Goal: Task Accomplishment & Management: Manage account settings

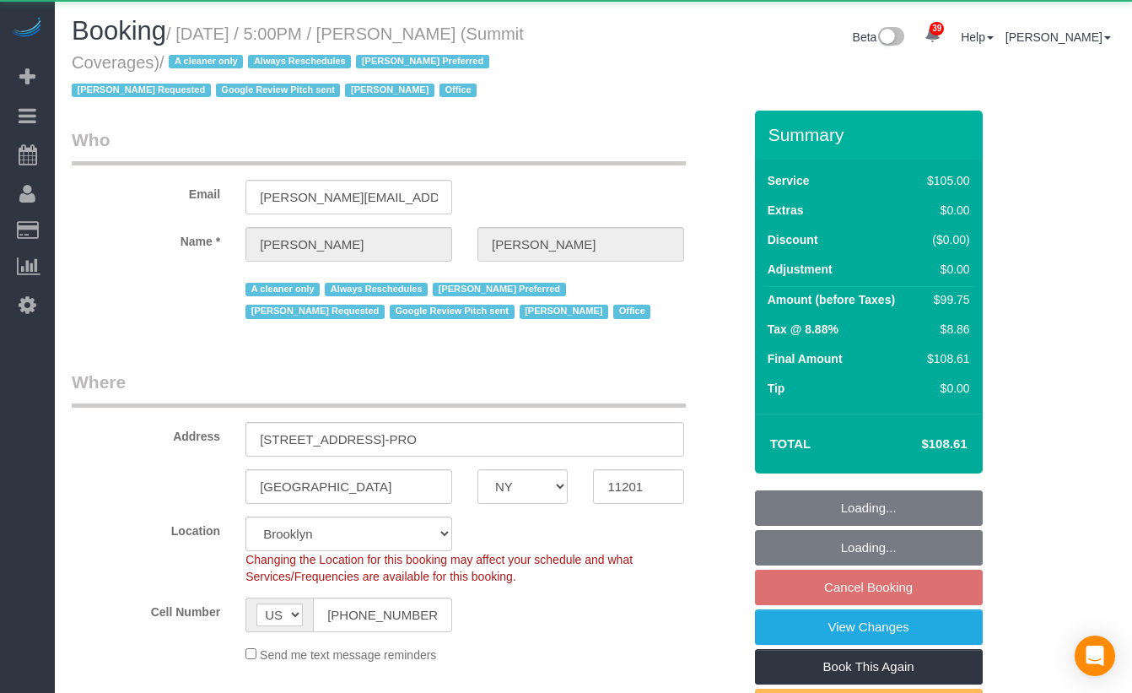
select select "NY"
select select "90"
select select "spot4"
select select
select select "object:1139"
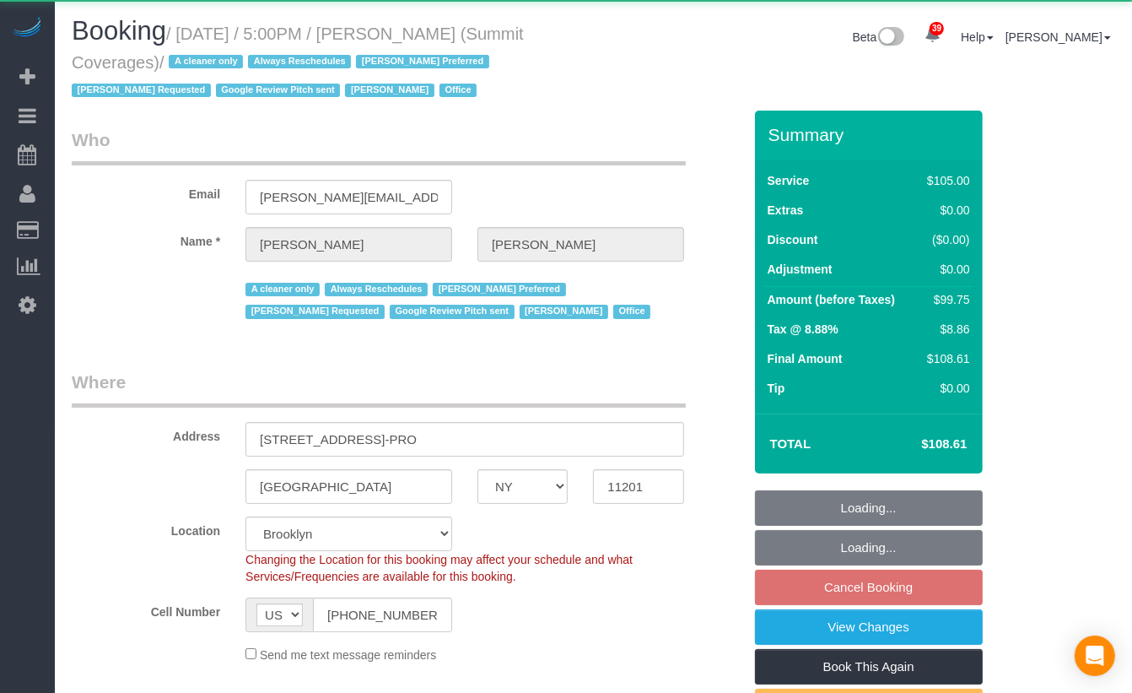
select select "spot58"
select select "string:stripe-pm_1G3kd34VGloSiKo7CIqk8U5g"
select select "number:89"
select select "number:90"
select select "number:15"
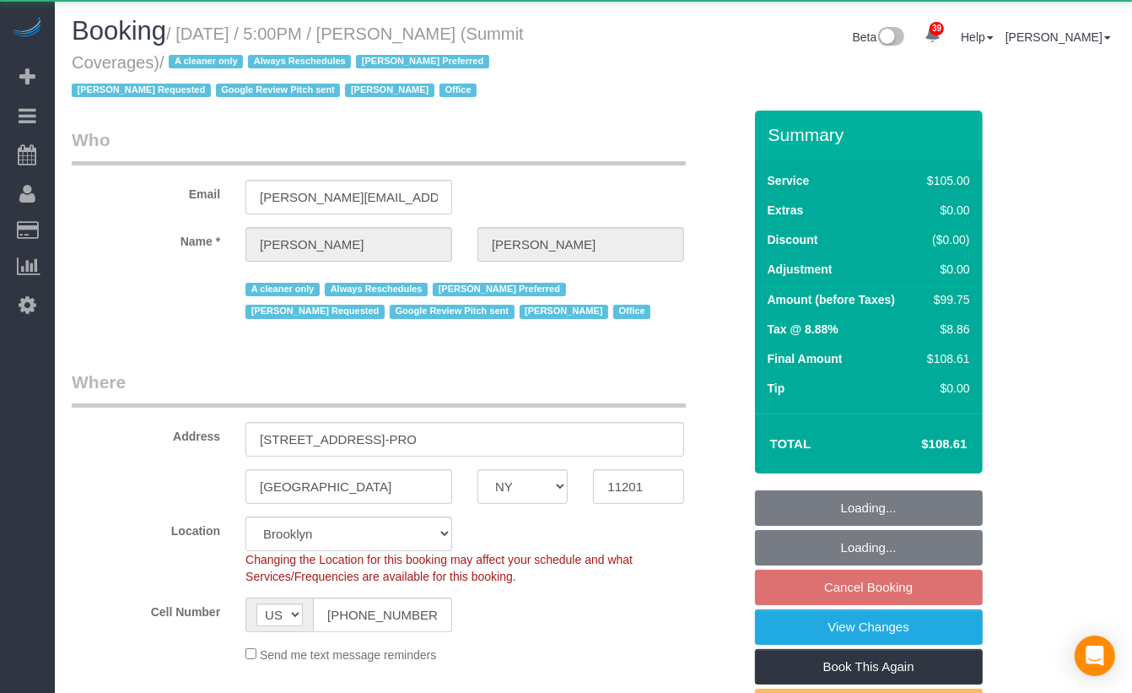
select select "number:5"
select select "number:21"
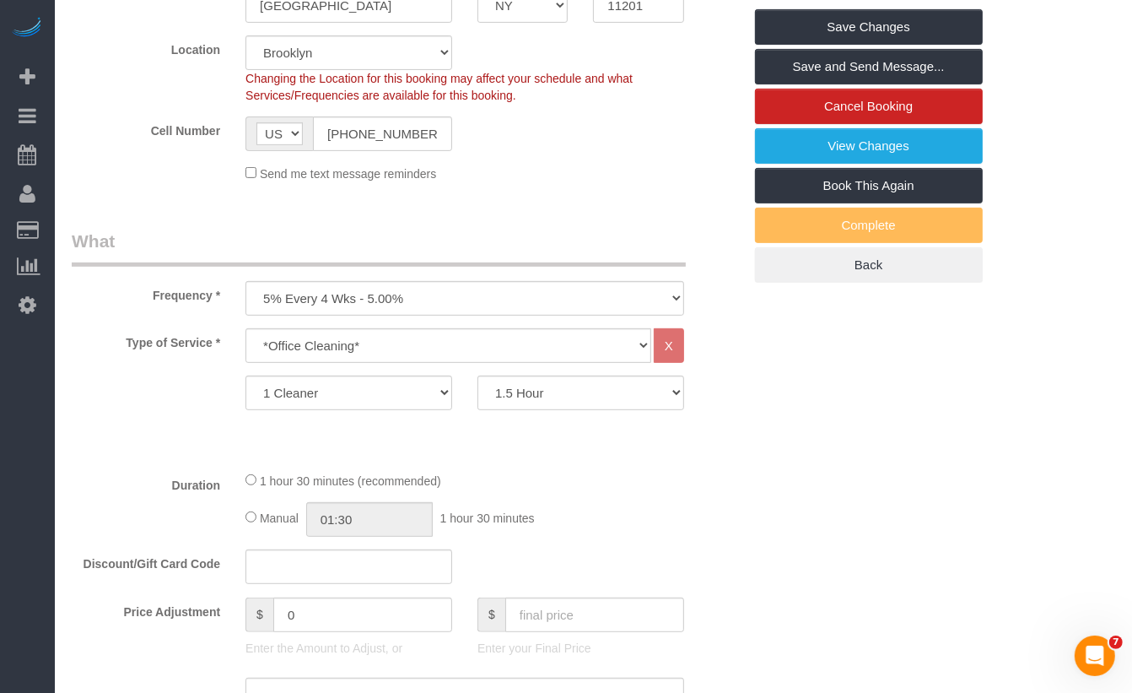
scroll to position [228, 0]
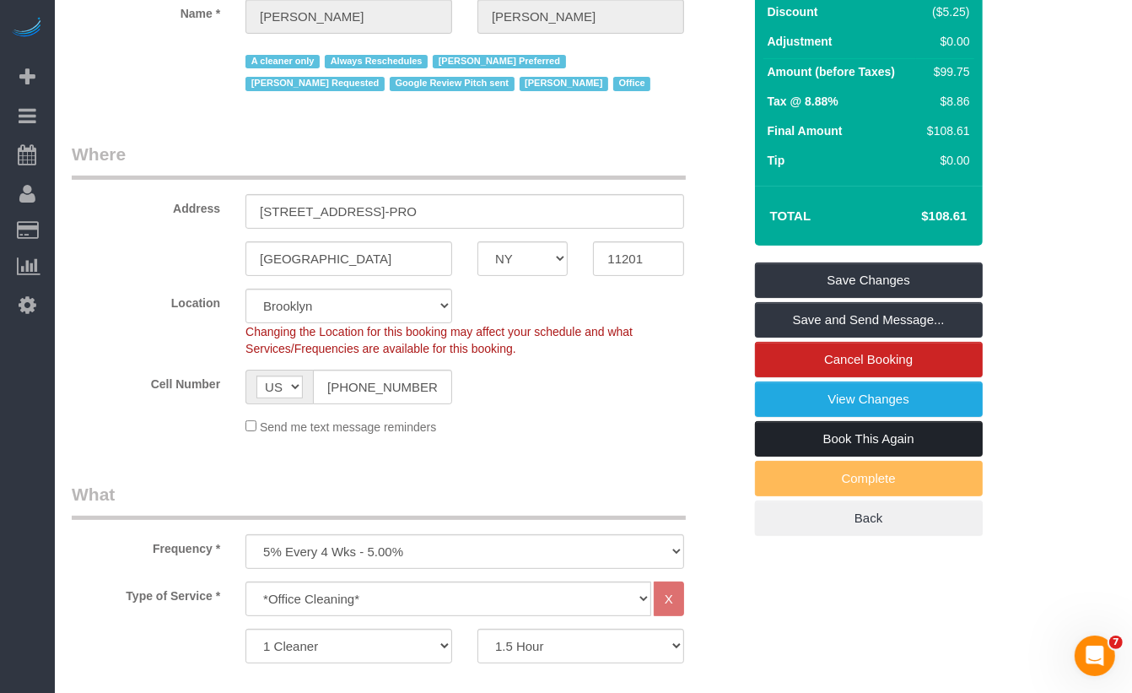
click at [886, 421] on link "Book This Again" at bounding box center [869, 438] width 228 height 35
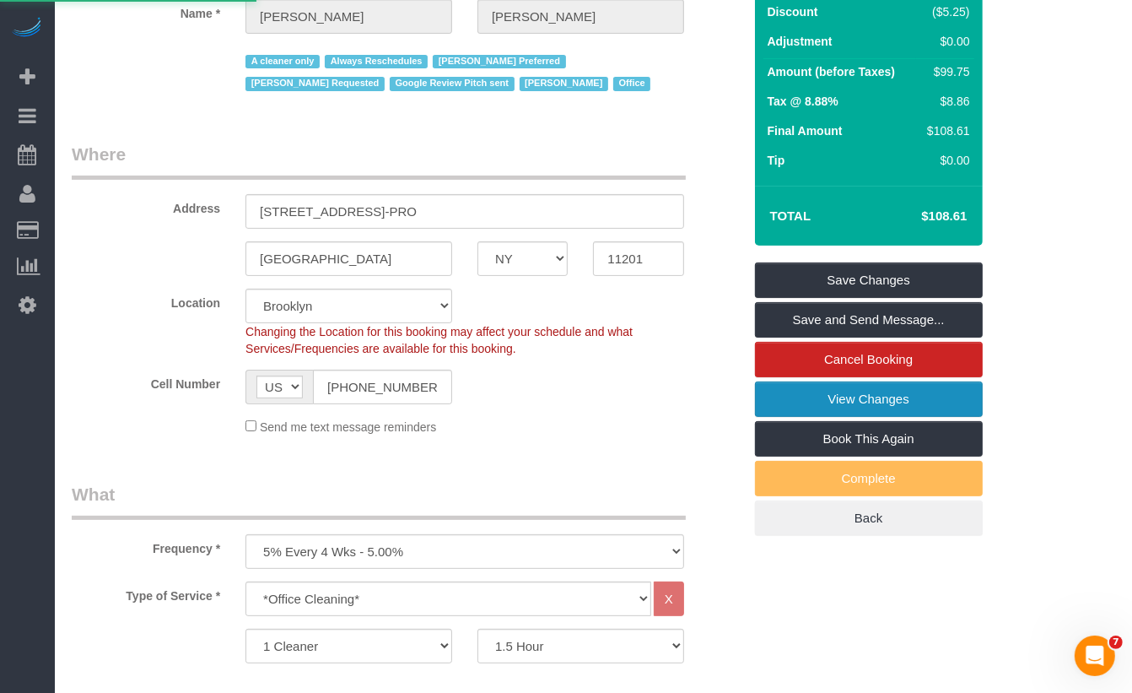
select select "NY"
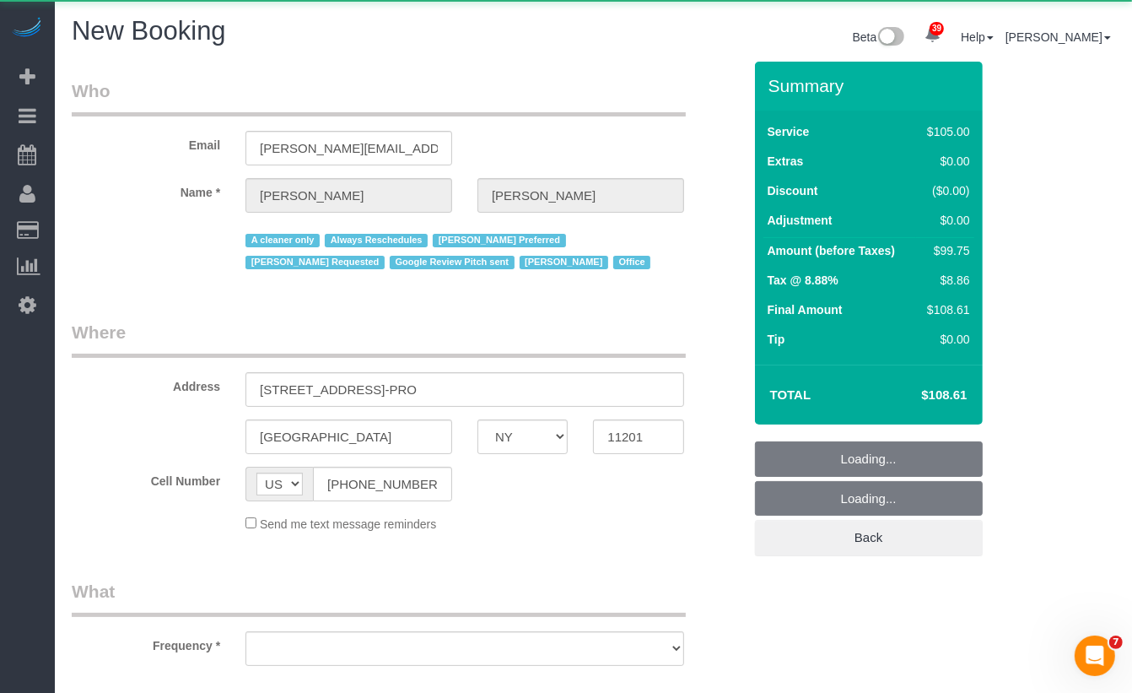
select select "object:2298"
select select "number:89"
select select "number:90"
select select "number:15"
select select "number:5"
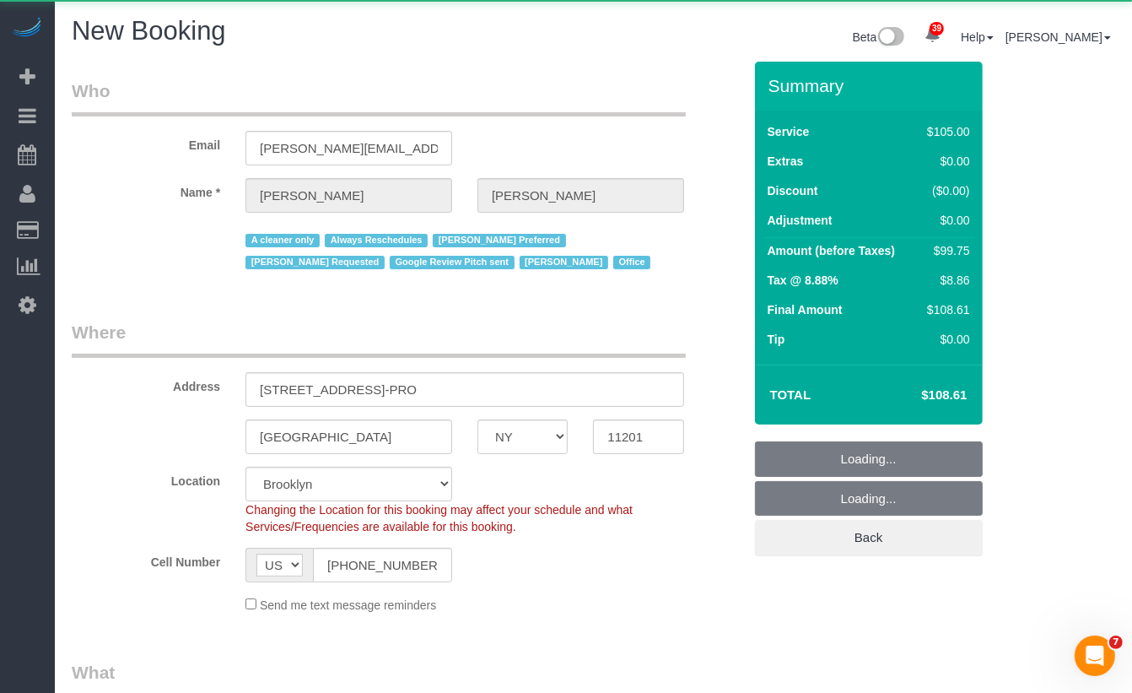
select select "object:2407"
select select "string:stripe-pm_1G3kd34VGloSiKo7CIqk8U5g"
select select "object:2808"
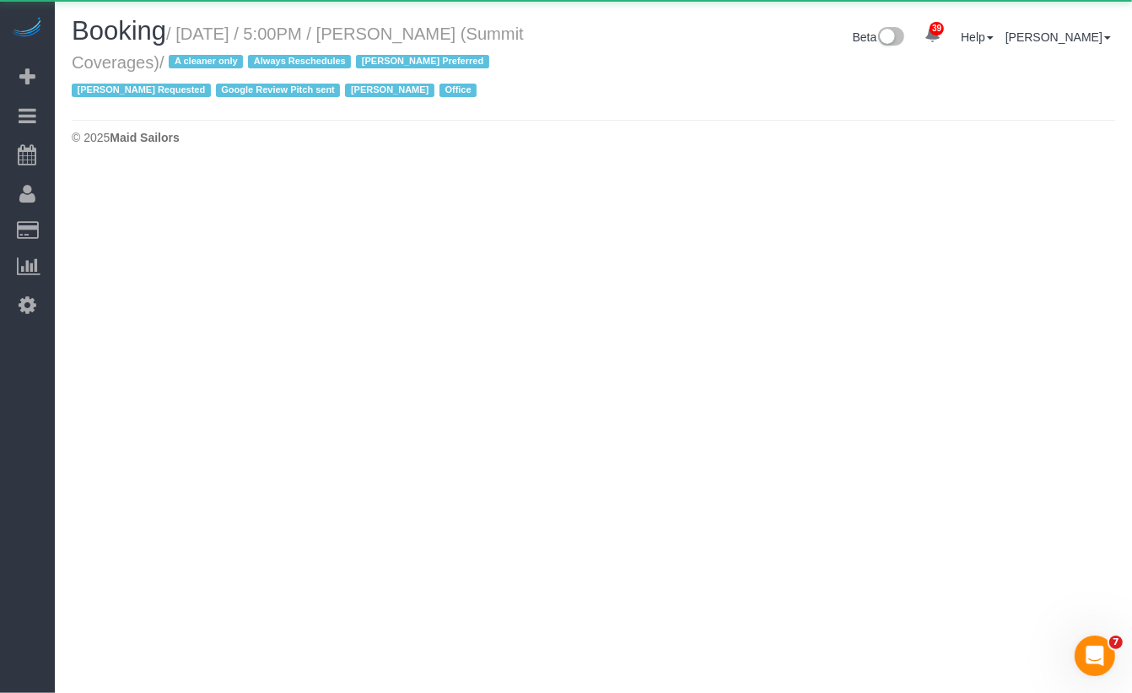
select select "NY"
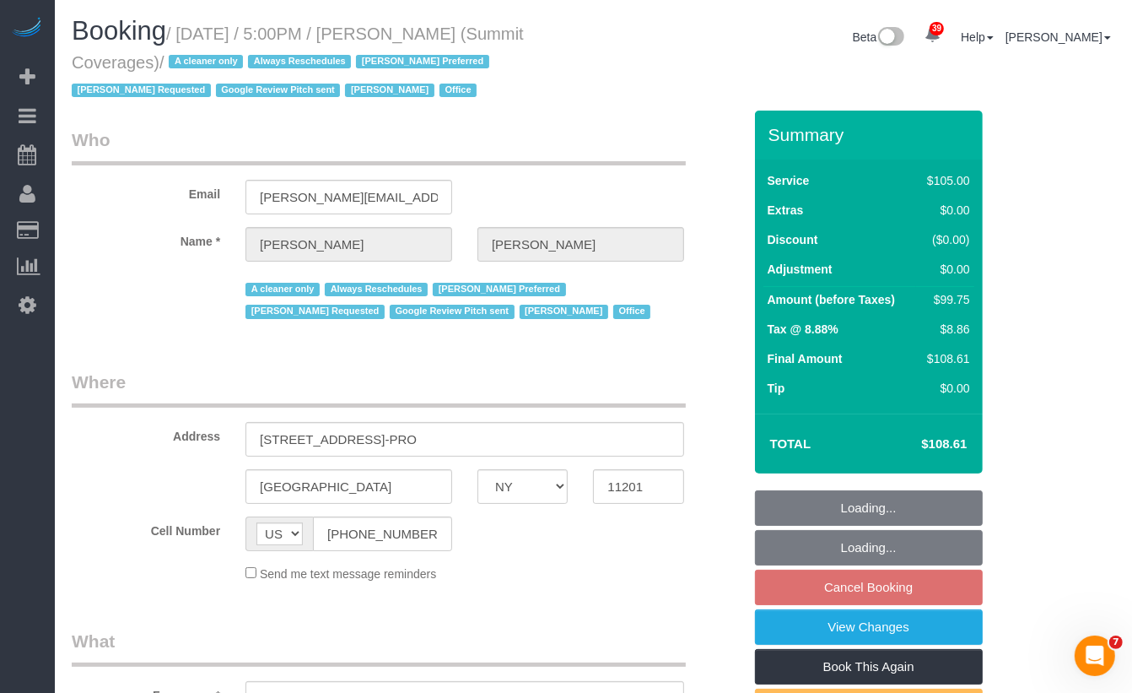
select select "object:3189"
select select "90"
select select "spot166"
select select "object:3463"
select select "string:stripe-pm_1G3kd34VGloSiKo7CIqk8U5g"
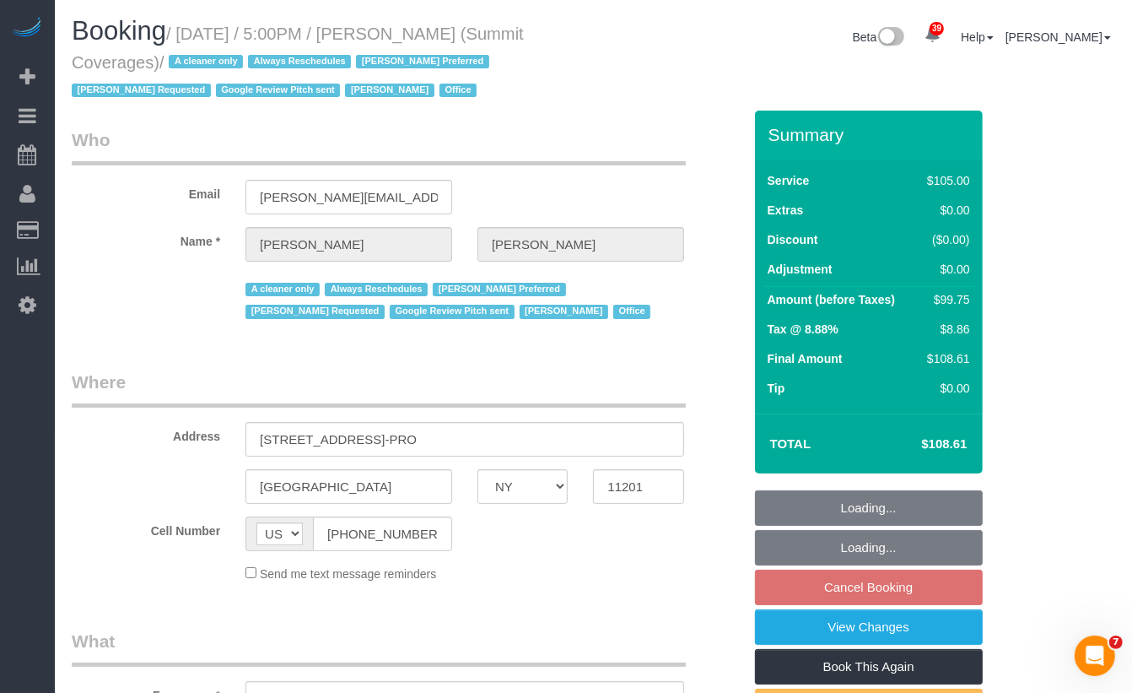
select select "number:89"
select select "number:90"
select select "number:15"
select select "number:5"
select select "number:21"
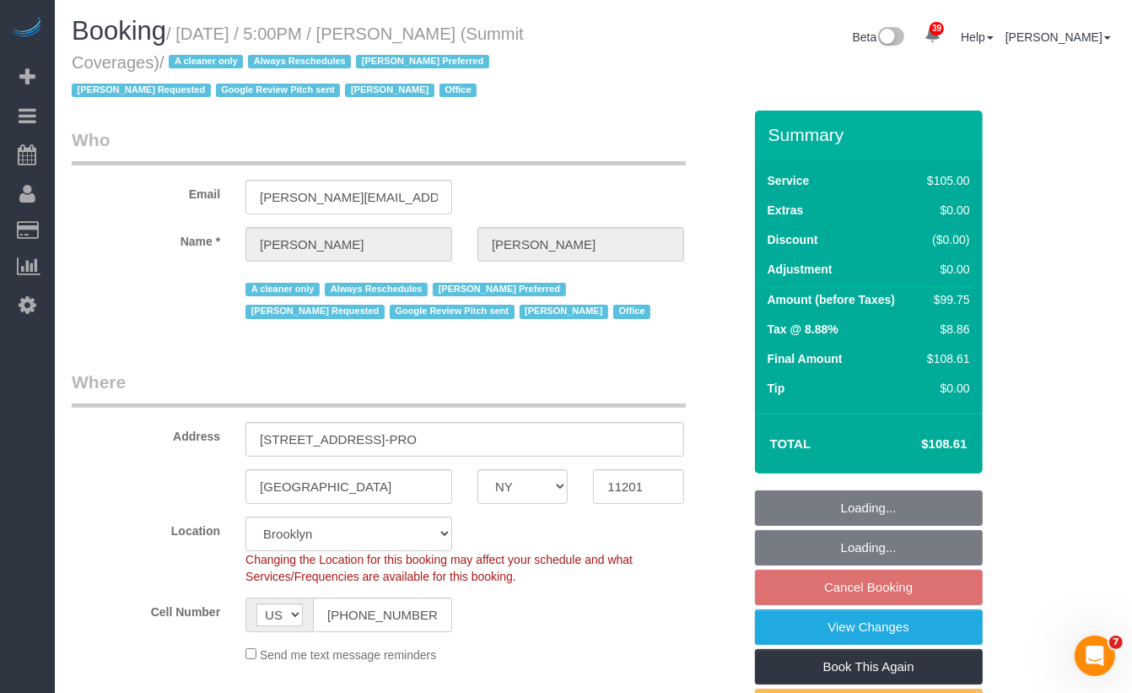
select select "spot220"
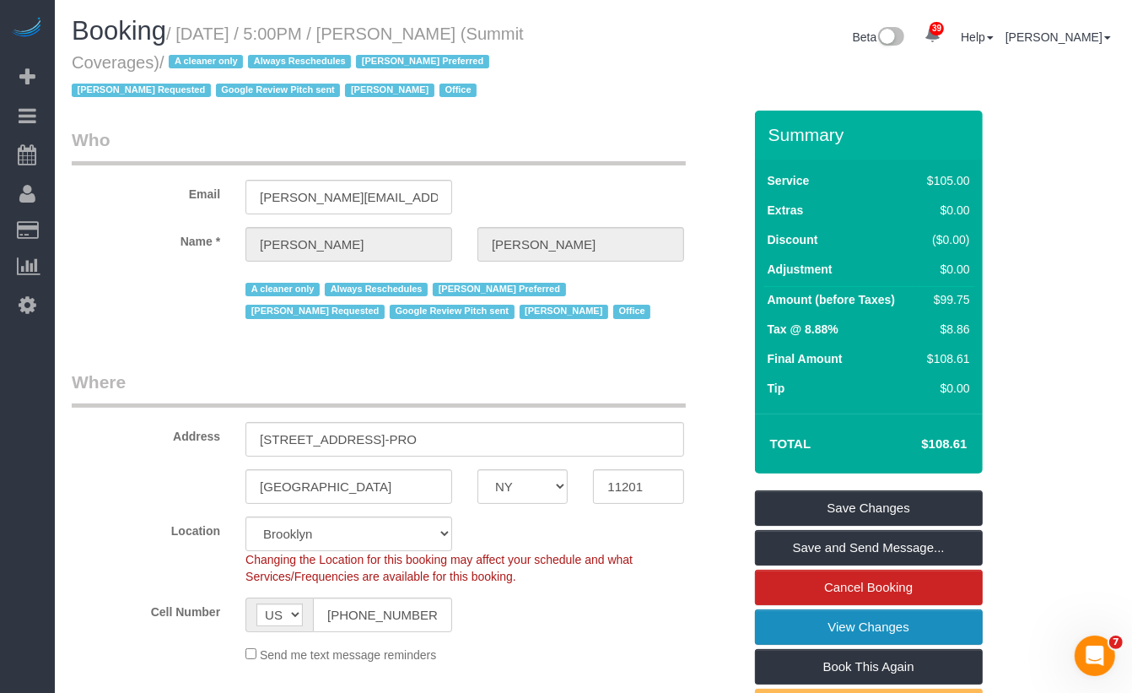
click at [881, 623] on link "View Changes" at bounding box center [869, 626] width 228 height 35
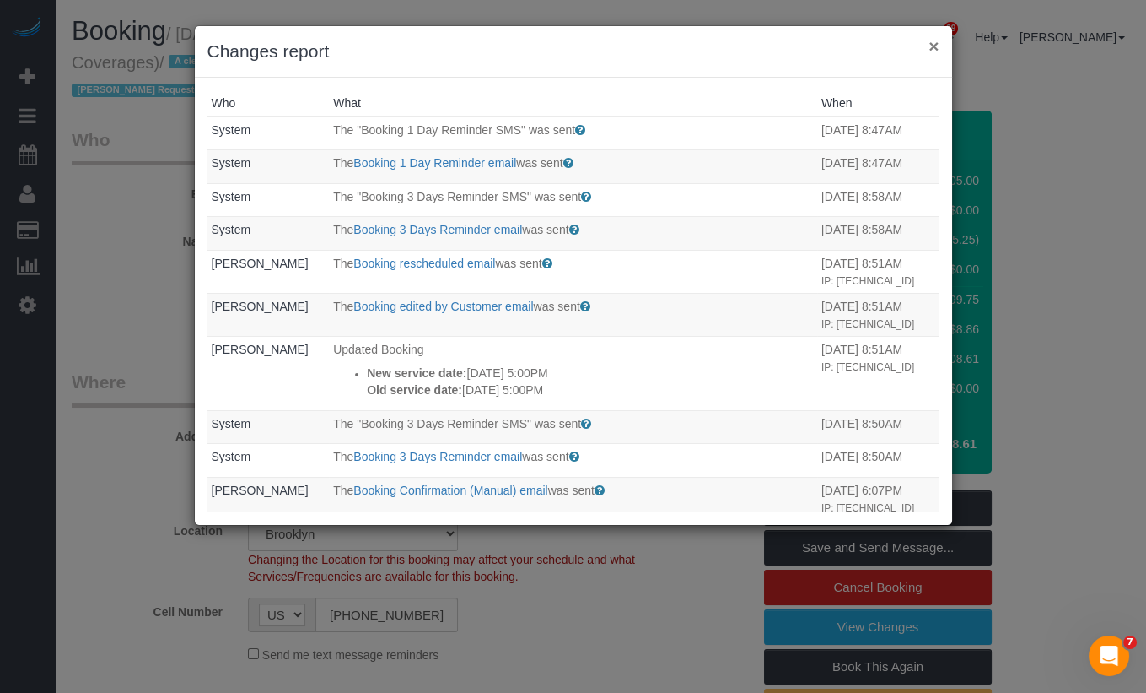
click at [936, 44] on button "×" at bounding box center [934, 46] width 10 height 18
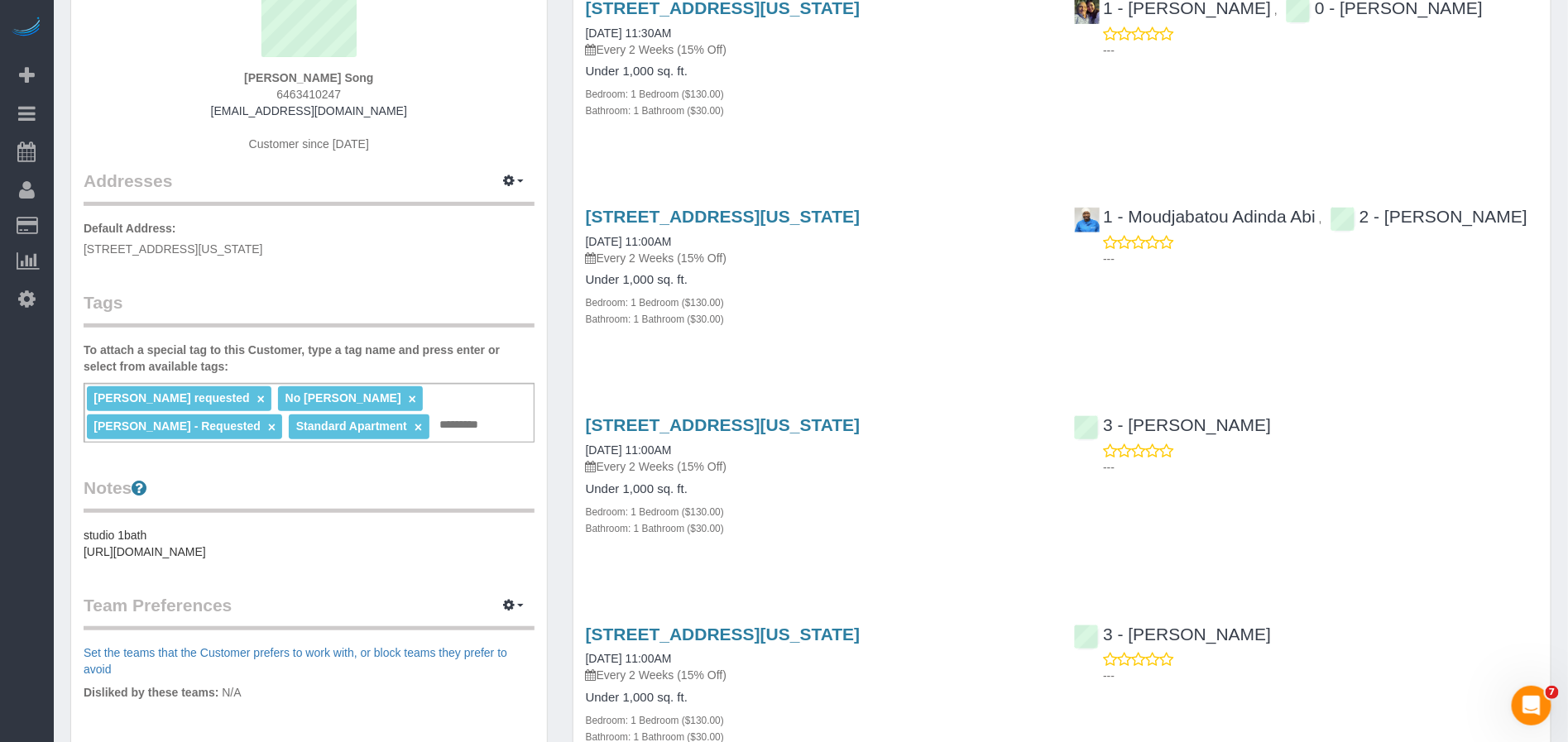
scroll to position [236, 0]
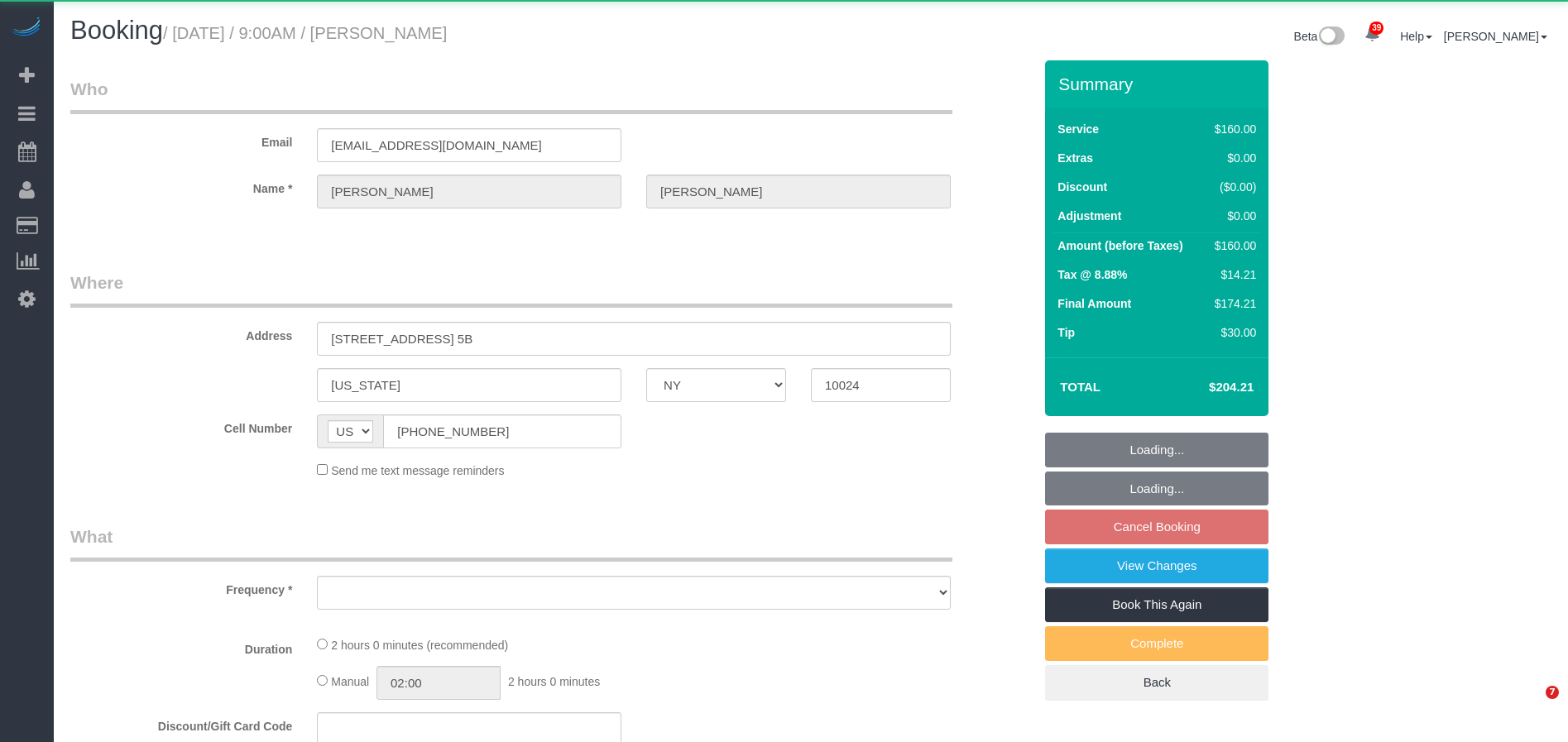
select select "NY"
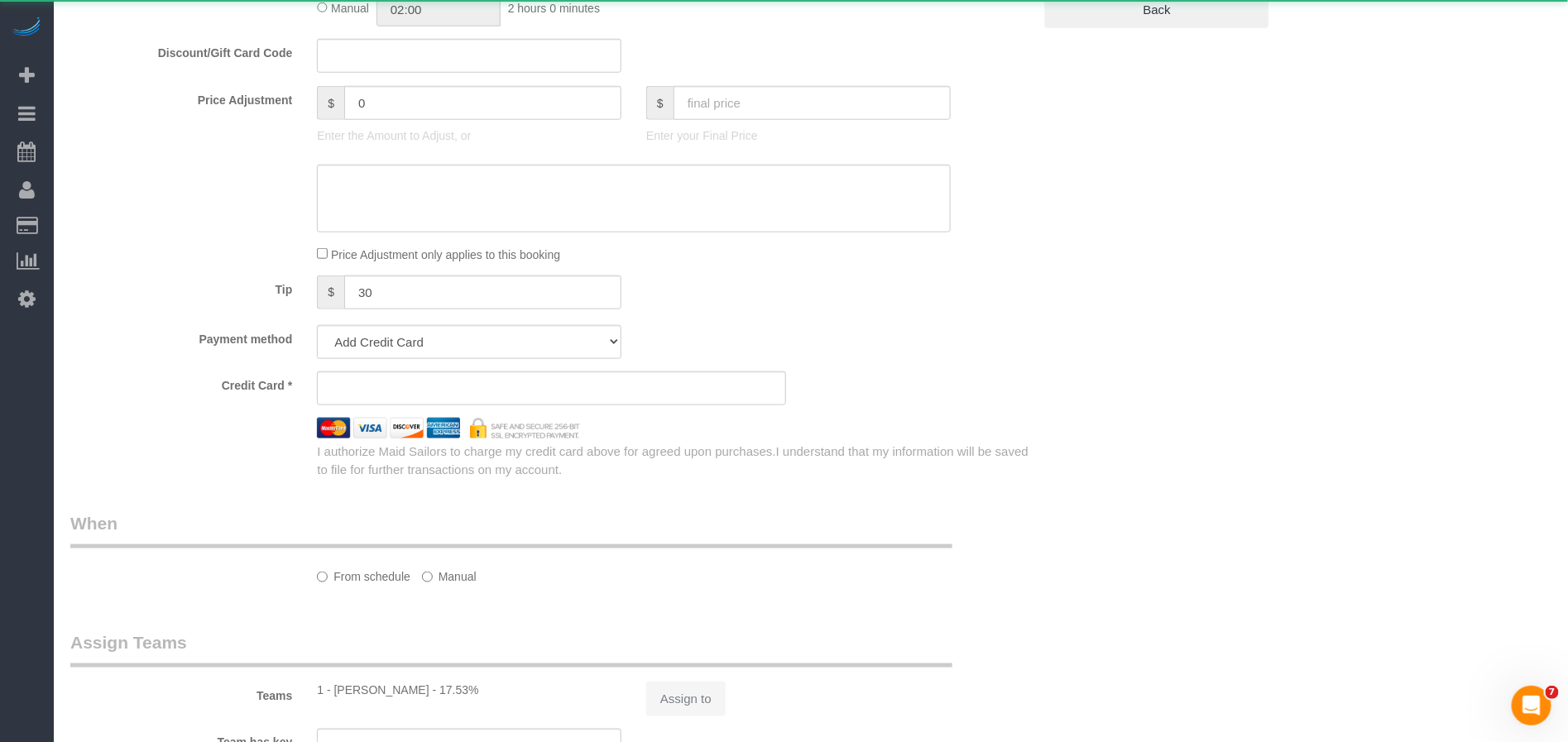
select select "object:893"
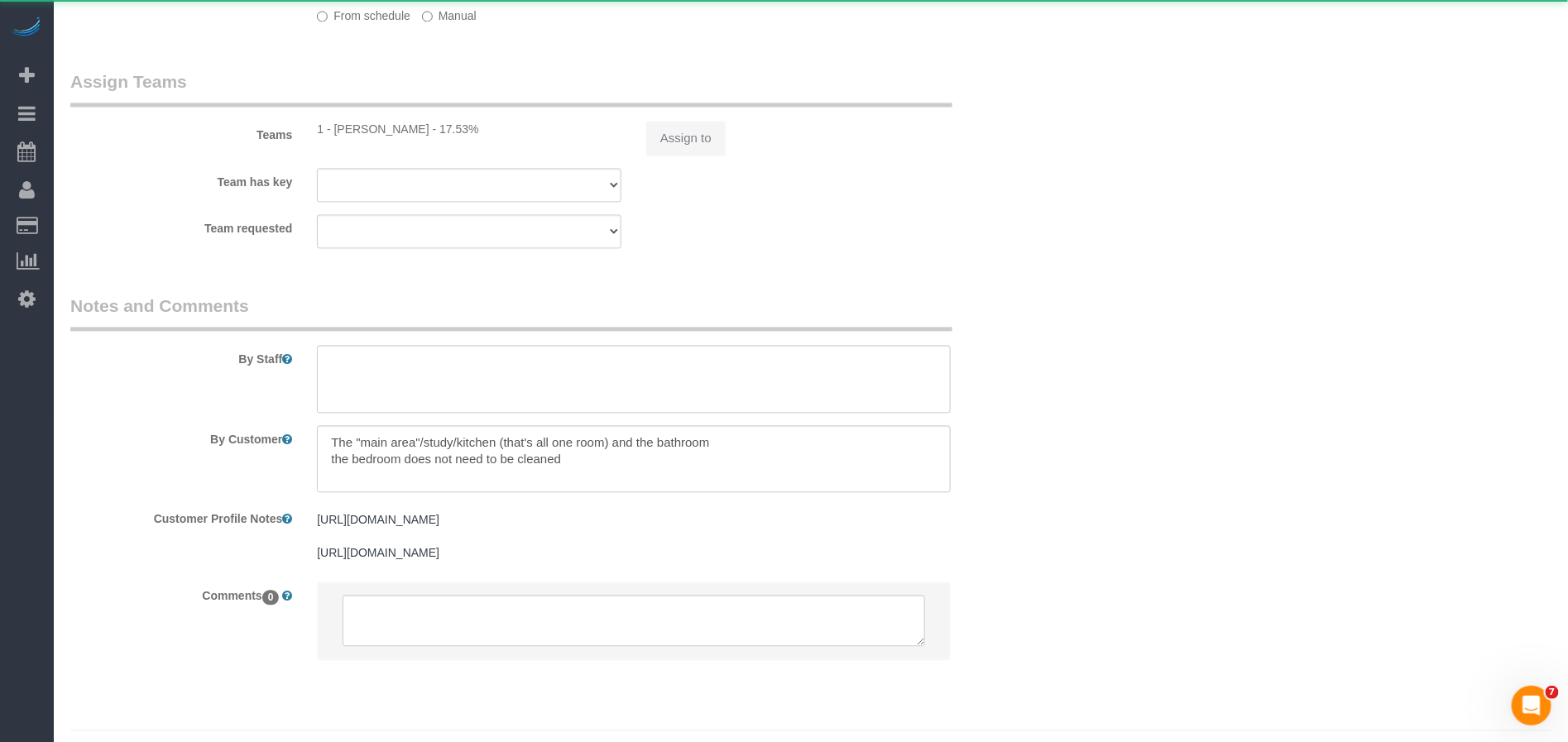
scroll to position [1369, 0]
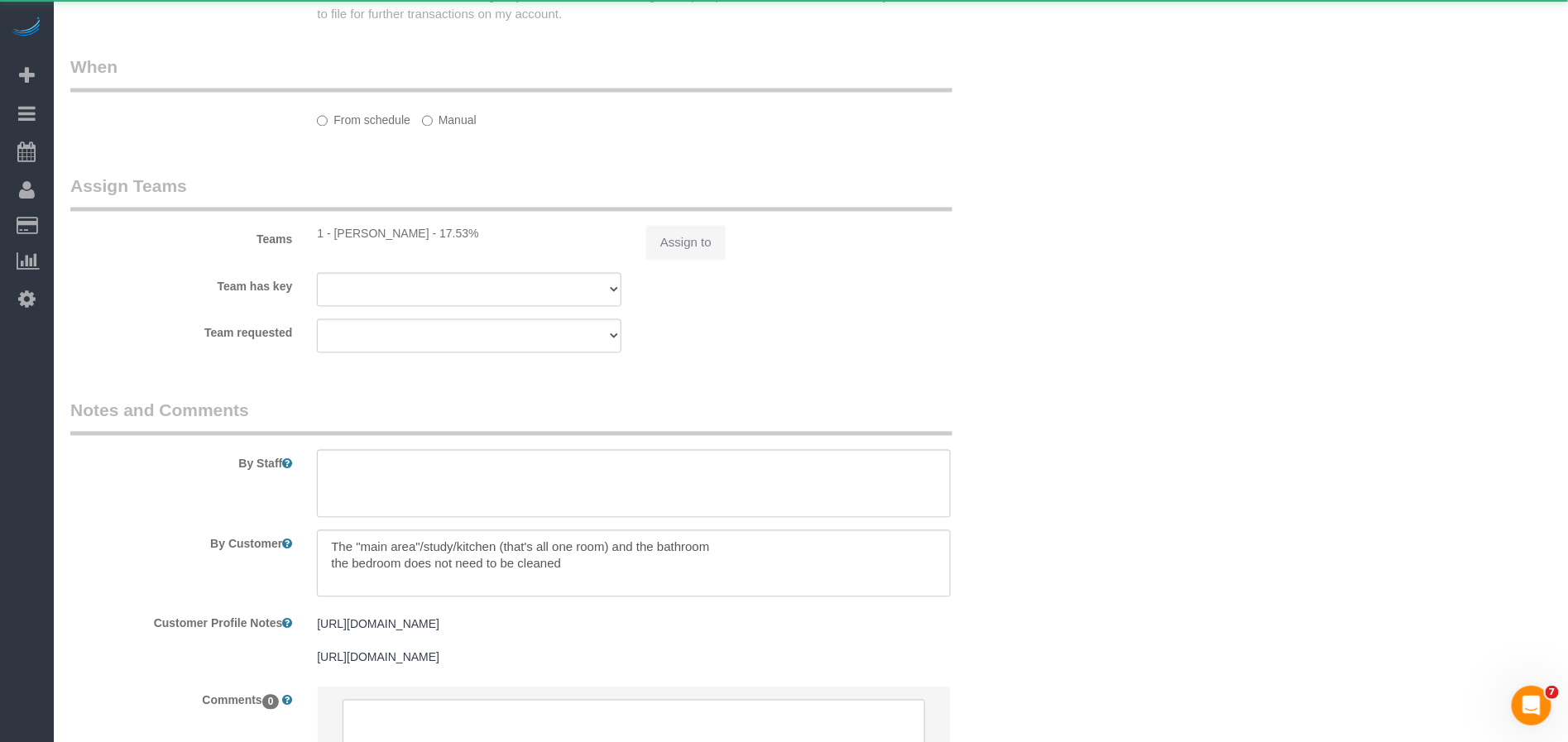
select select "string:stripe-pm_1QLVsk4VGloSiKo7RTqfLMX2"
select select "spot2"
select select "number:56"
select select "number:71"
select select "number:15"
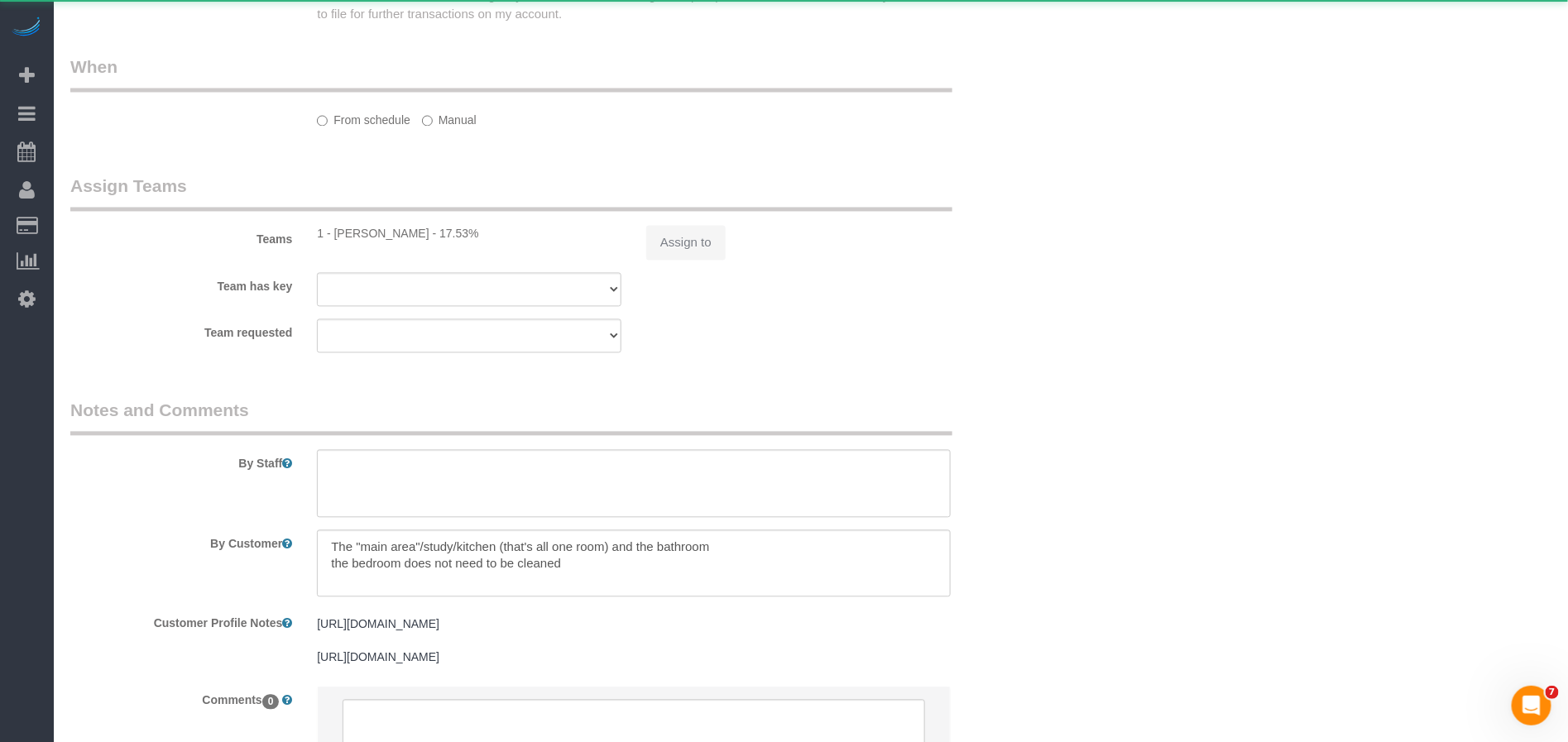
select select "number:5"
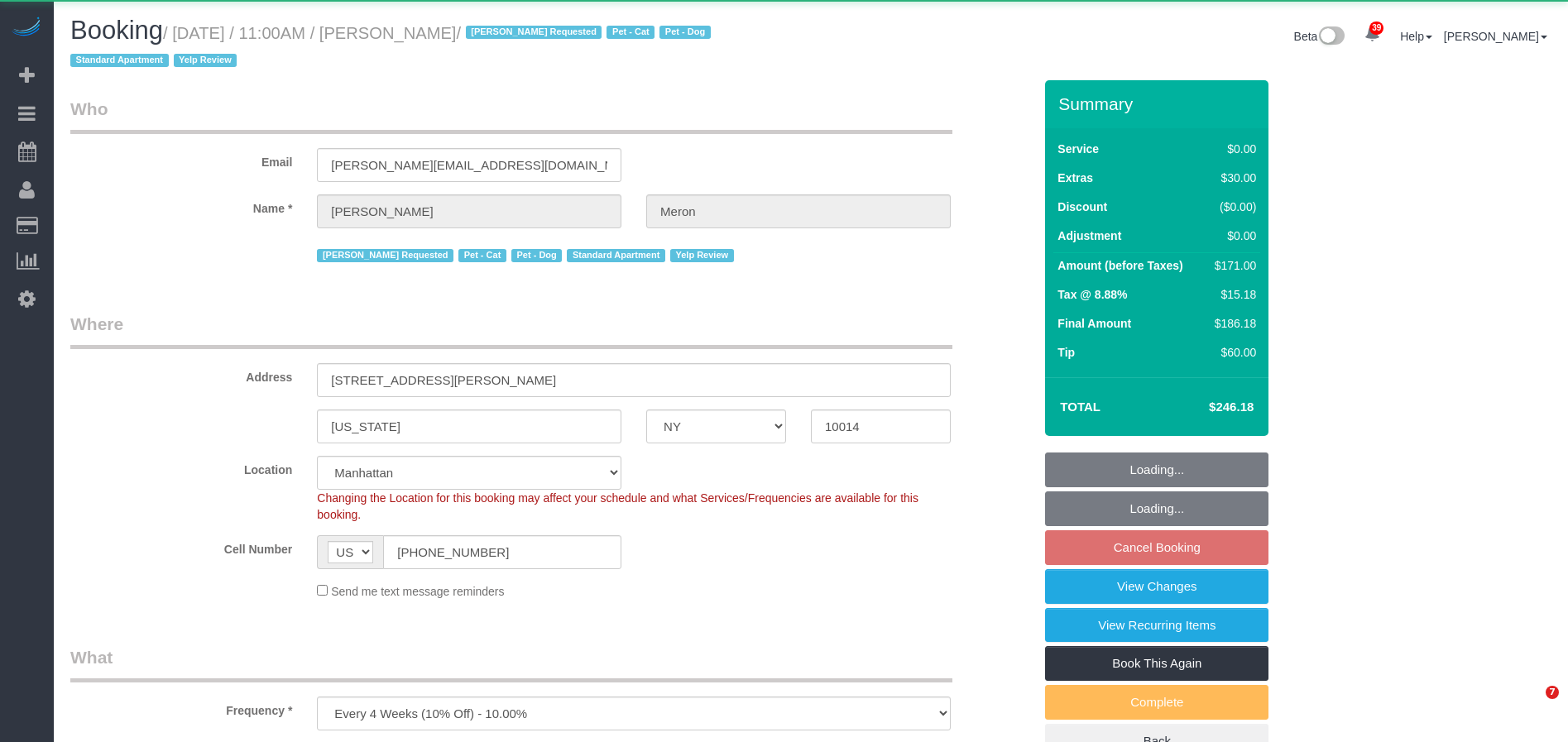
select select "NY"
select select "1"
select select "number:89"
select select "number:90"
select select "number:14"
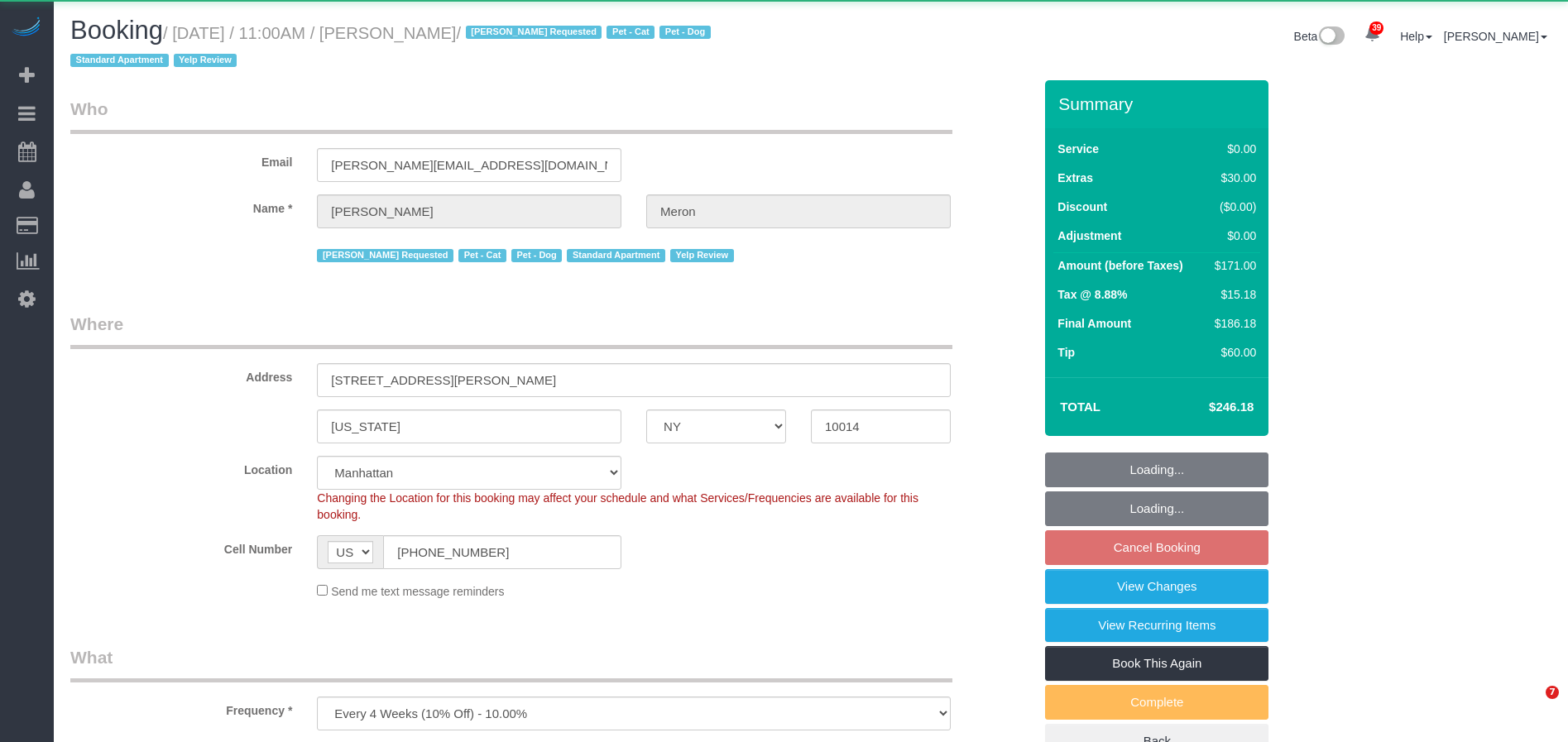
select select "number:5"
select select "string:stripe-card_1A00974VGloSiKo77nQNHz48"
select select "spot4"
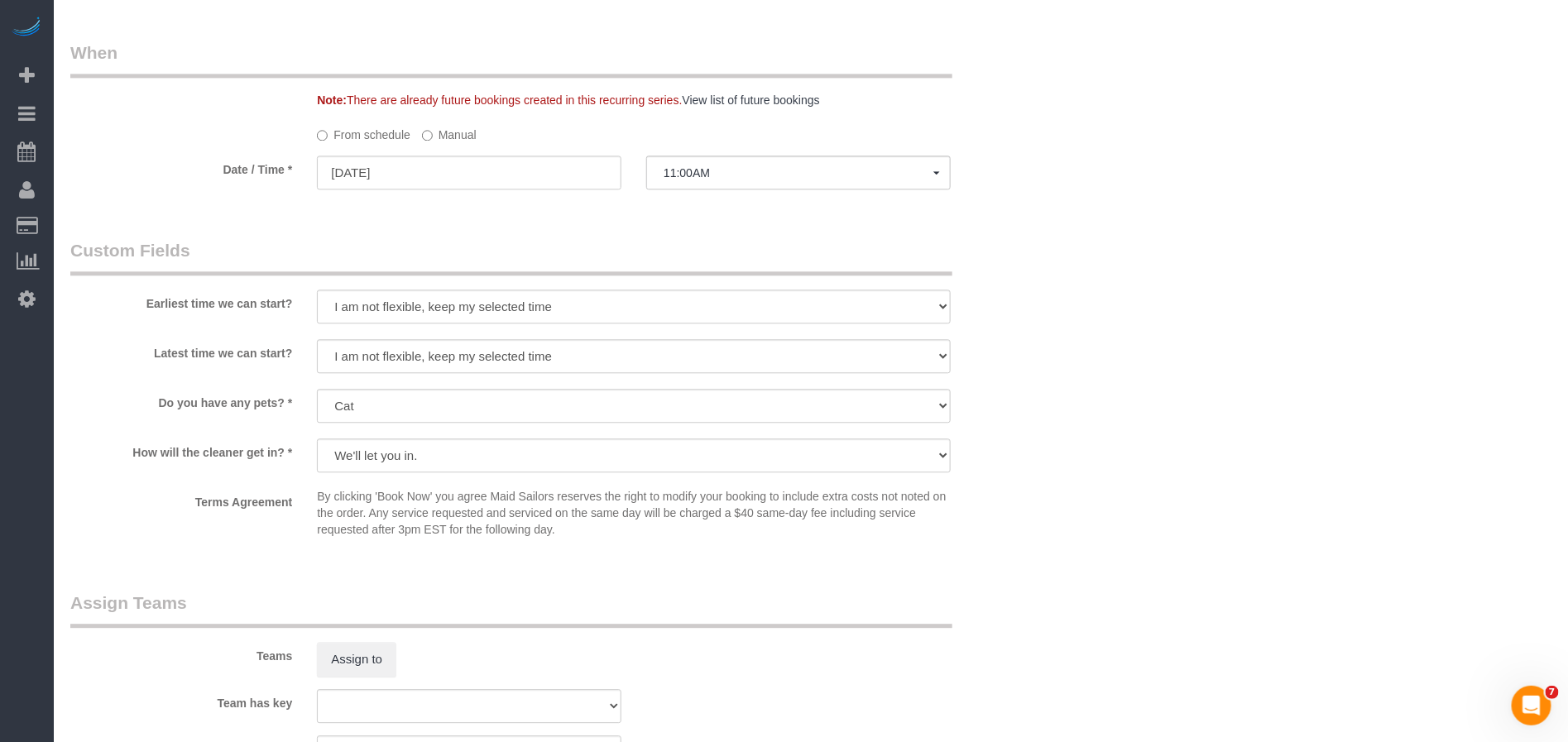
scroll to position [2122, 0]
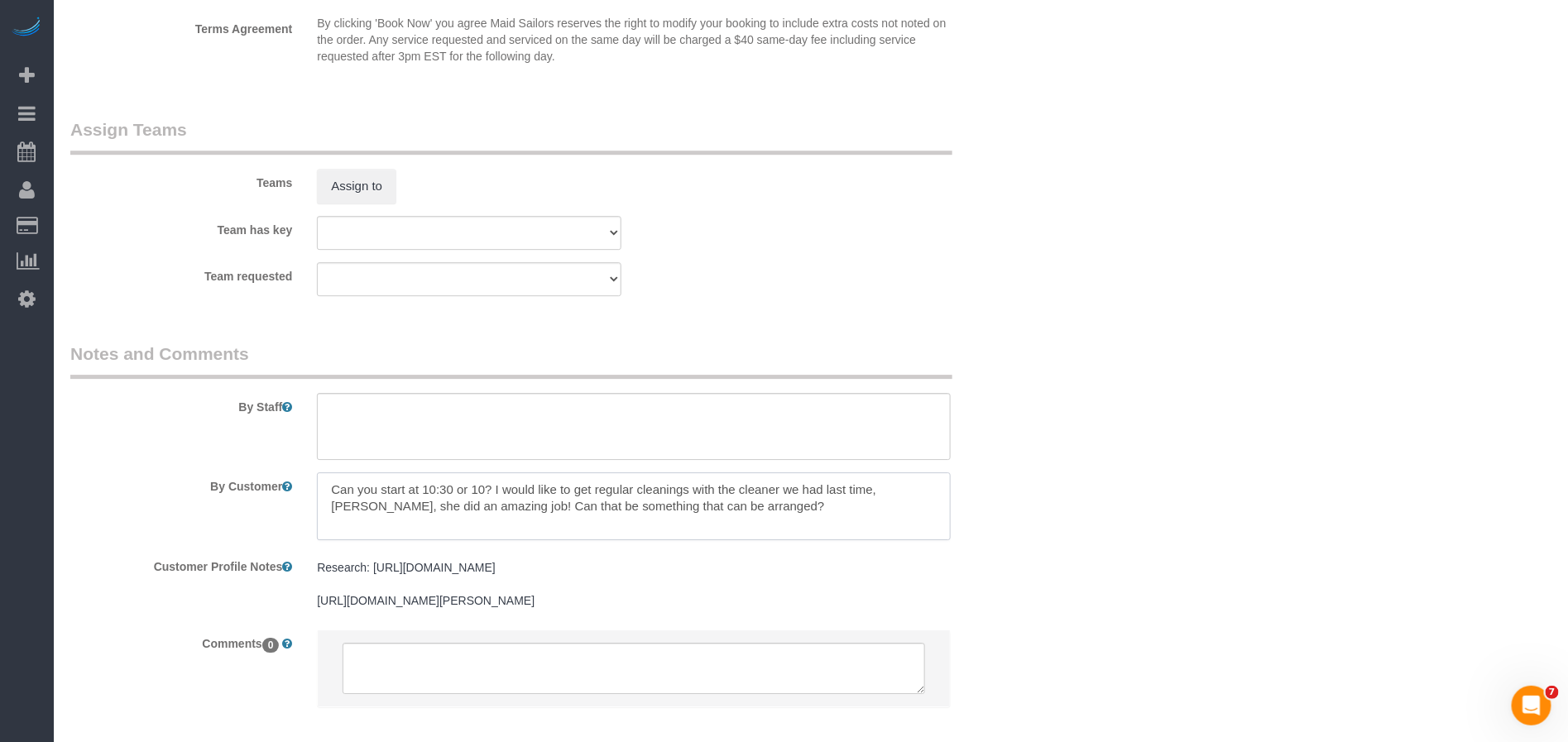
click at [856, 515] on textarea at bounding box center [633, 506] width 633 height 68
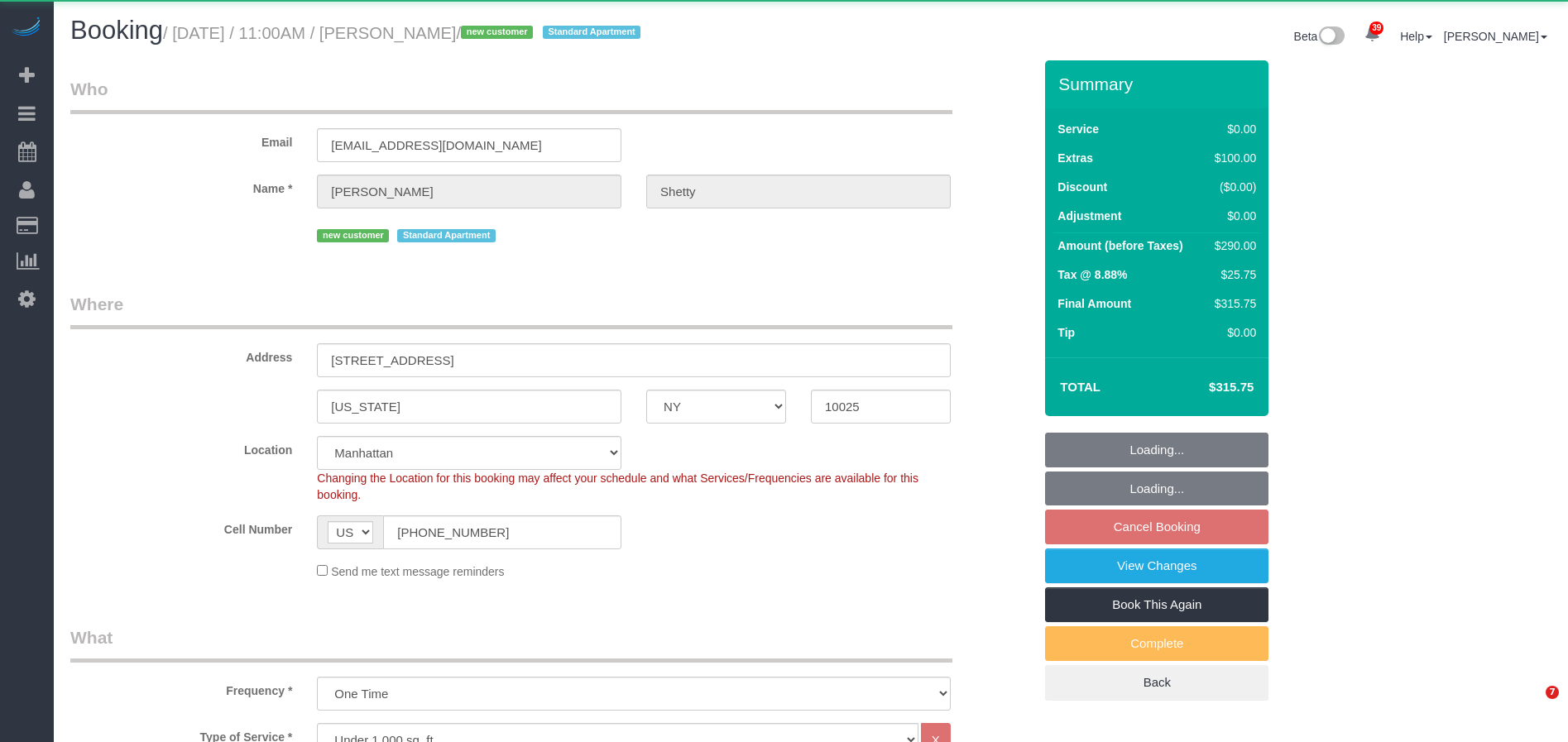
select select "NY"
select select "2"
select select "object:1078"
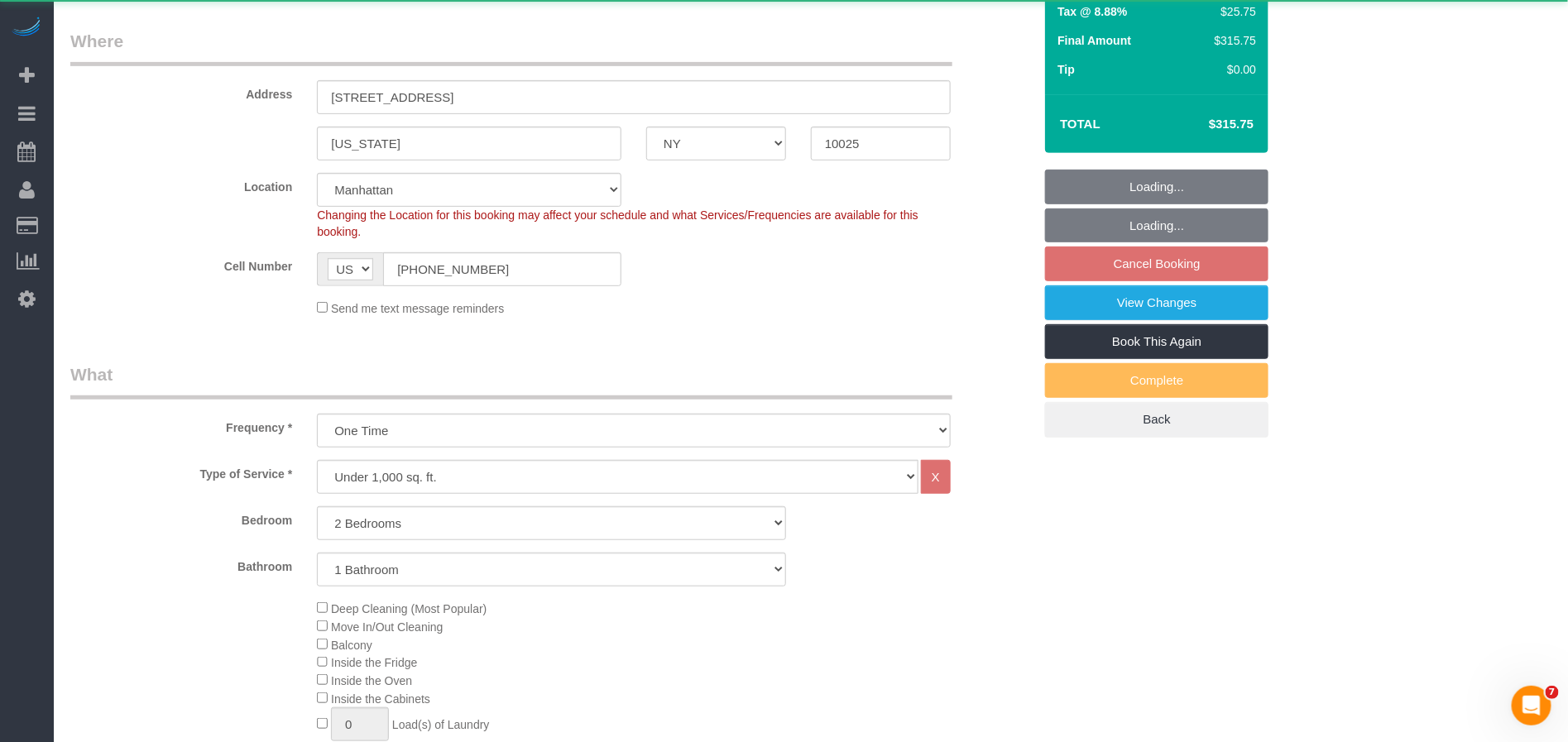
select select "string:stripe-pm_1SHuK14VGloSiKo7eFFWp0HP"
select select "2"
select select "spot4"
select select "number:89"
select select "number:90"
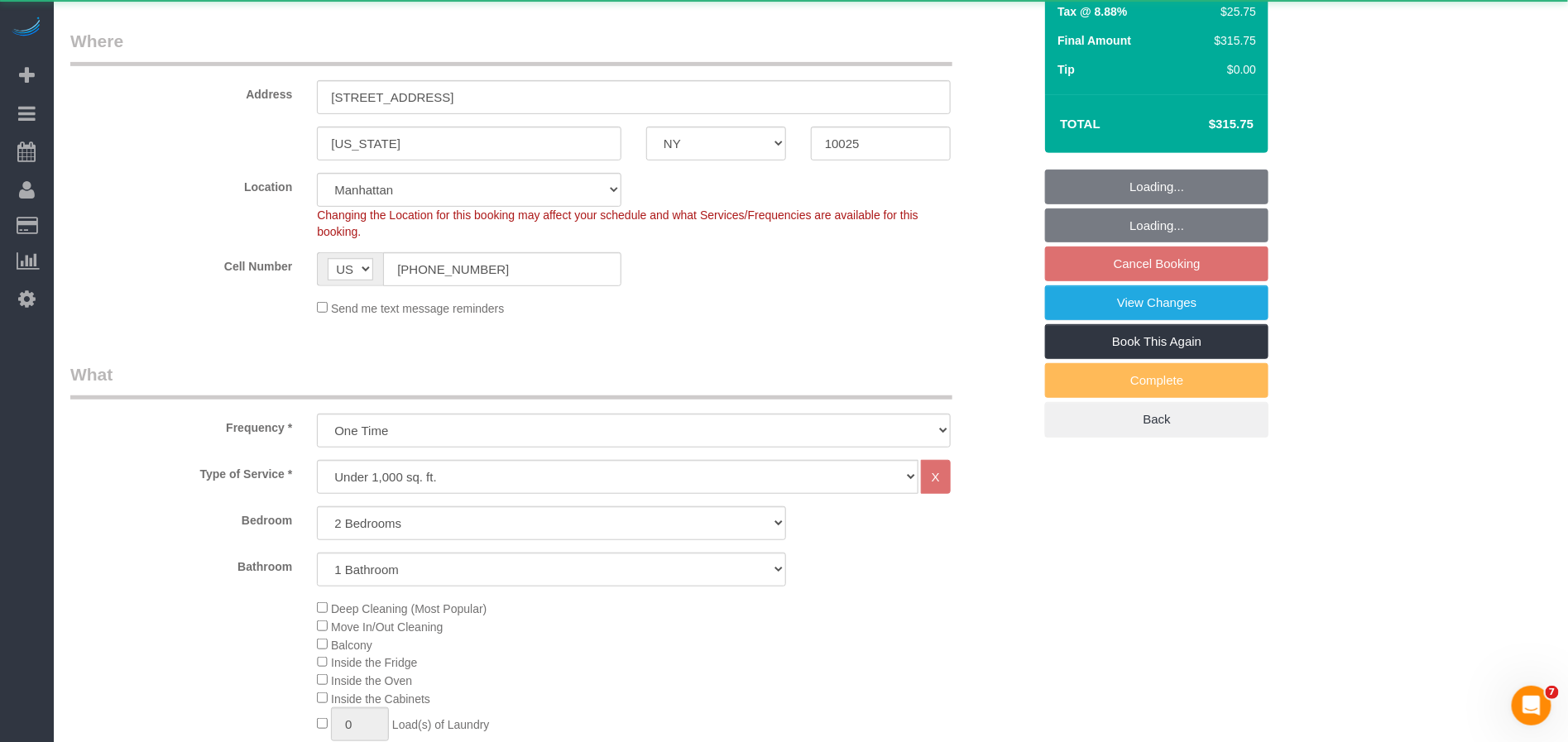
select select "number:15"
select select "number:5"
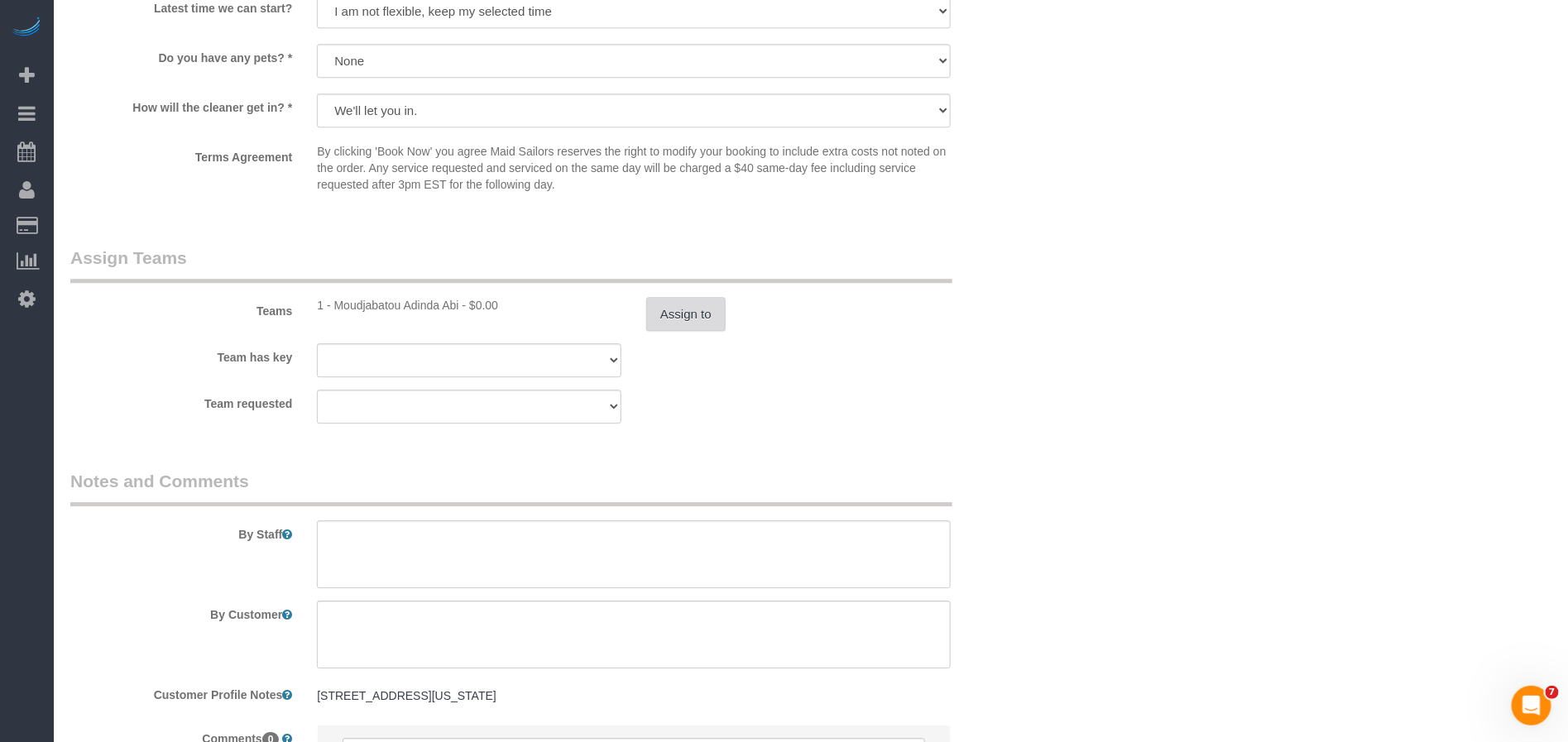
scroll to position [1625, 0]
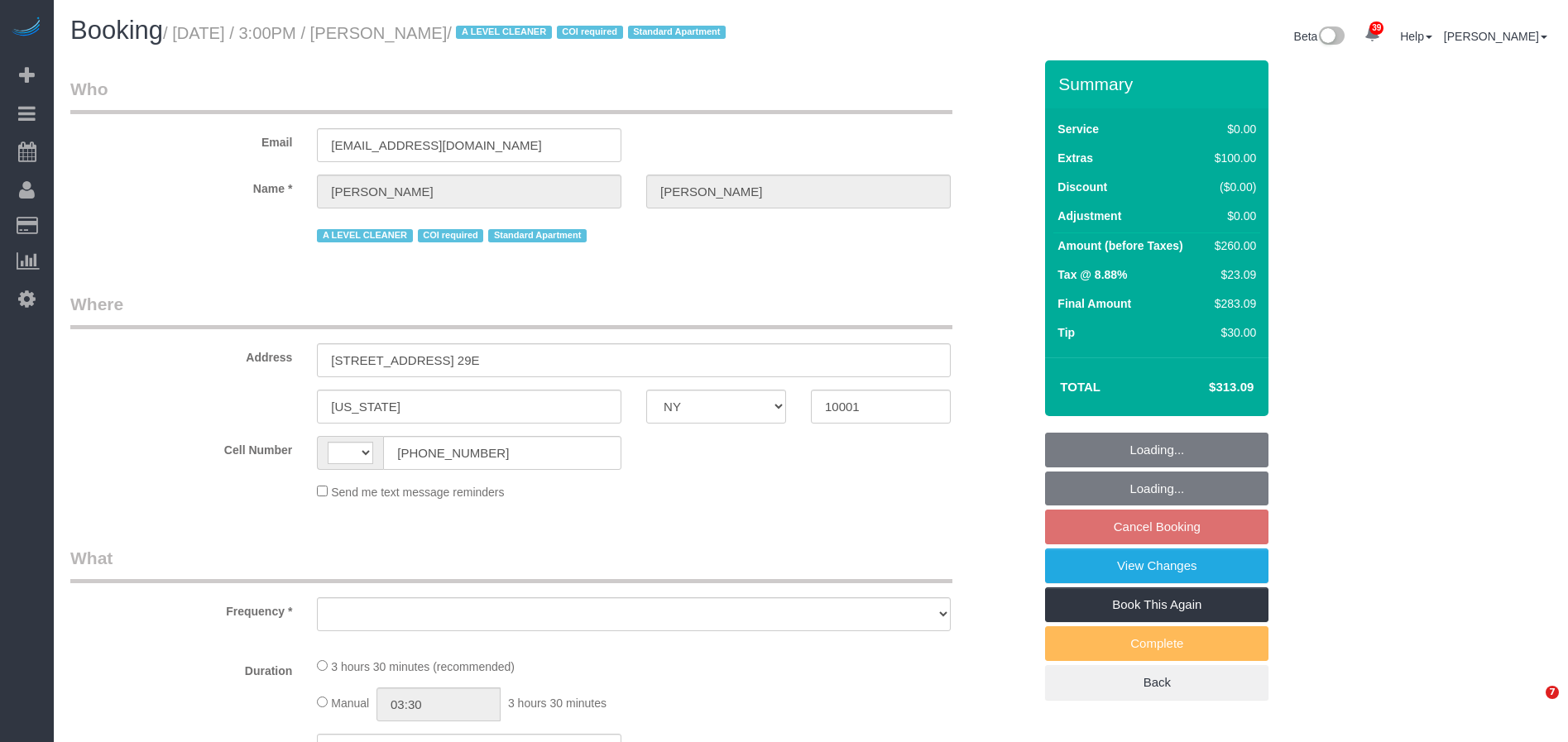
select select "NY"
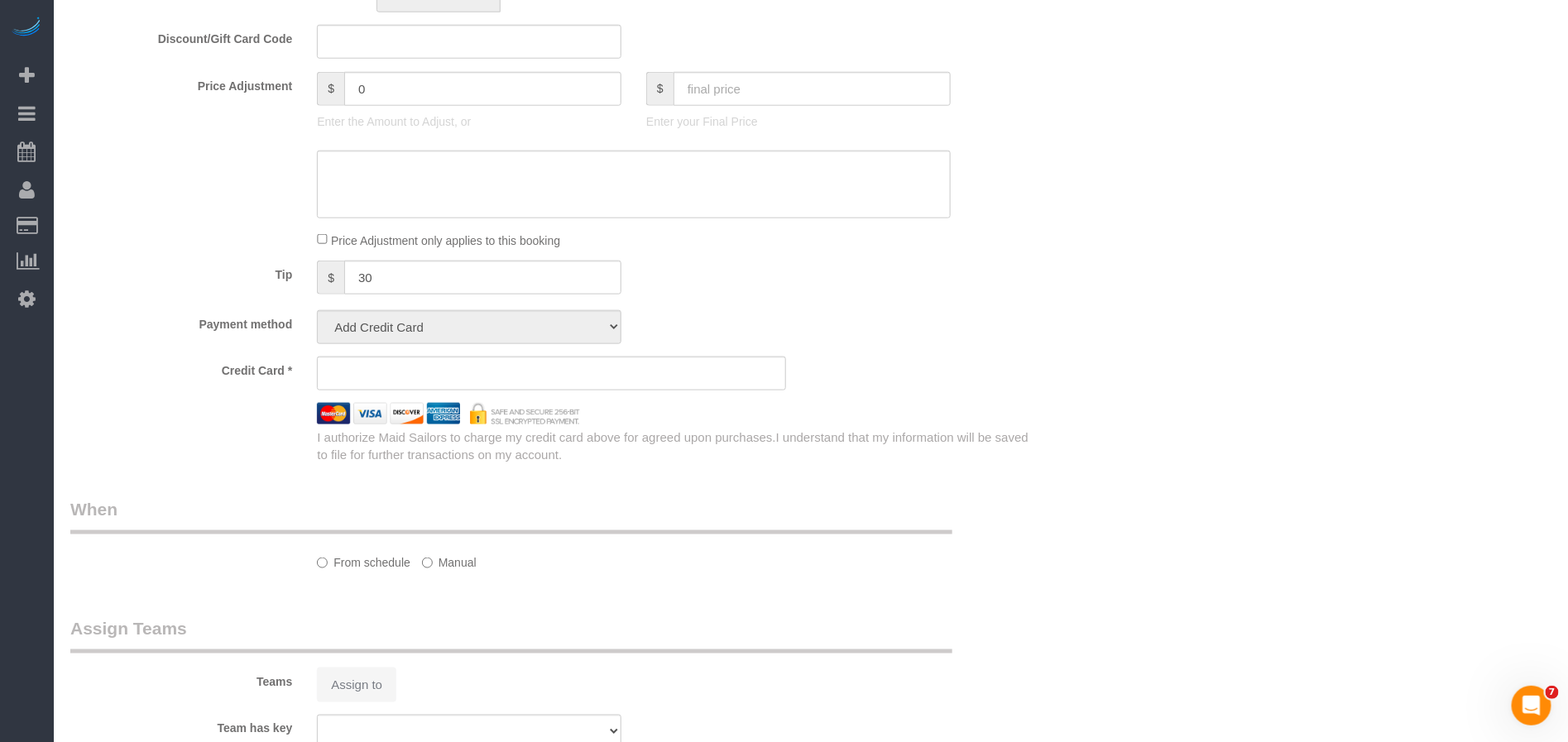
select select "string:[GEOGRAPHIC_DATA]"
select select "object:817"
select select "number:62"
select select "number:76"
select select "number:15"
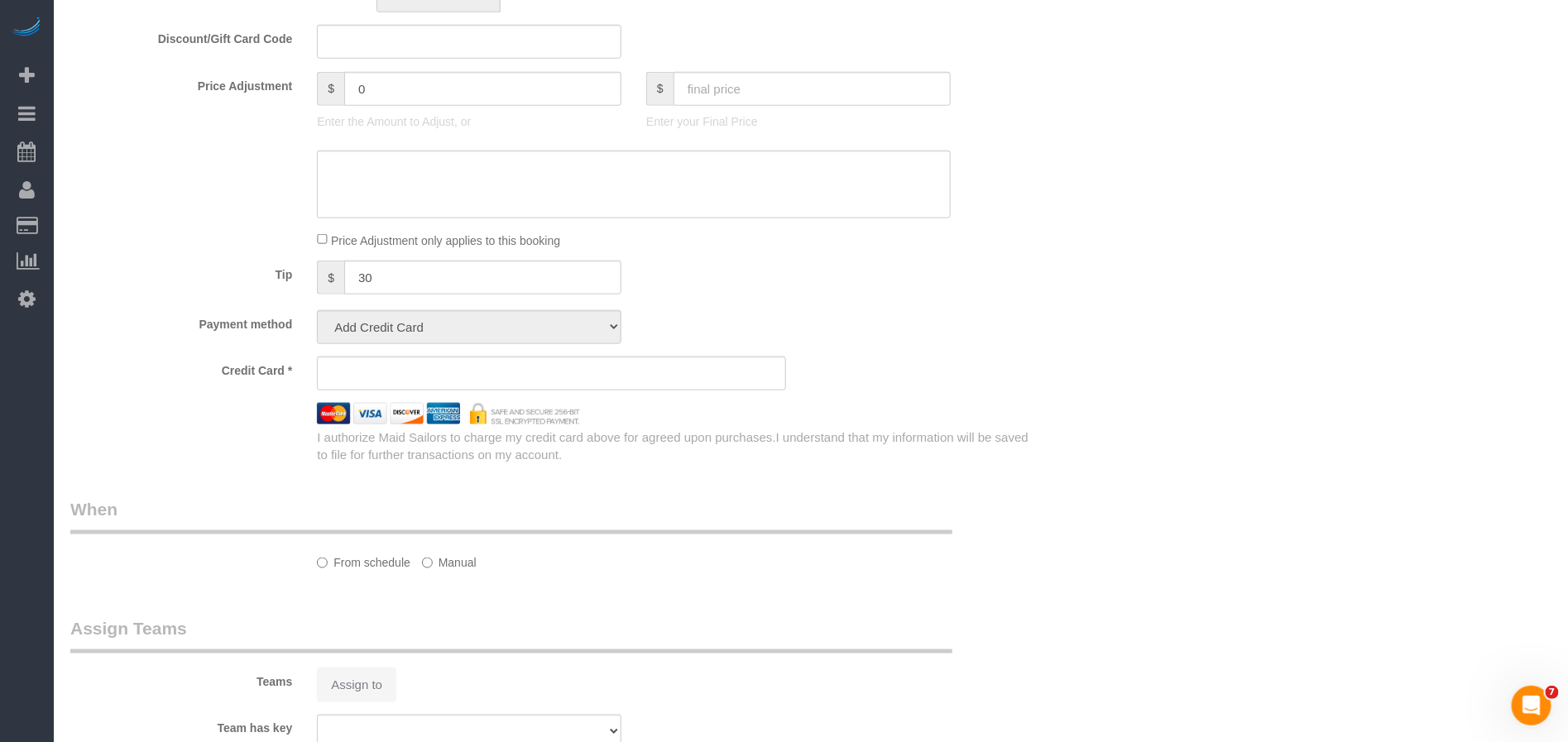
select select "number:7"
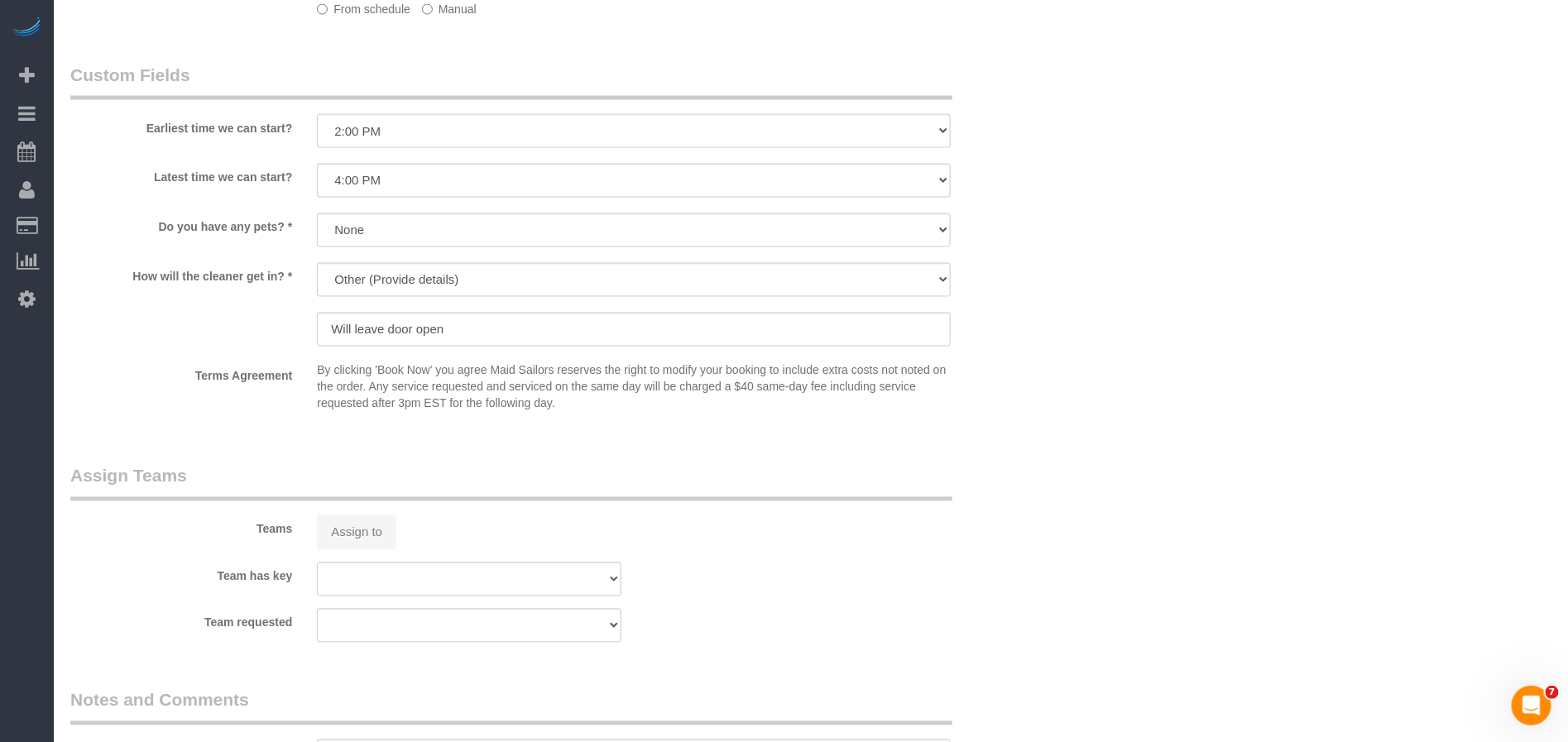
select select "spot8"
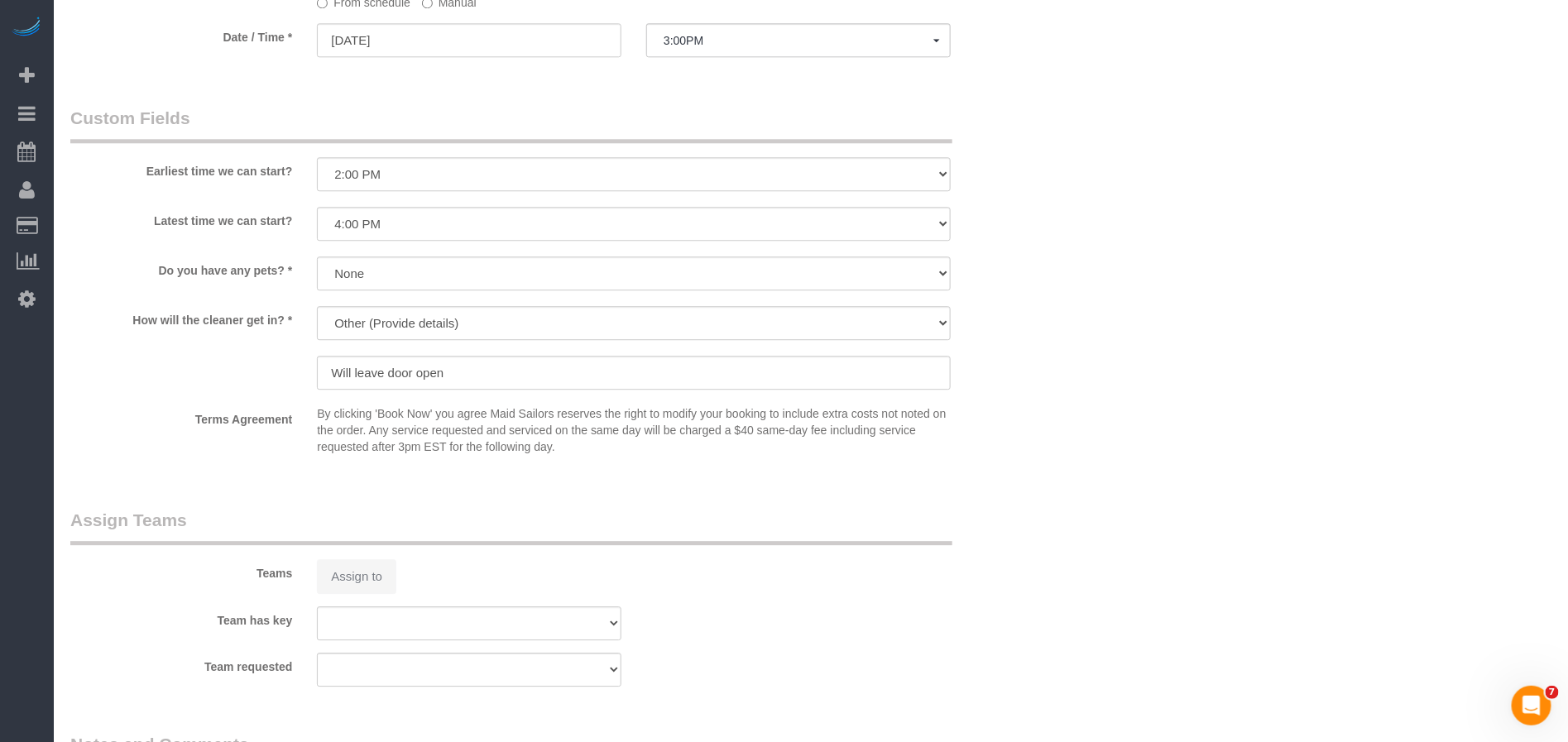
select select "spot61"
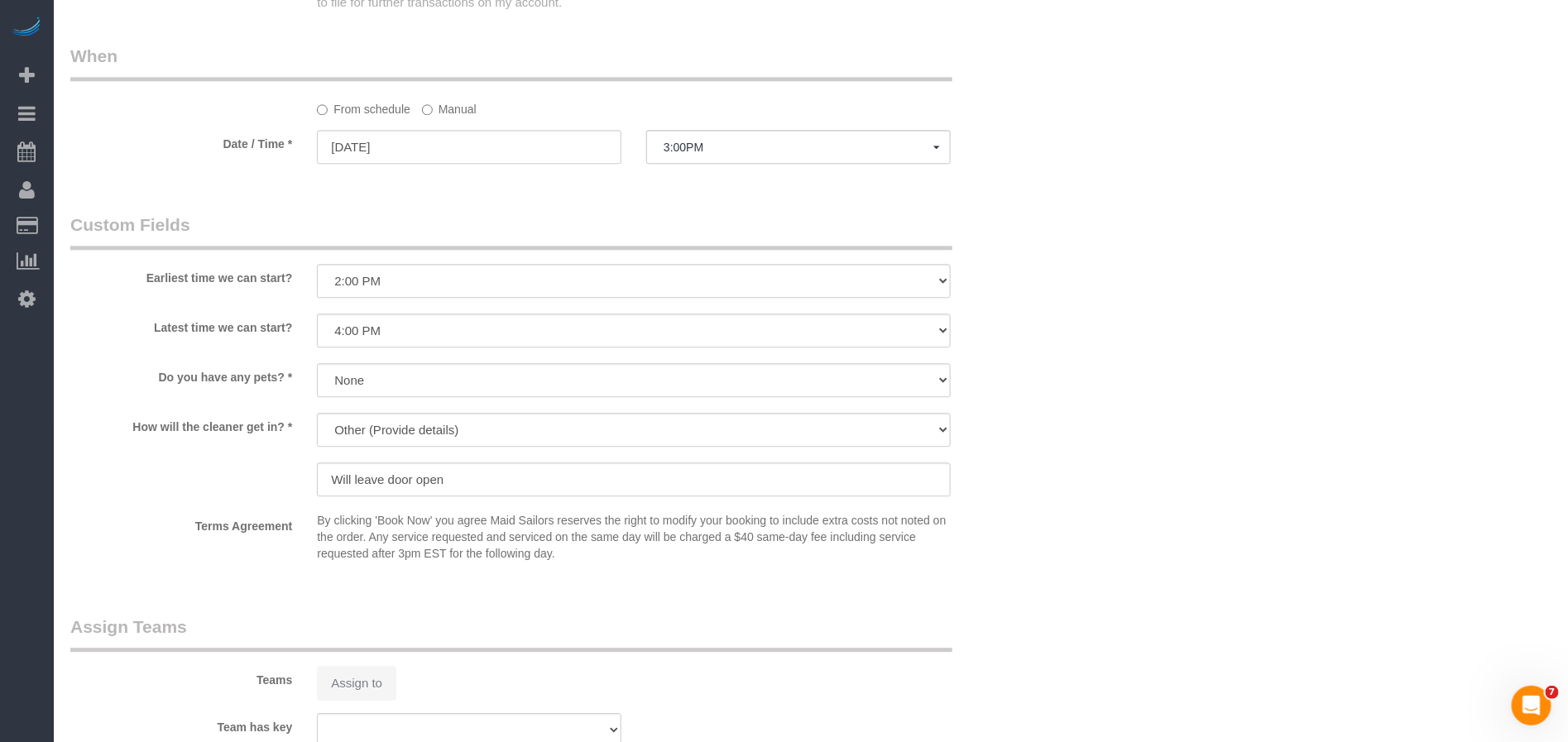
select select "string:stripe-pm_1M5Cj34VGloSiKo735br1iAs"
select select "1"
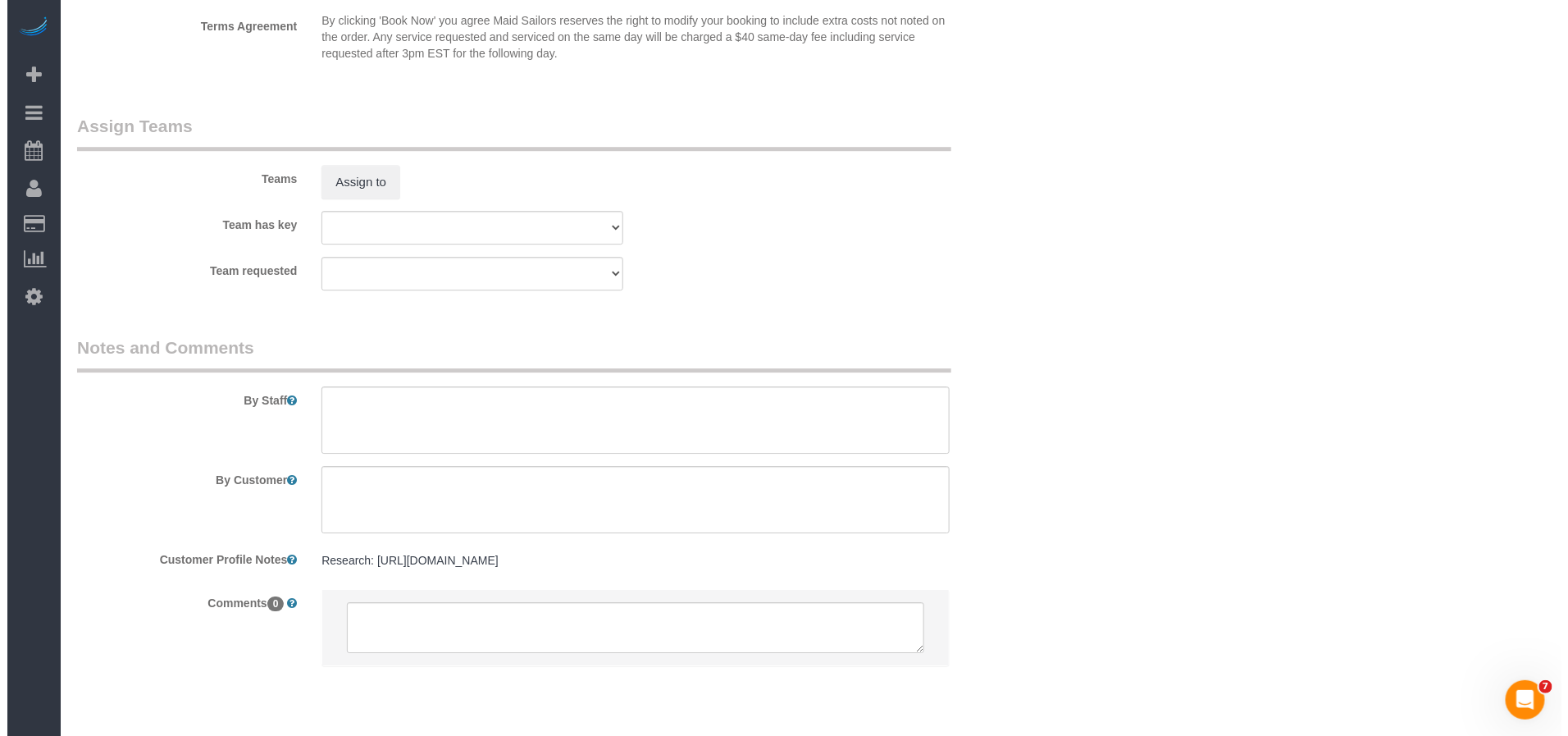
scroll to position [2183, 0]
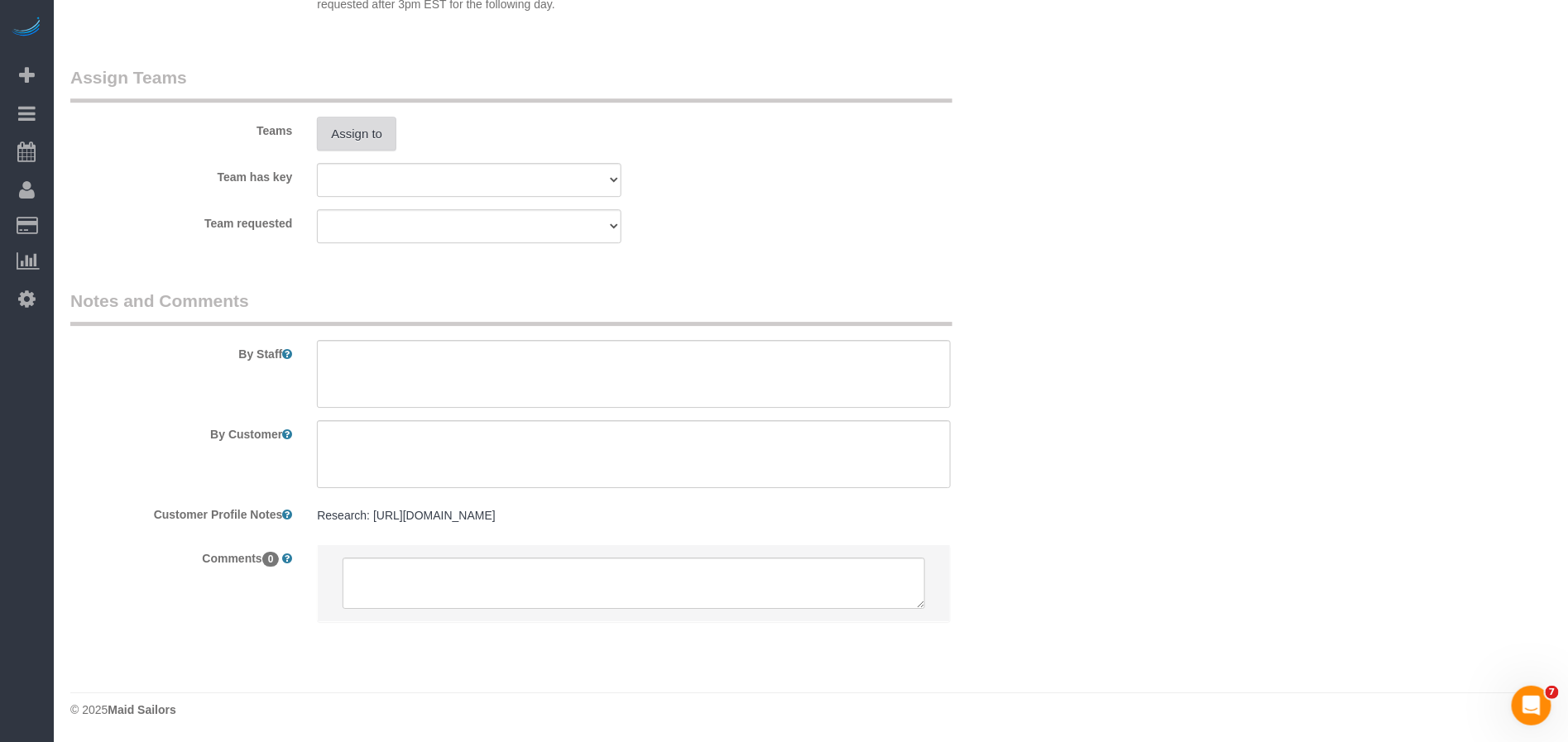
select select "object:1543"
click at [358, 124] on button "Assign to" at bounding box center [356, 133] width 79 height 34
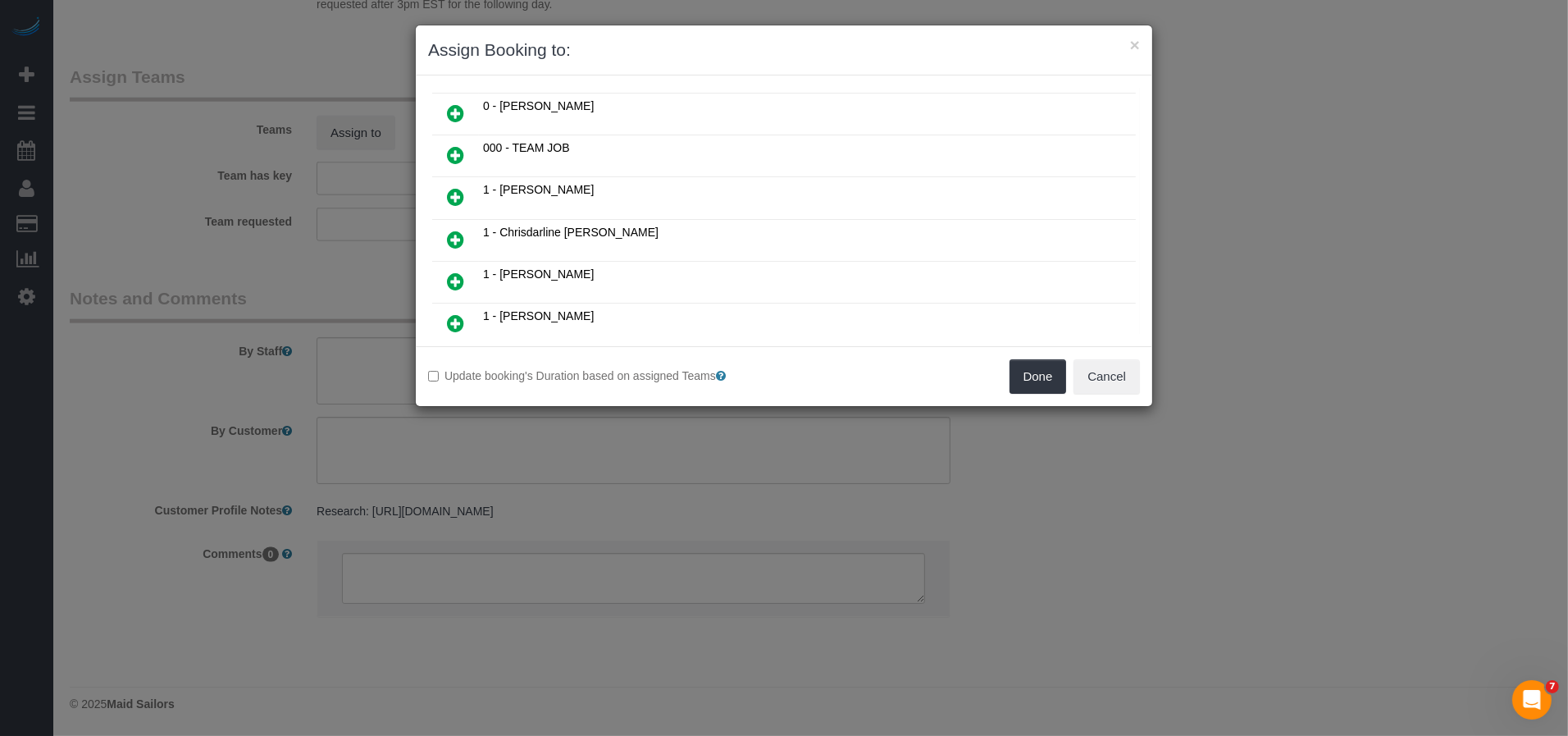
drag, startPoint x: 456, startPoint y: 202, endPoint x: 836, endPoint y: 308, distance: 394.5
click at [456, 202] on icon at bounding box center [456, 196] width 17 height 19
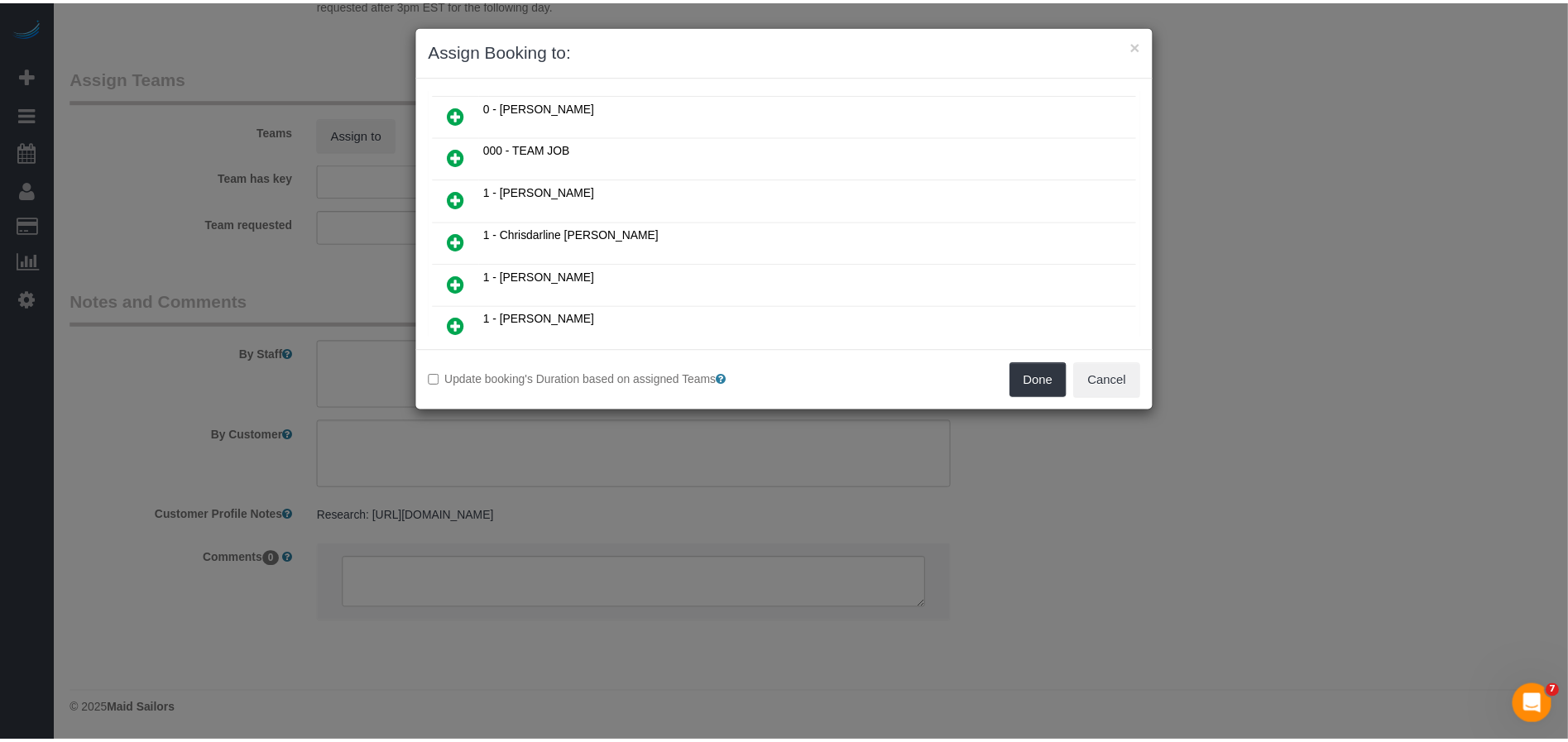
scroll to position [167, 0]
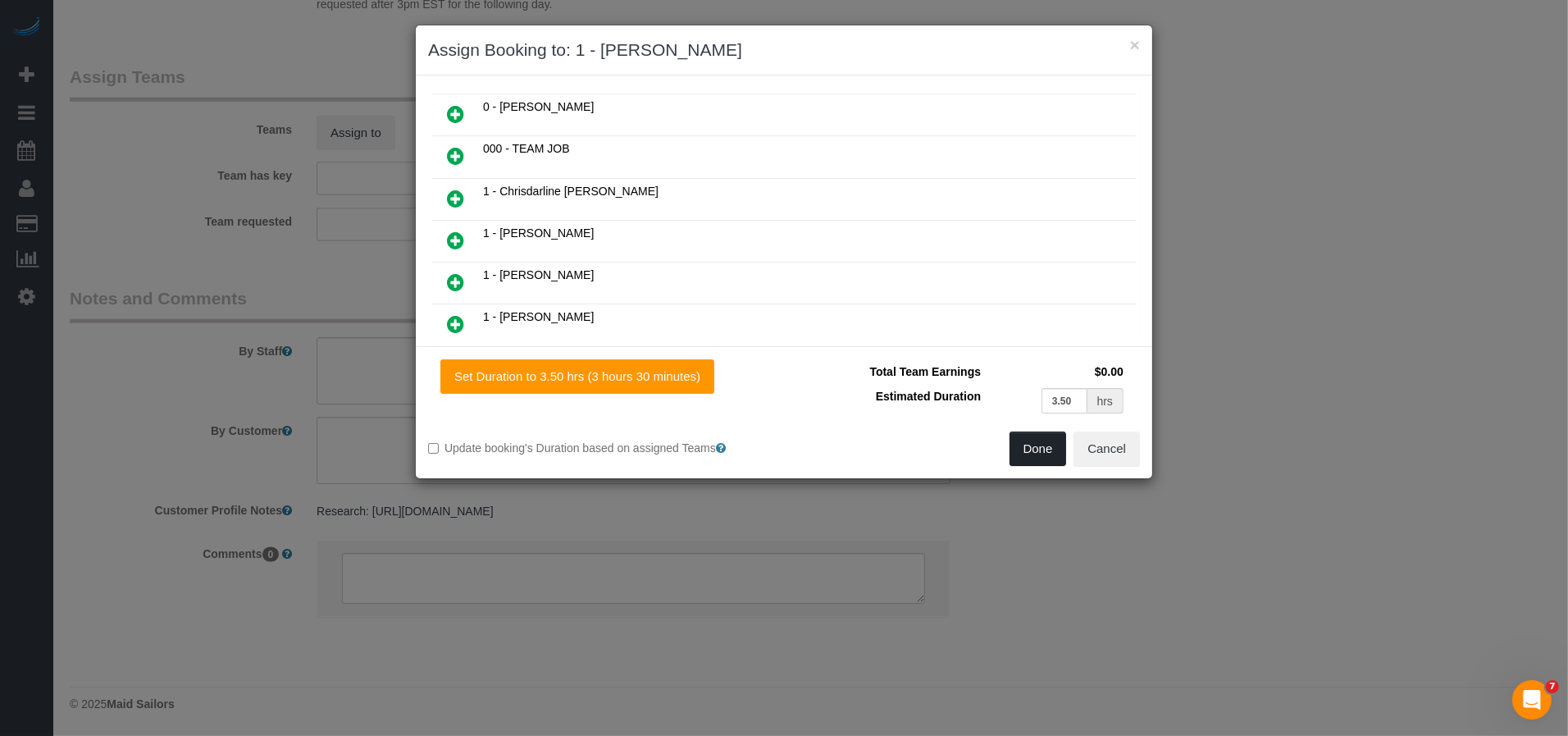
click at [1036, 453] on button "Done" at bounding box center [1037, 448] width 57 height 34
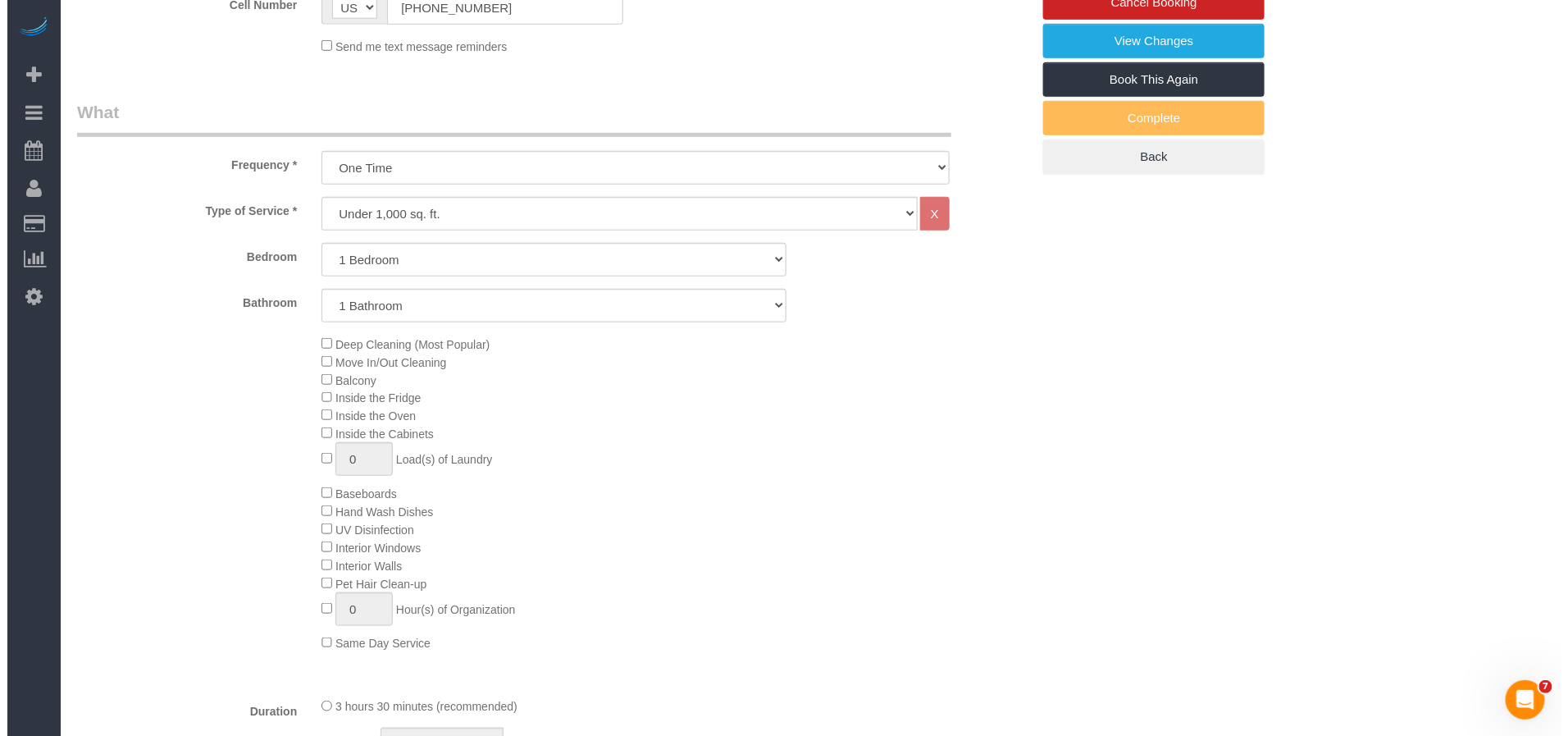
scroll to position [0, 0]
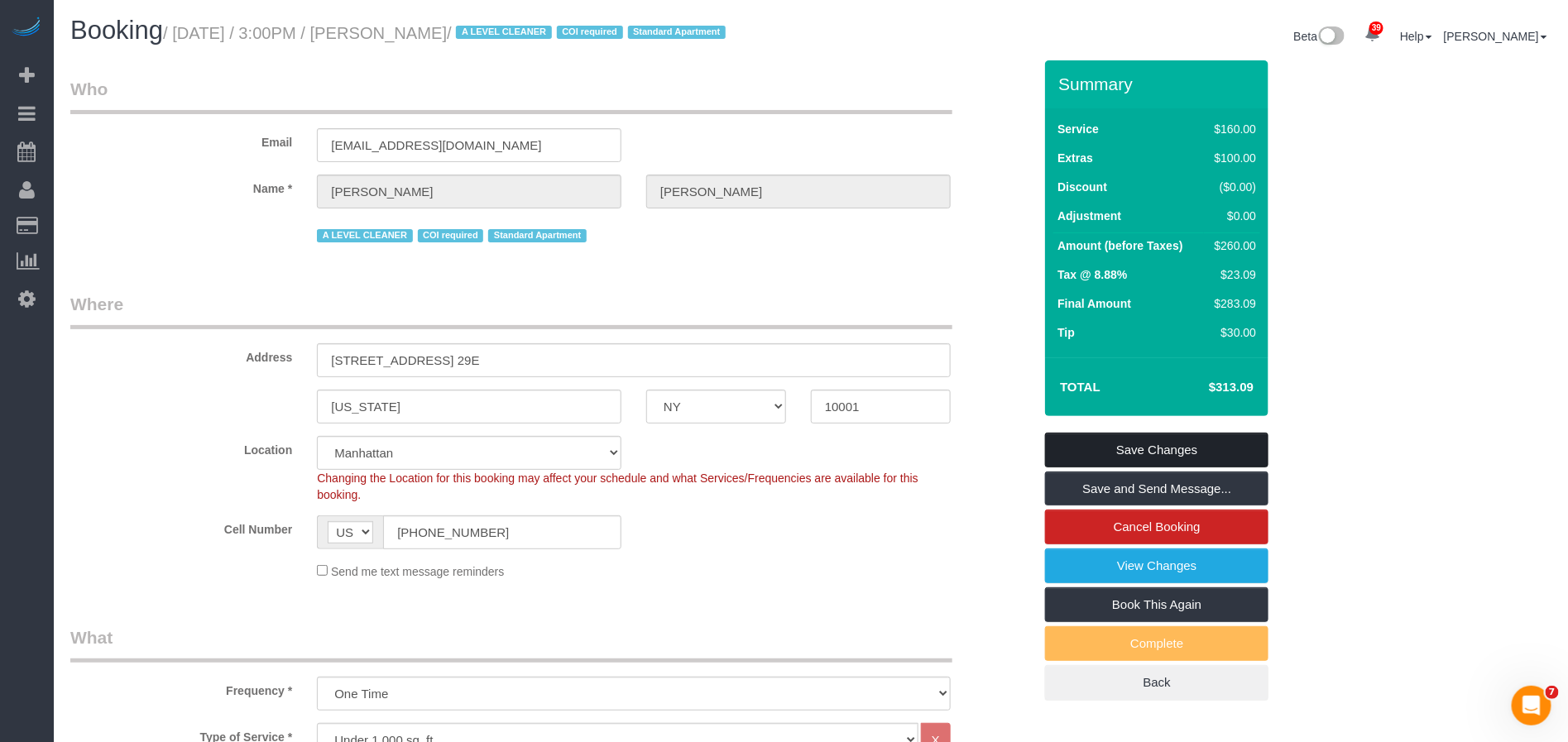
click at [1138, 468] on link "Save Changes" at bounding box center [1156, 449] width 224 height 34
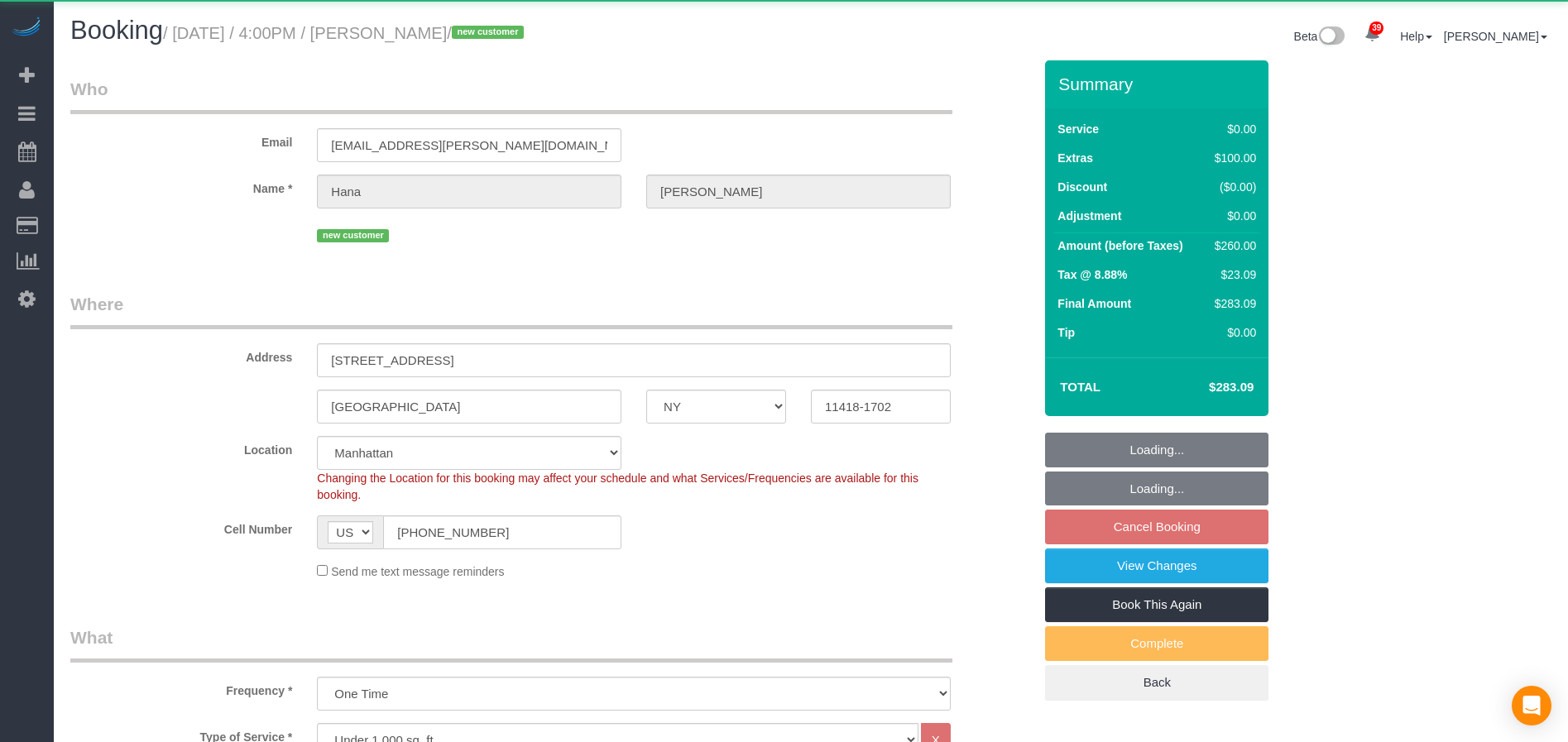
select select "NY"
select select "1"
select select "object:1063"
select select "string:stripe-pm_1SIAw74VGloSiKo7QTym476d"
select select "1"
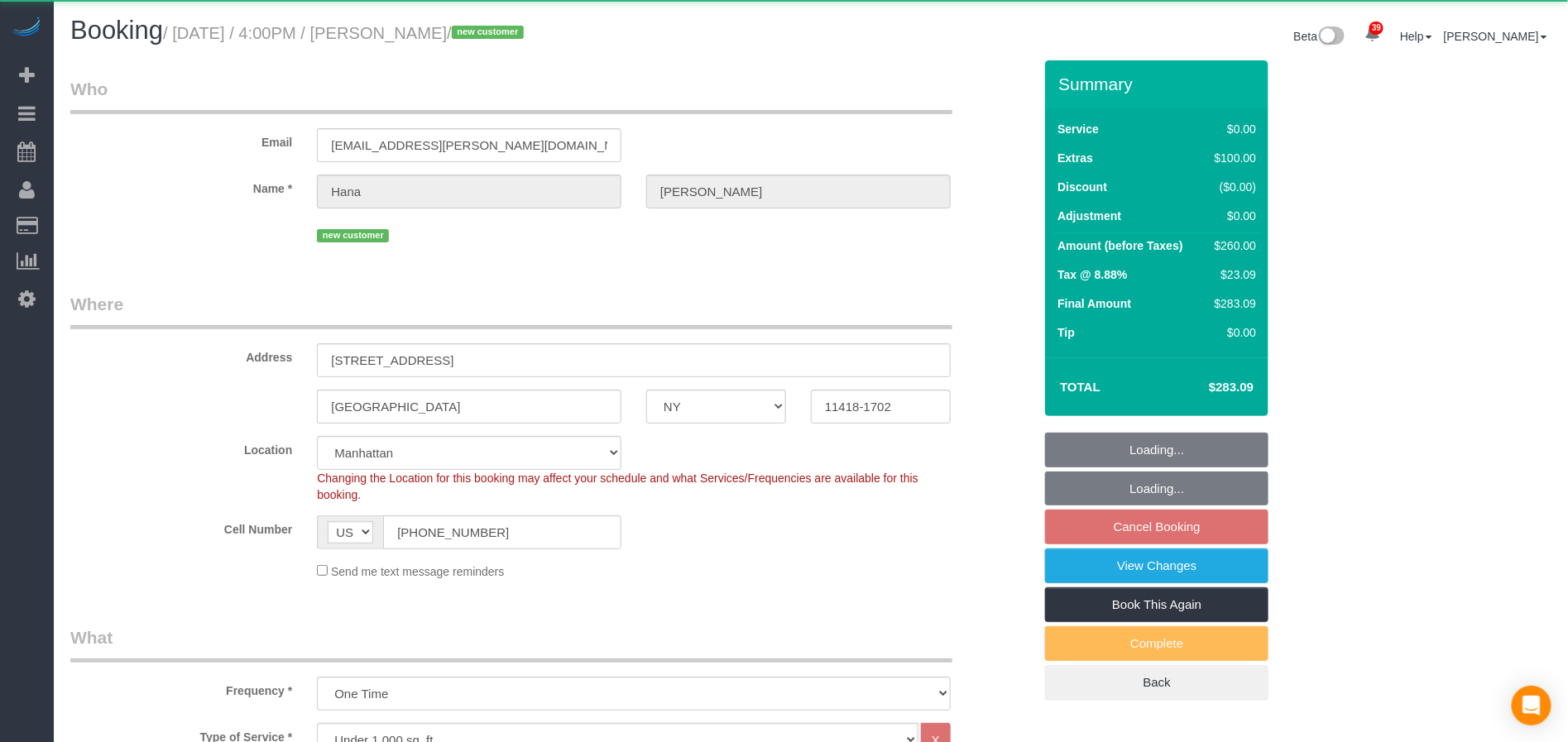
select select "spot9"
select select "number:61"
select select "number:90"
select select "number:15"
select select "number:5"
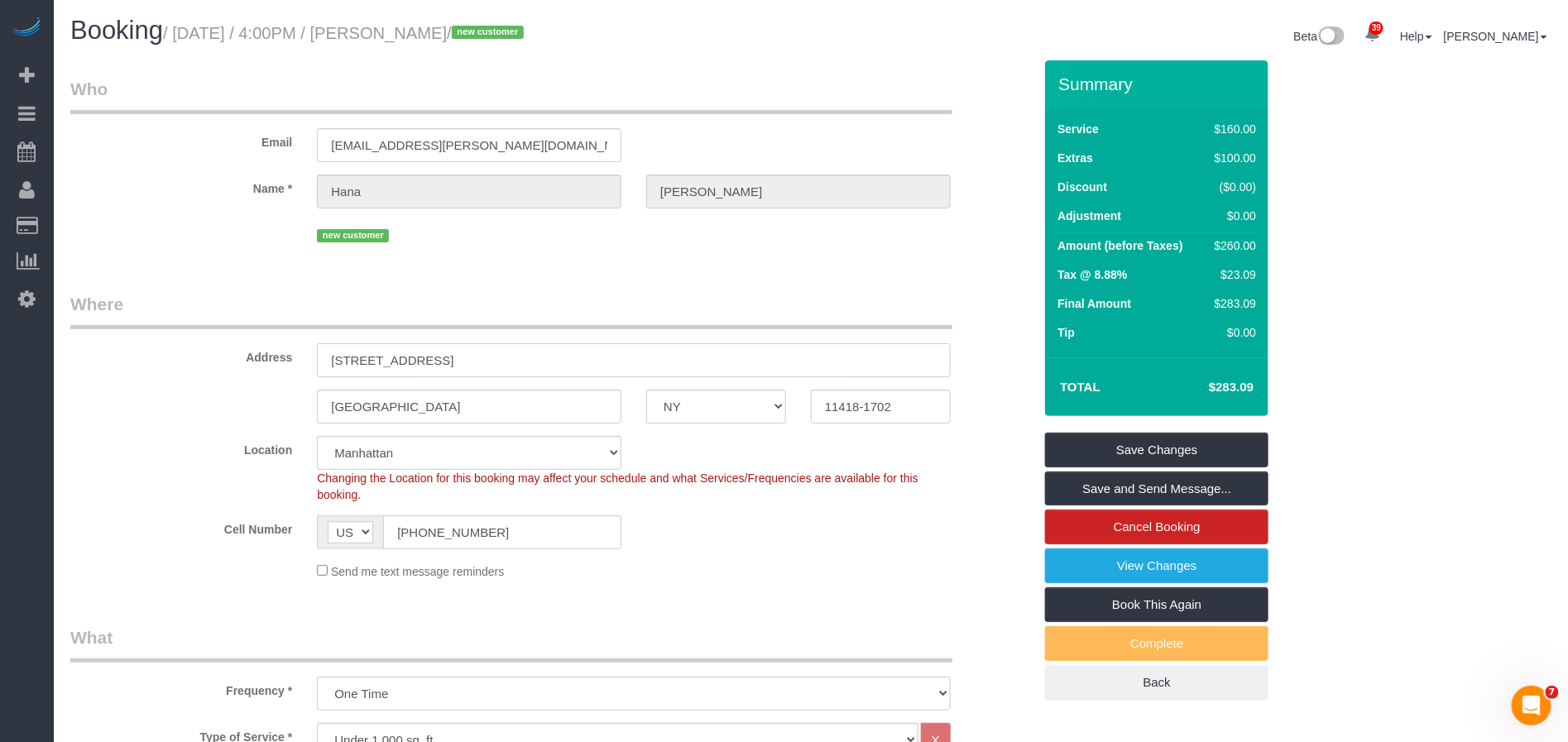
drag, startPoint x: 478, startPoint y: 363, endPoint x: 305, endPoint y: 340, distance: 174.5
click at [305, 340] on div "Address 8555 115th Street, APT C3" at bounding box center [551, 334] width 986 height 85
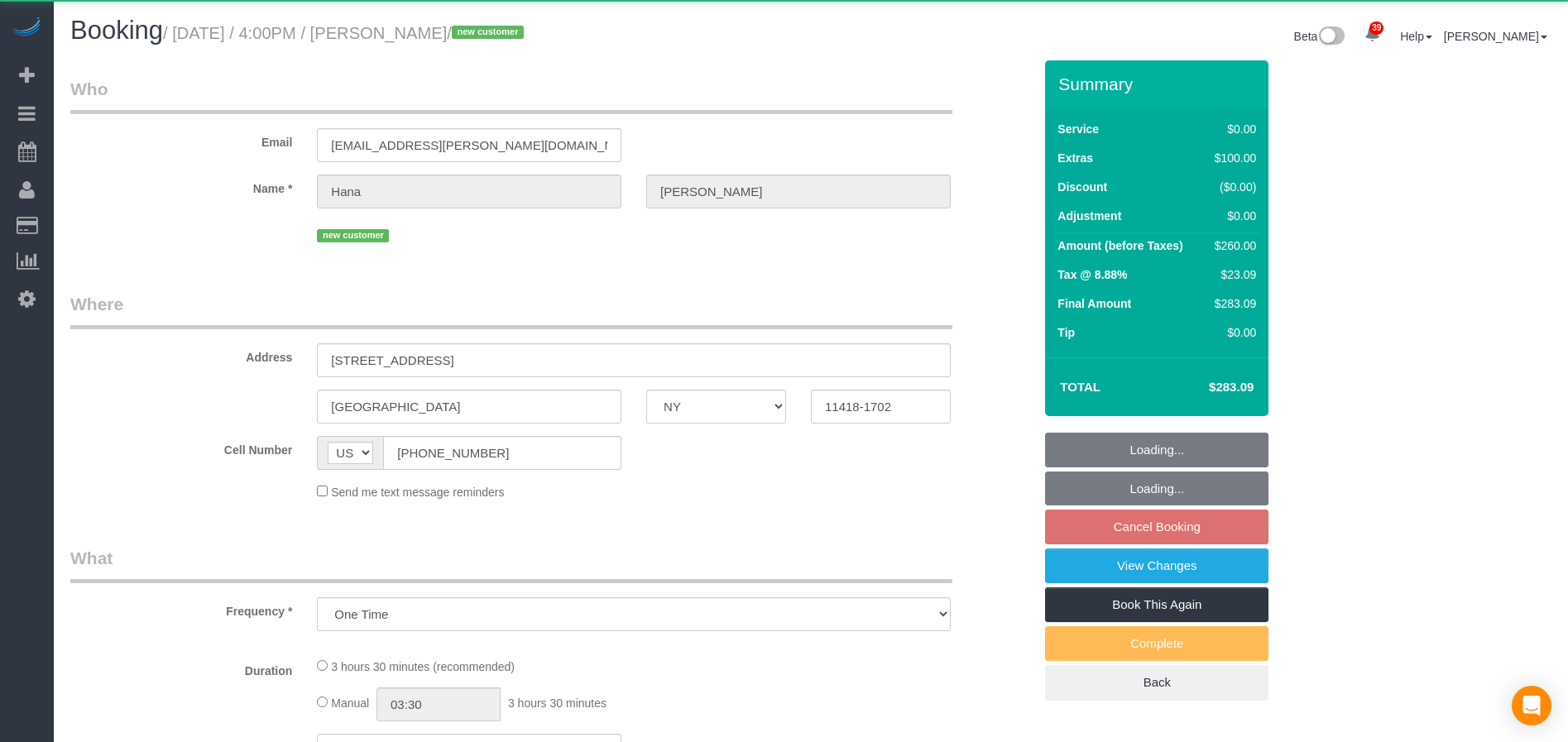
select select "NY"
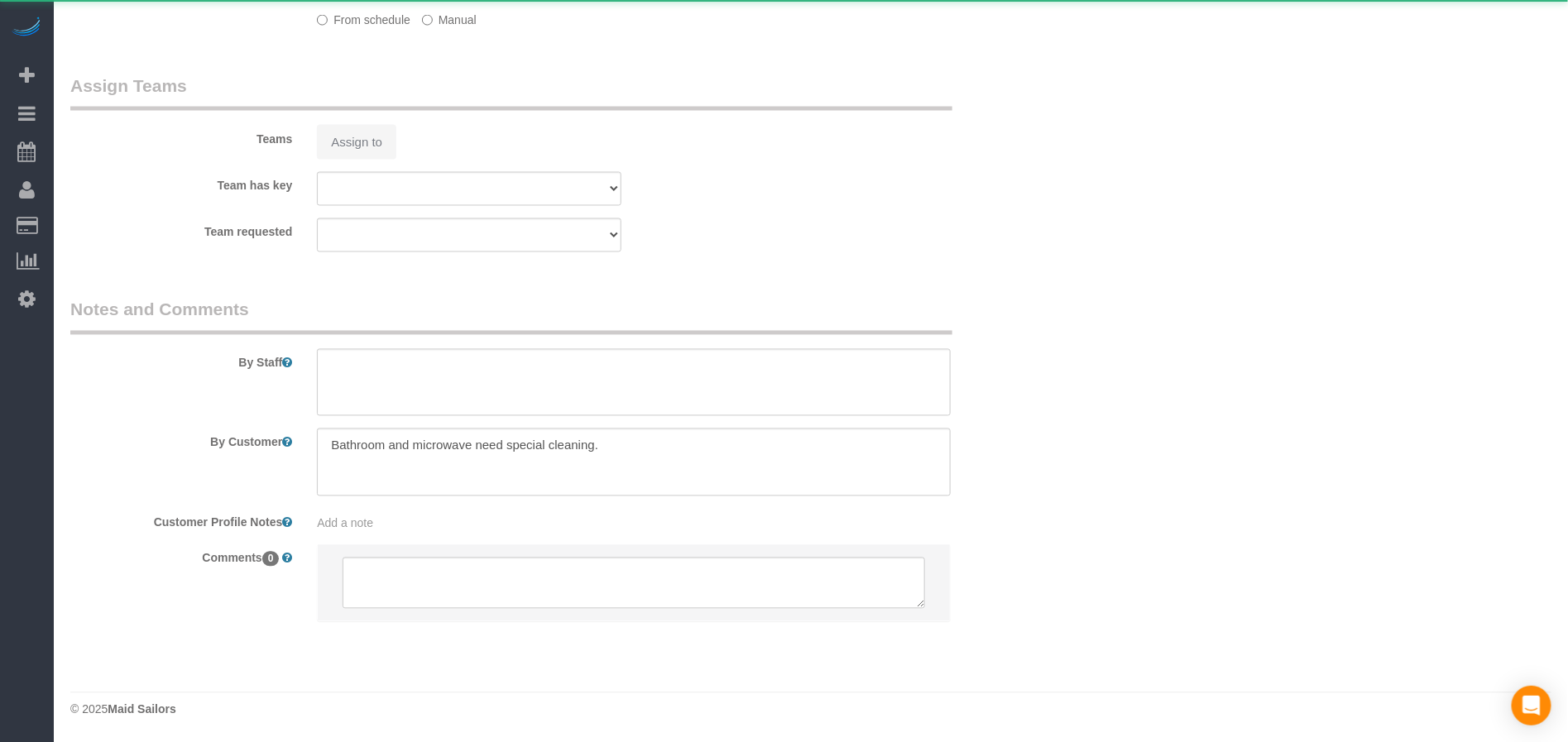
select select "string:stripe-pm_1SIAw74VGloSiKo7QTym476d"
select select "1"
select select "object:1535"
select select "spot9"
select select "number:61"
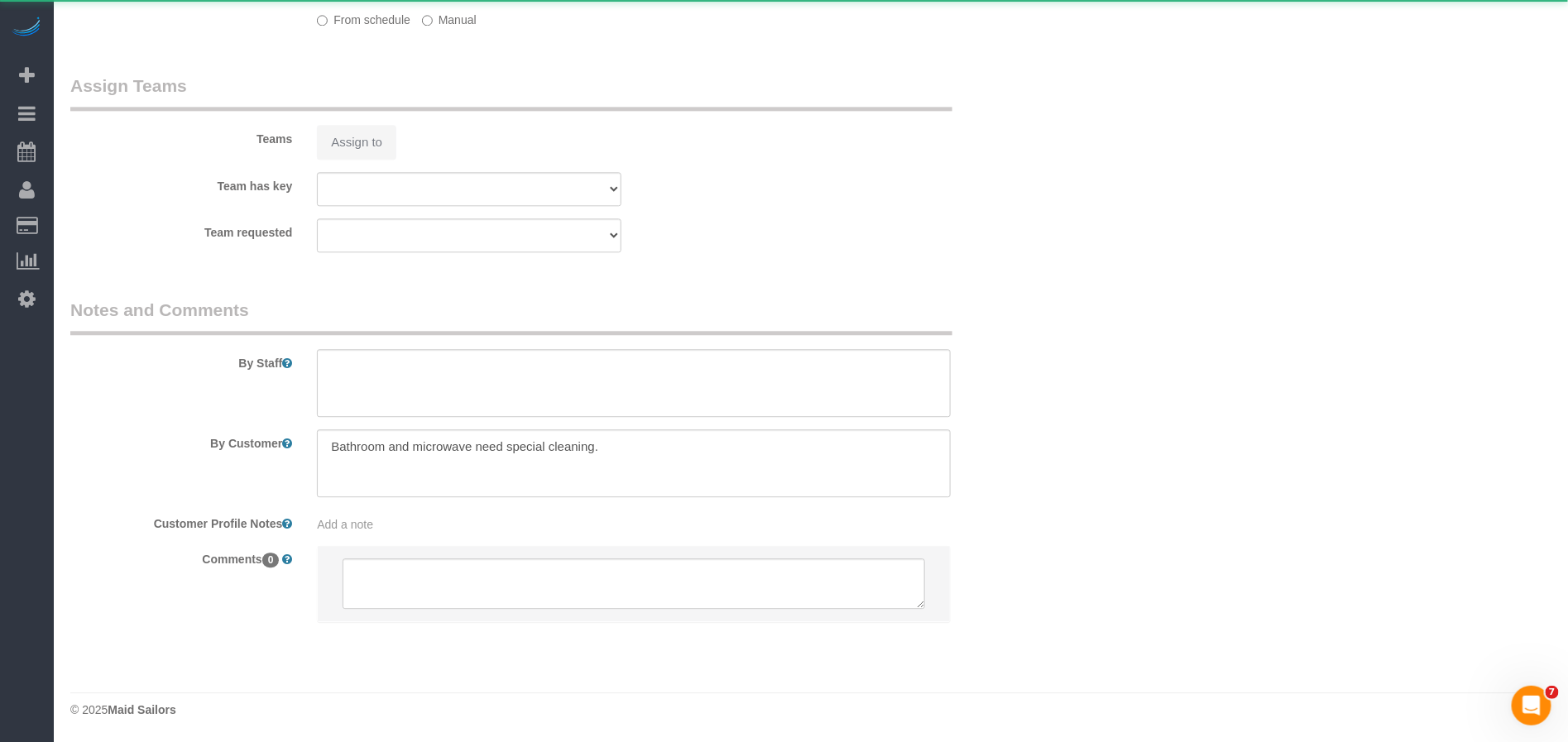
select select "number:90"
select select "number:15"
select select "number:5"
select select "1"
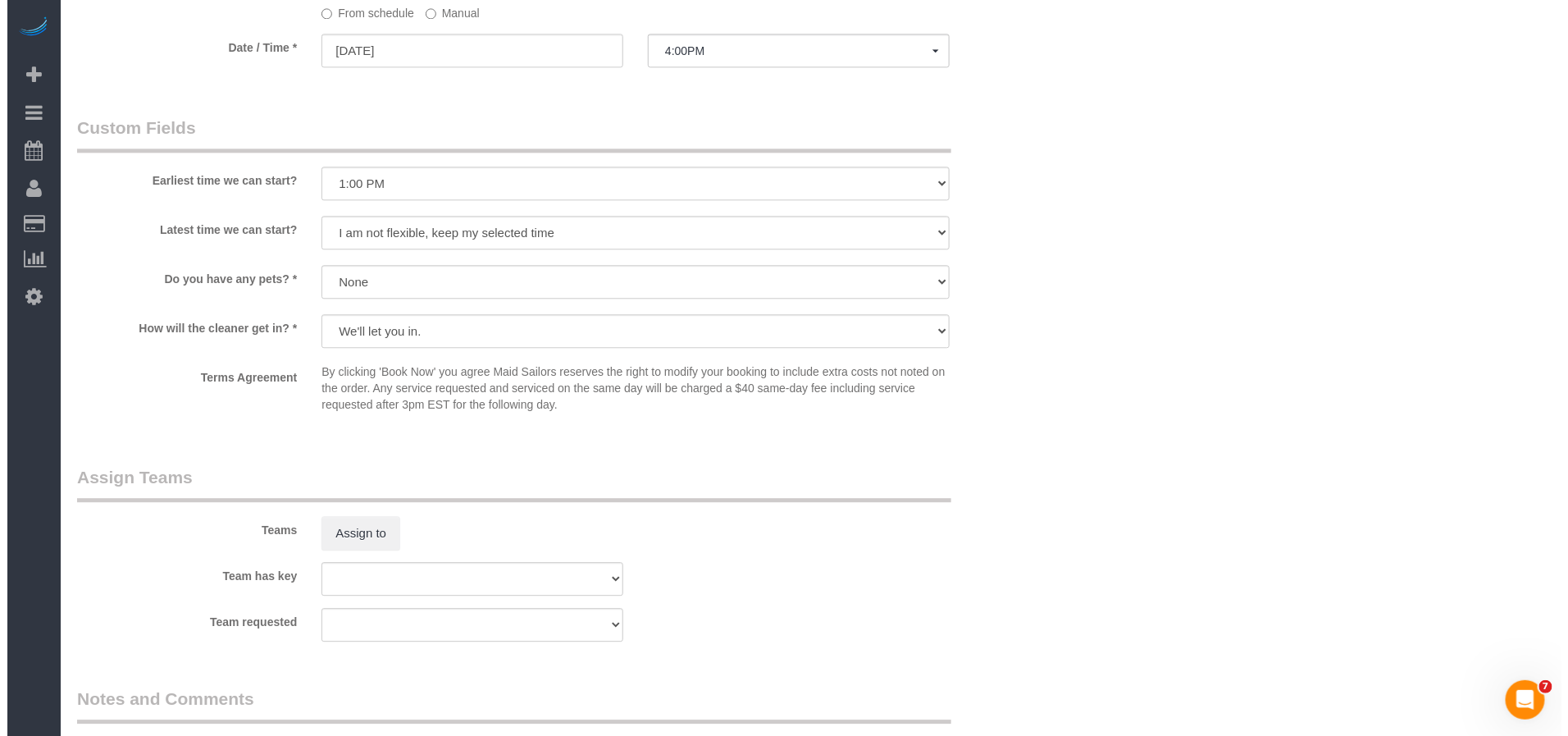
scroll to position [1708, 0]
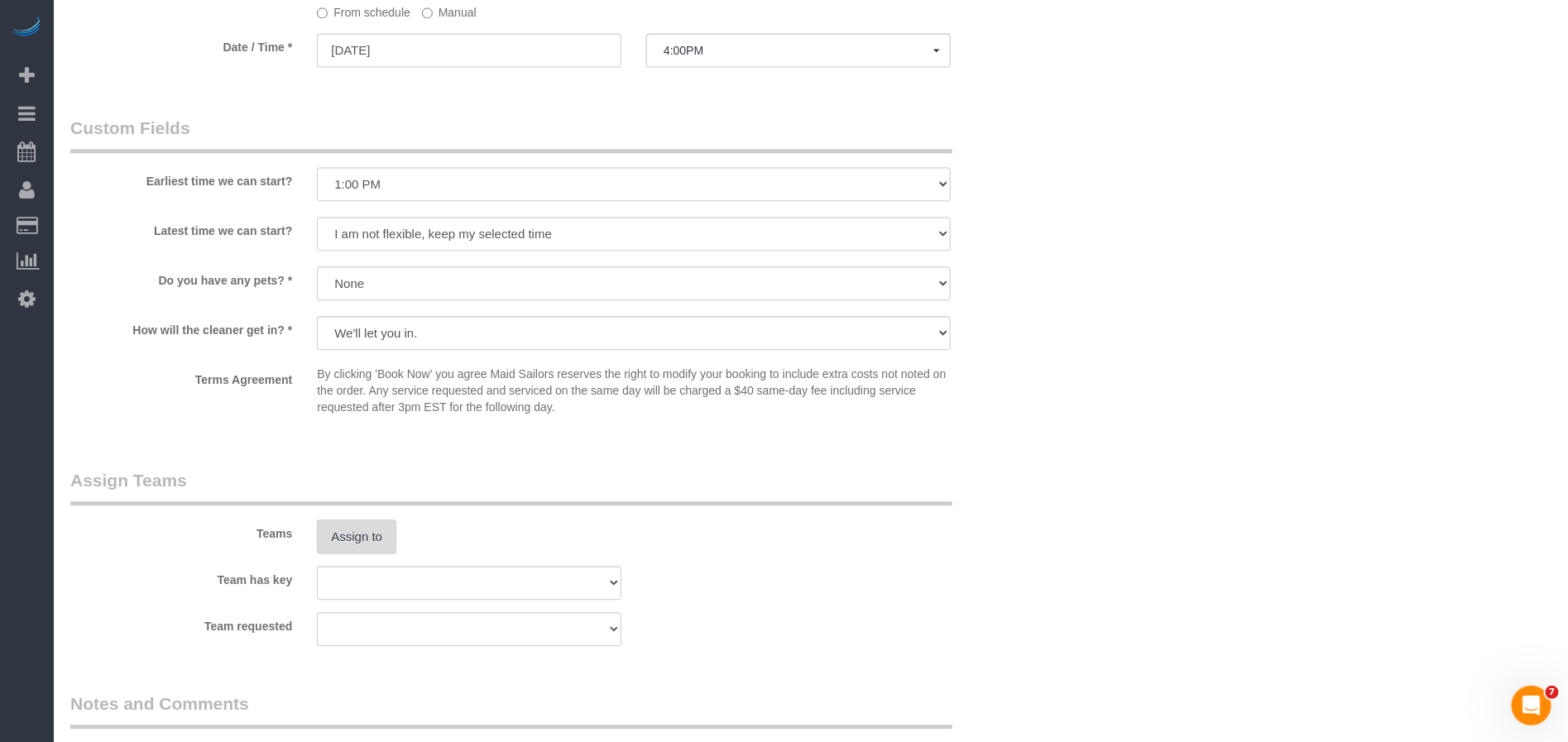
click at [346, 541] on button "Assign to" at bounding box center [356, 536] width 79 height 34
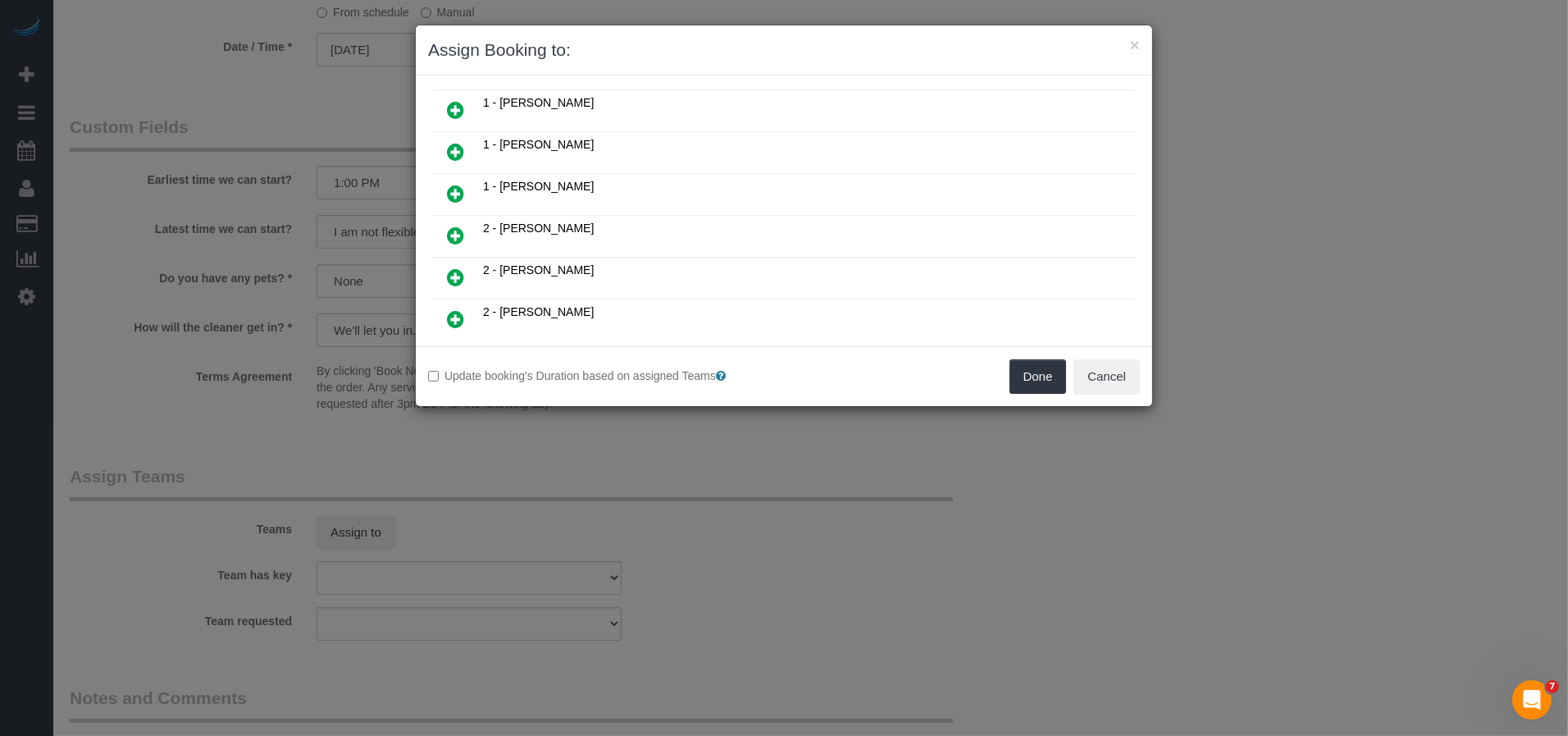
scroll to position [656, 0]
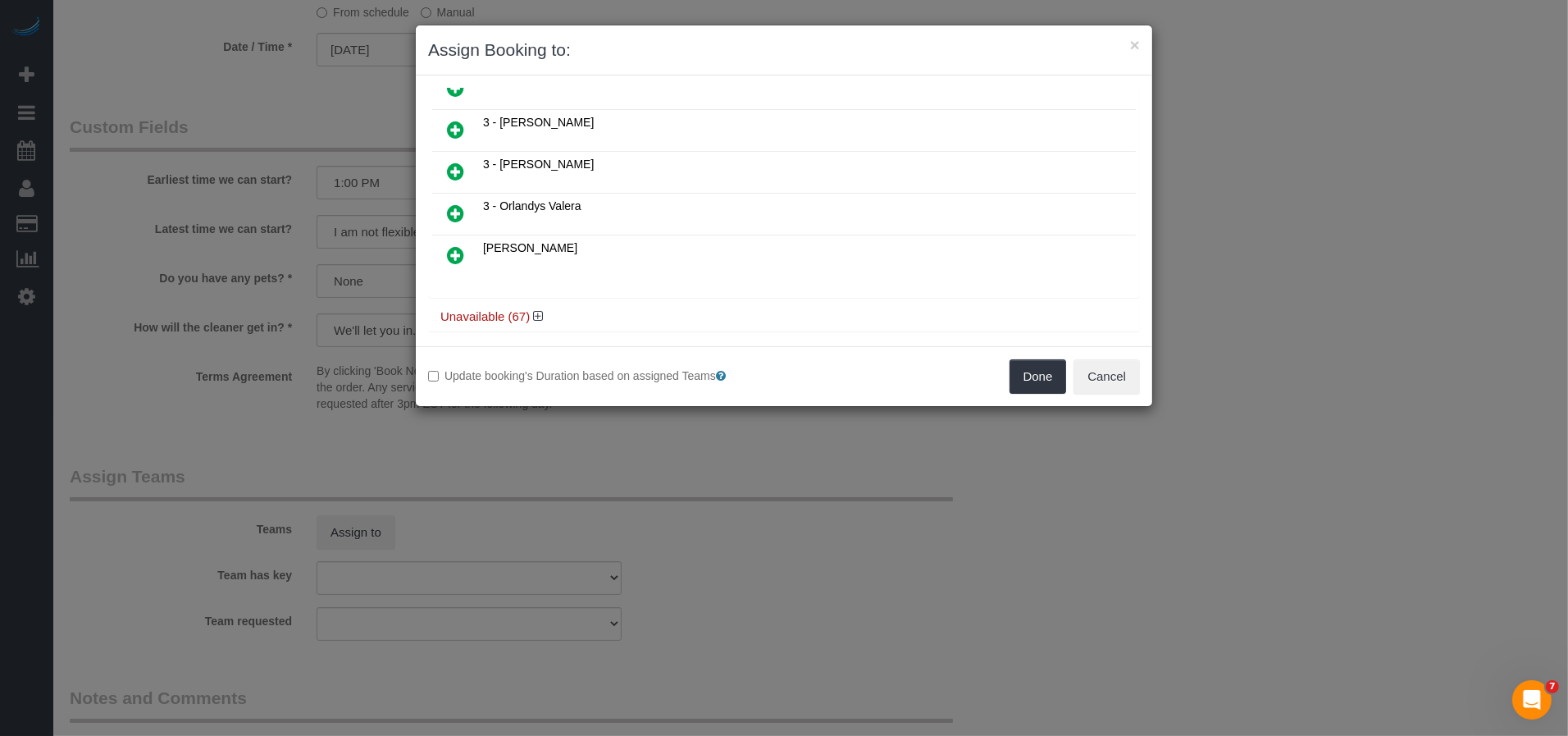
click at [468, 200] on link at bounding box center [456, 214] width 39 height 33
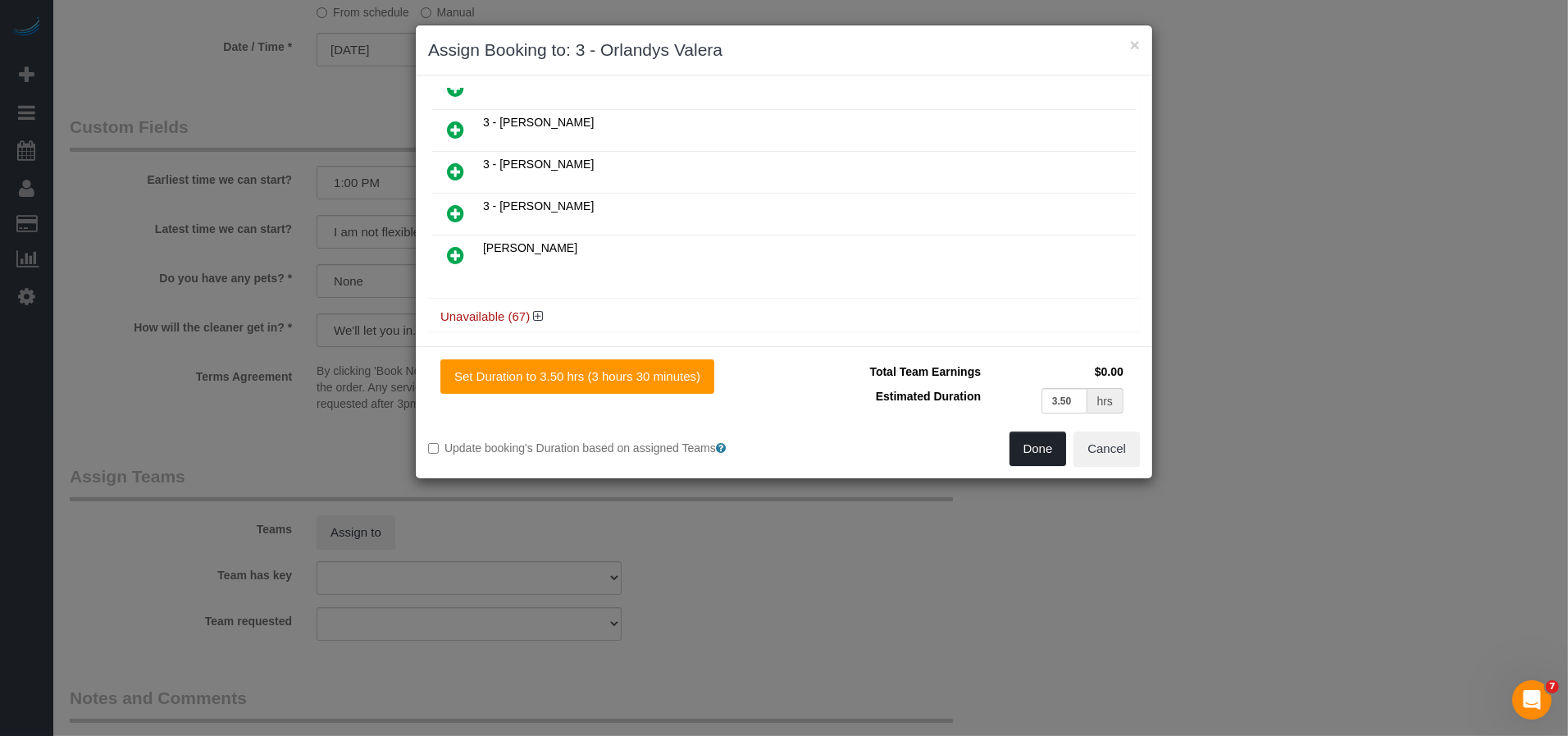
click at [1043, 462] on button "Done" at bounding box center [1037, 448] width 57 height 34
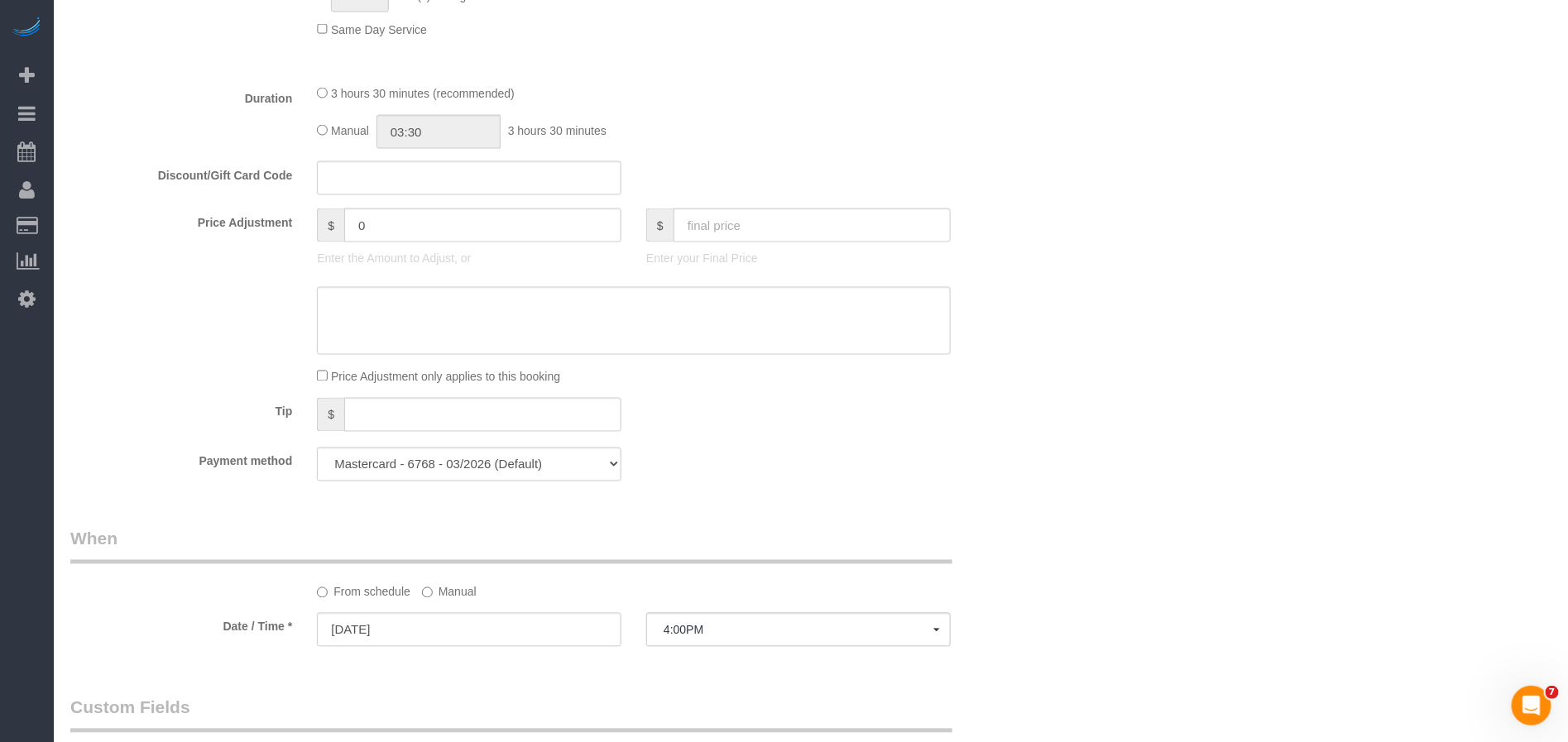
scroll to position [335, 0]
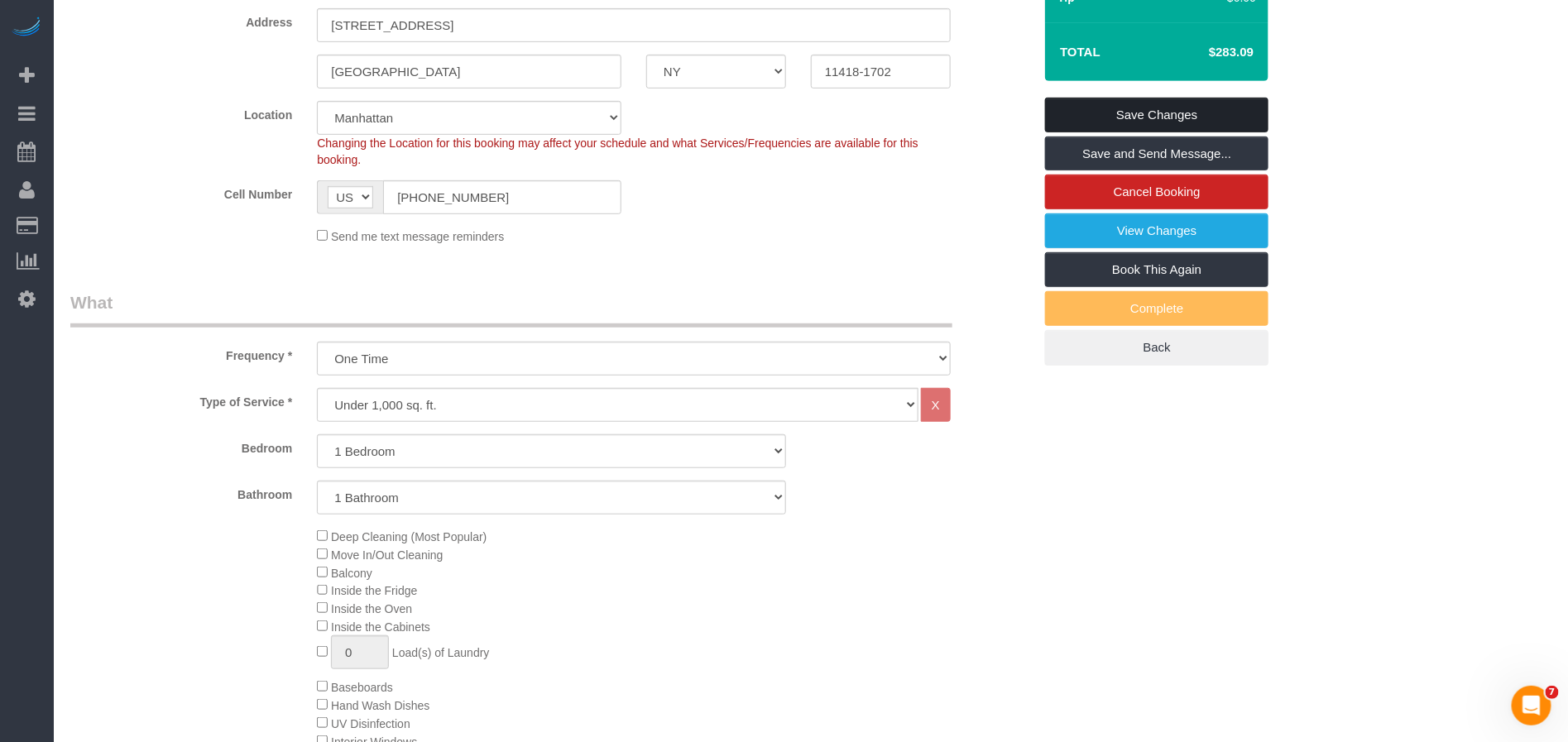
click at [1161, 114] on link "Save Changes" at bounding box center [1156, 115] width 224 height 34
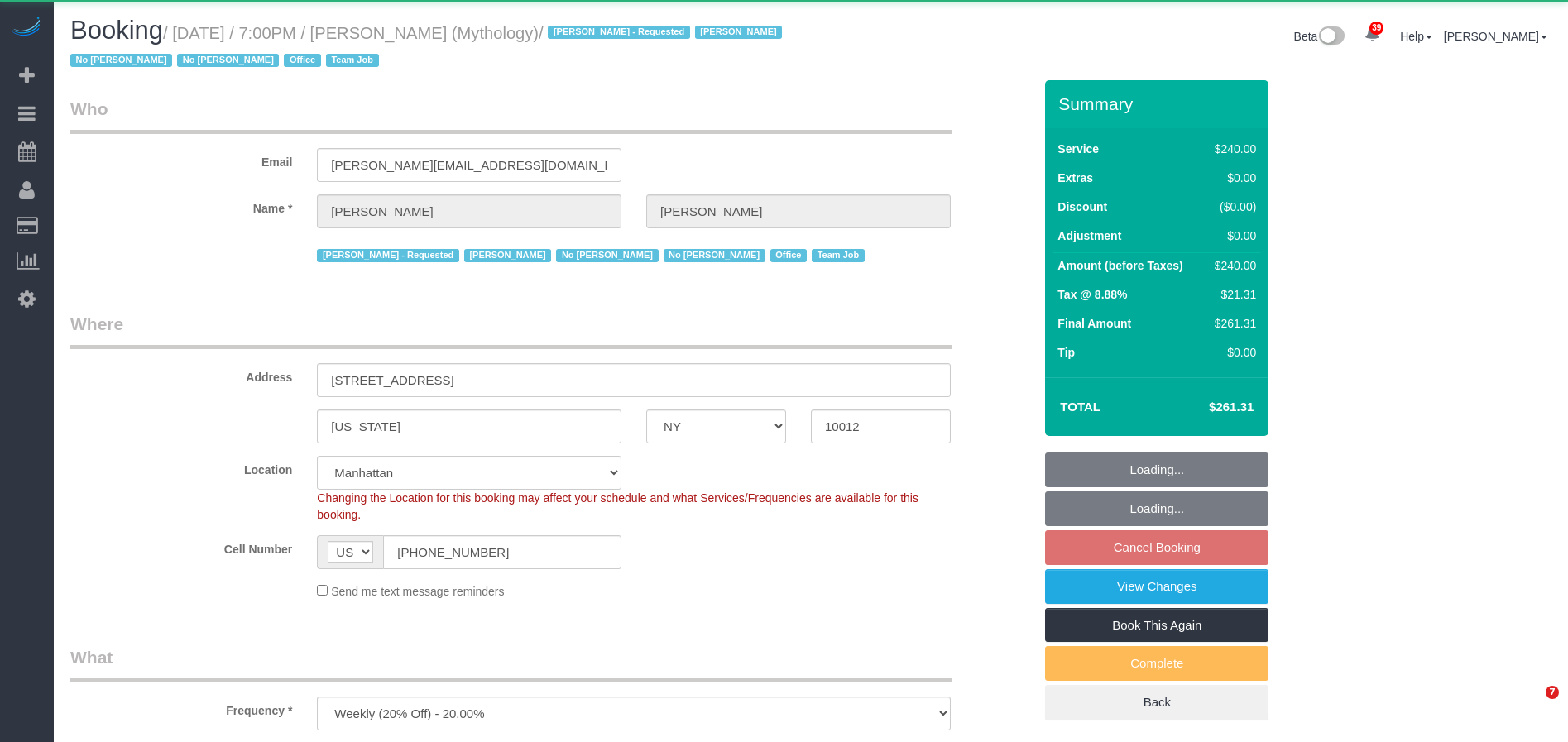
select select "NY"
select select "2"
select select "120"
select select "number:89"
select select "number:90"
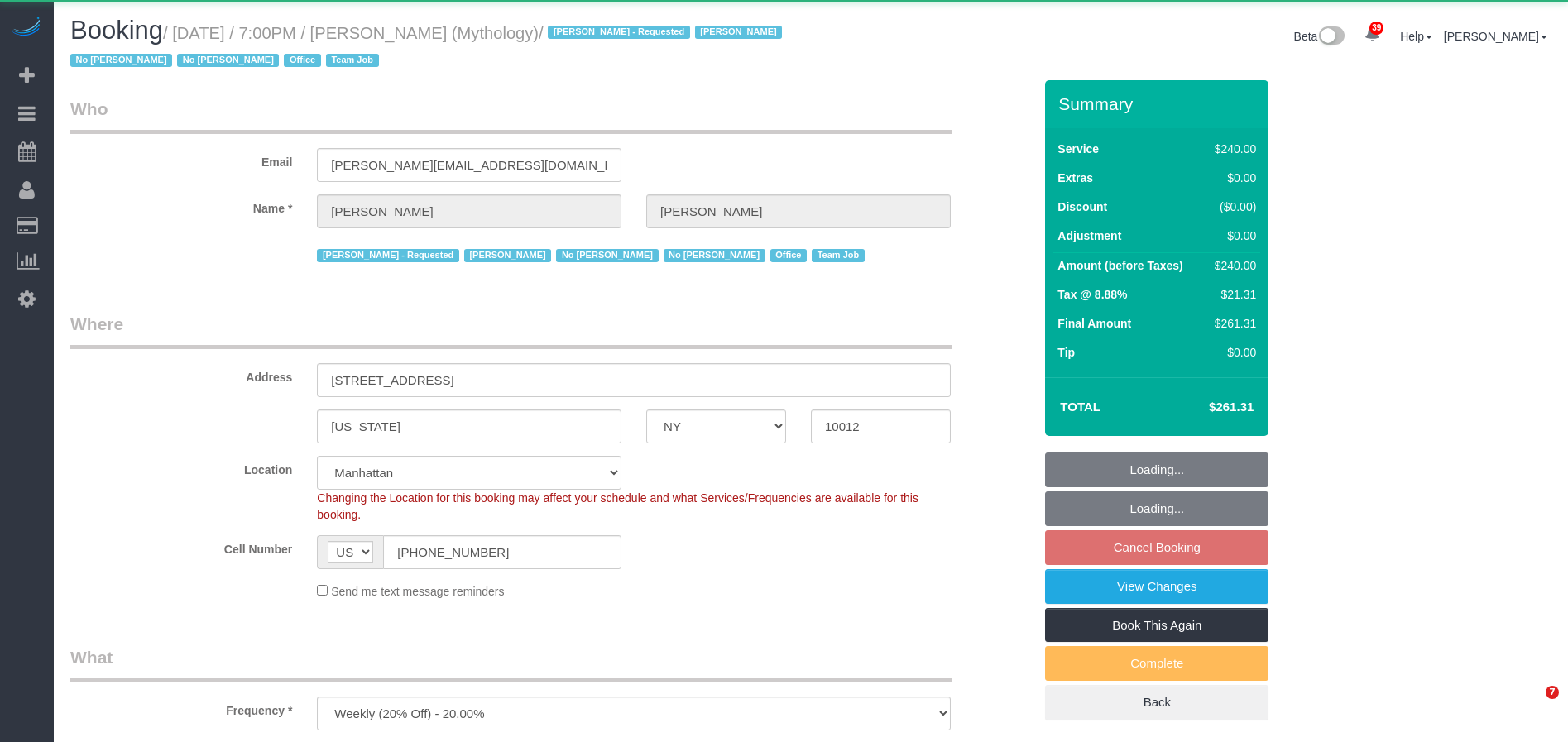
select select "number:15"
select select "number:7"
select select "object:1307"
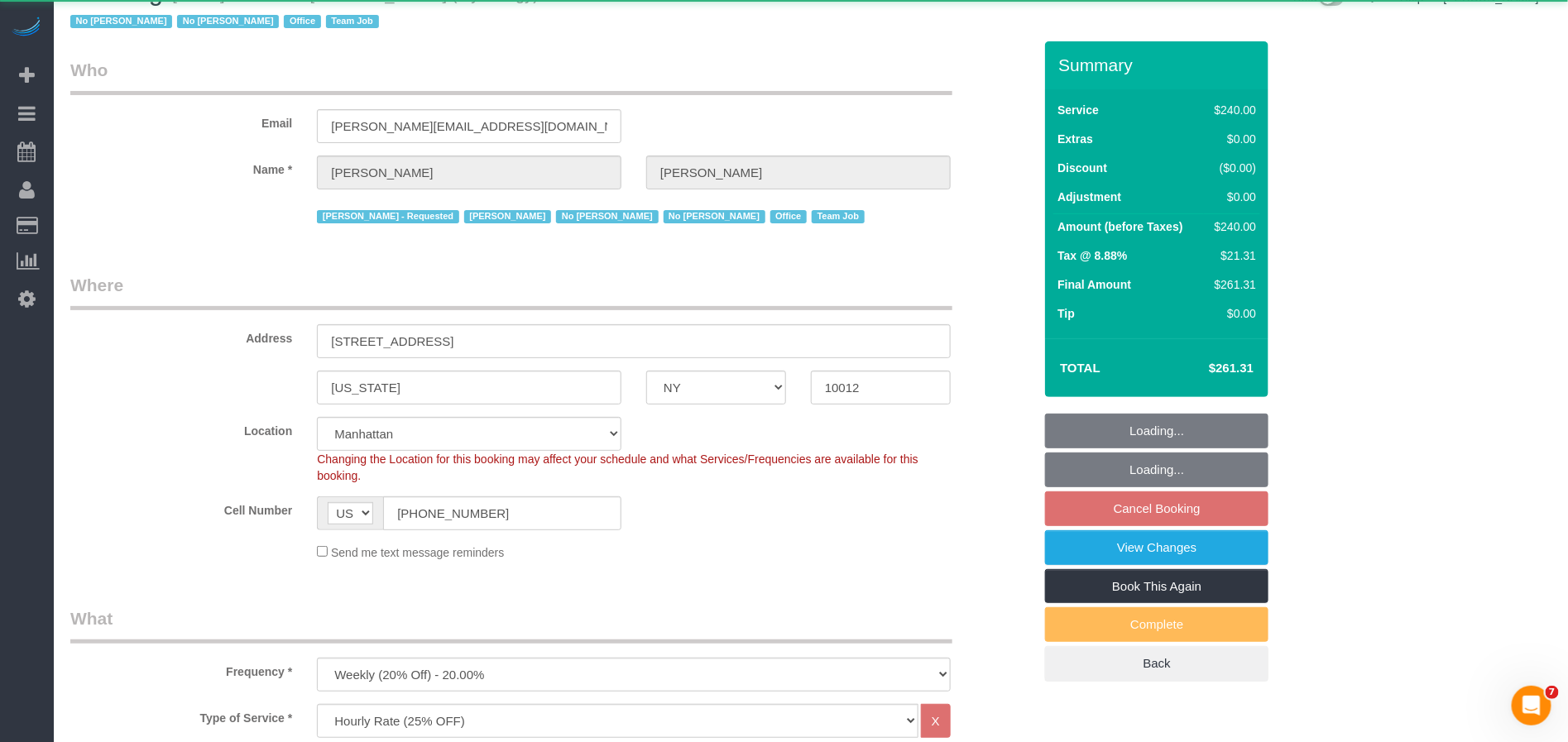
select select "string:stripe-card_1F0CXe4VGloSiKo7V7BiKmvB"
select select "spot11"
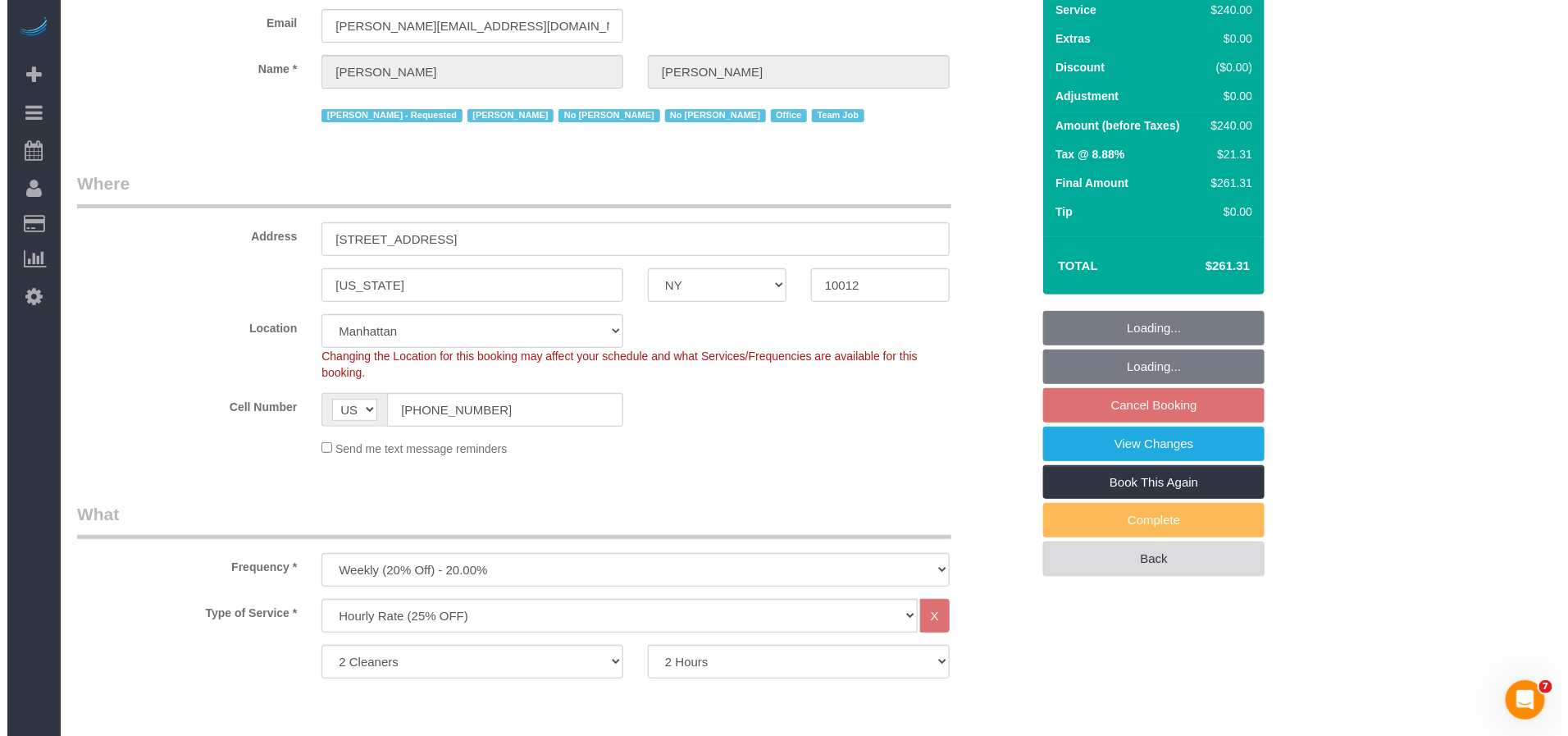
scroll to position [255, 0]
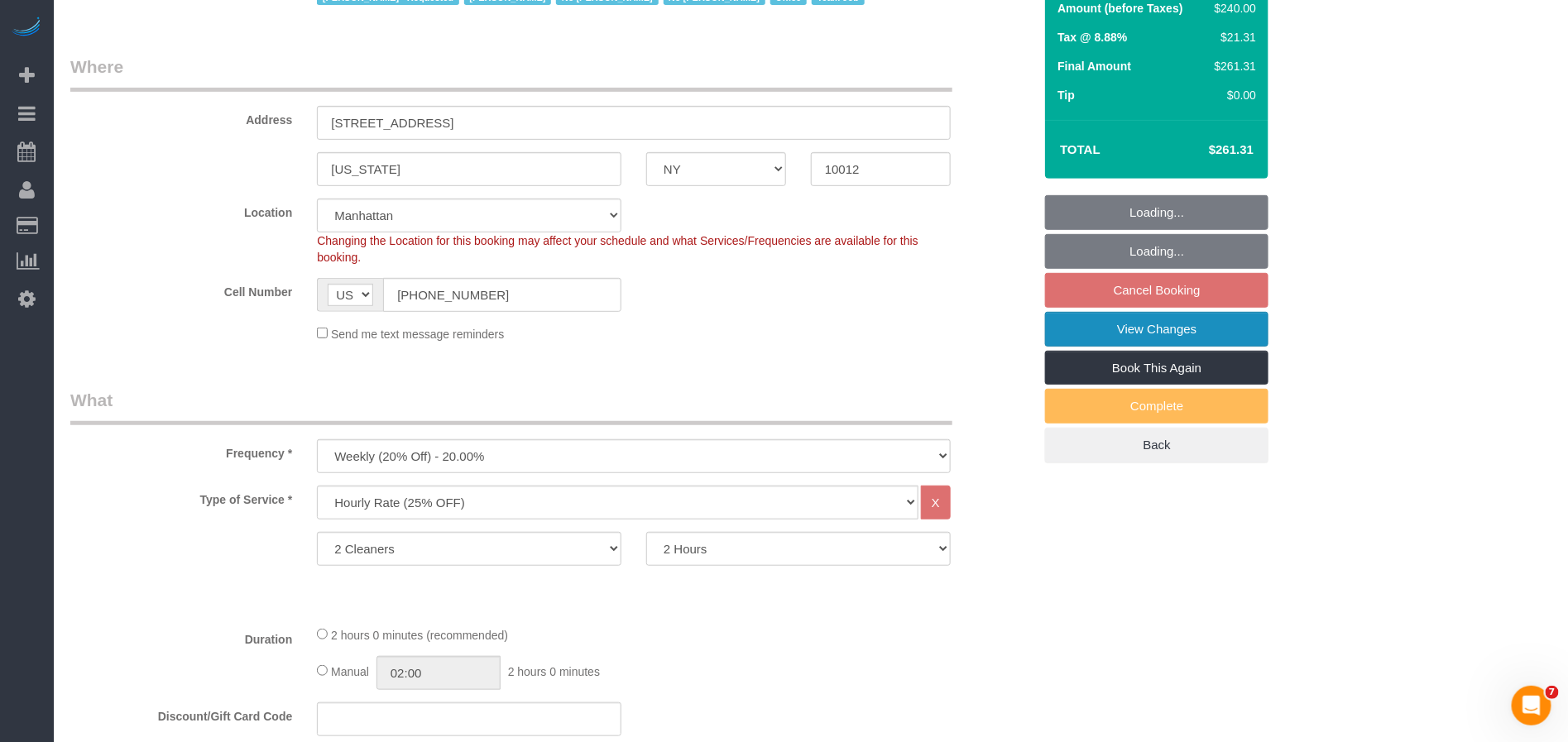
click at [1154, 337] on link "View Changes" at bounding box center [1156, 328] width 224 height 34
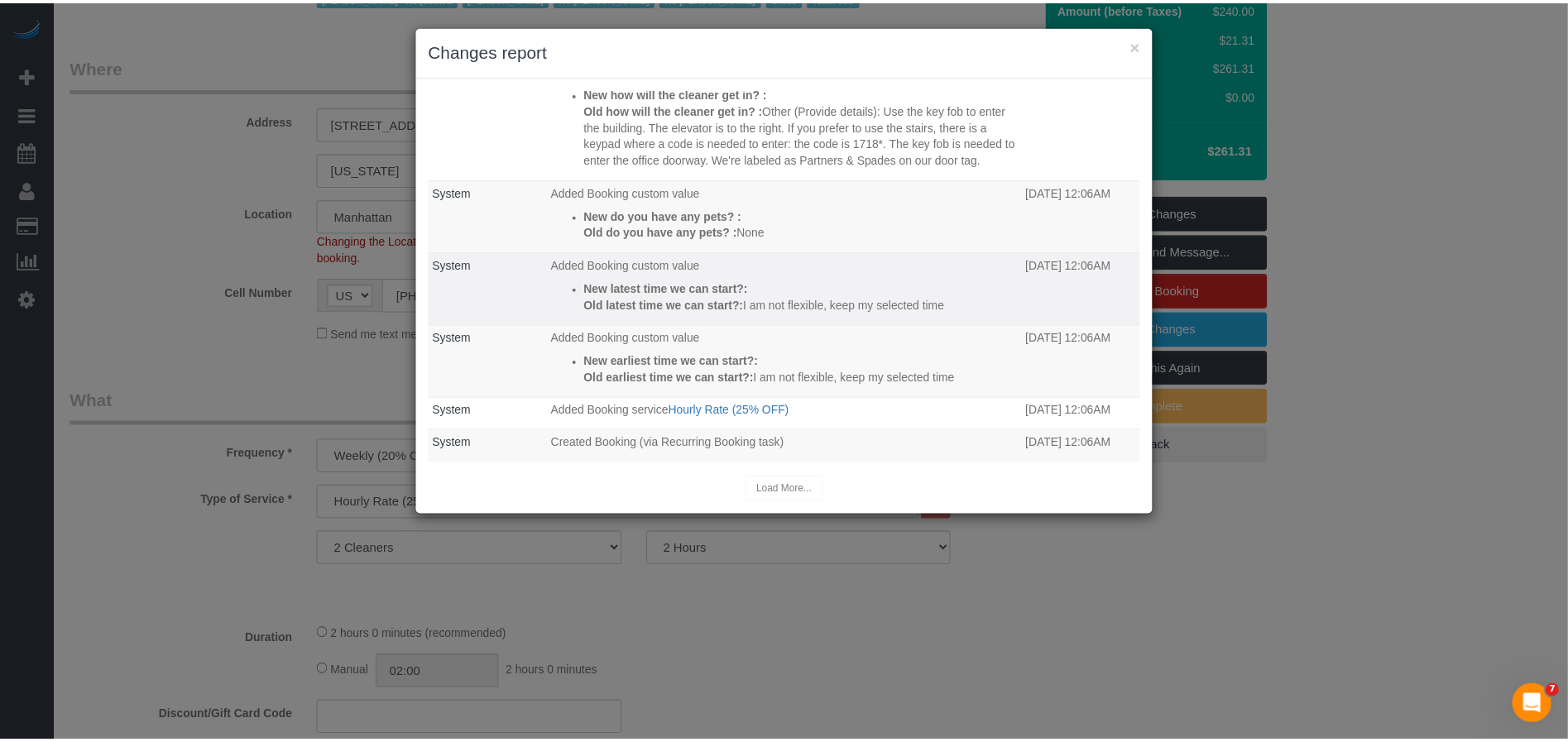
scroll to position [0, 0]
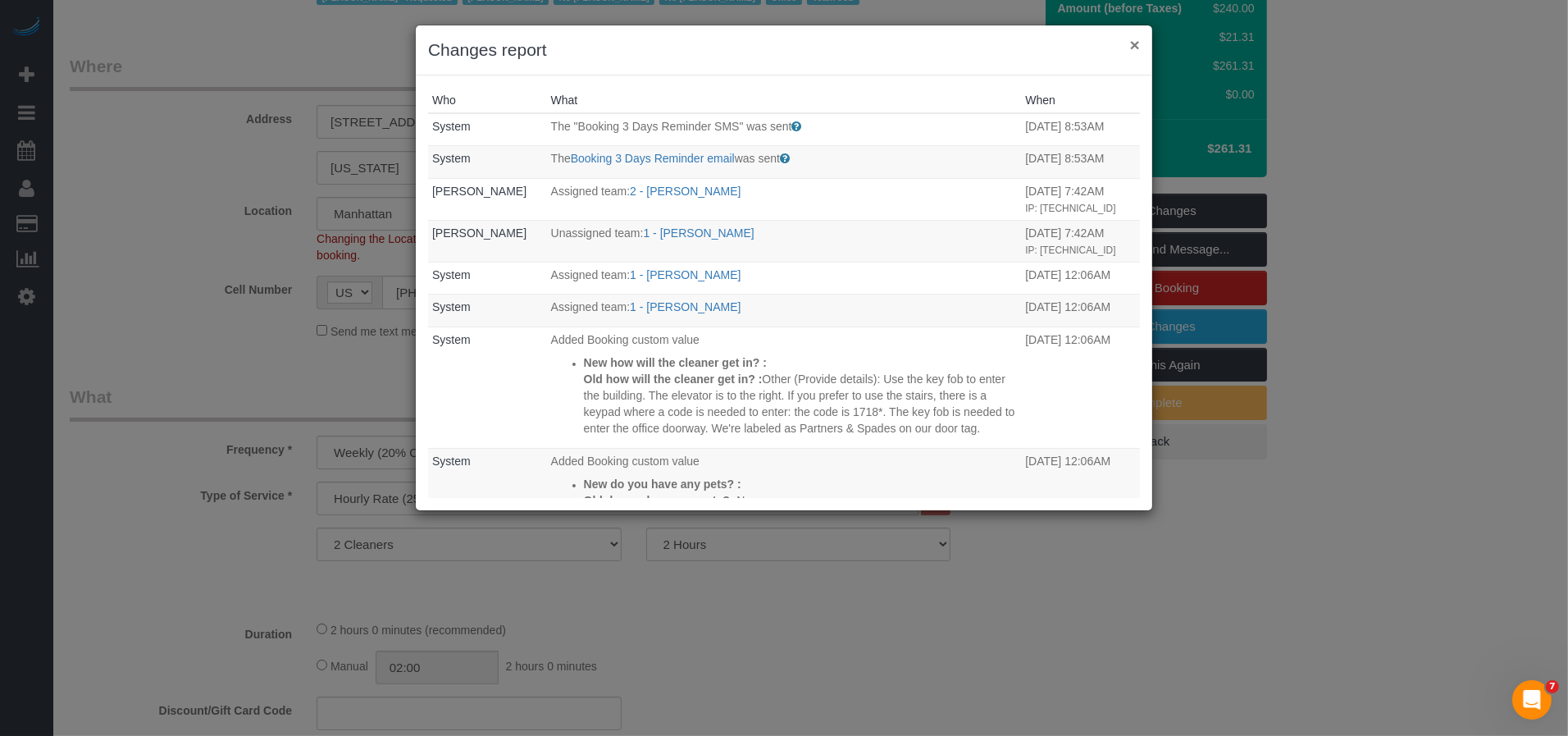
click at [1133, 41] on button "×" at bounding box center [1134, 45] width 10 height 18
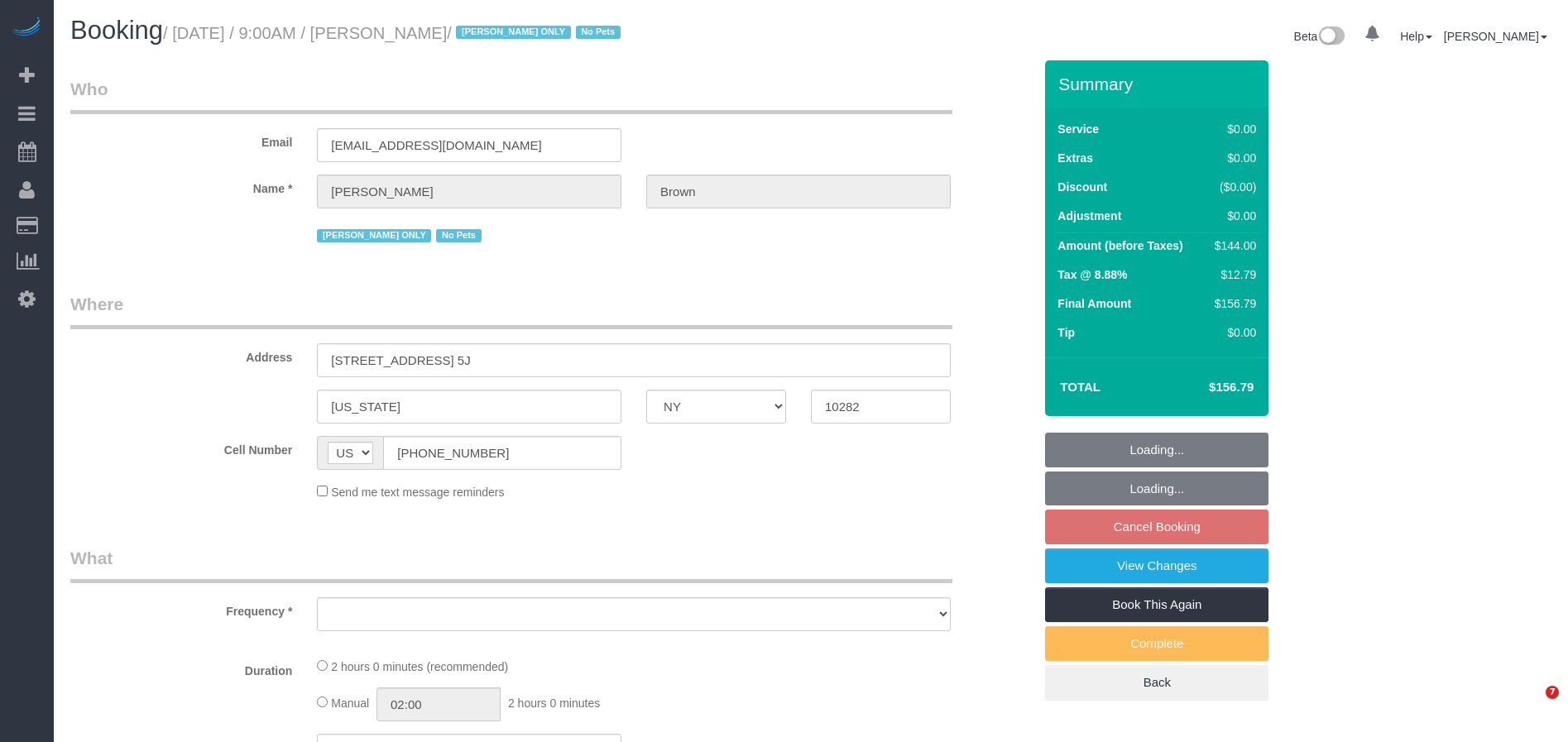
select select "NY"
select select "1"
select select "number:58"
select select "number:74"
select select "number:15"
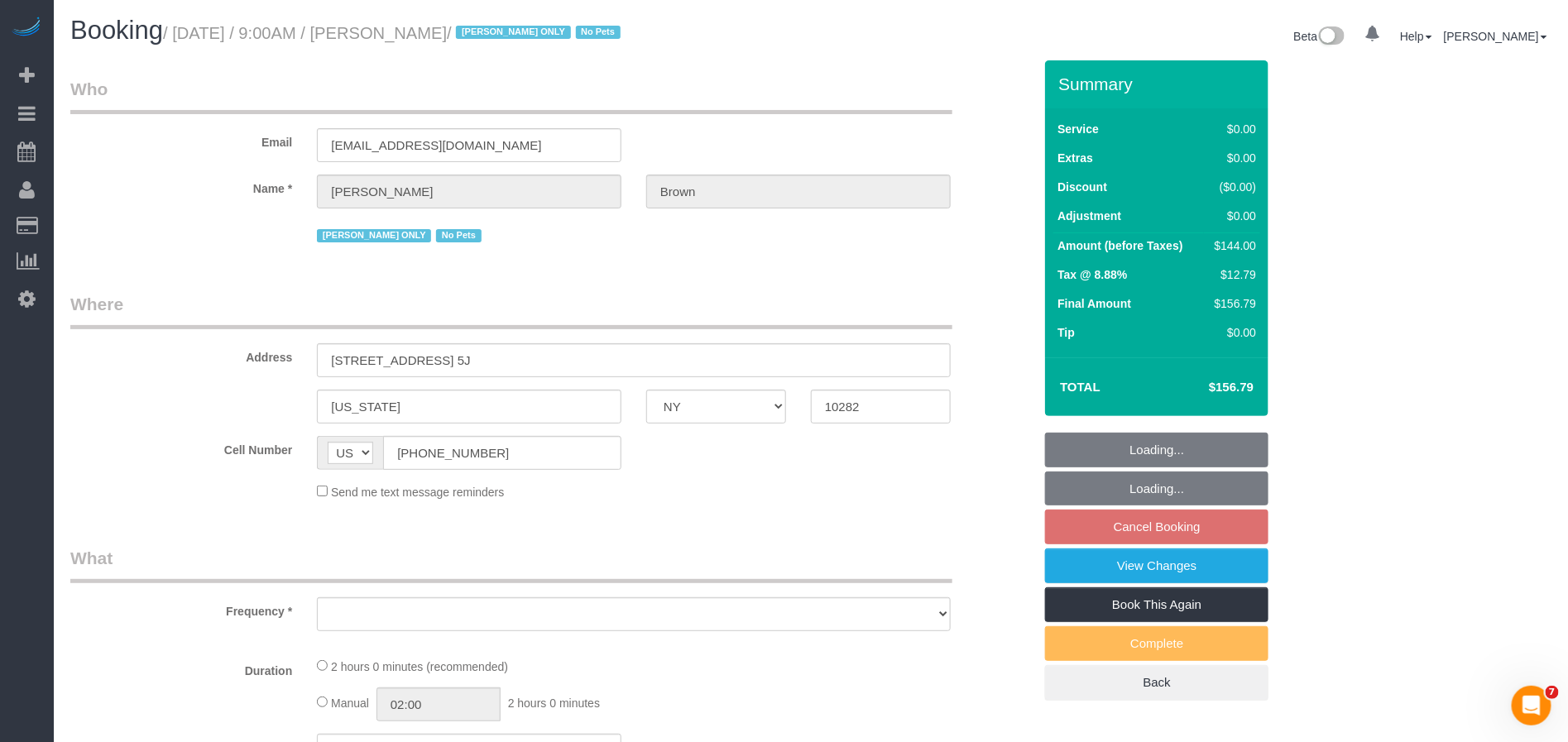
select select "number:6"
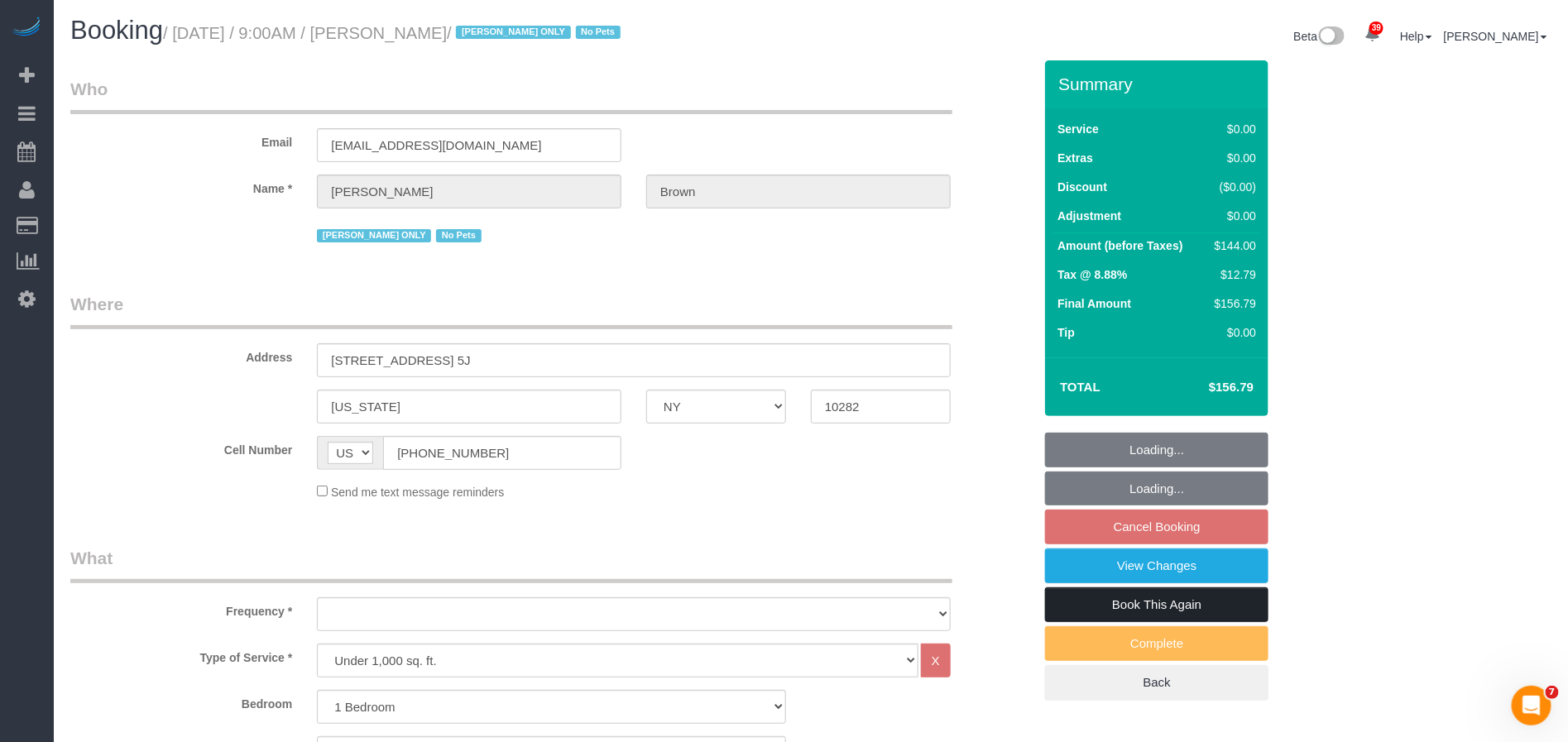
select select "object:1069"
select select "string:stripe-pm_1NibPd4VGloSiKo7YVp6Yjon"
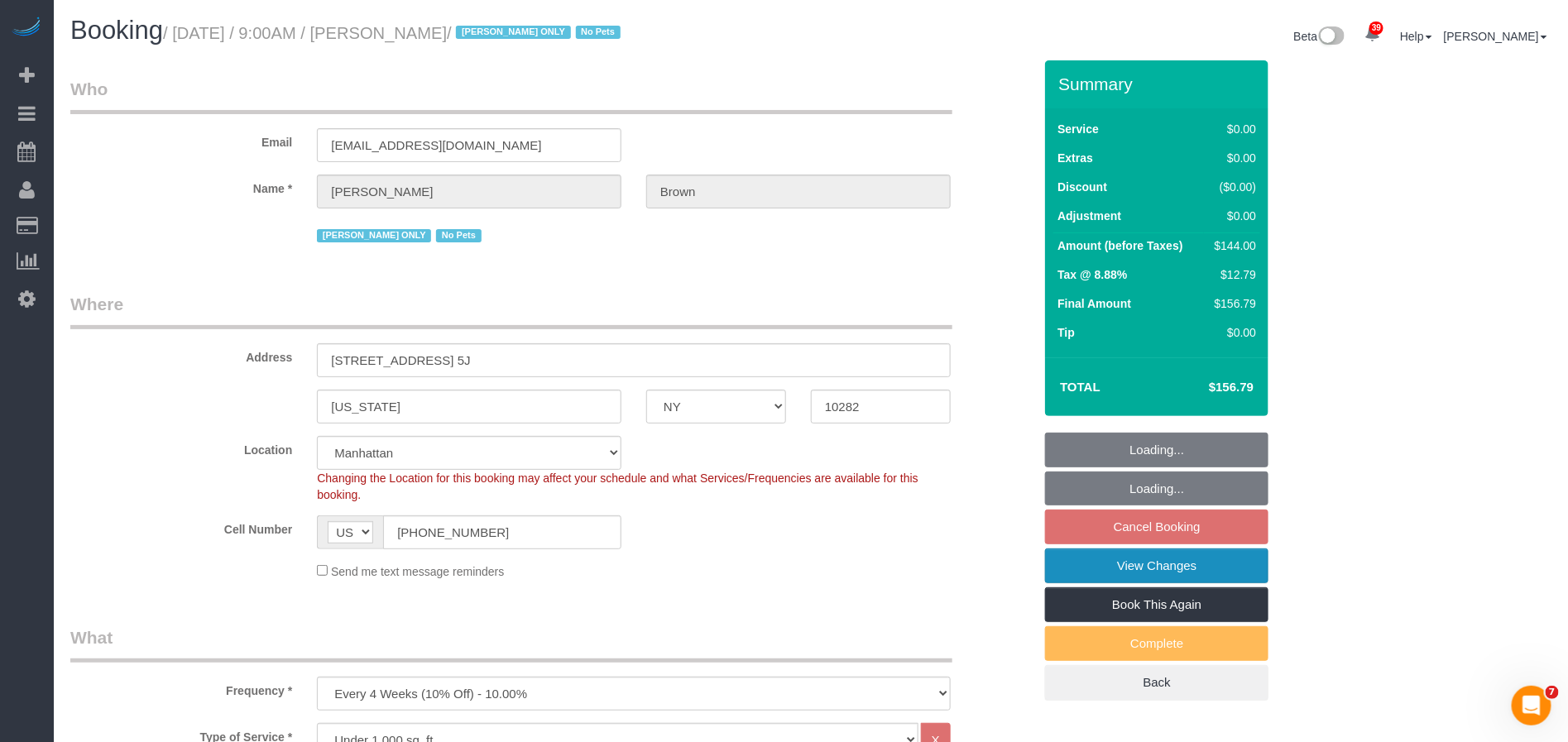
select select "1"
click at [1161, 570] on link "View Changes" at bounding box center [1156, 565] width 224 height 34
select select "spot2"
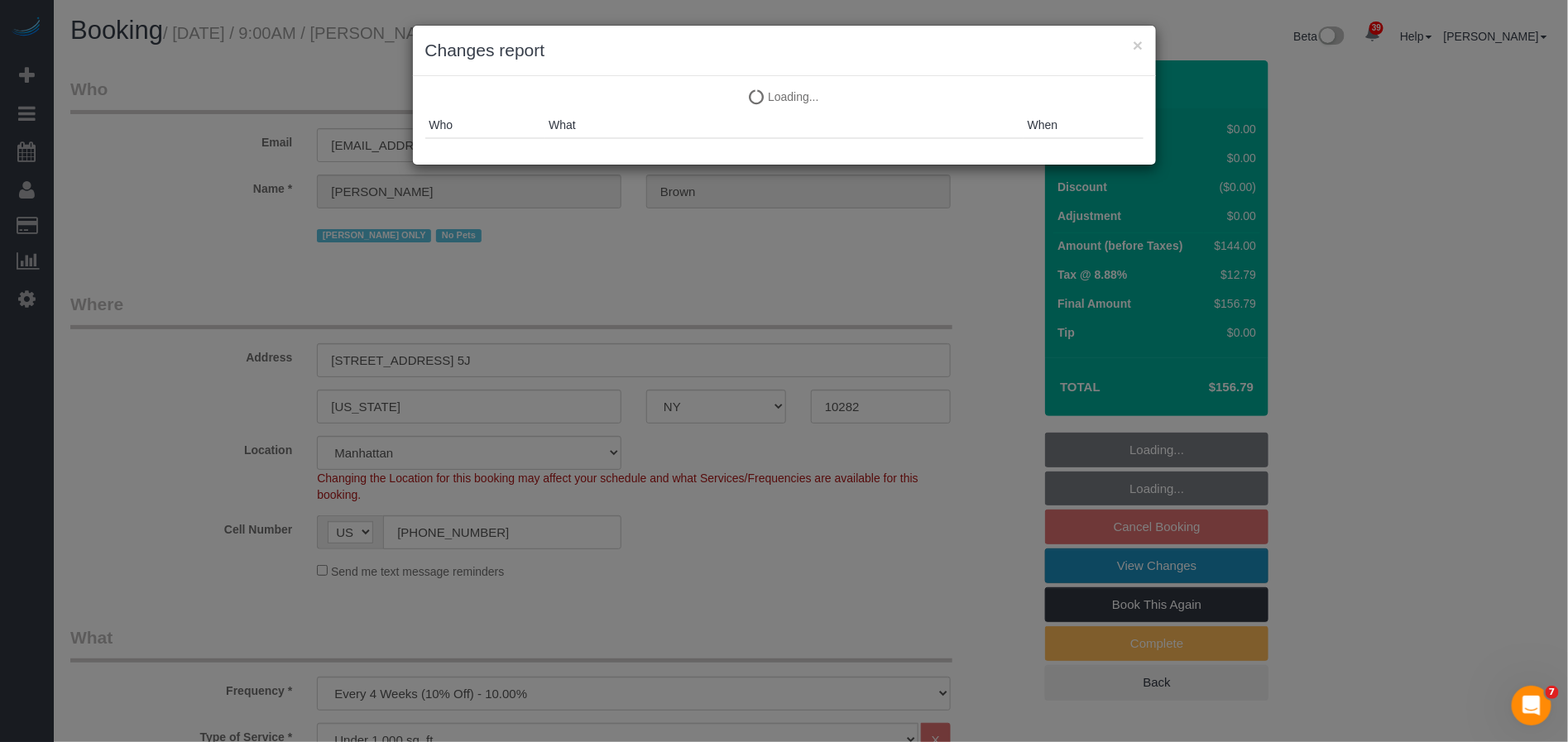
select select "object:1564"
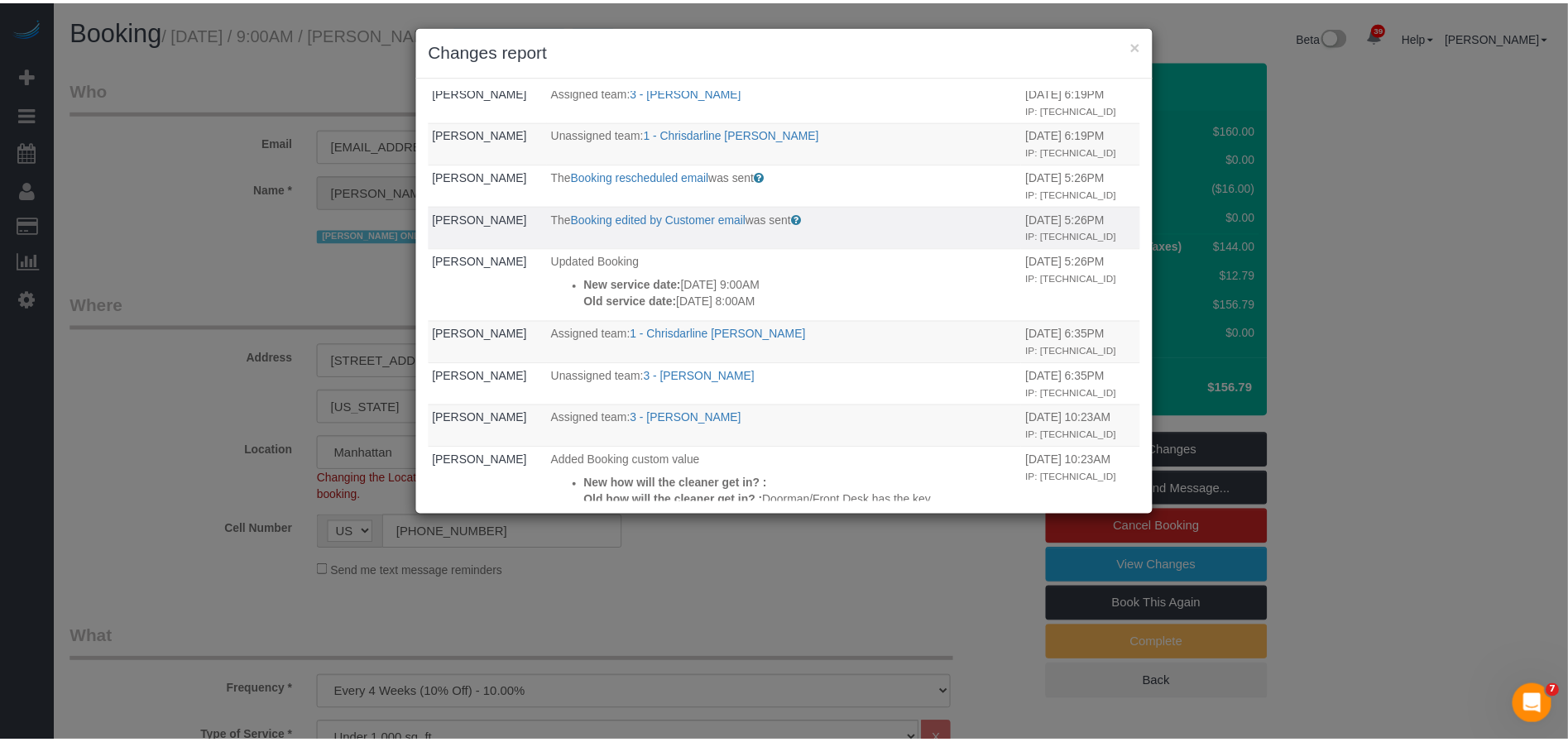
scroll to position [217, 0]
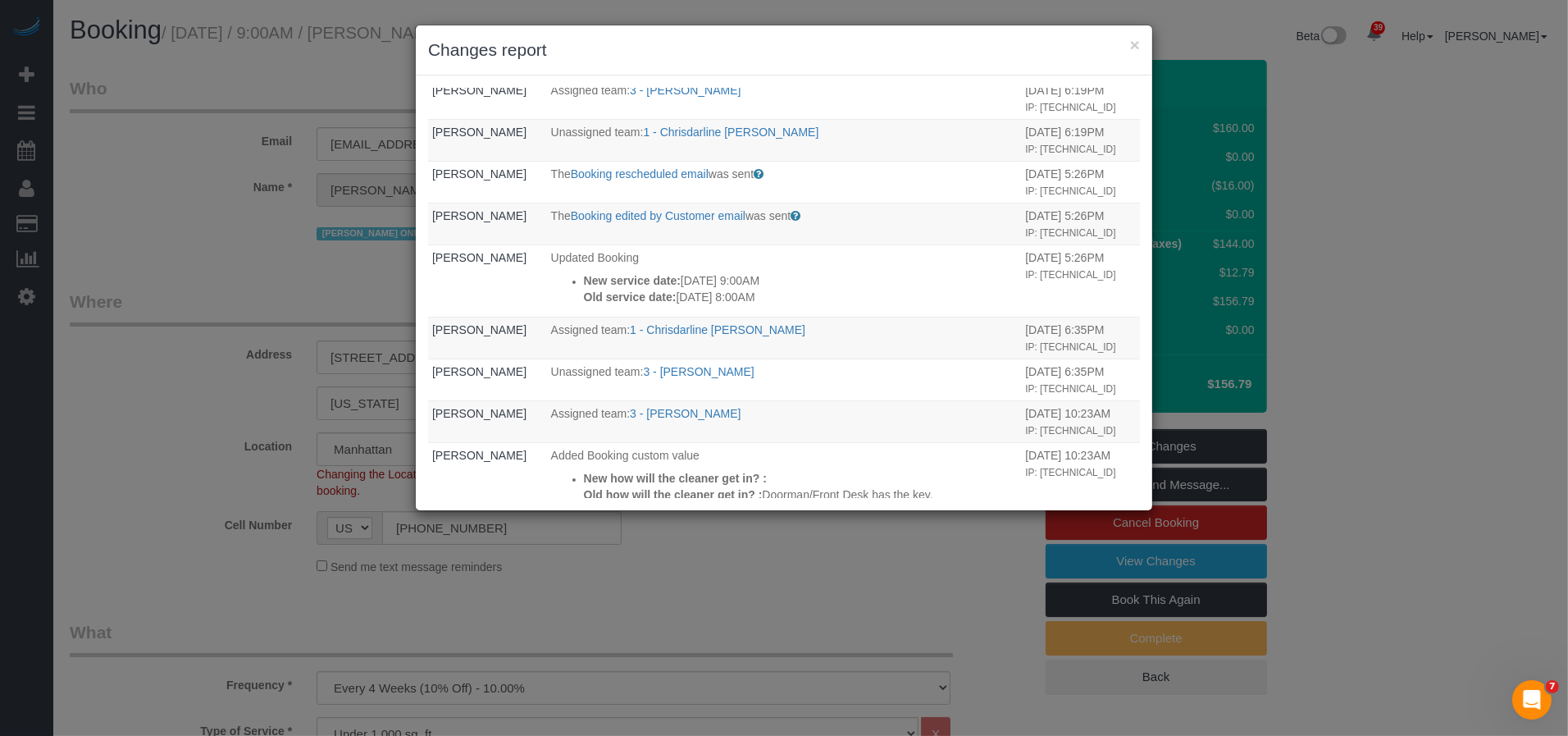
click at [1125, 45] on h3 "Changes report" at bounding box center [784, 50] width 712 height 24
click at [1130, 49] on button "×" at bounding box center [1134, 45] width 10 height 18
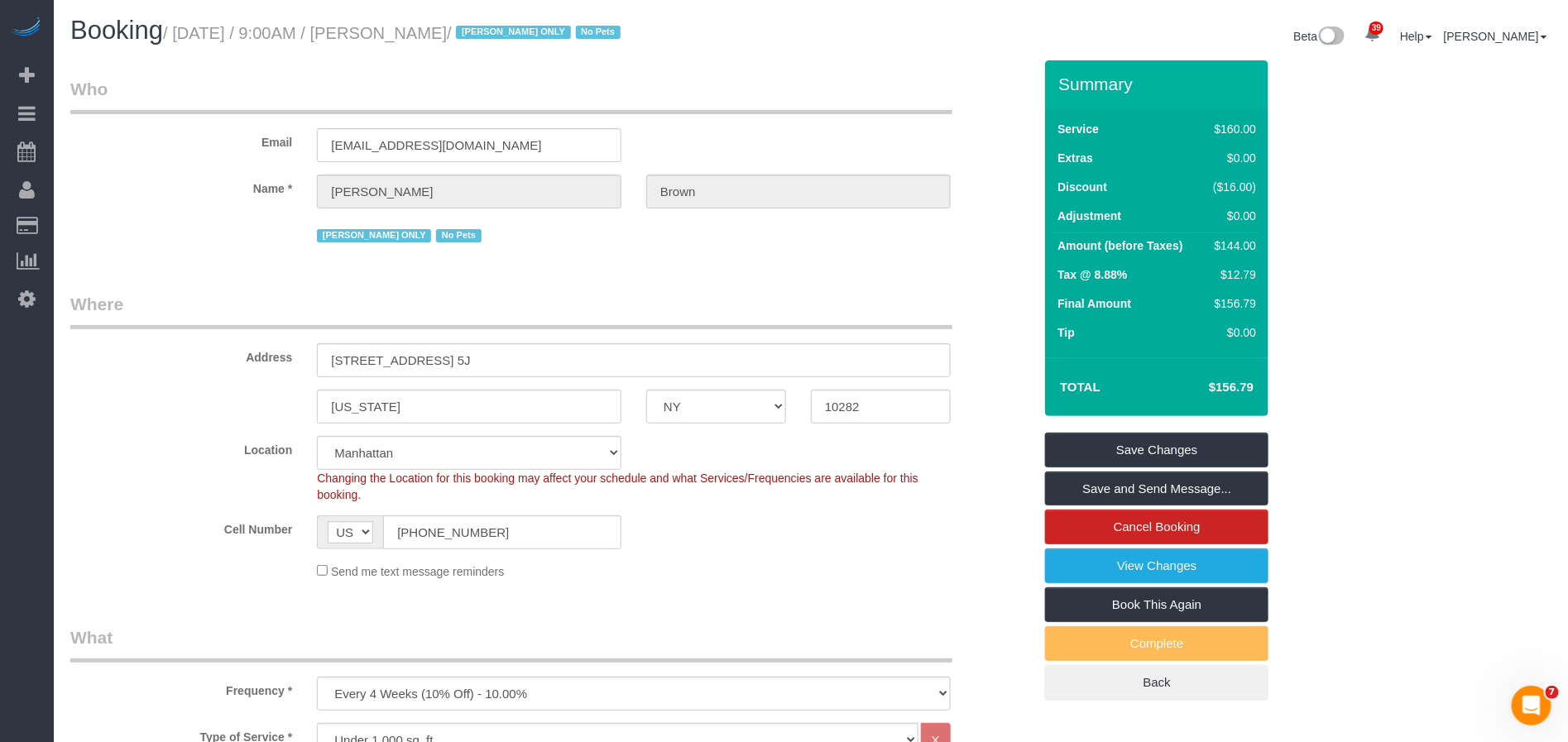
click at [498, 48] on div "Booking / October 16, 2025 / 9:00AM / Adriana Brown / Ana Araujo ONLY No Pets" at bounding box center [434, 34] width 753 height 35
drag, startPoint x: 514, startPoint y: 32, endPoint x: 405, endPoint y: 33, distance: 109.0
click at [405, 33] on small "/ October 16, 2025 / 9:00AM / Adriana Brown / Ana Araujo ONLY No Pets" at bounding box center [394, 32] width 463 height 19
copy small "Adriana Brown"
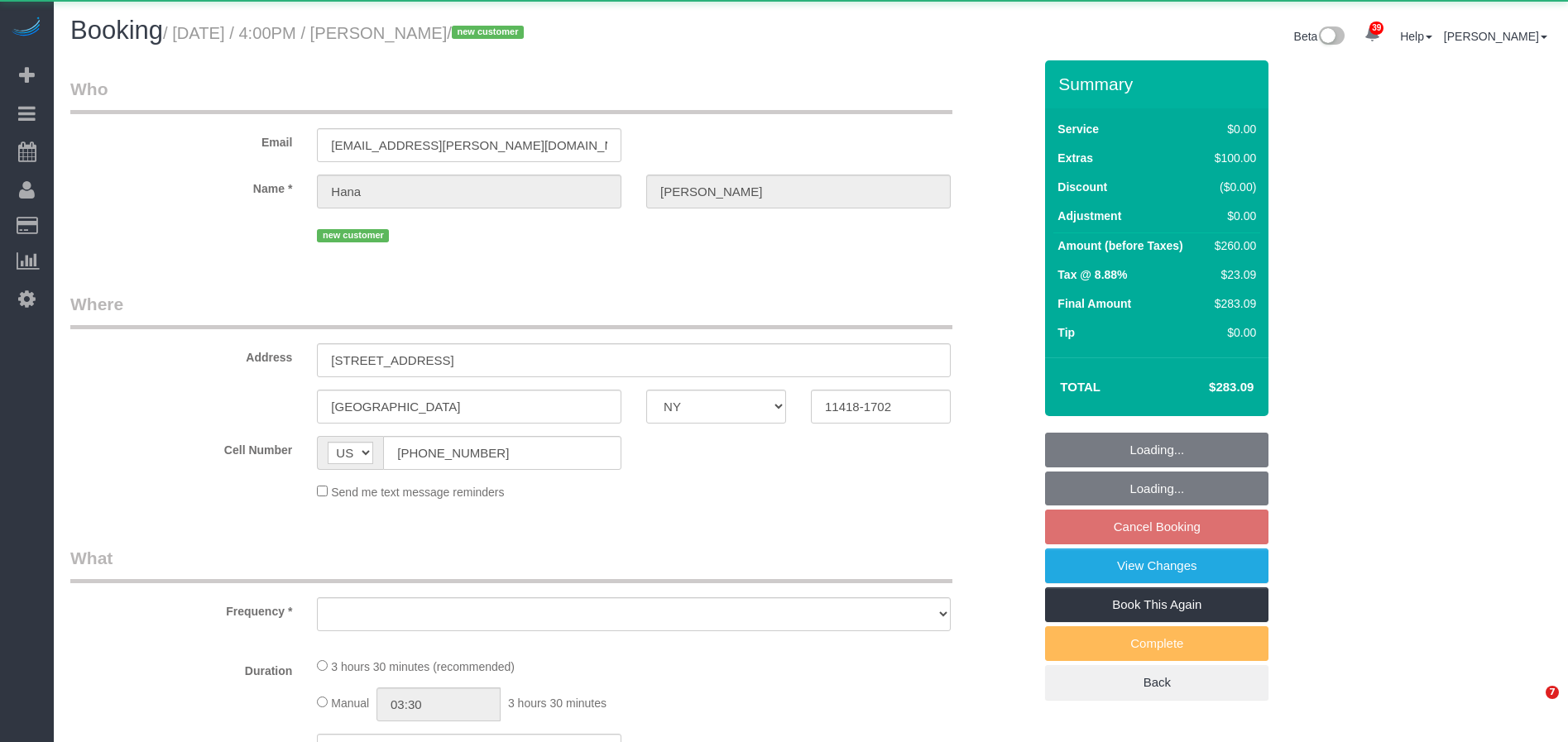
select select "NY"
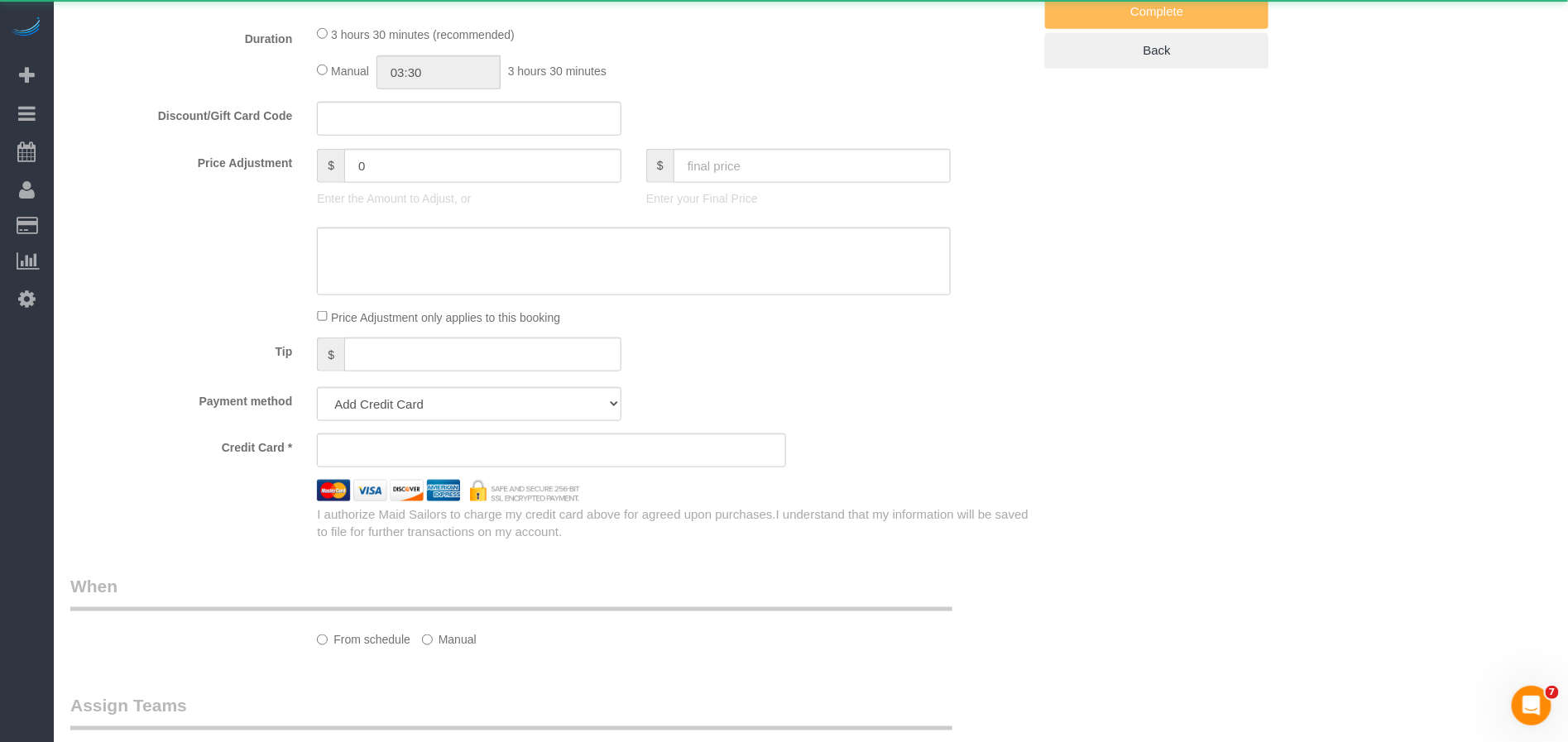
select select "object:1074"
select select "1"
select select "spot9"
select select "number:61"
select select "number:90"
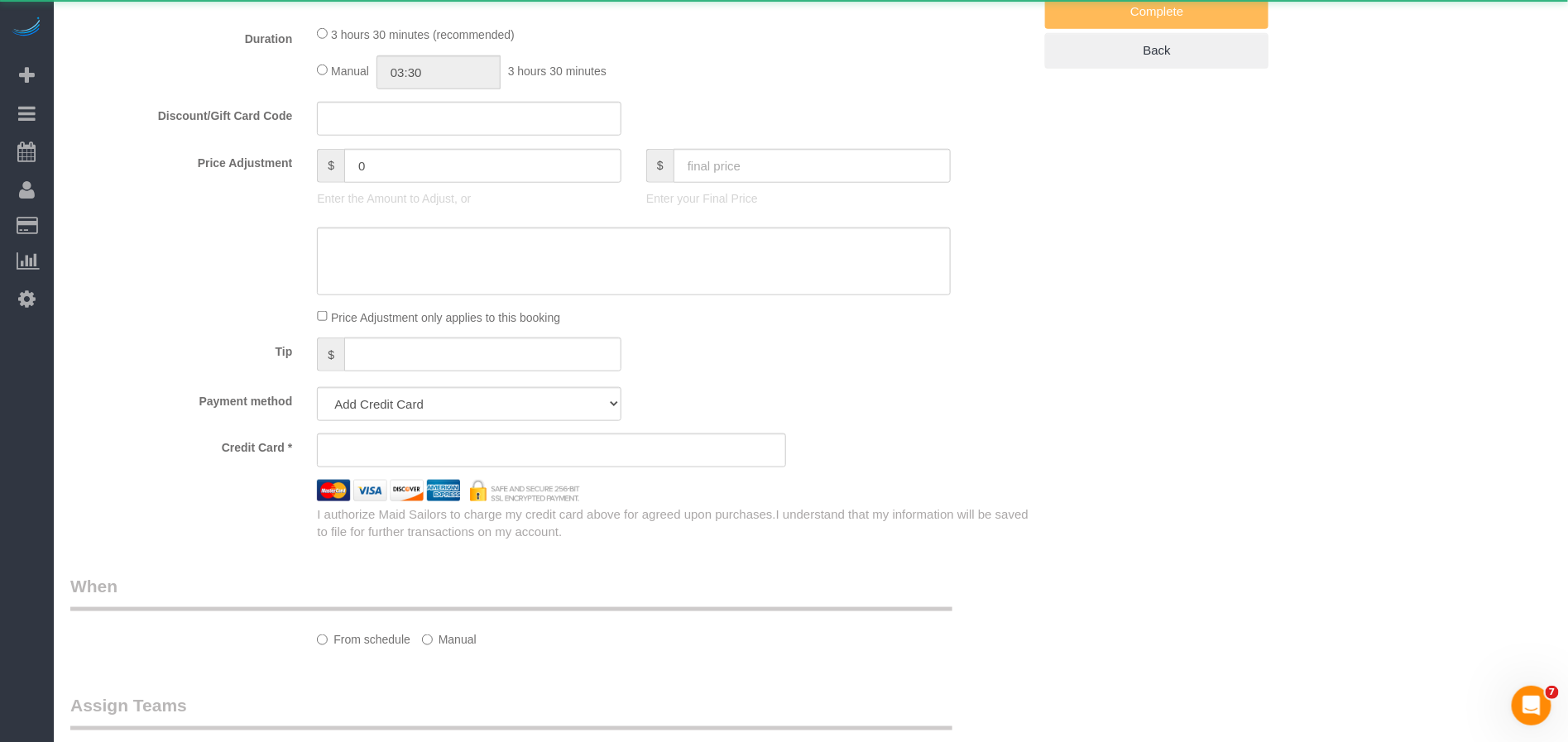
select select "number:15"
select select "number:5"
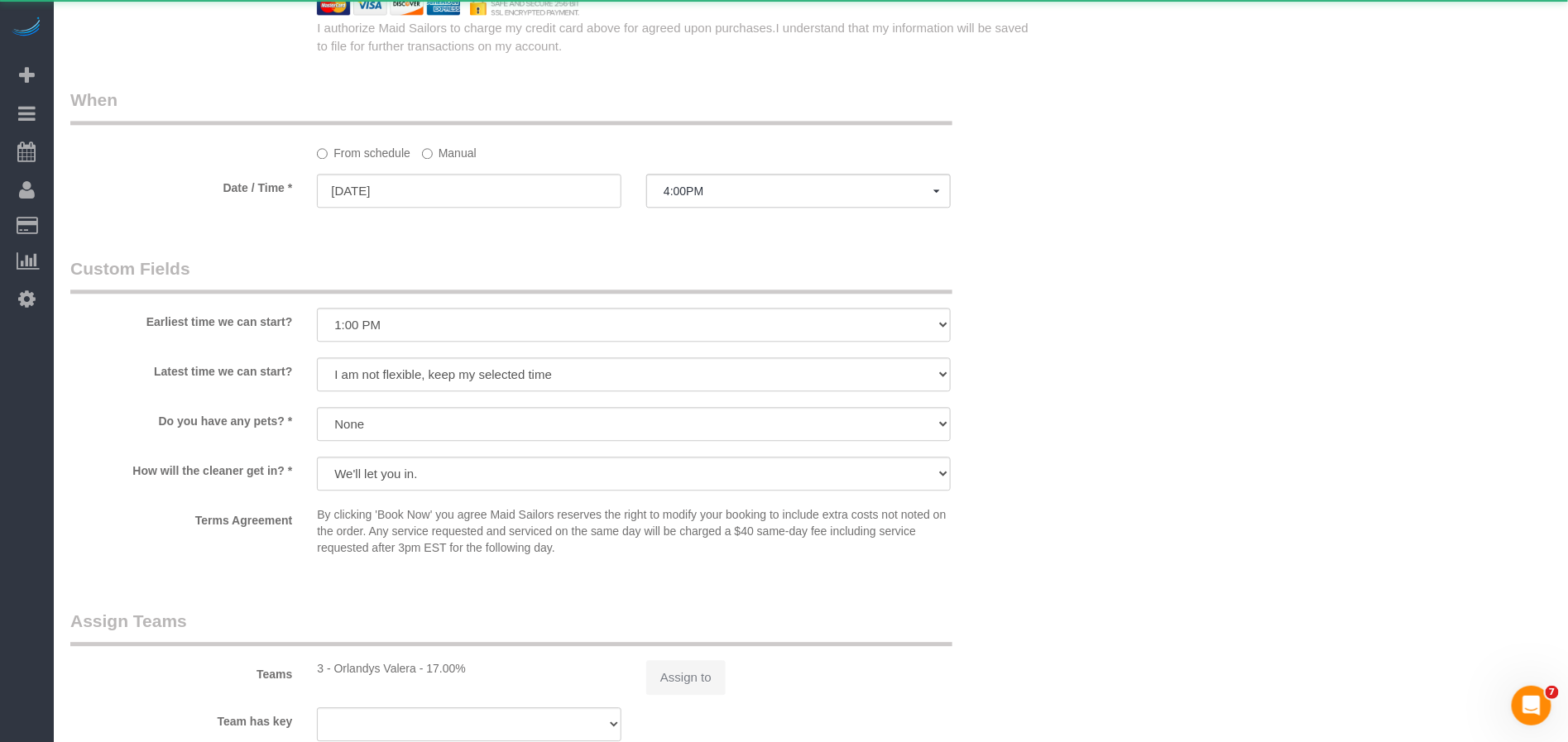
scroll to position [1771, 0]
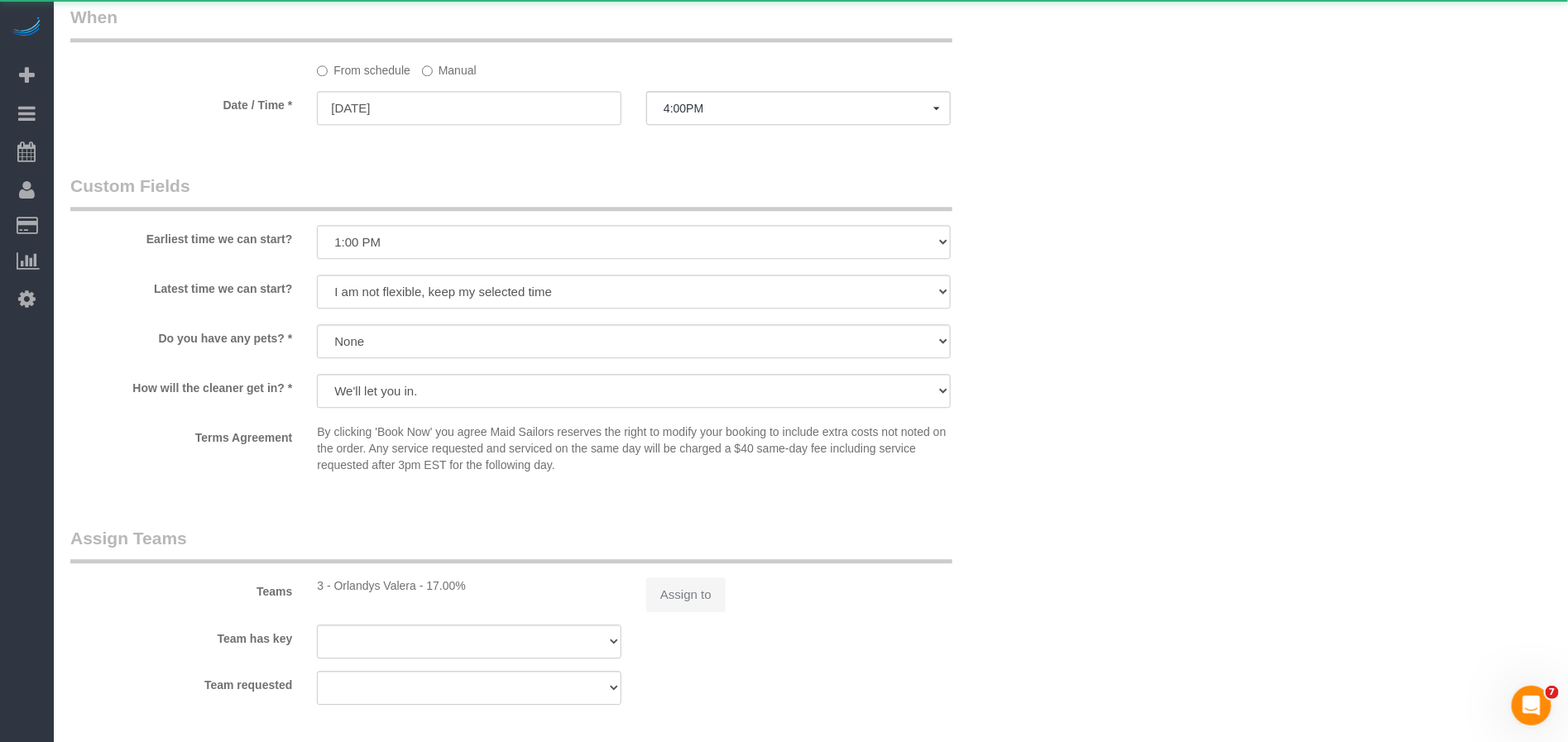
select select "string:stripe-pm_1SIAw74VGloSiKo7QTym476d"
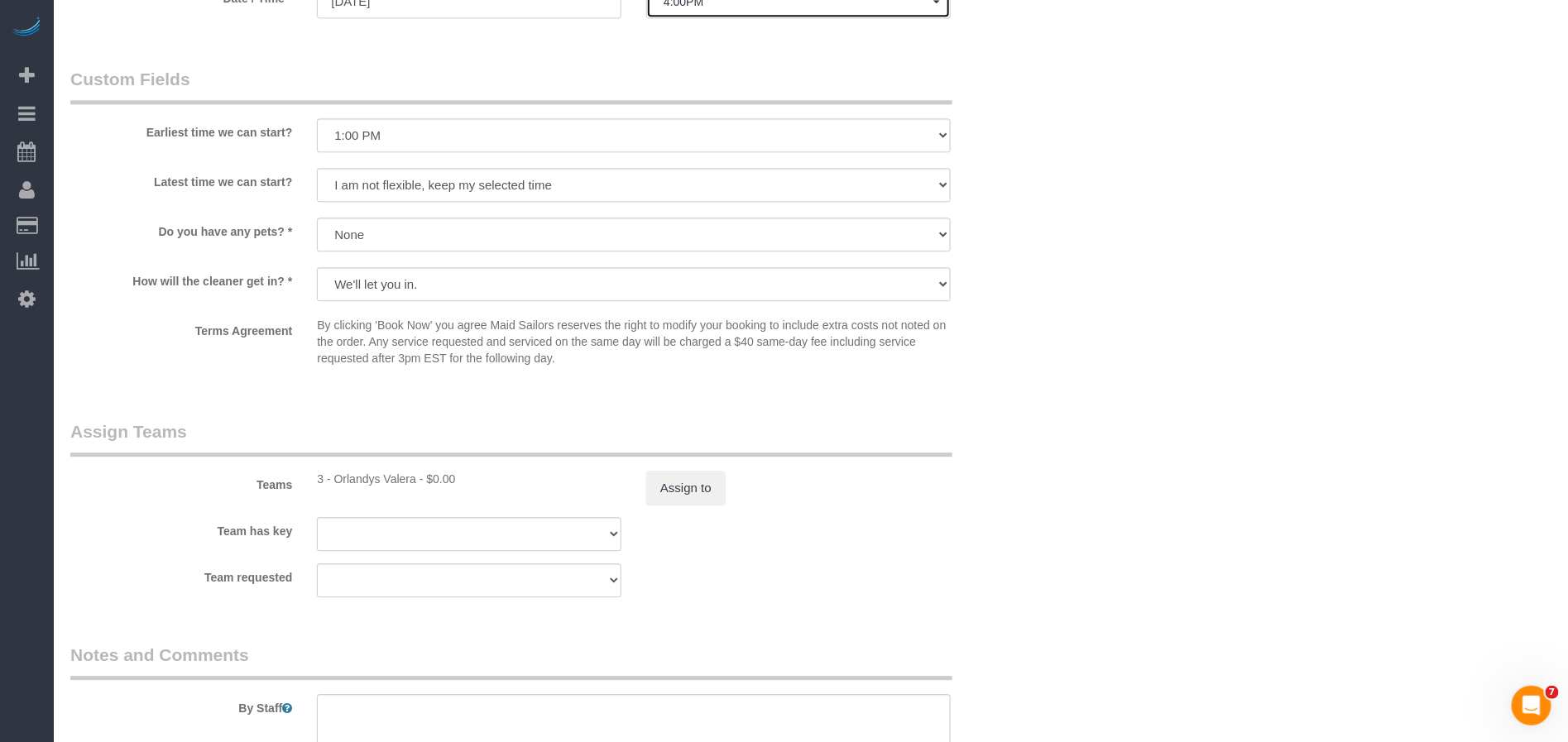
click at [680, 8] on span "4:00PM" at bounding box center [798, 1] width 270 height 13
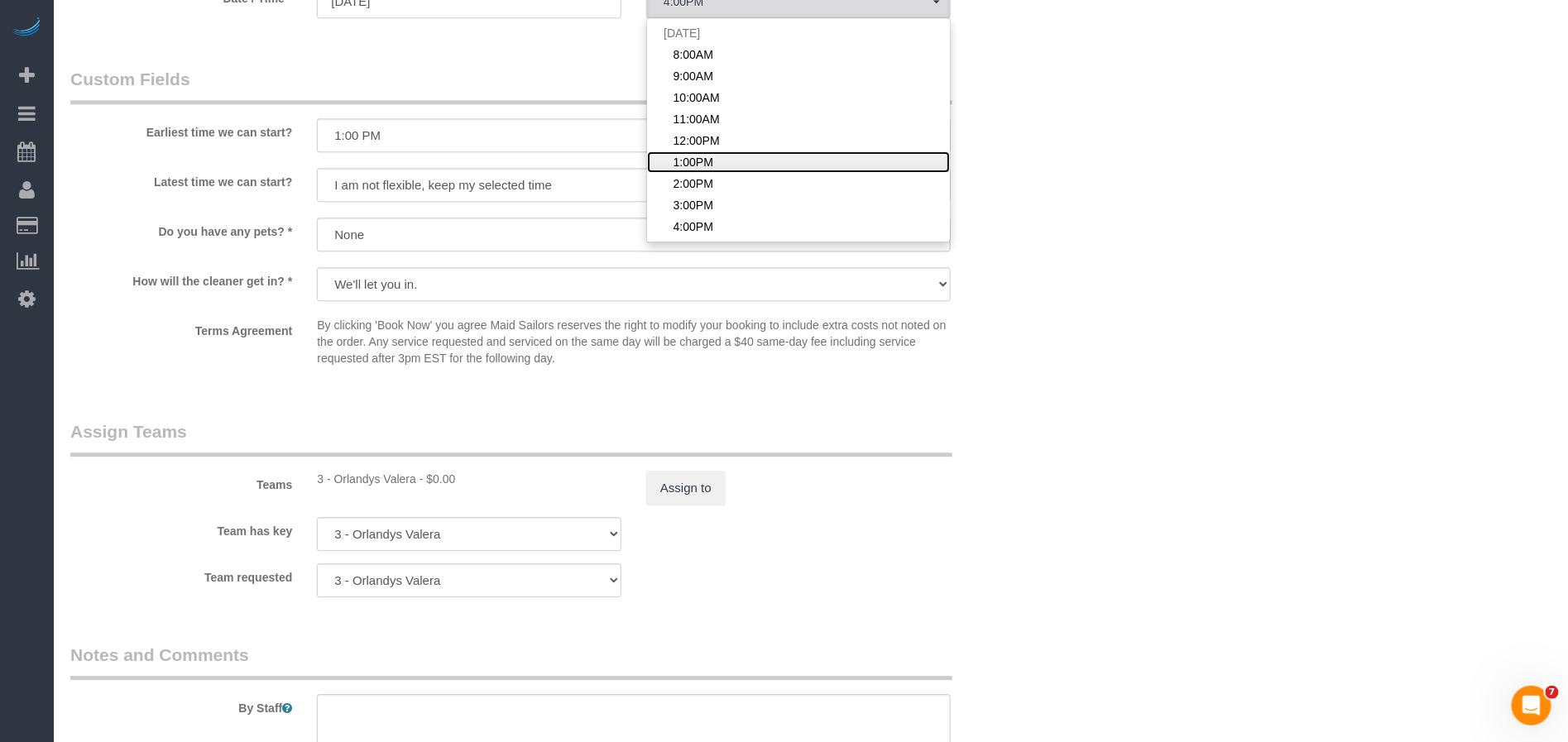
click at [693, 161] on span "1:00PM" at bounding box center [693, 162] width 39 height 17
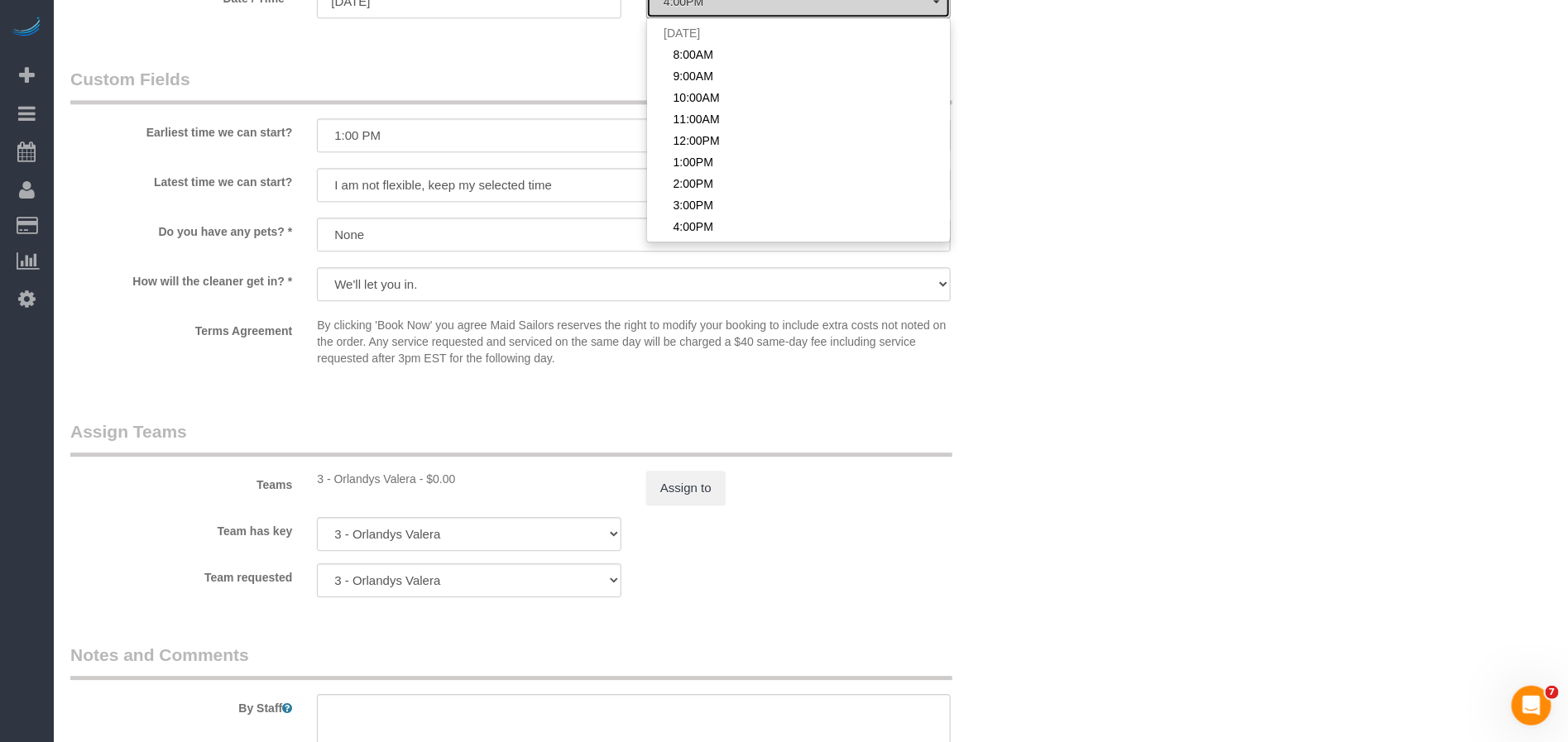
select select "spot6"
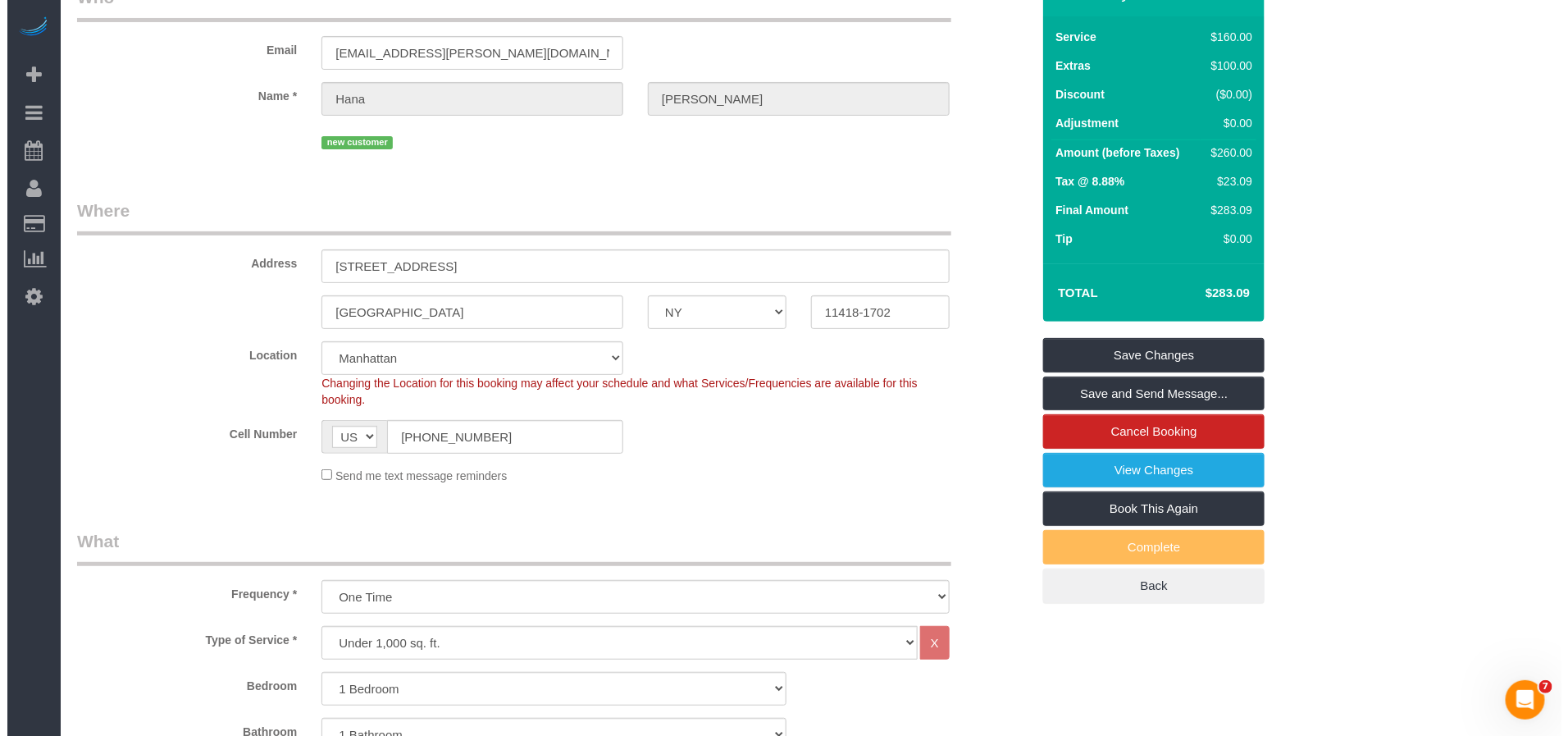
scroll to position [0, 0]
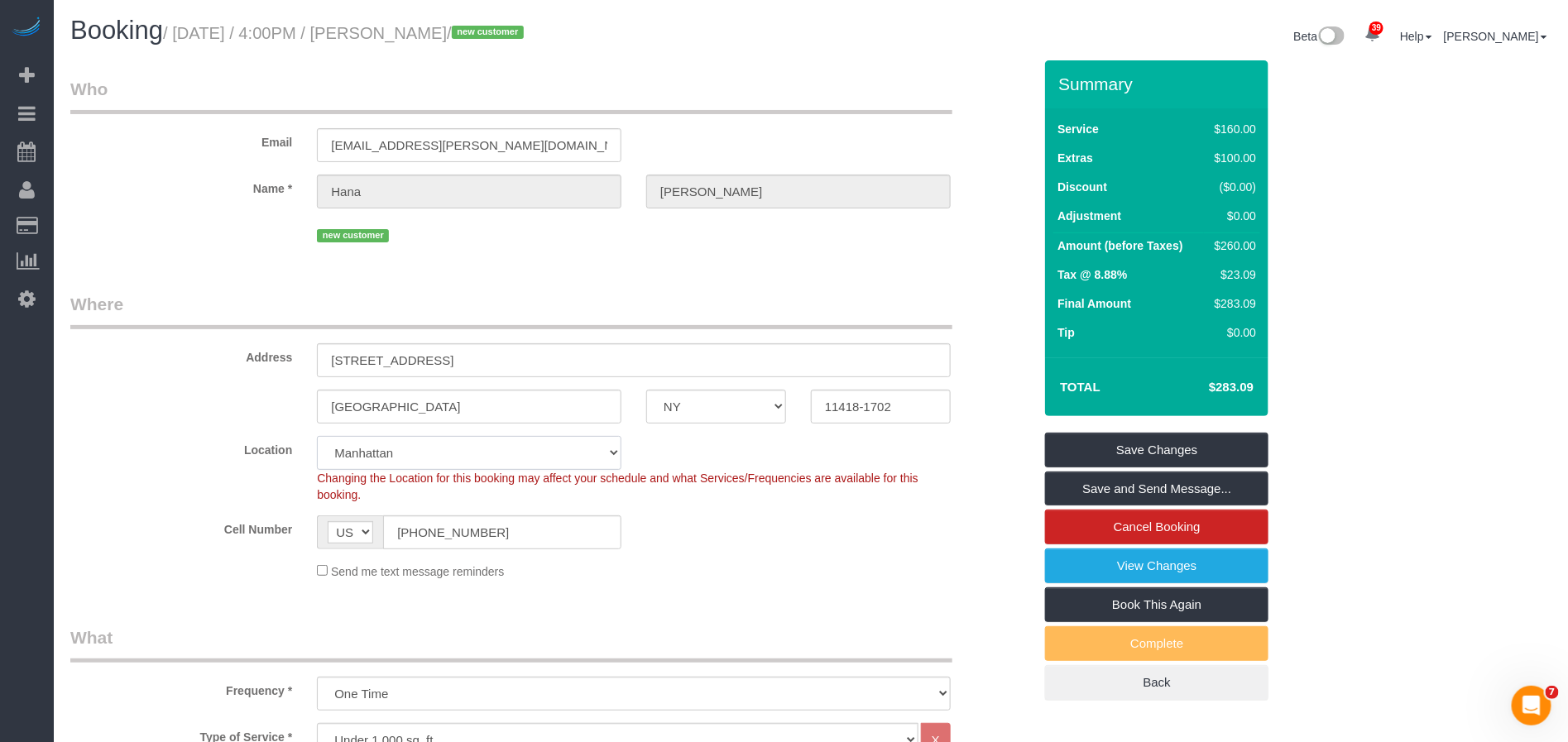
click at [405, 458] on select "[GEOGRAPHIC_DATA] [GEOGRAPHIC_DATA] [GEOGRAPHIC_DATA] [GEOGRAPHIC_DATA] [GEOGRA…" at bounding box center [469, 453] width 304 height 34
select select "7"
click at [317, 436] on select "[GEOGRAPHIC_DATA] [GEOGRAPHIC_DATA] [GEOGRAPHIC_DATA] [GEOGRAPHIC_DATA] [GEOGRA…" at bounding box center [469, 453] width 304 height 34
select select "object:2399"
select select "spot59"
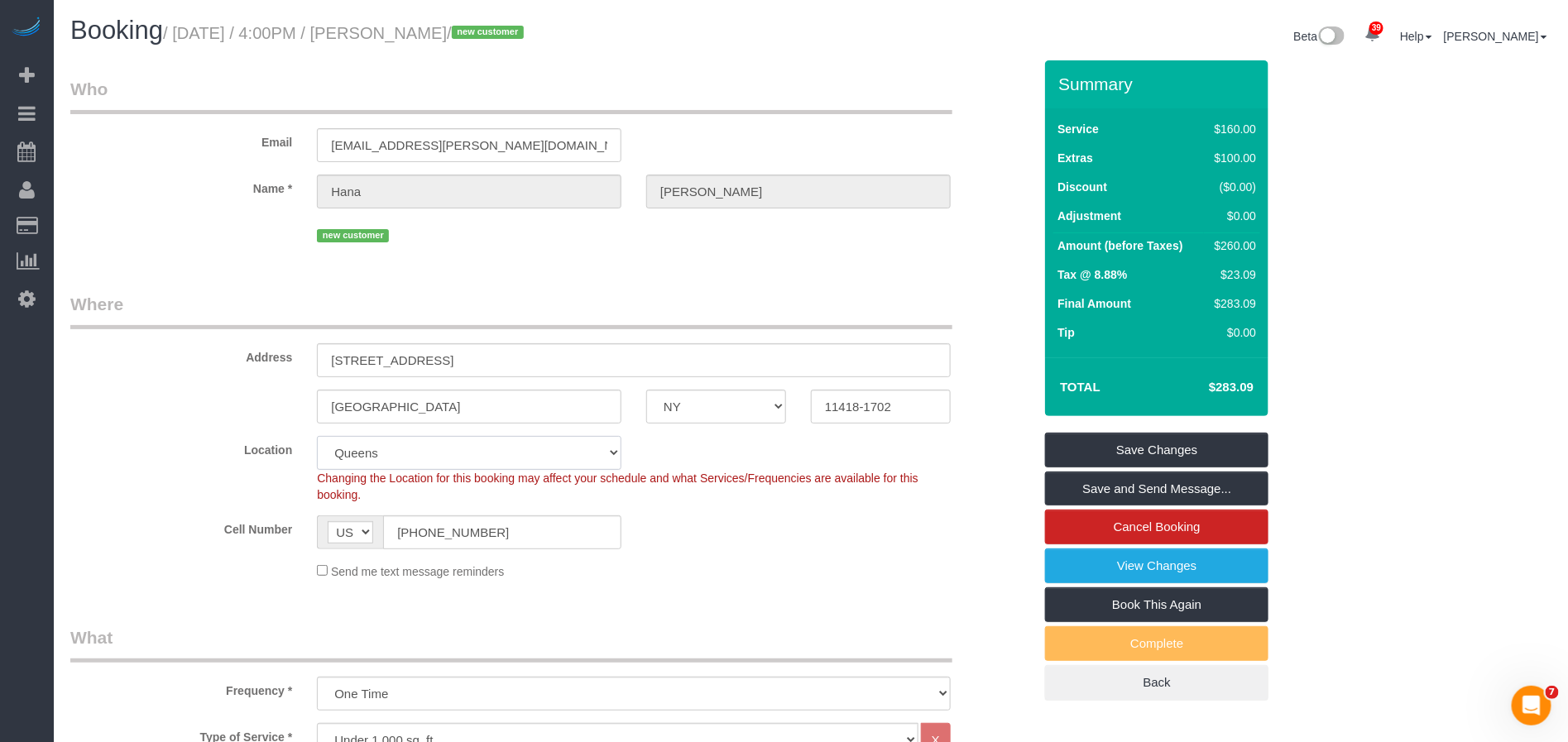
select select "1"
drag, startPoint x: 463, startPoint y: 33, endPoint x: 403, endPoint y: 30, distance: 60.1
click at [403, 30] on small "/ October 16, 2025 / 4:00PM / Hana Ramdhany / new customer" at bounding box center [345, 32] width 366 height 19
copy small "[PERSON_NAME]"
click at [1142, 455] on link "Save Changes" at bounding box center [1156, 449] width 224 height 34
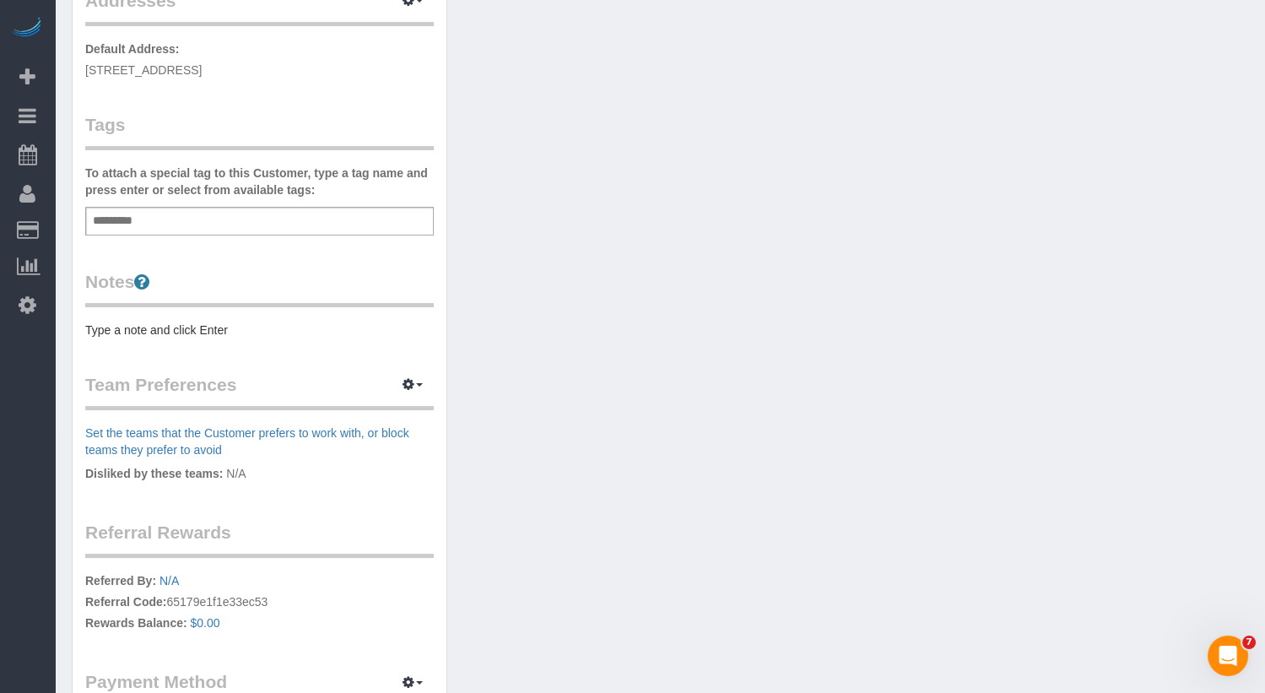
click at [119, 329] on pre "Type a note and click Enter" at bounding box center [259, 329] width 348 height 17
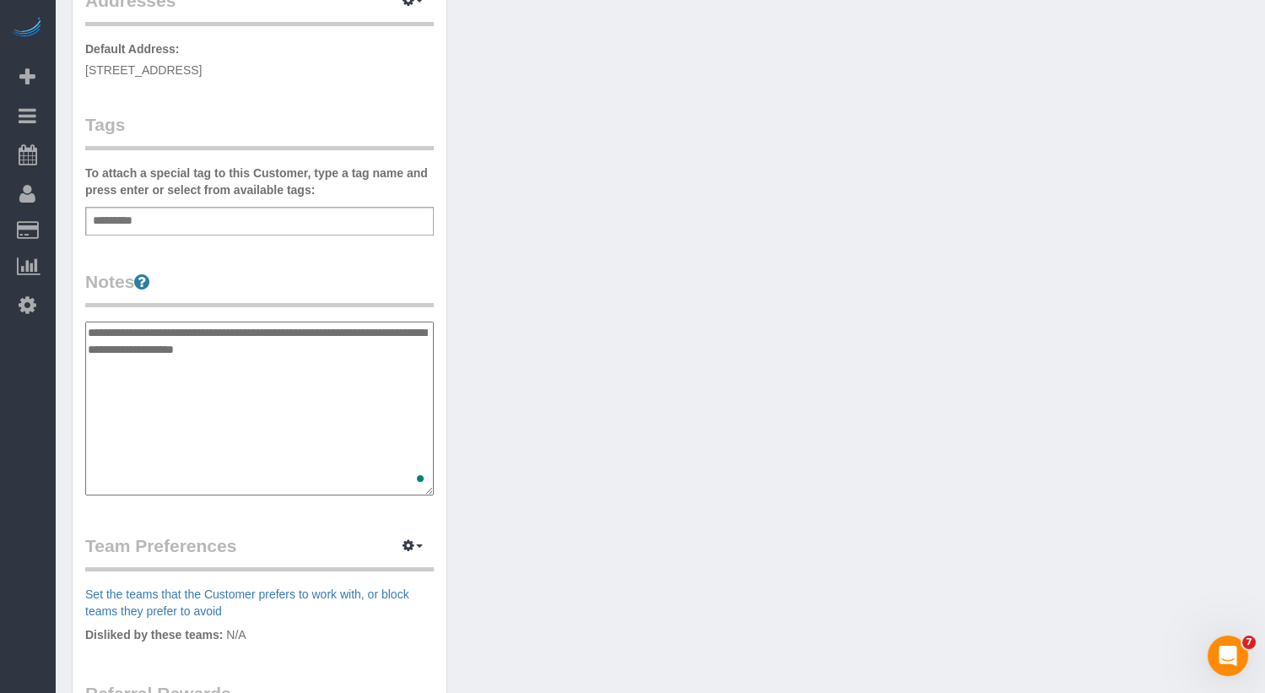
type textarea "**********"
click at [618, 321] on div "Customer Info Edit Contact Info Send Message Email Preferences Special Sales Ta…" at bounding box center [659, 332] width 1201 height 1275
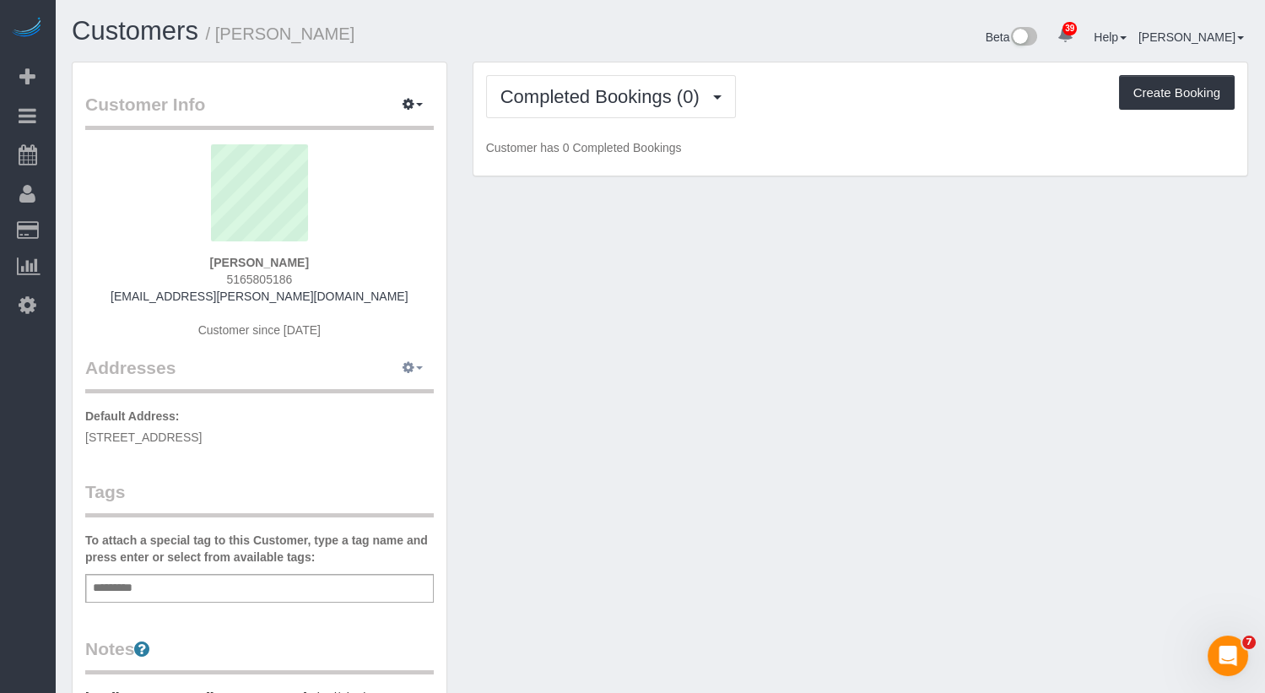
click at [412, 369] on icon "button" at bounding box center [408, 367] width 12 height 10
click at [380, 395] on button "Manage Addresses" at bounding box center [364, 400] width 137 height 24
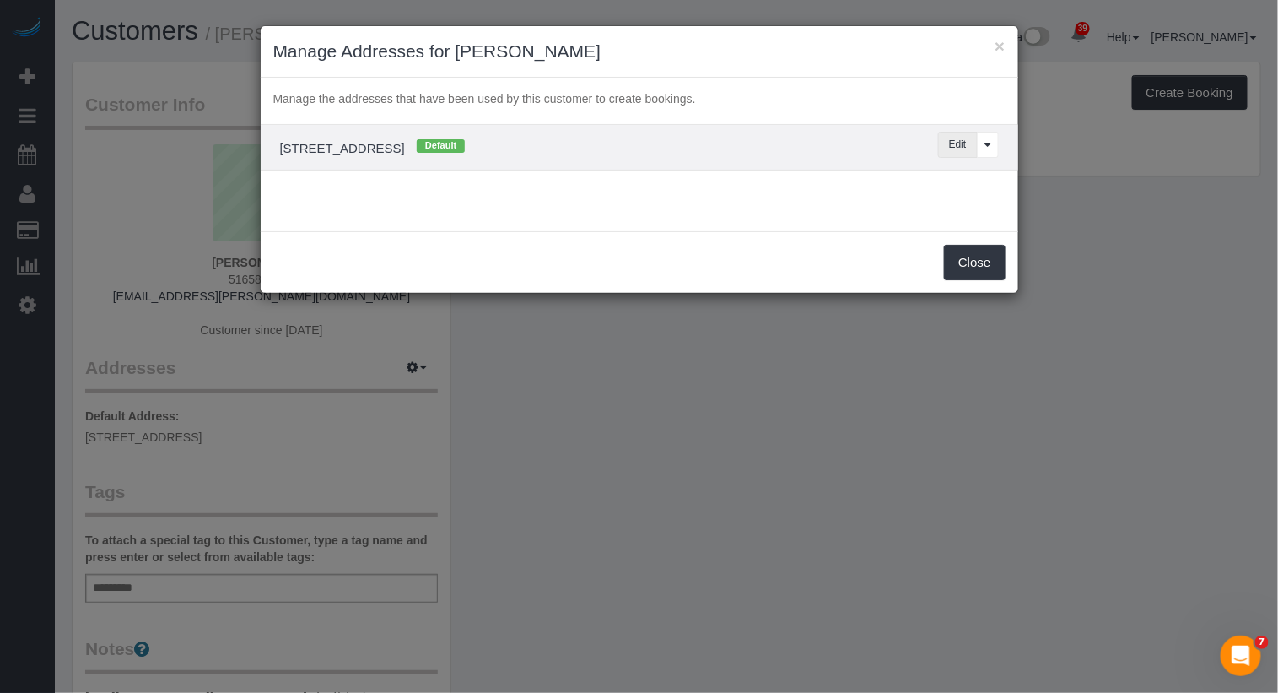
click at [963, 140] on button "Edit" at bounding box center [958, 145] width 40 height 26
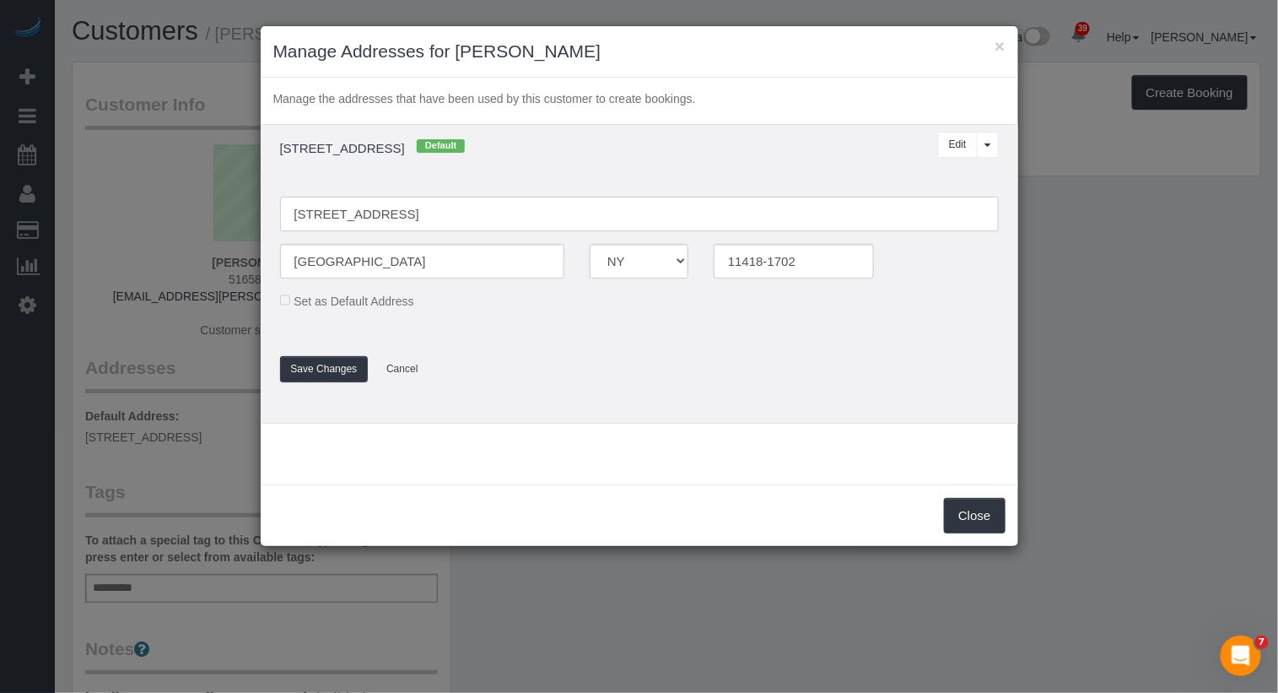
drag, startPoint x: 429, startPoint y: 214, endPoint x: 447, endPoint y: 148, distance: 68.1
click at [429, 214] on input "8555 115th Street, APT C3" at bounding box center [639, 214] width 719 height 35
type input "[STREET_ADDRESS]"
drag, startPoint x: 535, startPoint y: 395, endPoint x: 564, endPoint y: 342, distance: 60.4
click at [536, 395] on td "8555 115th Street, APT C3, Richmond Hill, NY 11418-1702 Default Edit View More …" at bounding box center [640, 274] width 758 height 299
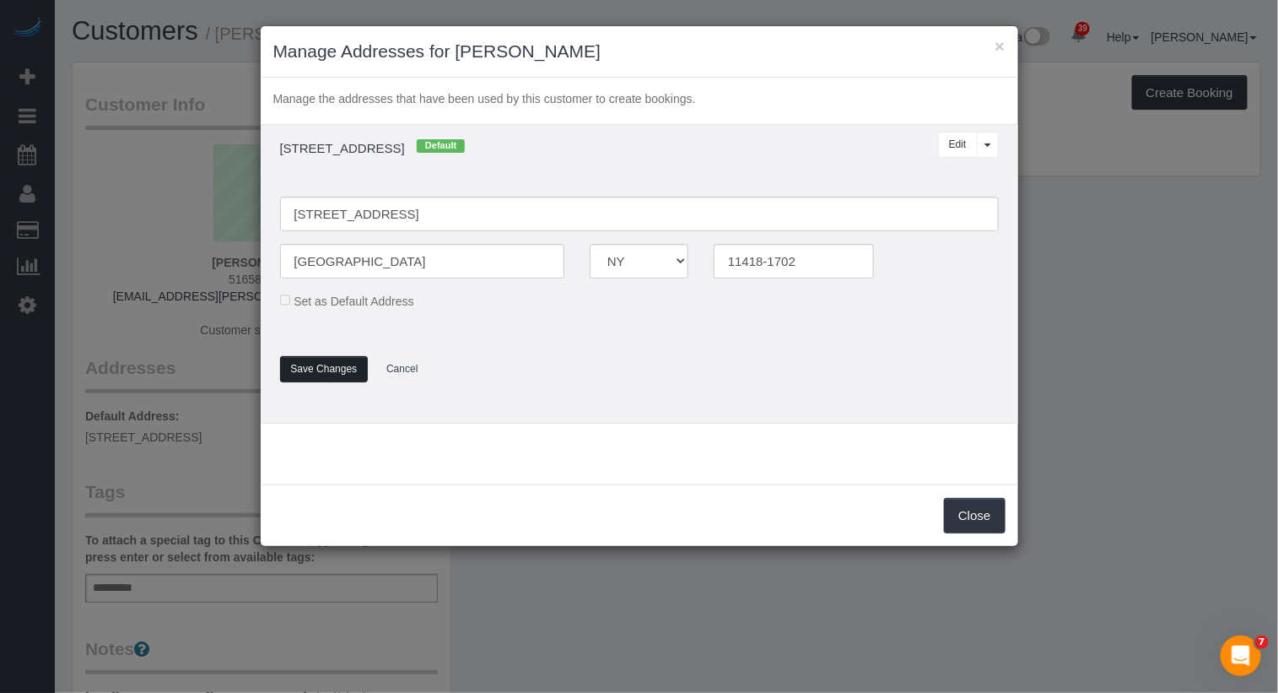
click at [332, 378] on button "Save Changes" at bounding box center [324, 369] width 89 height 26
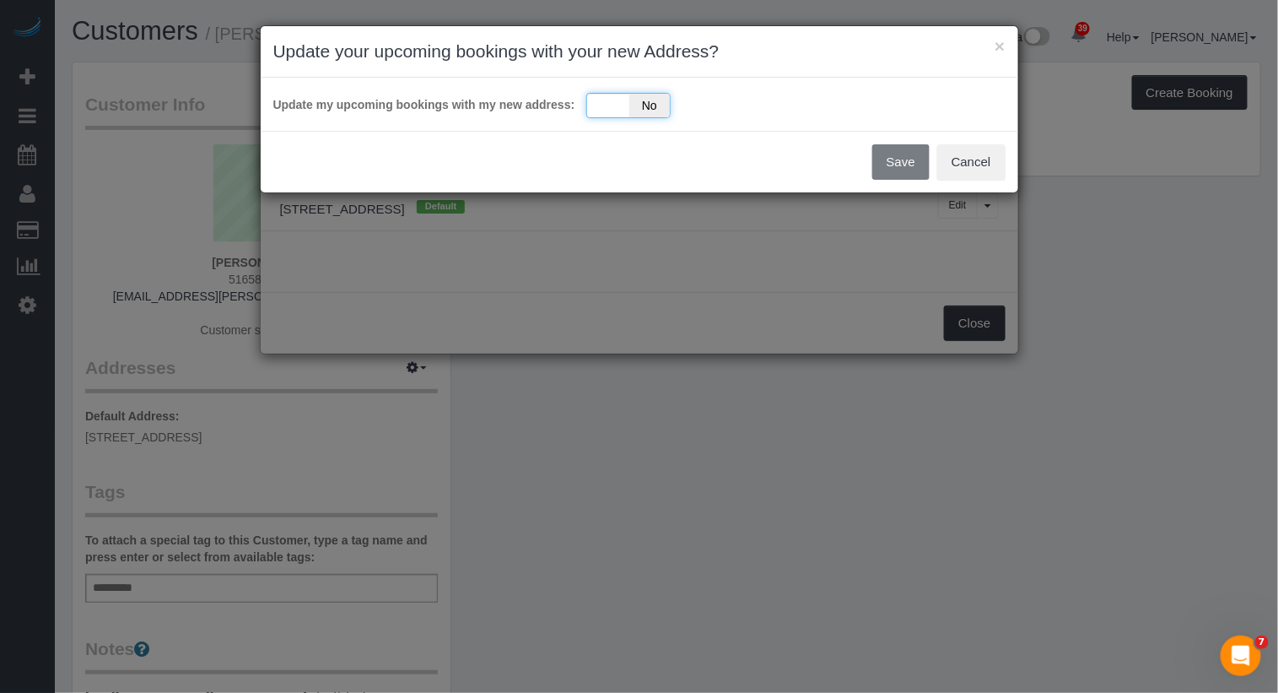
click at [646, 109] on span "No" at bounding box center [649, 106] width 41 height 24
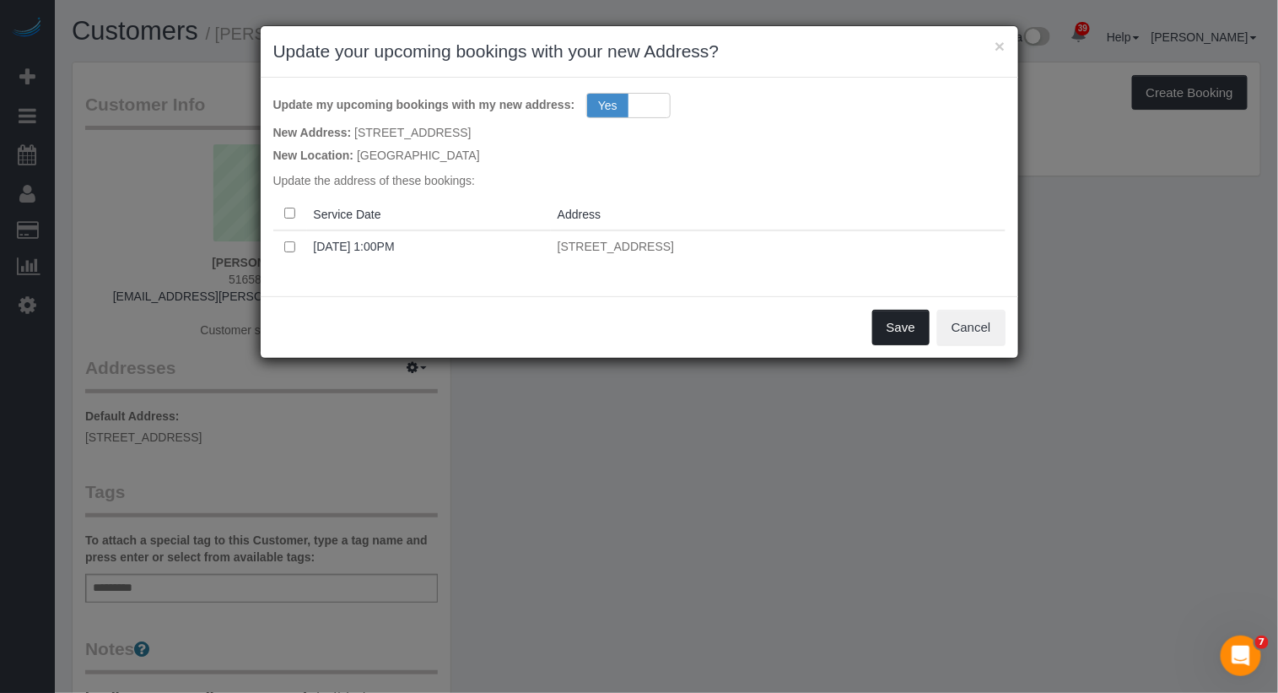
click at [910, 326] on button "Save" at bounding box center [900, 327] width 57 height 35
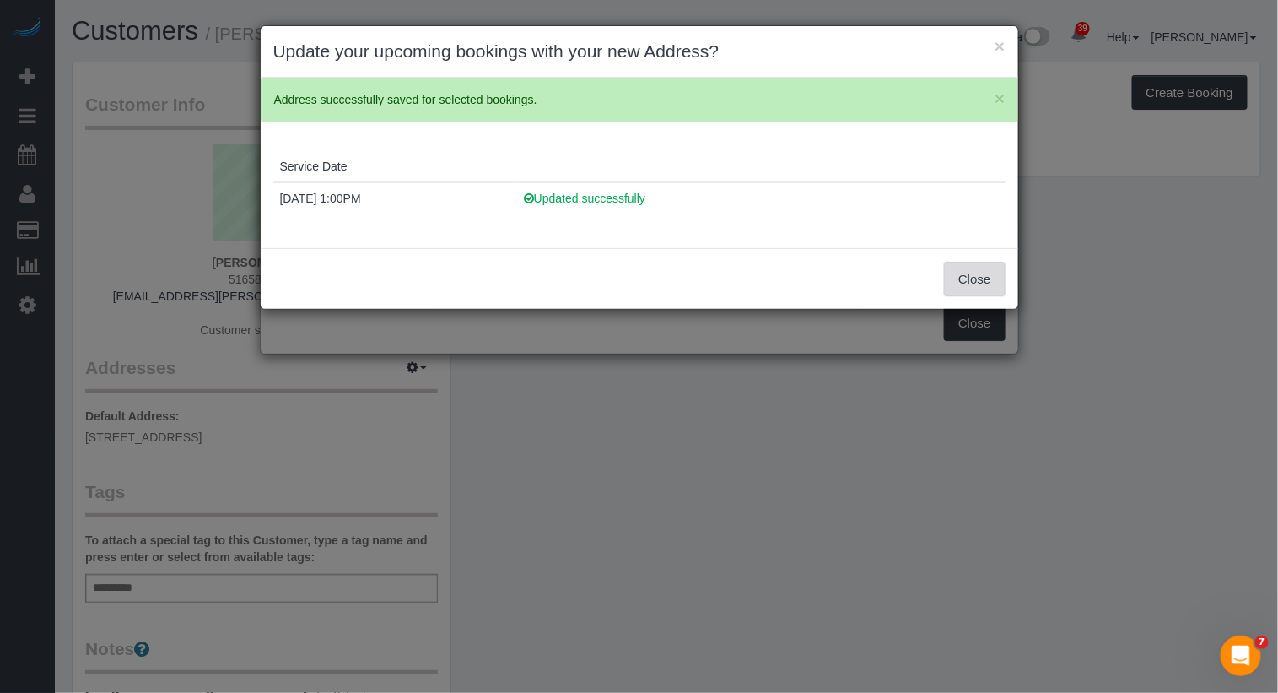
click at [998, 271] on button "Close" at bounding box center [974, 279] width 61 height 35
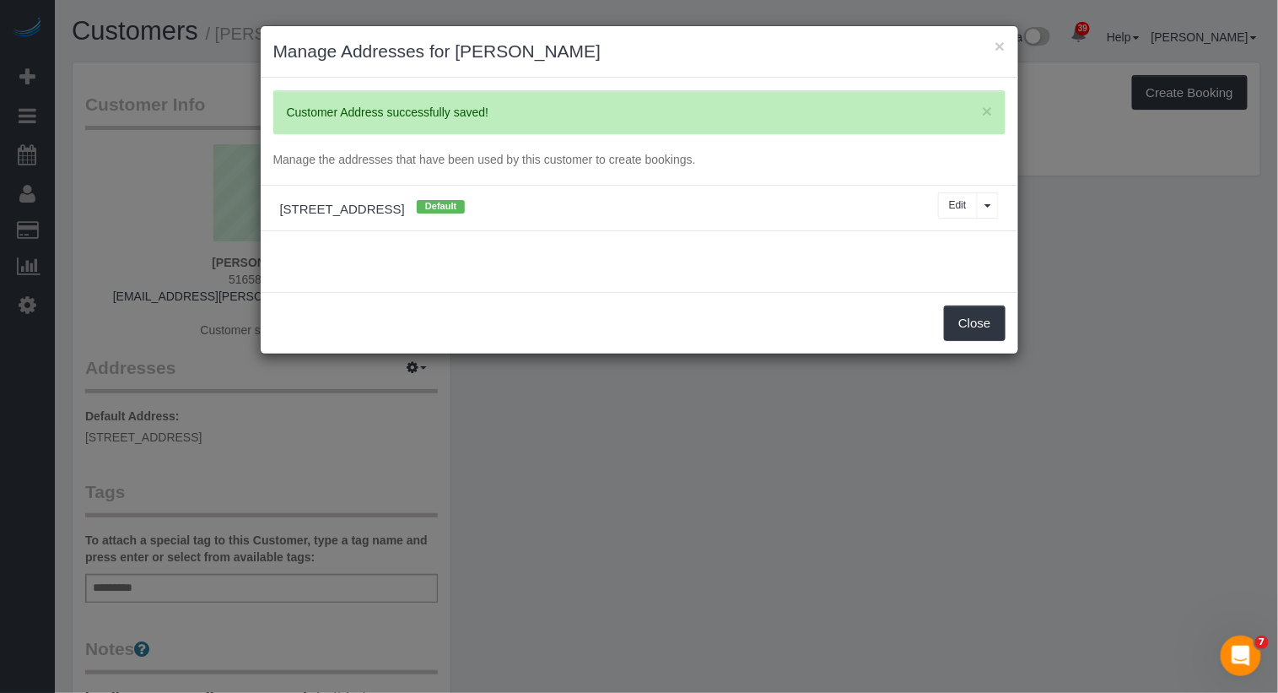
click at [982, 315] on div "× Update your upcoming bookings with your new Address? × Address successfully s…" at bounding box center [639, 346] width 1278 height 693
click at [981, 321] on button "Close" at bounding box center [974, 322] width 61 height 35
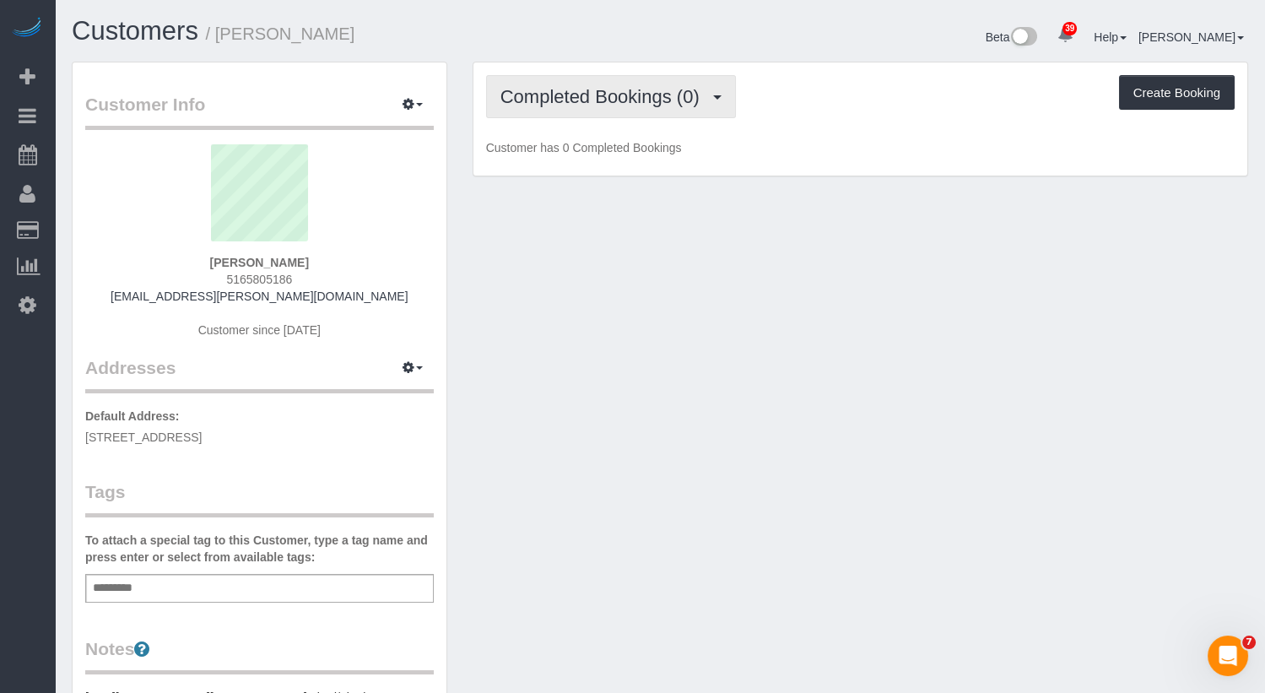
drag, startPoint x: 564, startPoint y: 95, endPoint x: 564, endPoint y: 106, distance: 11.0
click at [564, 95] on span "Completed Bookings (0)" at bounding box center [604, 96] width 208 height 21
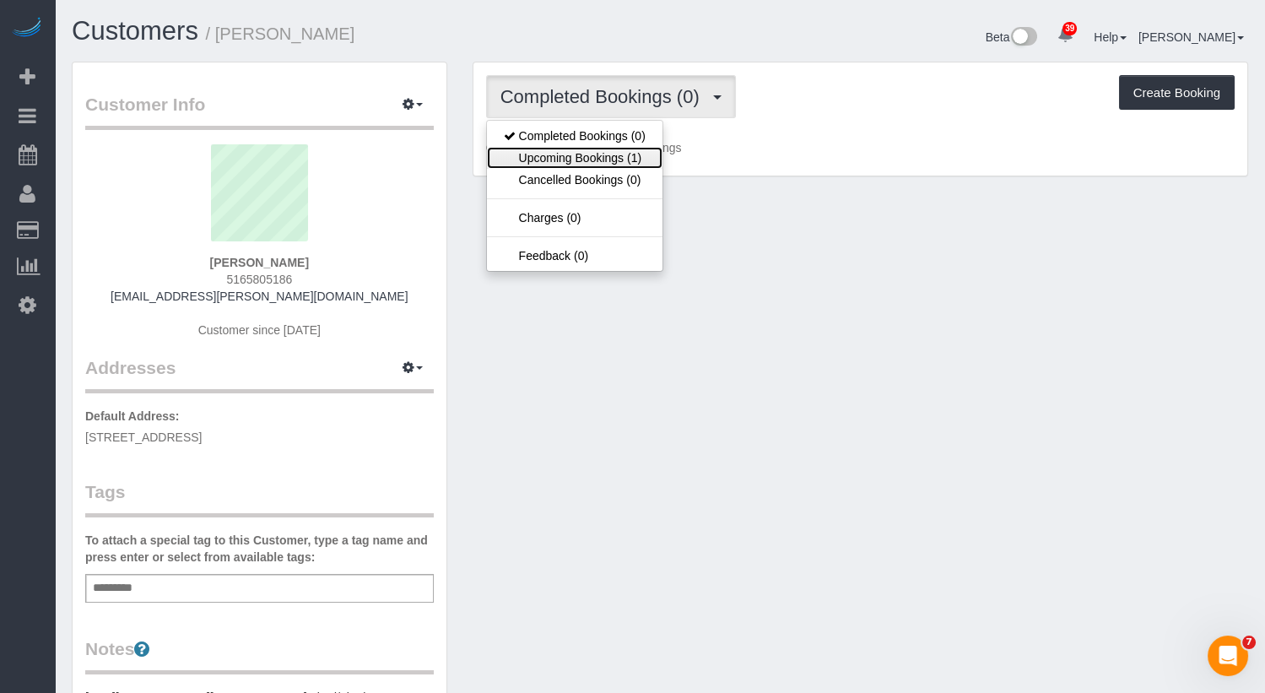
drag, startPoint x: 561, startPoint y: 163, endPoint x: 575, endPoint y: 157, distance: 15.5
click at [561, 162] on link "Upcoming Bookings (1)" at bounding box center [574, 158] width 175 height 22
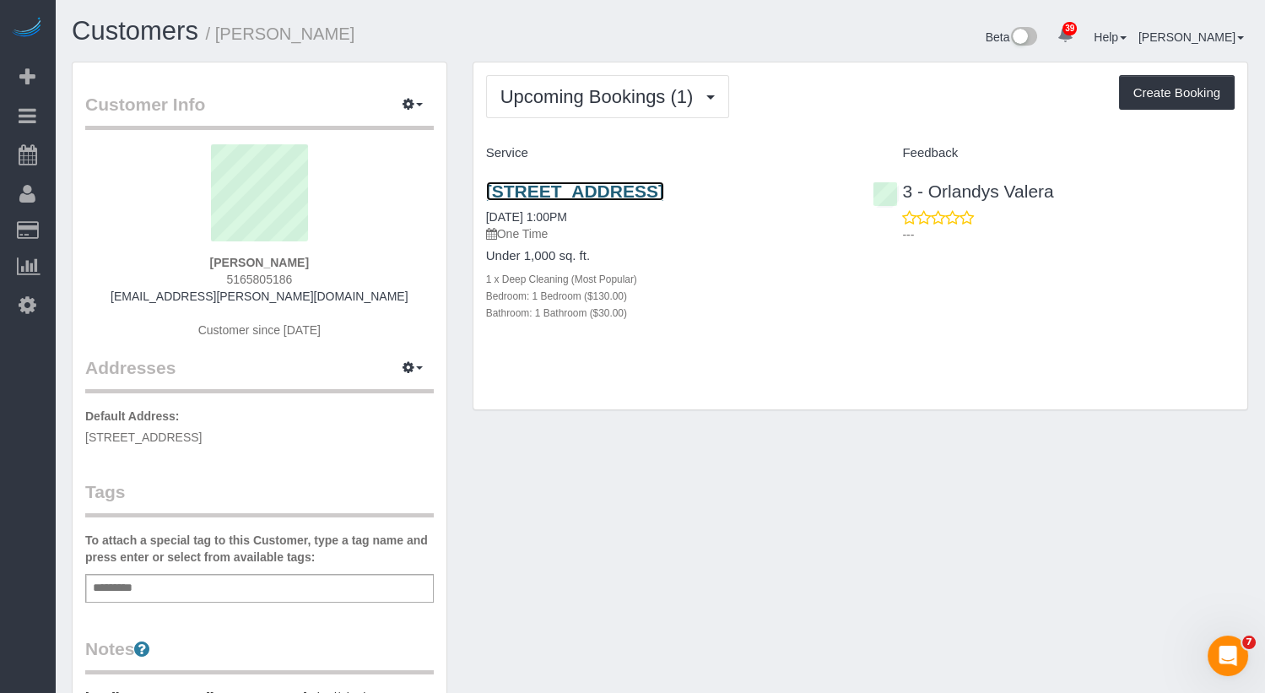
click at [664, 189] on link "8555 115th Street, Apt.C3, Richmond Hill, NY 11418-1702" at bounding box center [575, 190] width 178 height 19
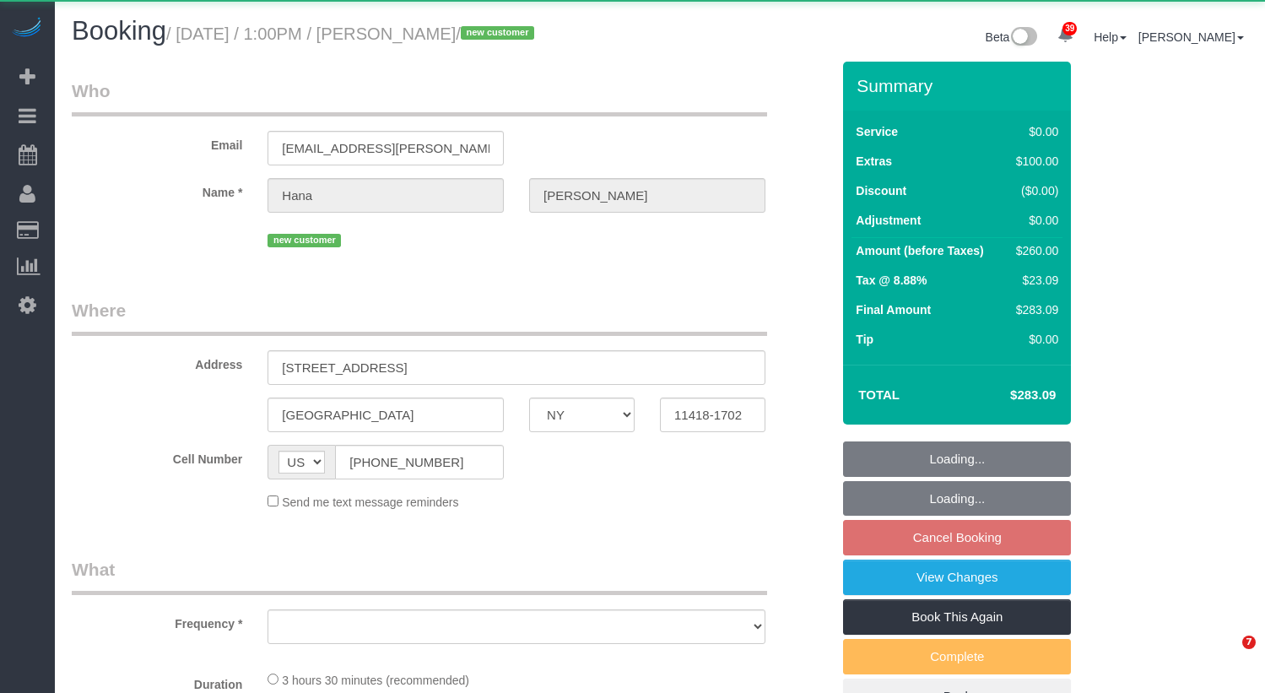
select select "NY"
select select "object:815"
select select "1"
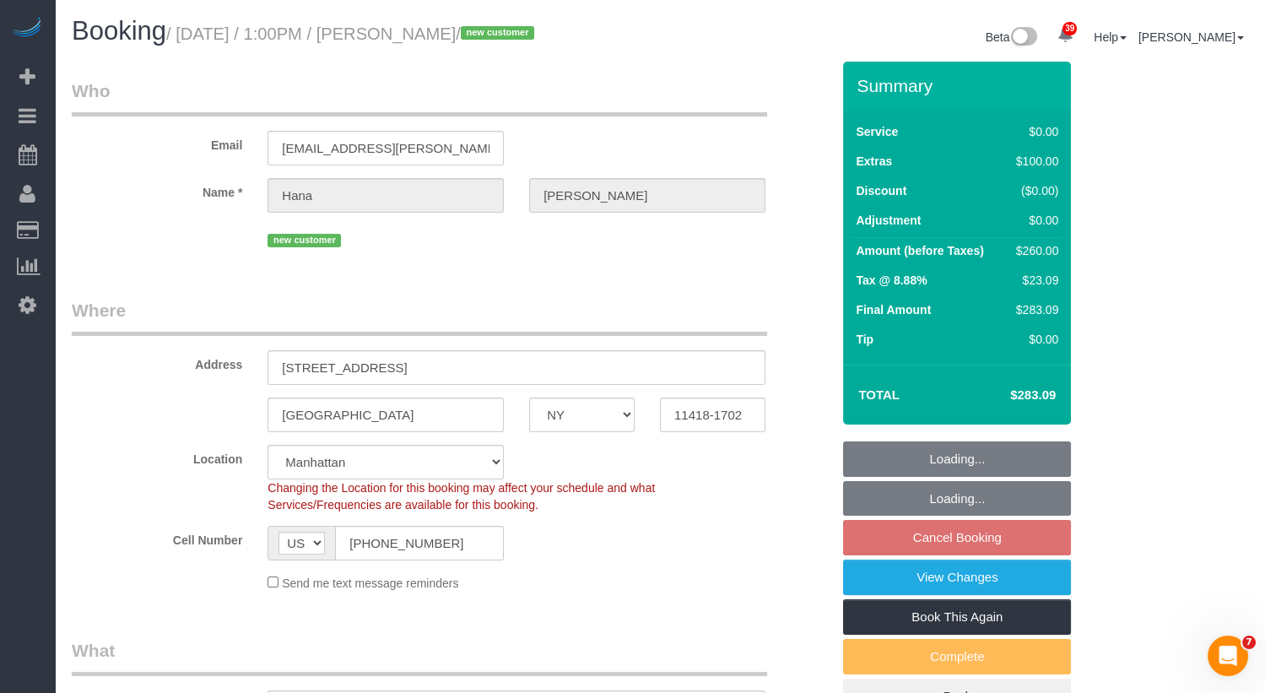
select select "object:924"
select select "string:stripe-pm_1SIAw74VGloSiKo7QTym476d"
select select "spot6"
select select "number:61"
select select "number:90"
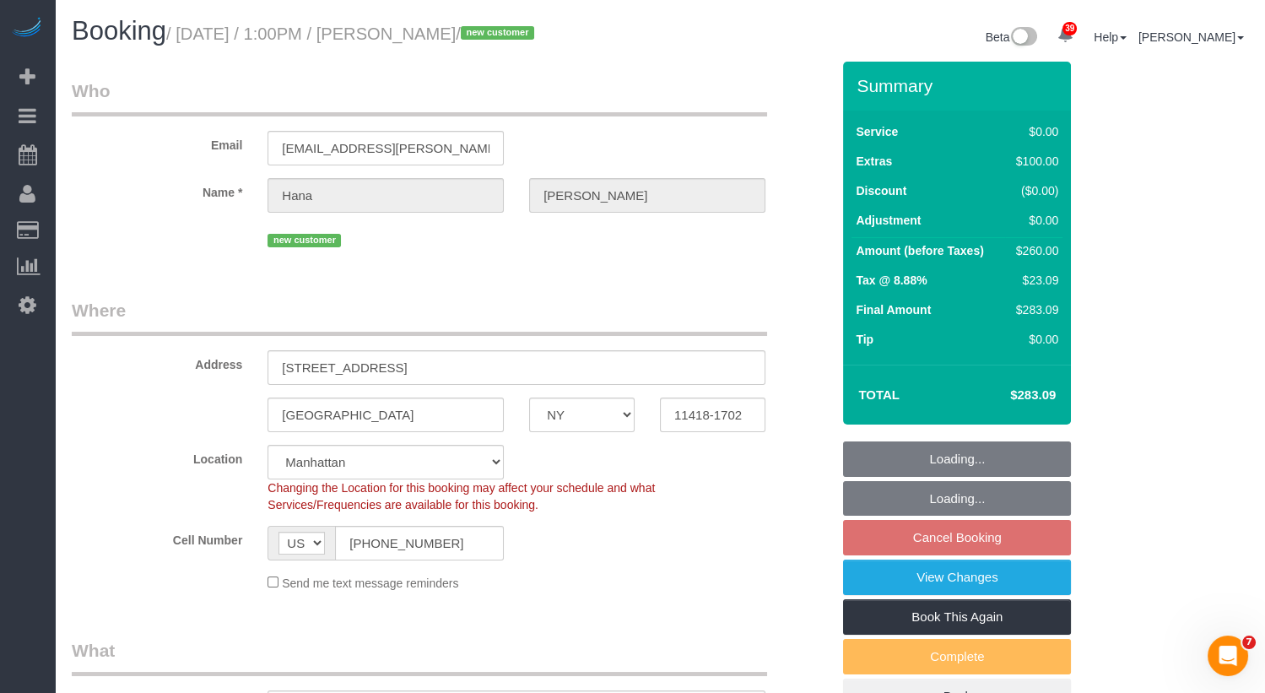
select select "number:15"
select select "number:5"
select select "1"
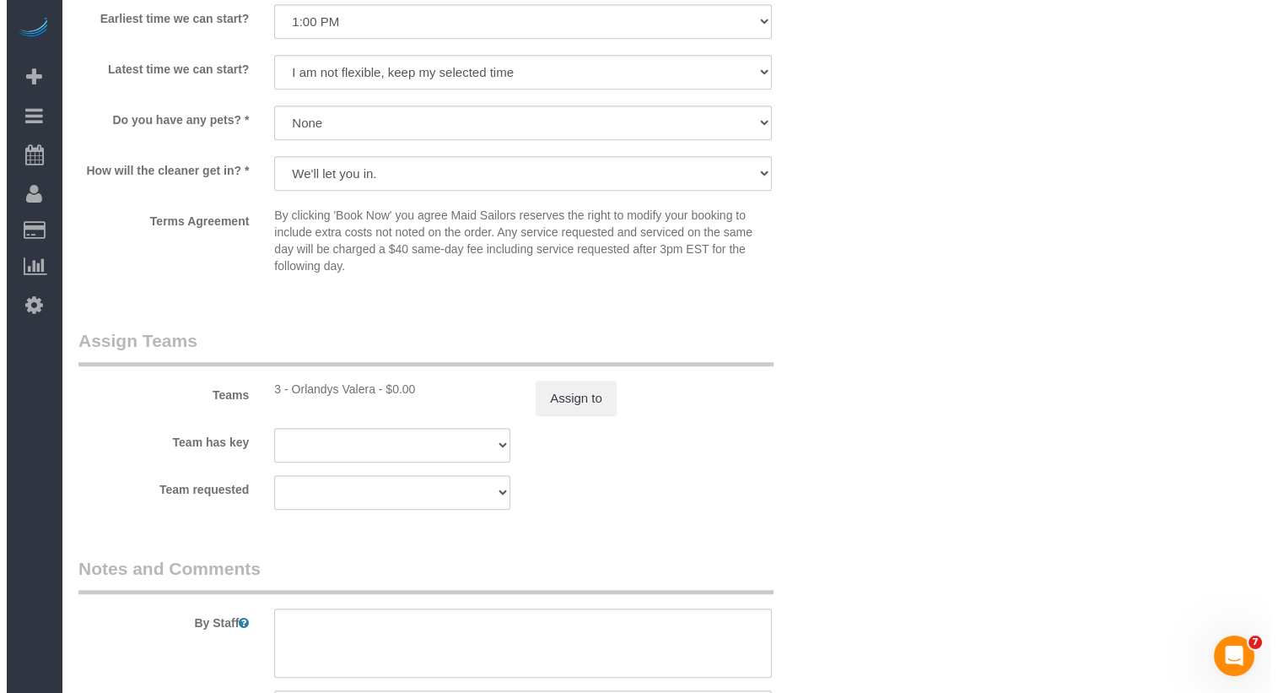
scroll to position [136, 0]
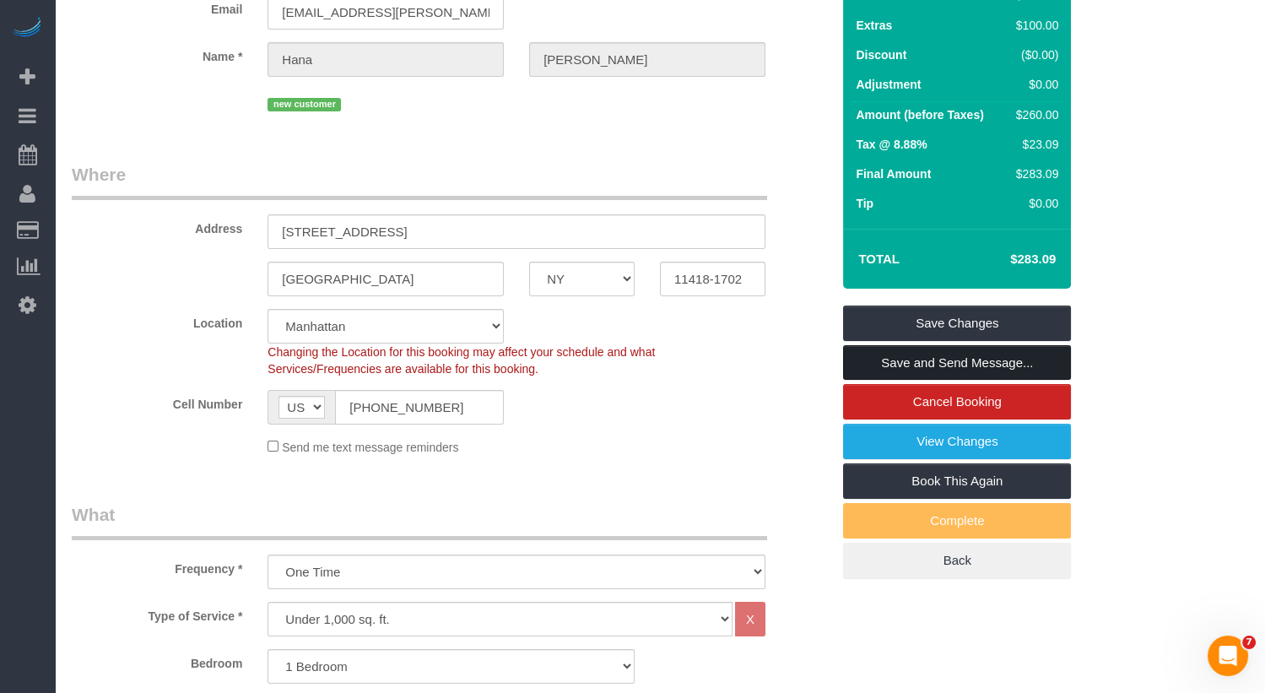
click at [970, 359] on link "Save and Send Message..." at bounding box center [957, 362] width 228 height 35
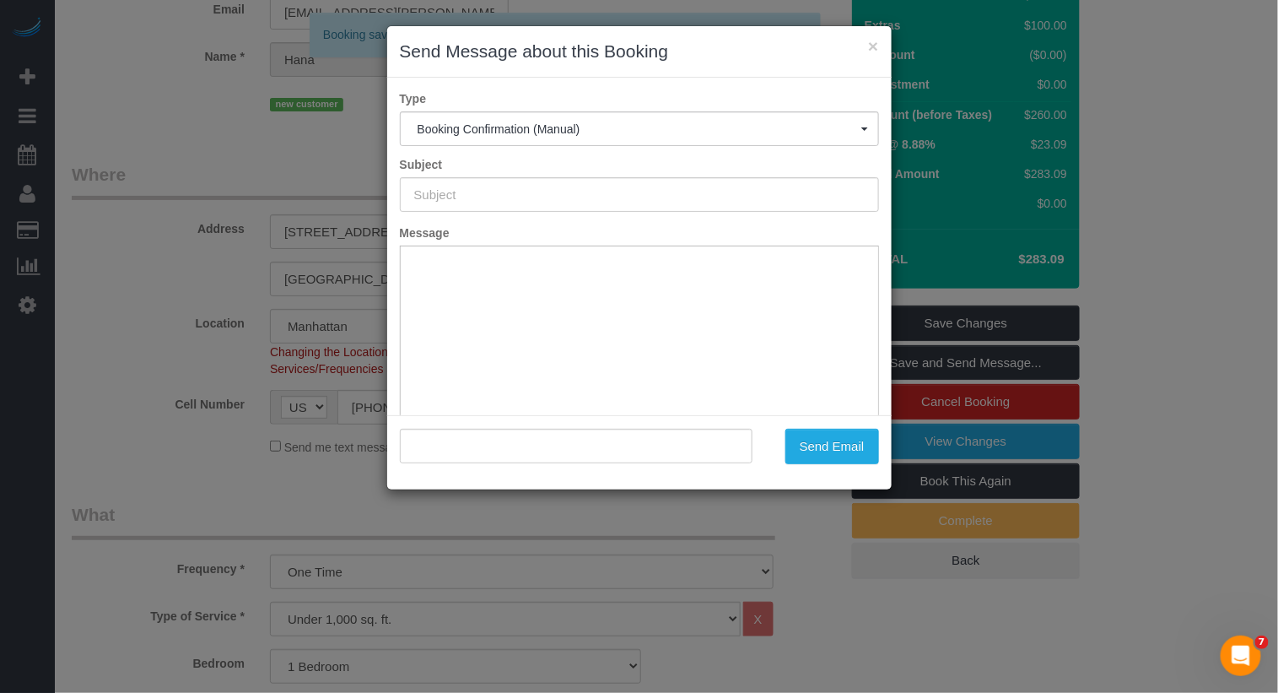
scroll to position [0, 0]
type input "Cleaning Confirmed for 10/16/2025 at 1:00pm"
type input ""Hana Ramdhany" <hana.ramdhany@outlook.com>"
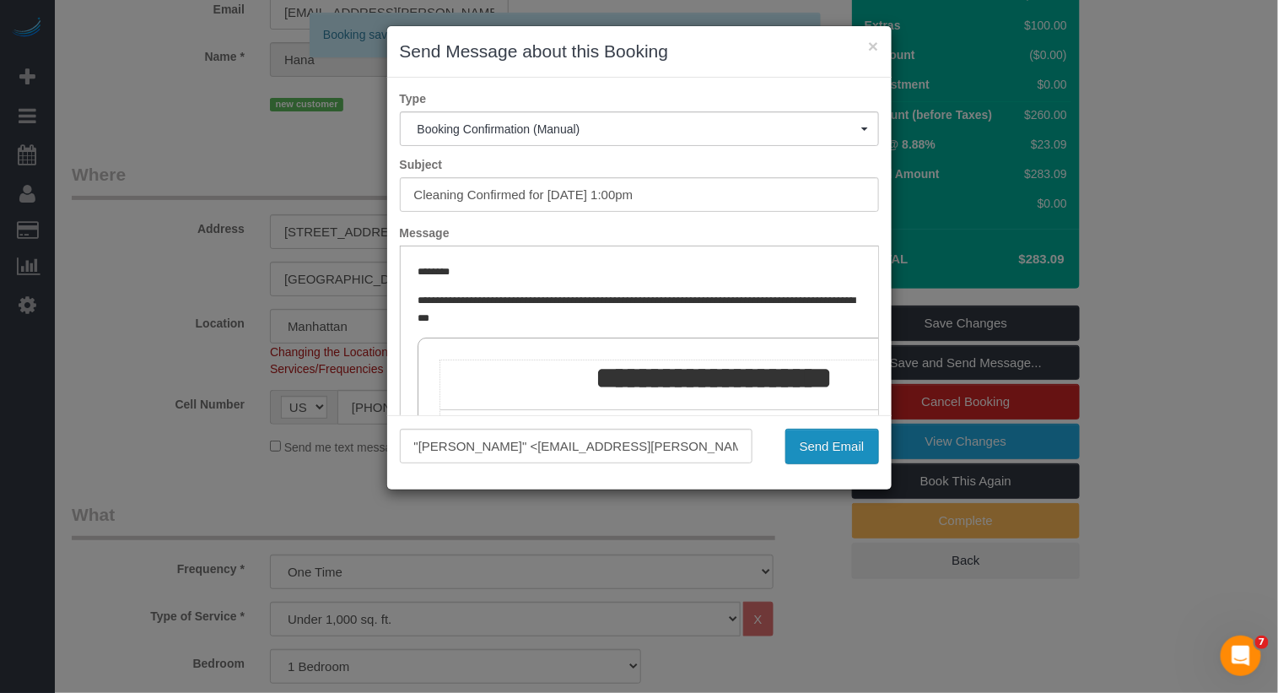
click at [820, 446] on button "Send Email" at bounding box center [832, 446] width 94 height 35
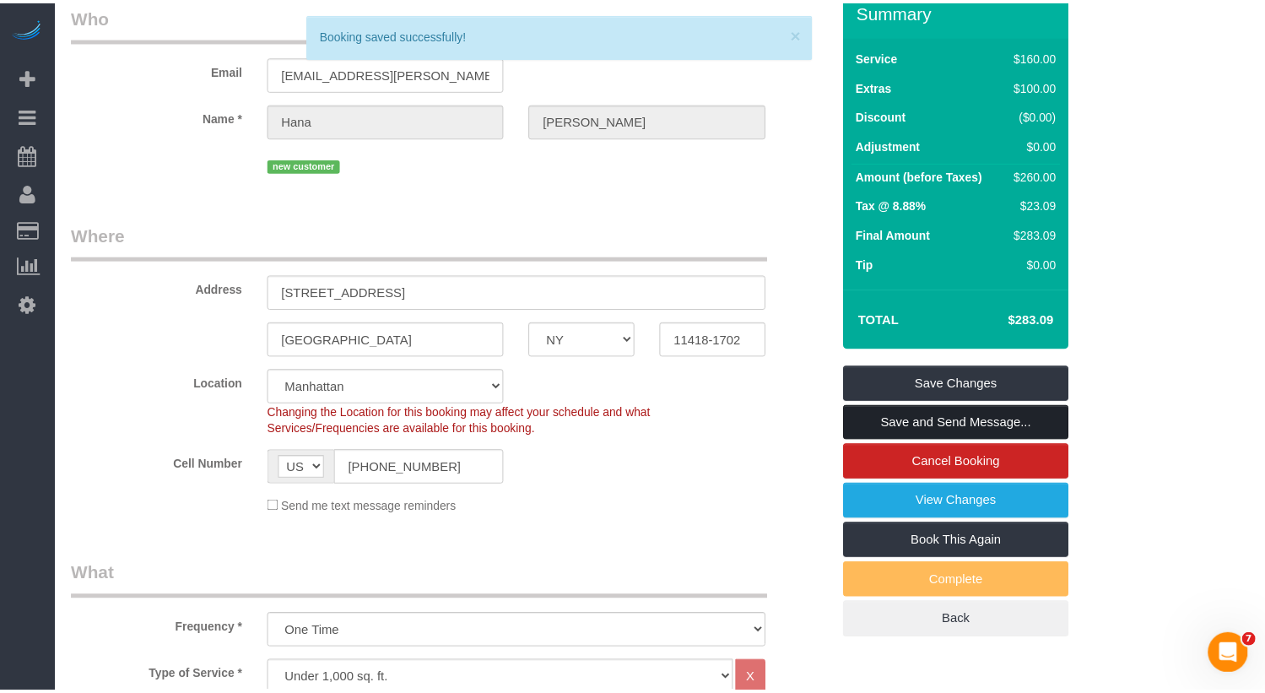
scroll to position [196, 0]
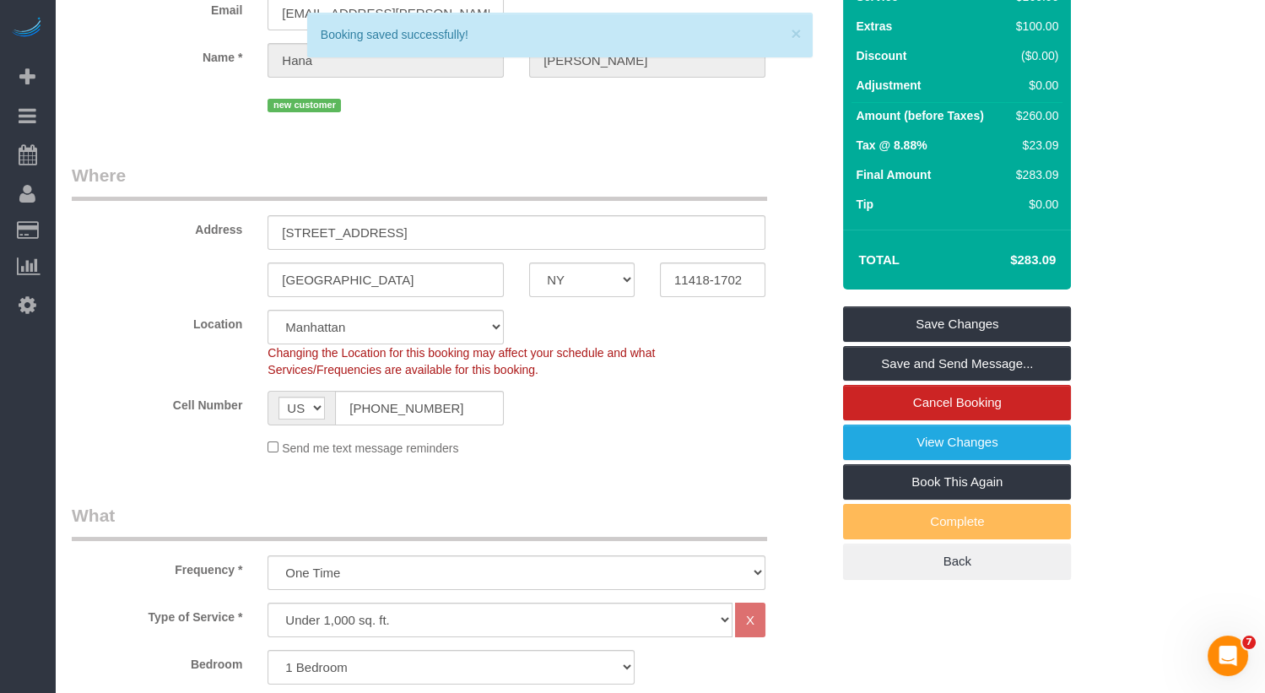
click at [360, 329] on div "× Send Message about this Booking Type Booking Confirmation (Manual) Booking Co…" at bounding box center [632, 346] width 1265 height 693
click at [362, 328] on select "Manhattan Austin Boston Bronx Brooklyn Charlotte Denver New Jersey Portland Que…" at bounding box center [385, 327] width 236 height 35
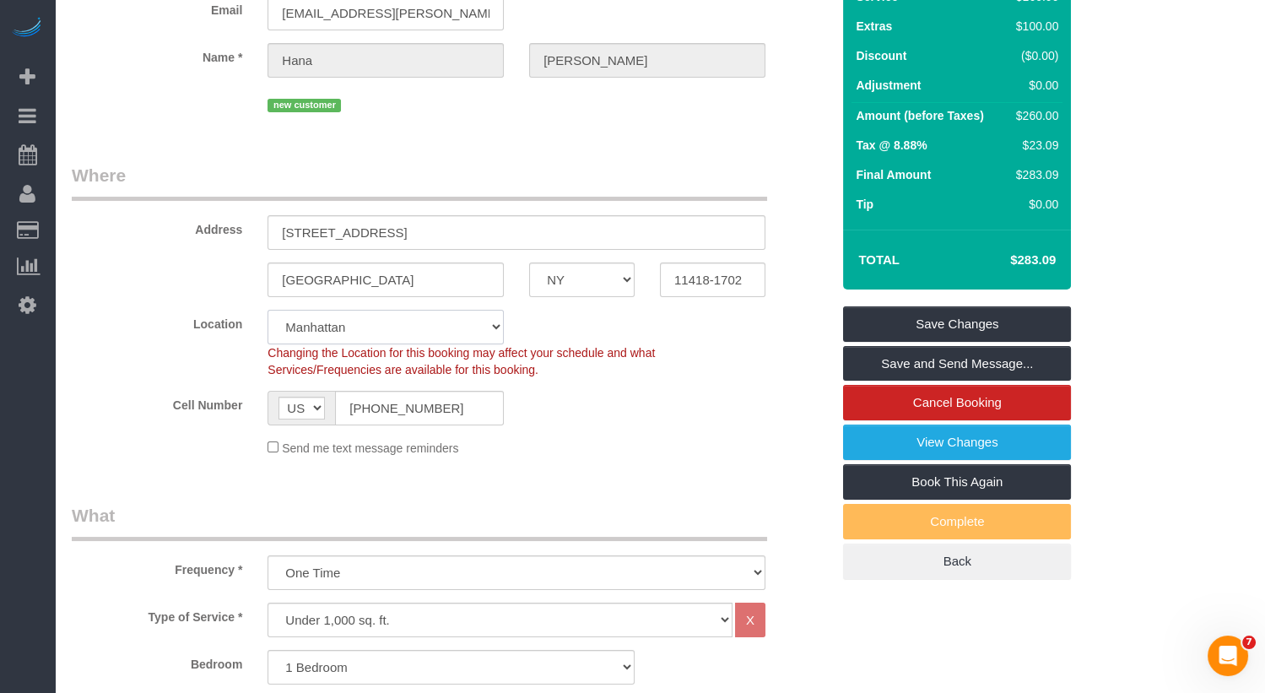
select select "7"
click at [267, 310] on select "Manhattan Austin Boston Bronx Brooklyn Charlotte Denver New Jersey Portland Que…" at bounding box center [385, 327] width 236 height 35
click at [948, 326] on link "Save Changes" at bounding box center [957, 323] width 228 height 35
select select
select select "object:2033"
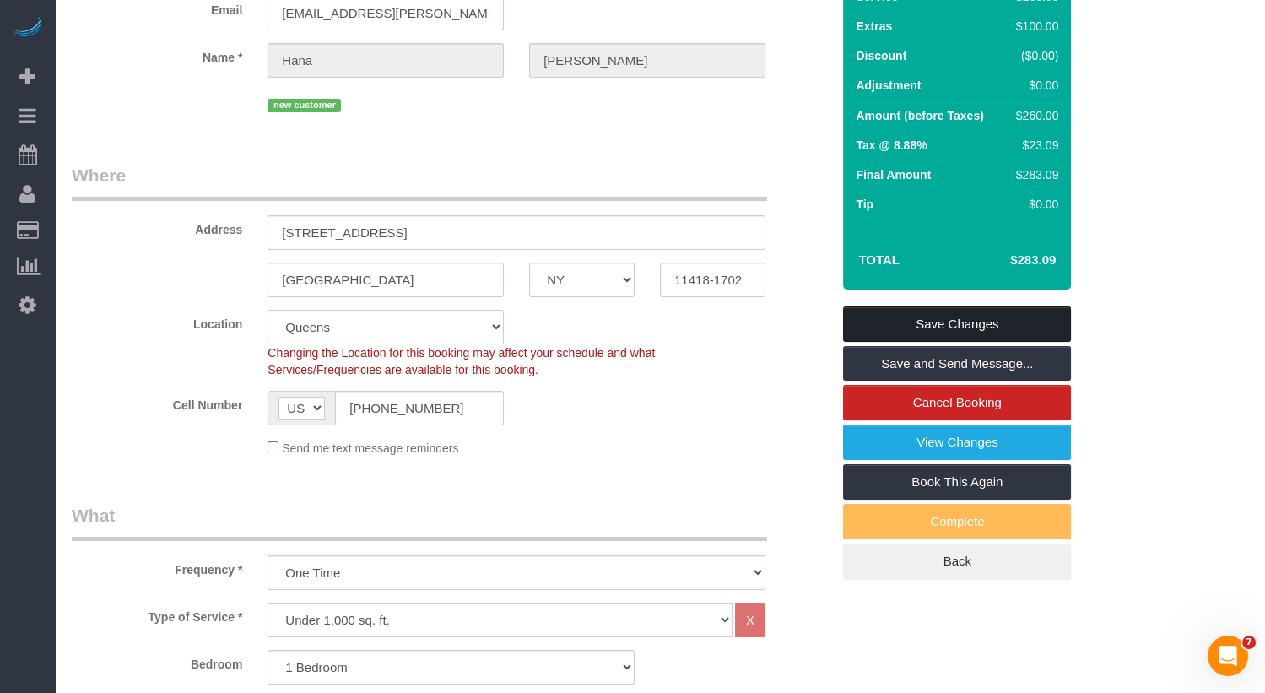
select select "spot60"
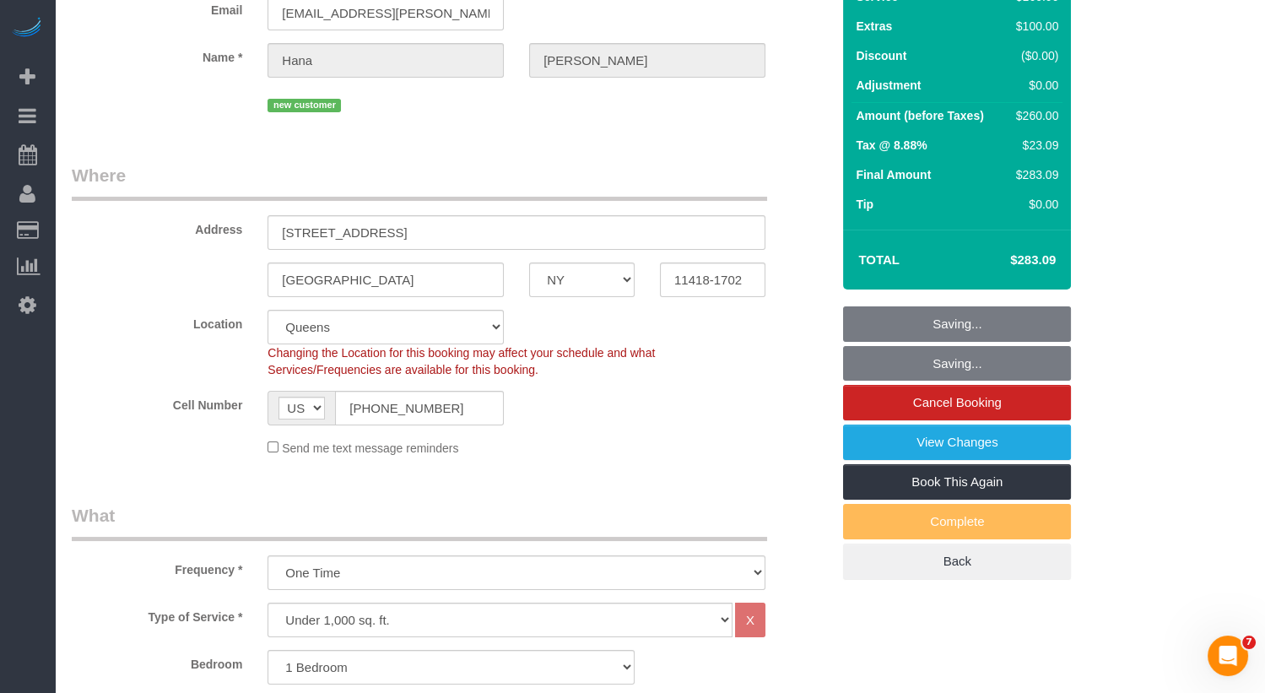
select select "1"
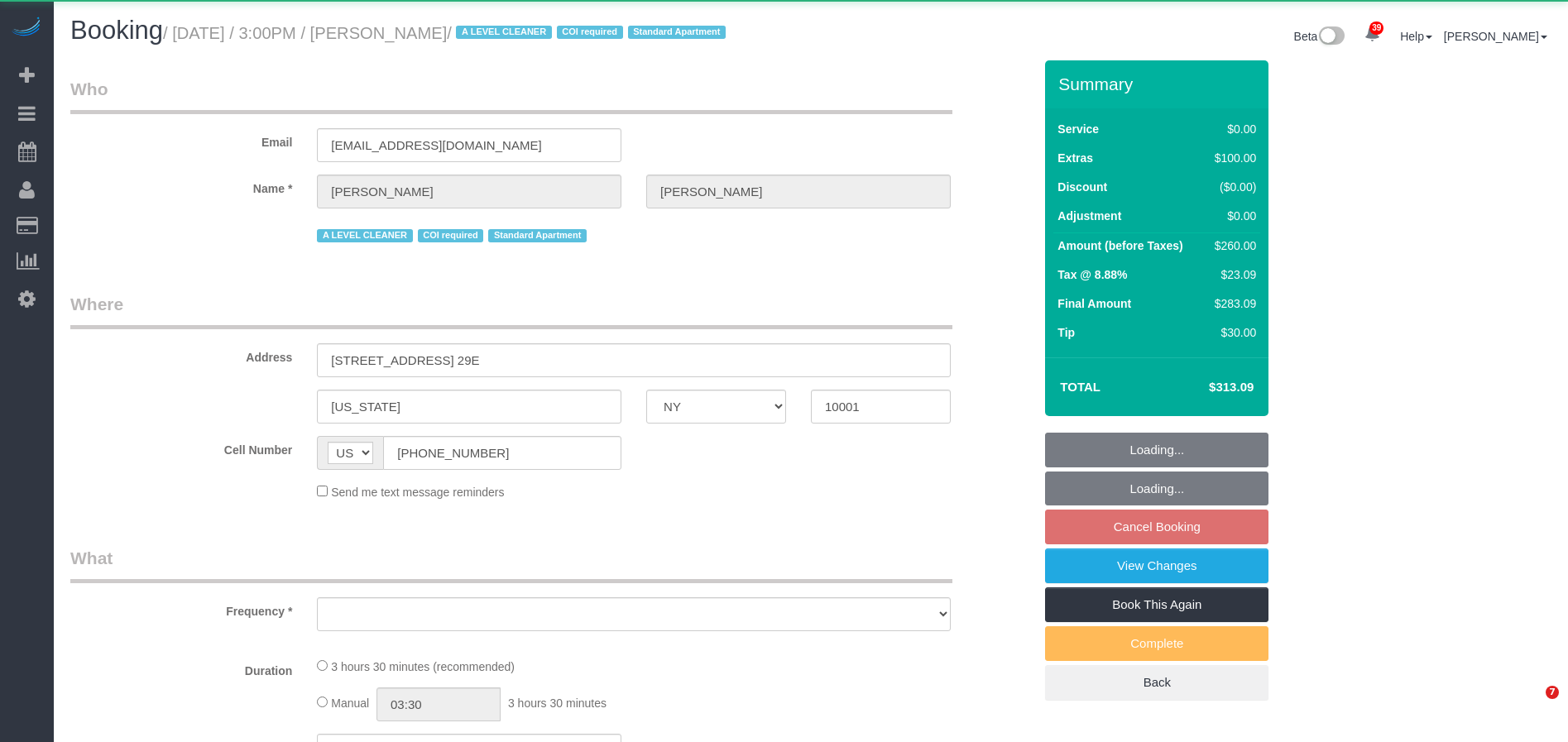
select select "NY"
select select "object:932"
select select "1"
select select "spot8"
select select "number:62"
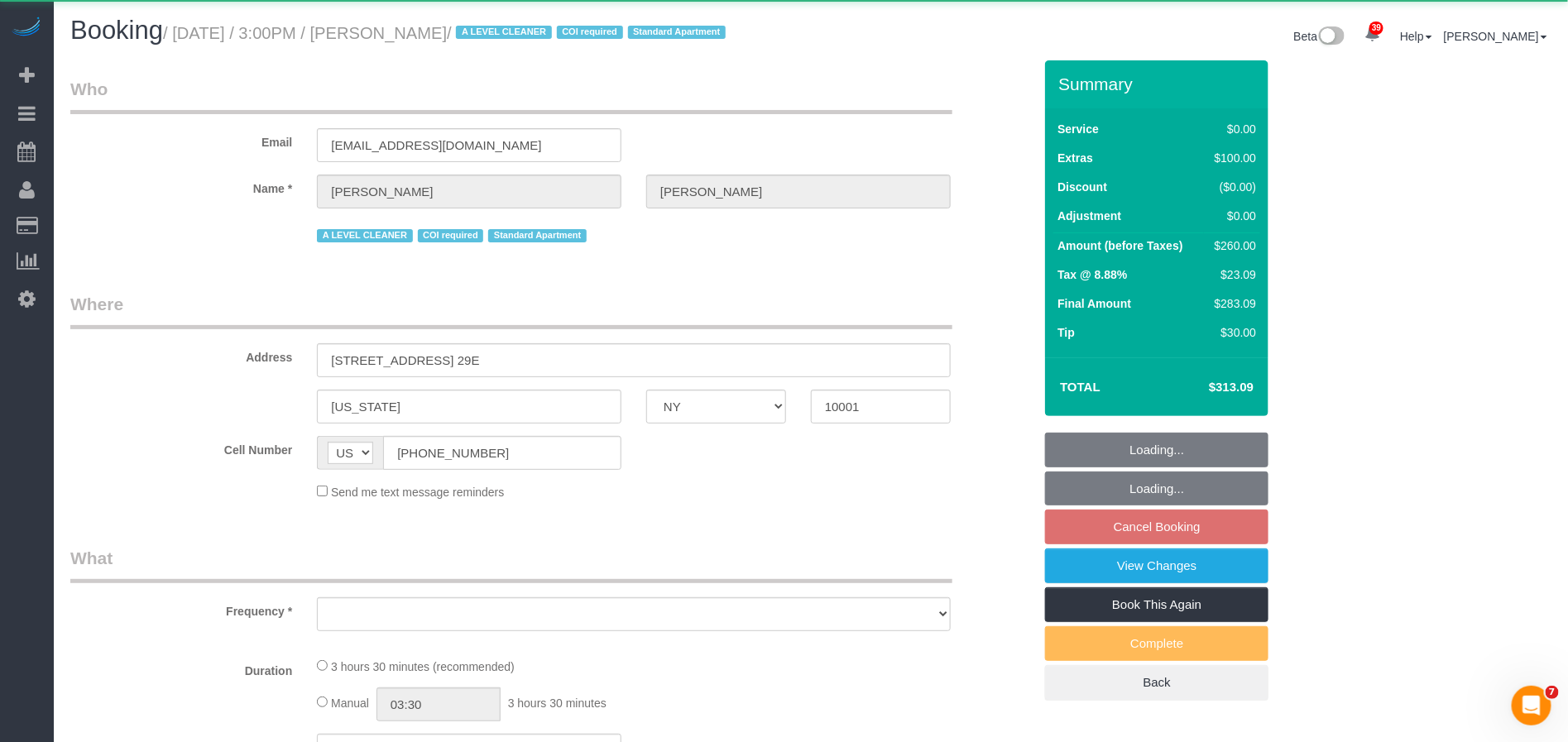
select select "number:76"
select select "number:15"
select select "number:7"
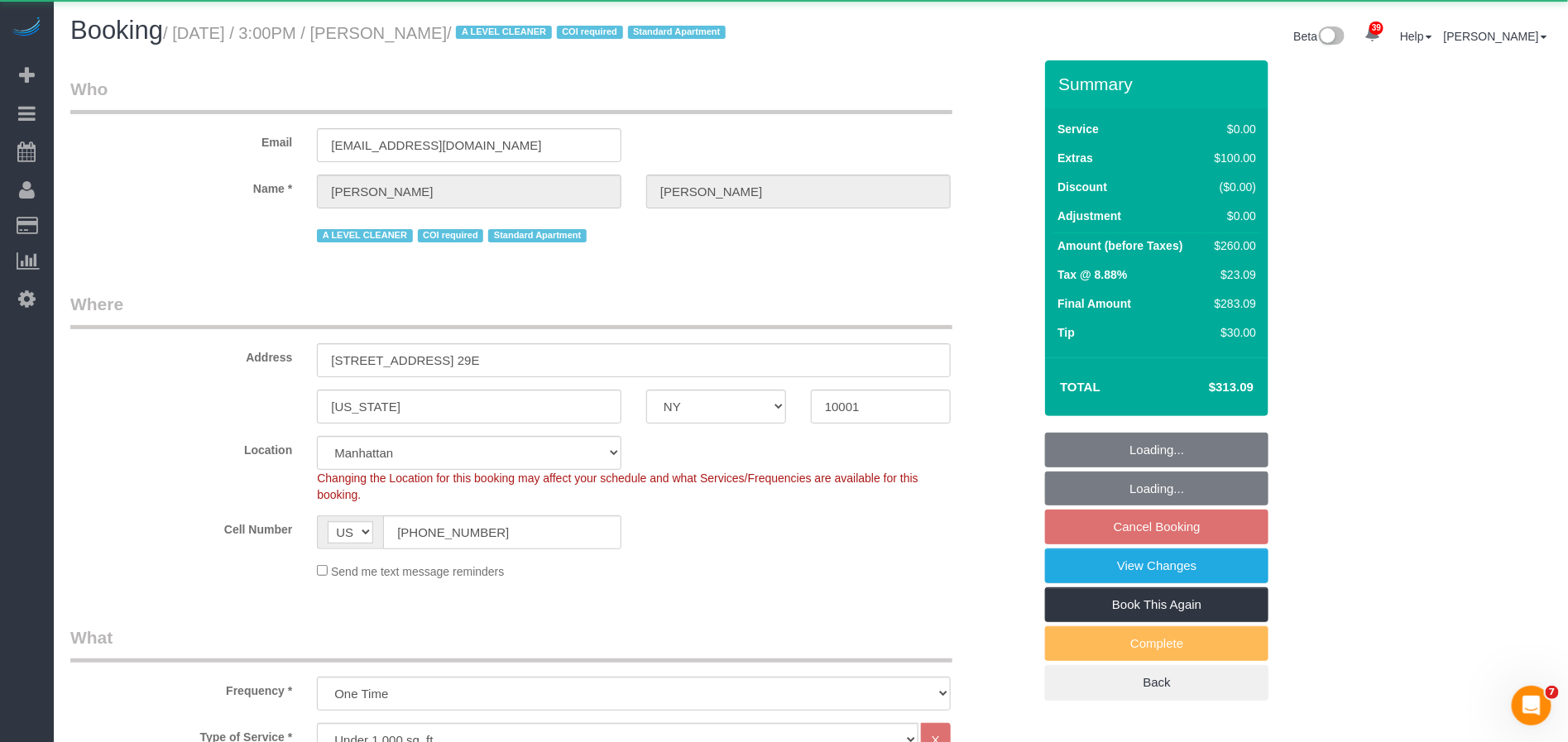
select select "string:stripe-pm_1M5Cj34VGloSiKo735br1iAs"
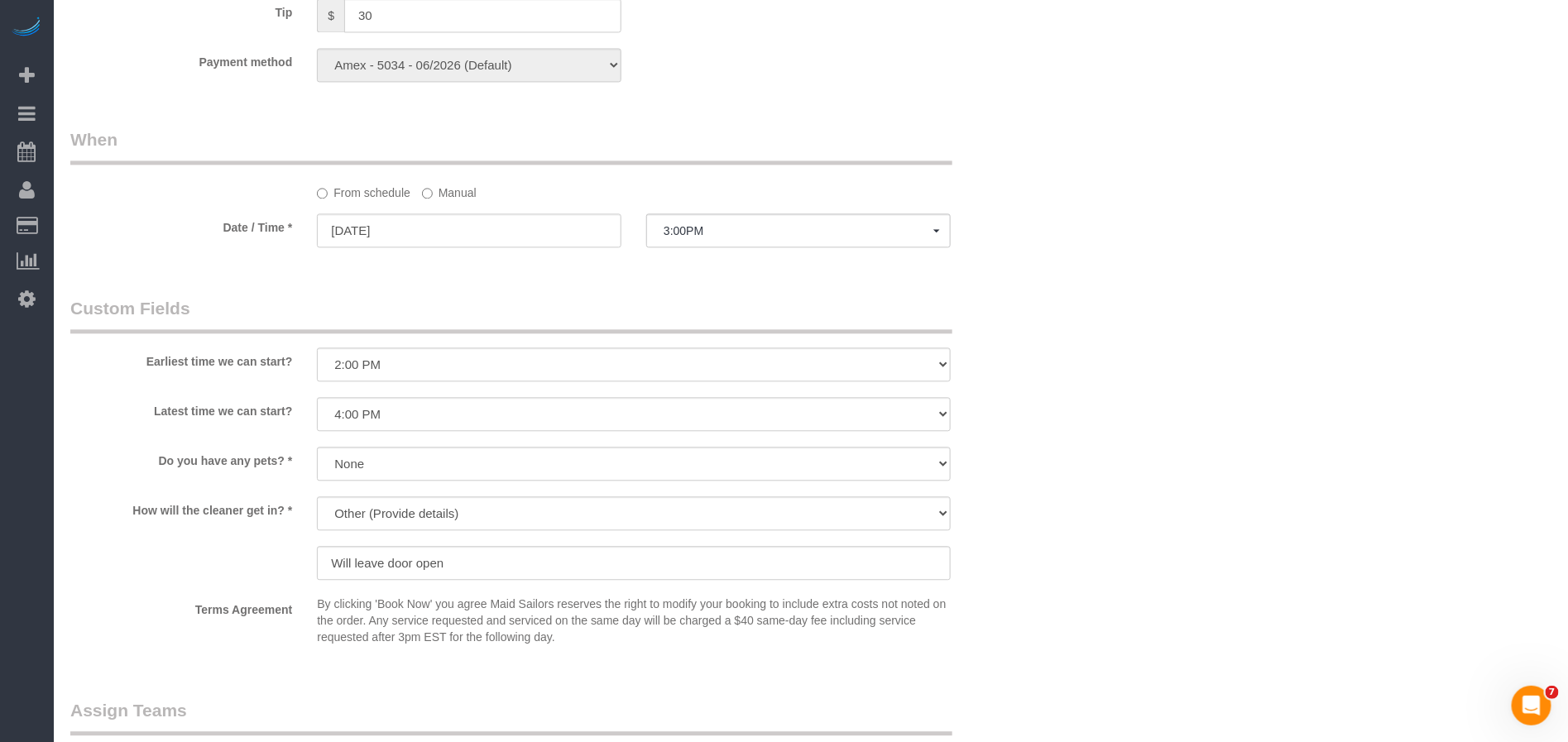
scroll to position [1490, 0]
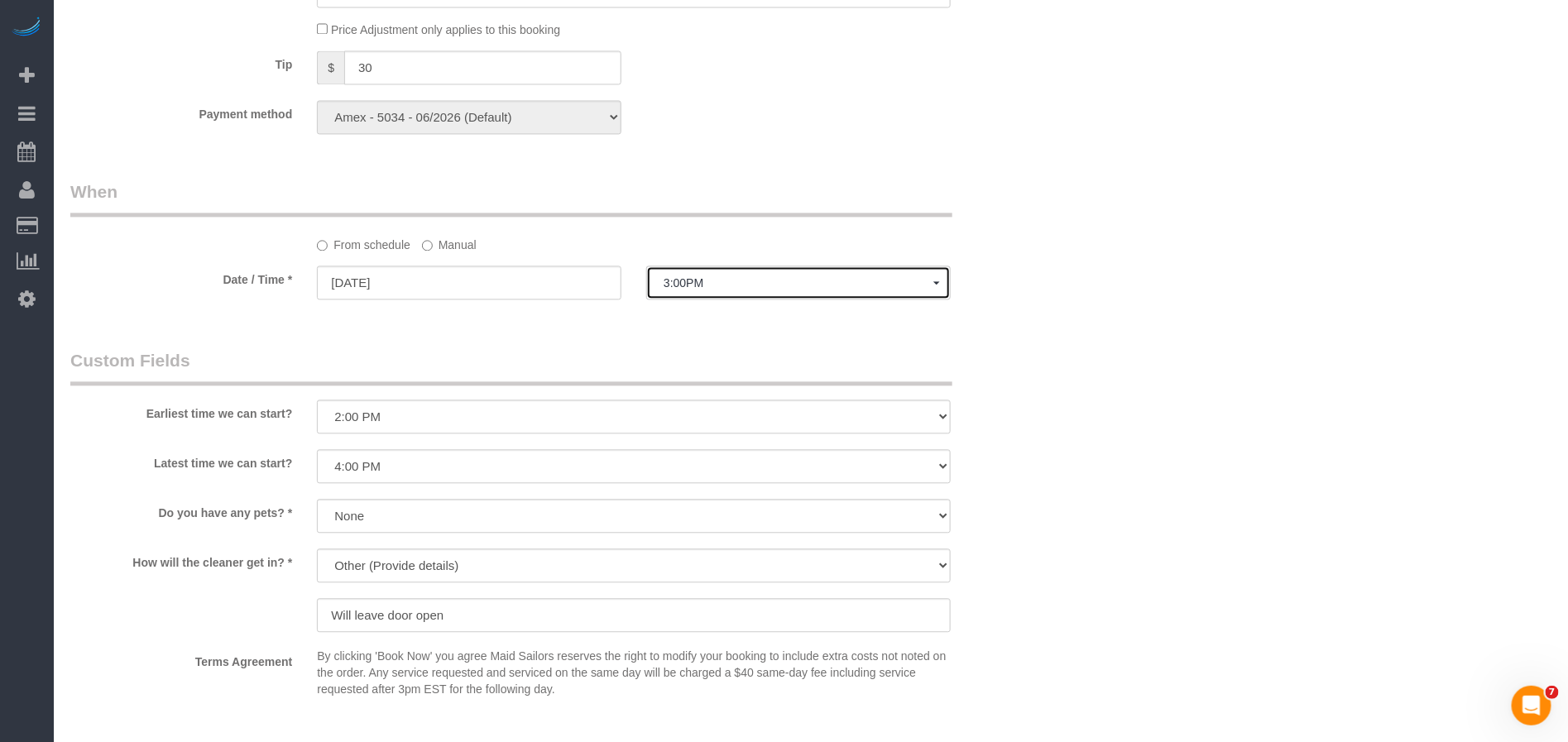
click at [686, 289] on span "3:00PM" at bounding box center [798, 282] width 270 height 13
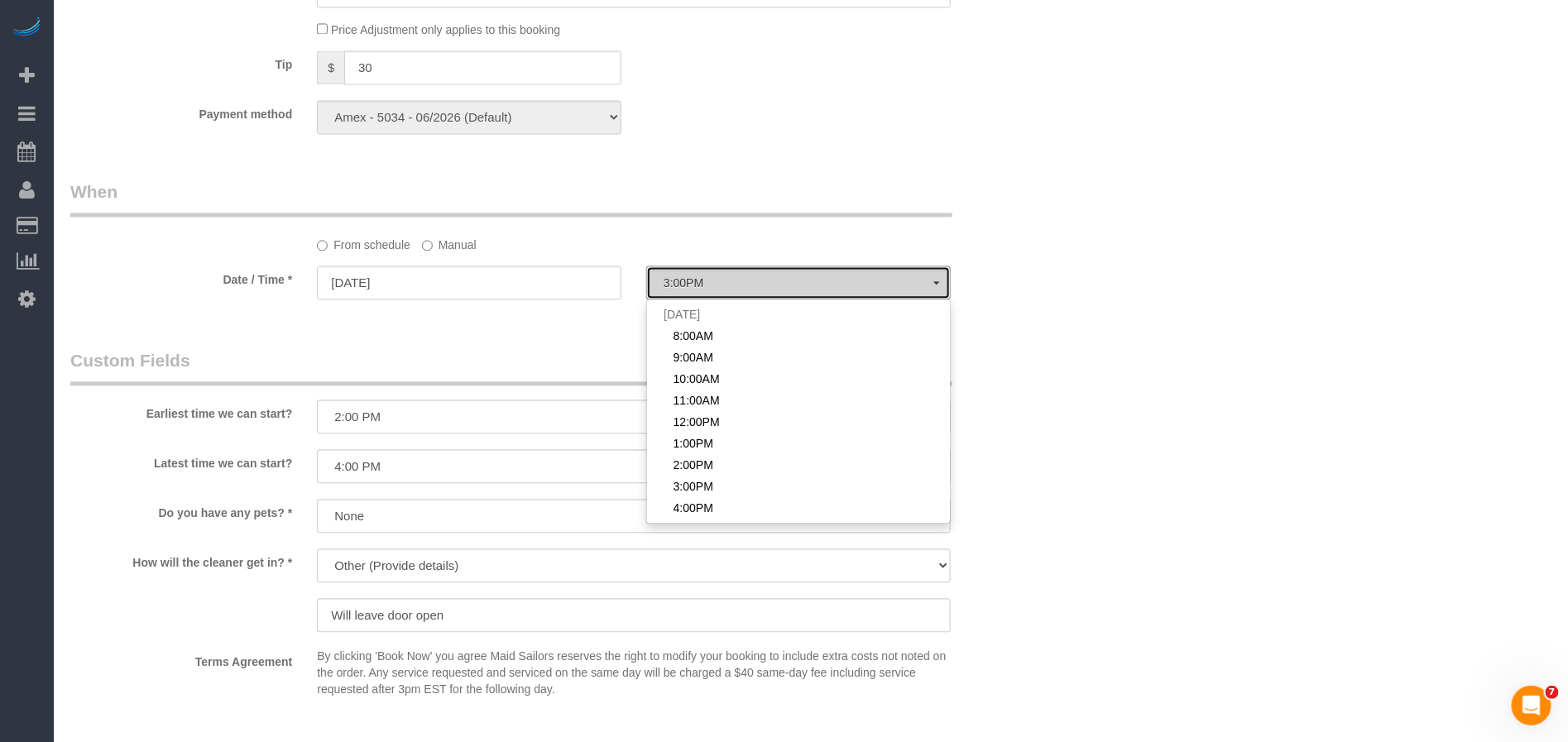
click at [686, 289] on span "3:00PM" at bounding box center [798, 282] width 270 height 13
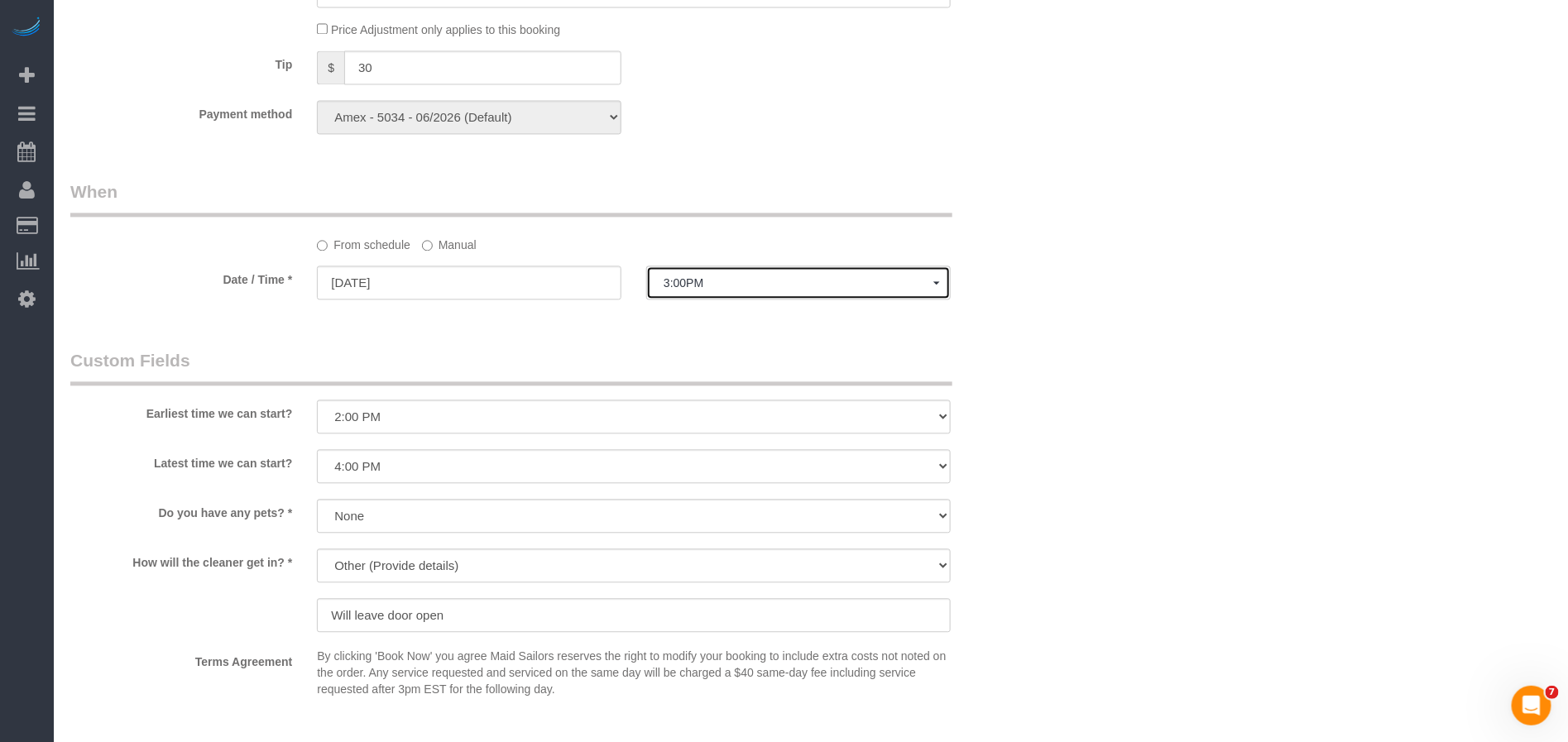
click at [686, 299] on button "3:00PM" at bounding box center [798, 282] width 304 height 34
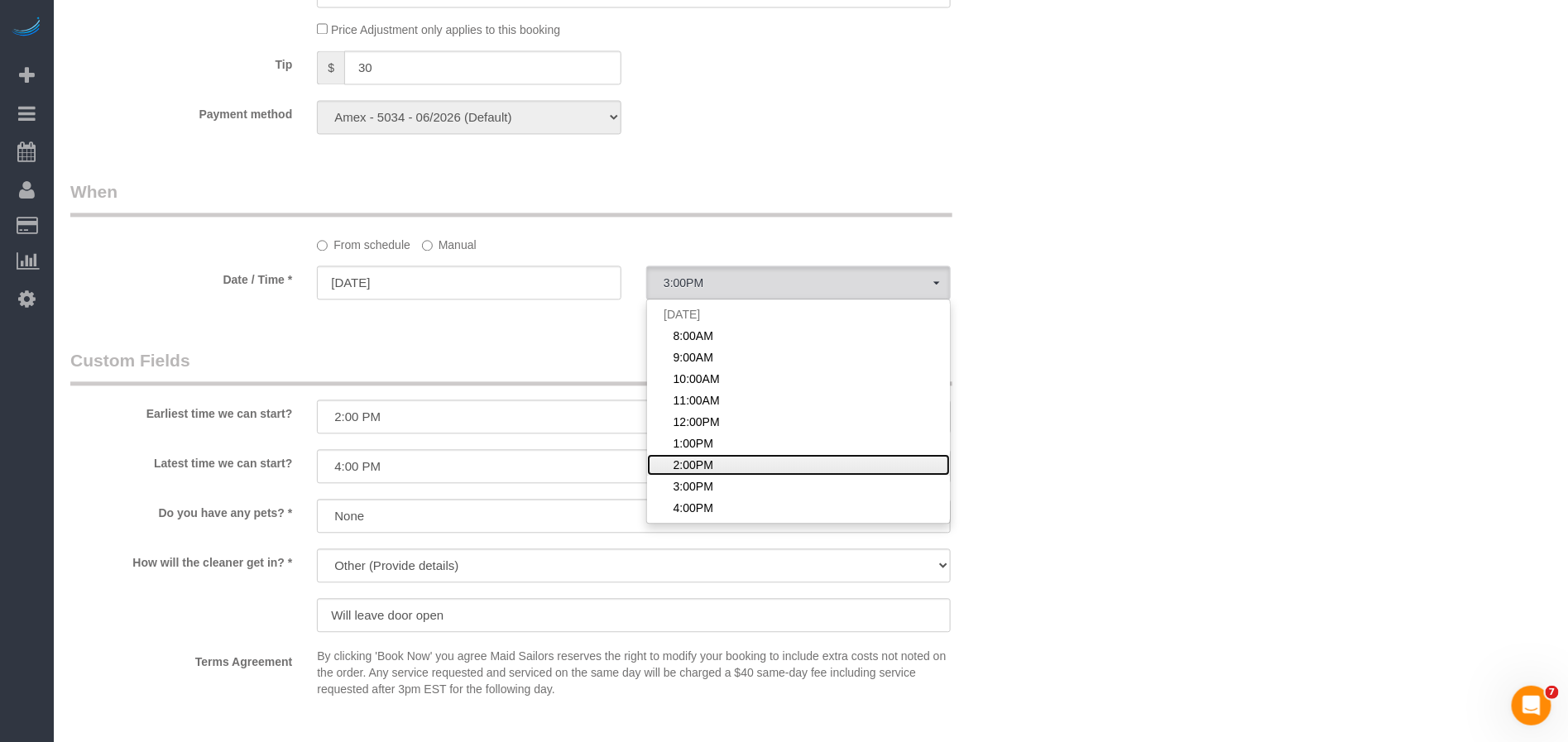
click at [694, 473] on span "2:00PM" at bounding box center [693, 465] width 39 height 17
select select "spot7"
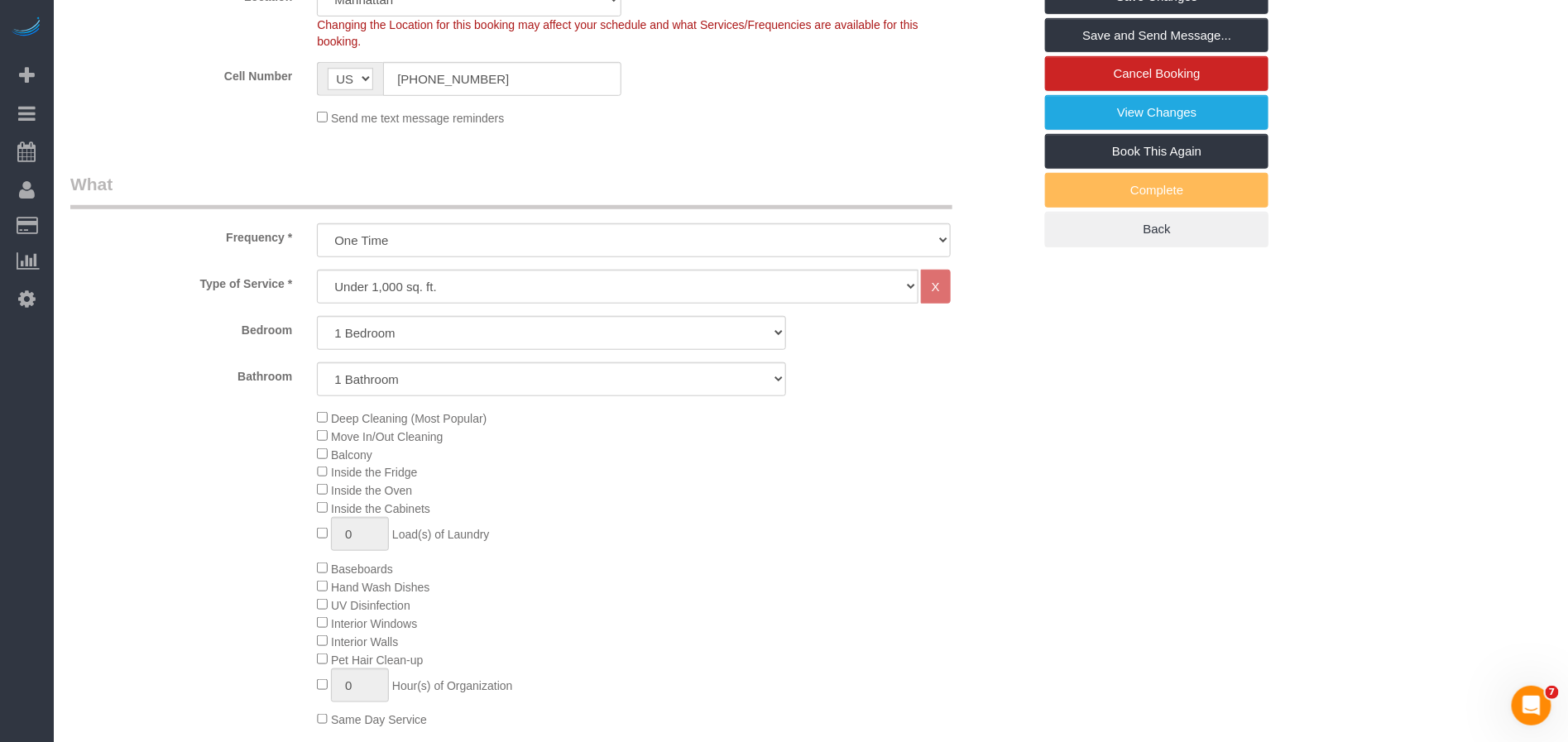
scroll to position [0, 0]
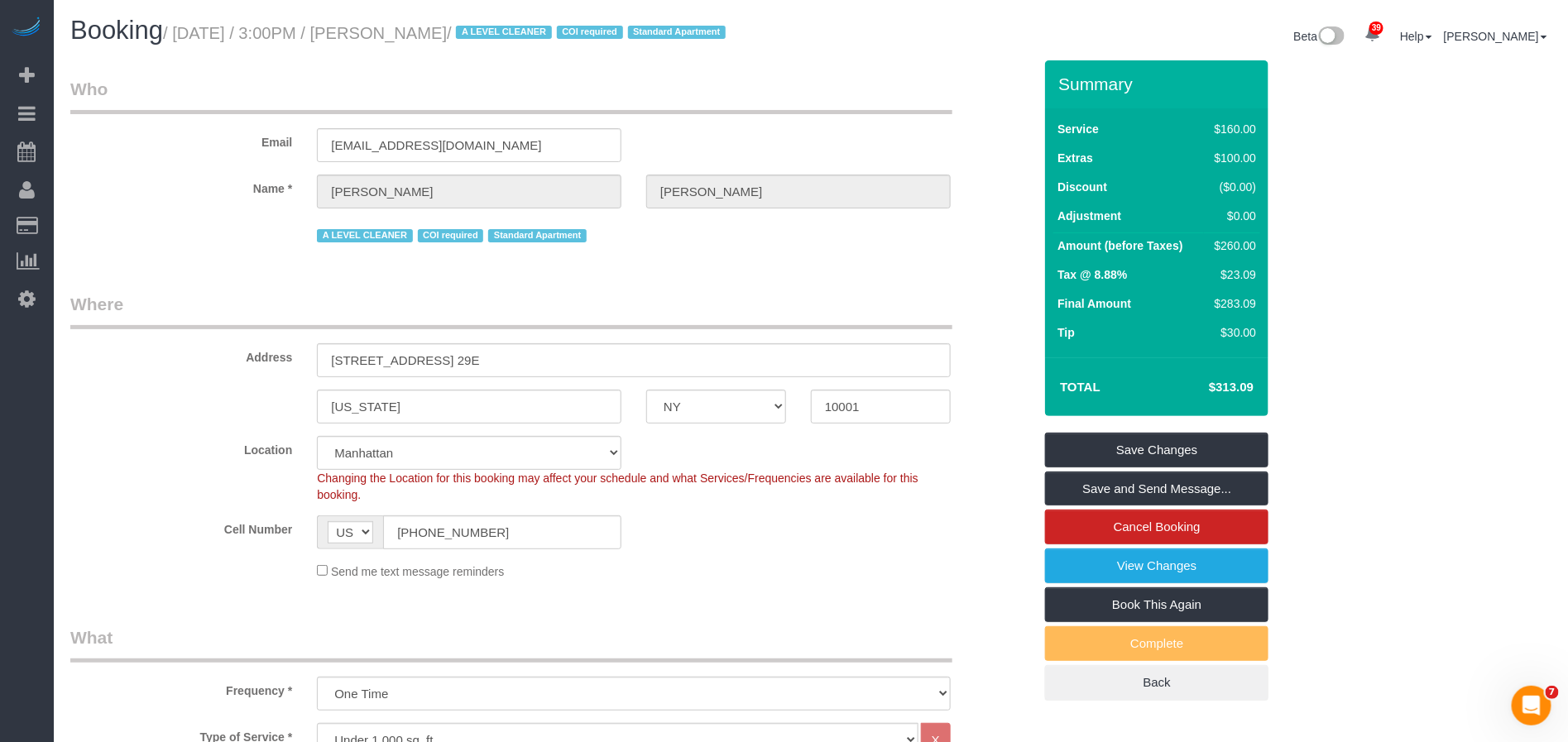
drag, startPoint x: 525, startPoint y: 34, endPoint x: 410, endPoint y: 35, distance: 115.0
click at [399, 40] on small "/ October 16, 2025 / 3:00PM / Jaclyn Cerisano / A LEVEL CLEANER COI required St…" at bounding box center [446, 32] width 568 height 19
click at [1194, 467] on link "Save Changes" at bounding box center [1156, 449] width 224 height 34
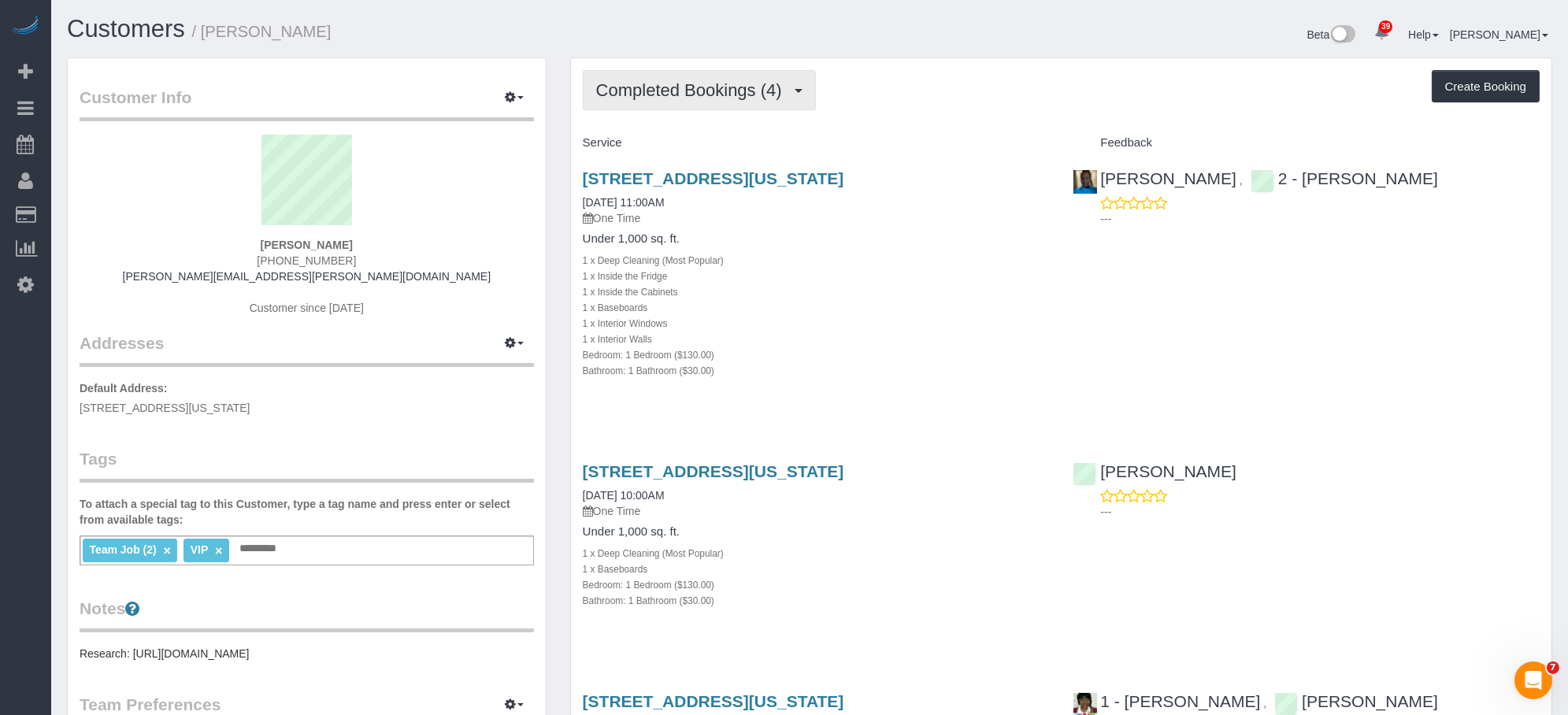
click at [639, 108] on button "Completed Bookings (4)" at bounding box center [699, 90] width 233 height 40
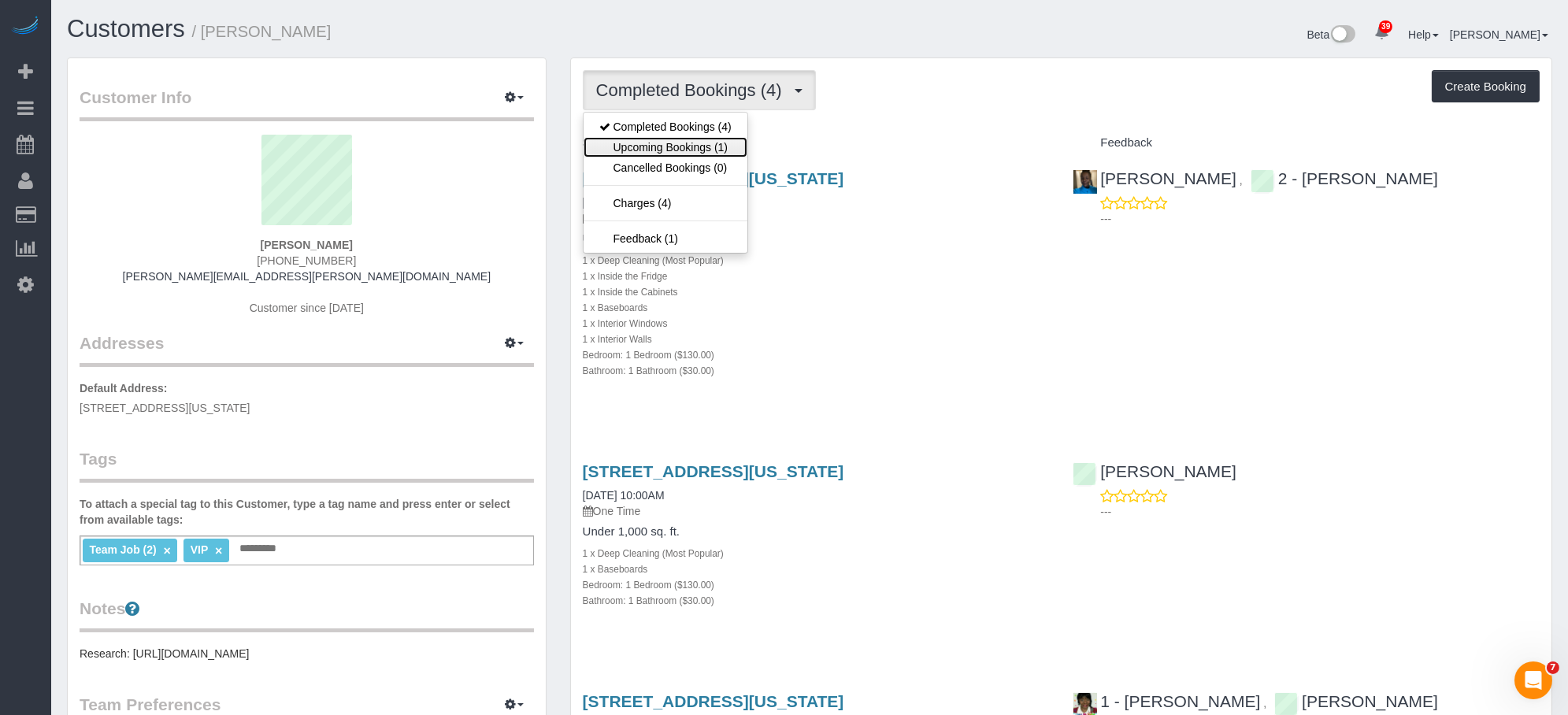
click at [634, 147] on link "Upcoming Bookings (1)" at bounding box center [665, 147] width 163 height 21
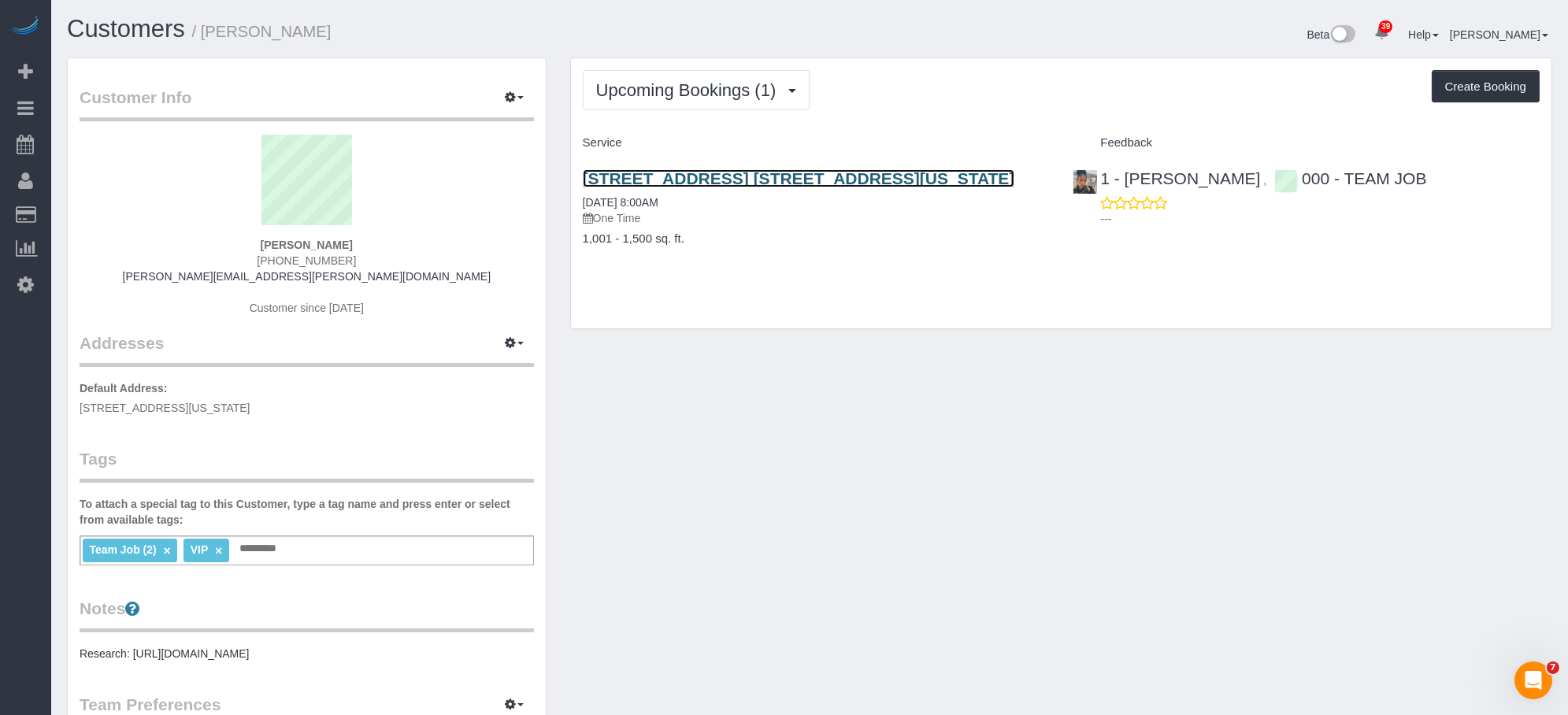
click at [643, 174] on link "350 W 71st Street, Apt. 5f, New York, NY 10023" at bounding box center [798, 177] width 432 height 18
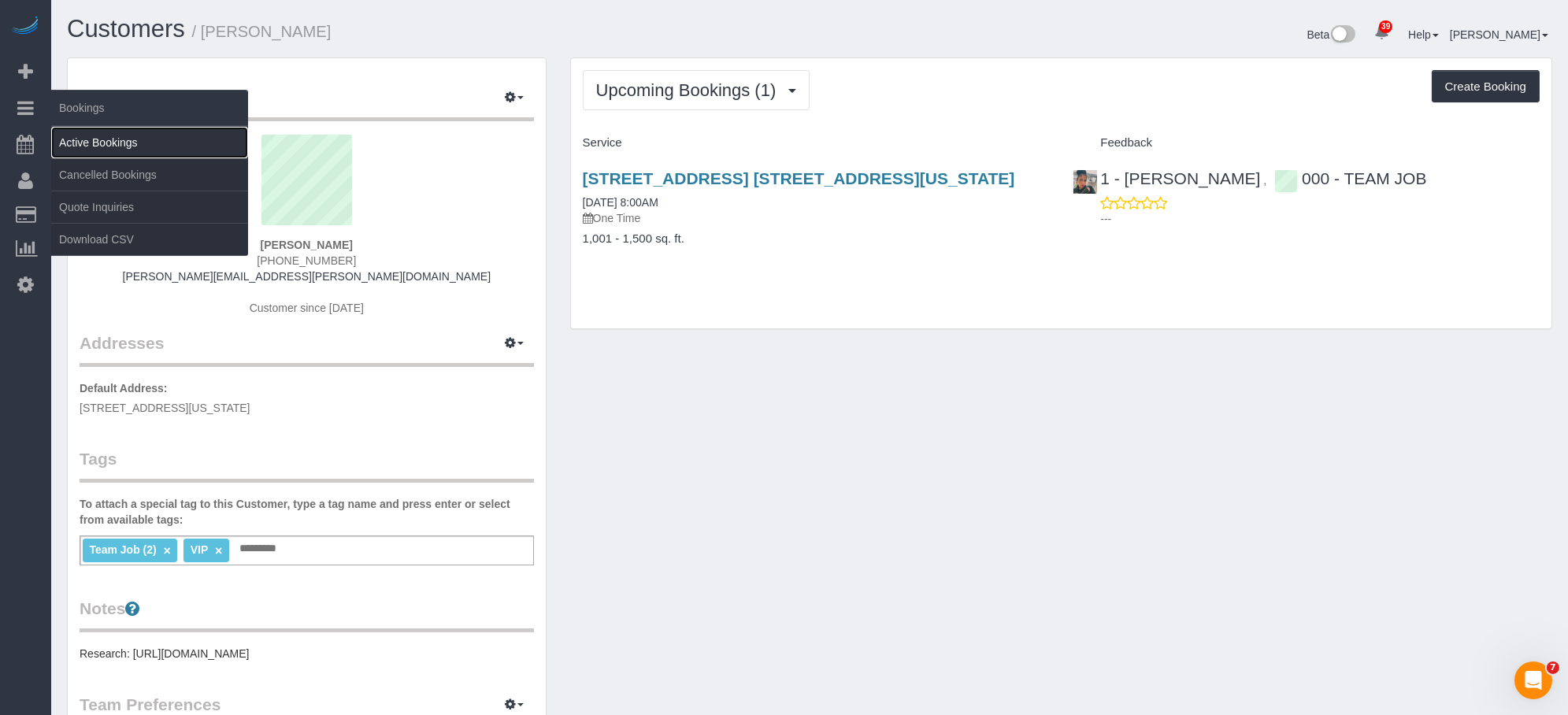
click at [83, 153] on link "Active Bookings" at bounding box center [149, 143] width 197 height 32
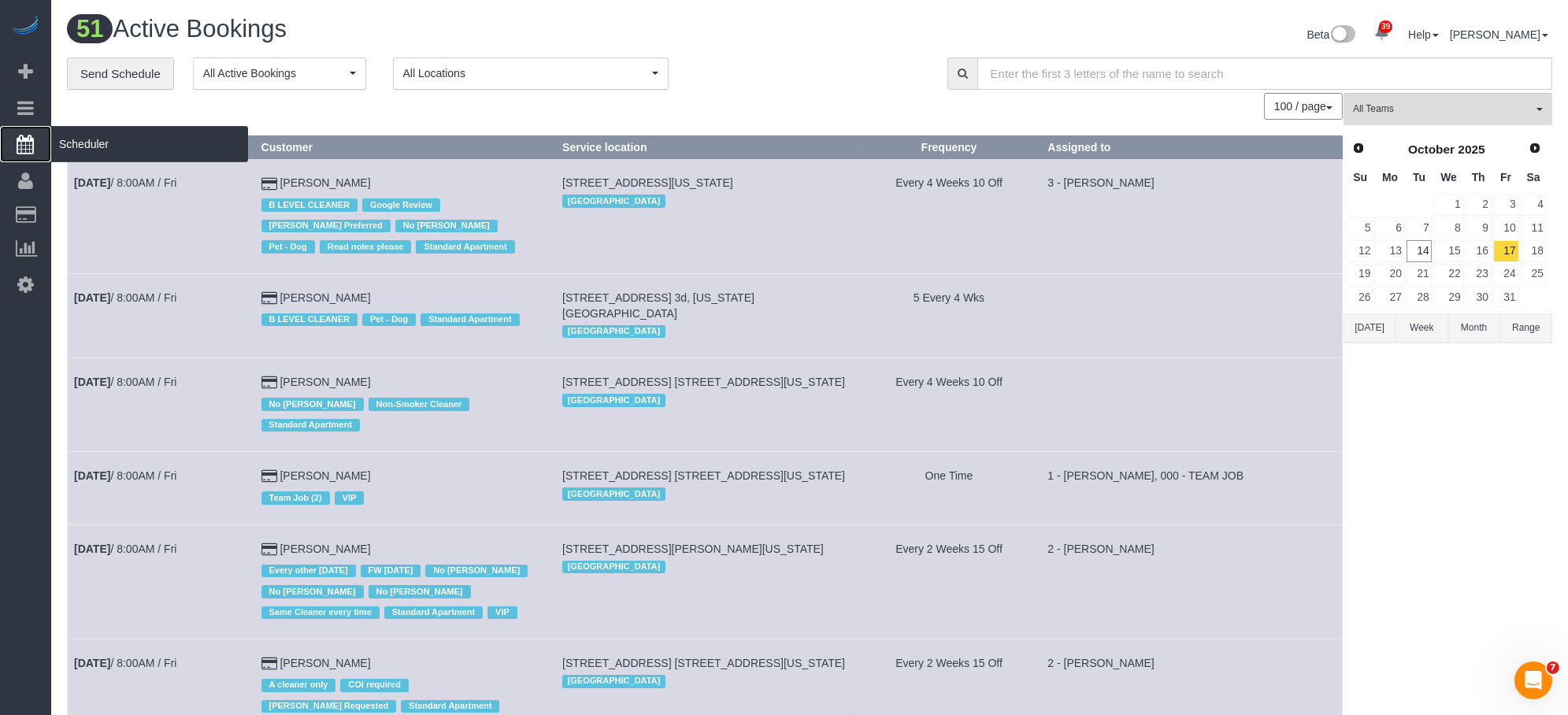
click at [93, 137] on span "Scheduler" at bounding box center [149, 144] width 197 height 36
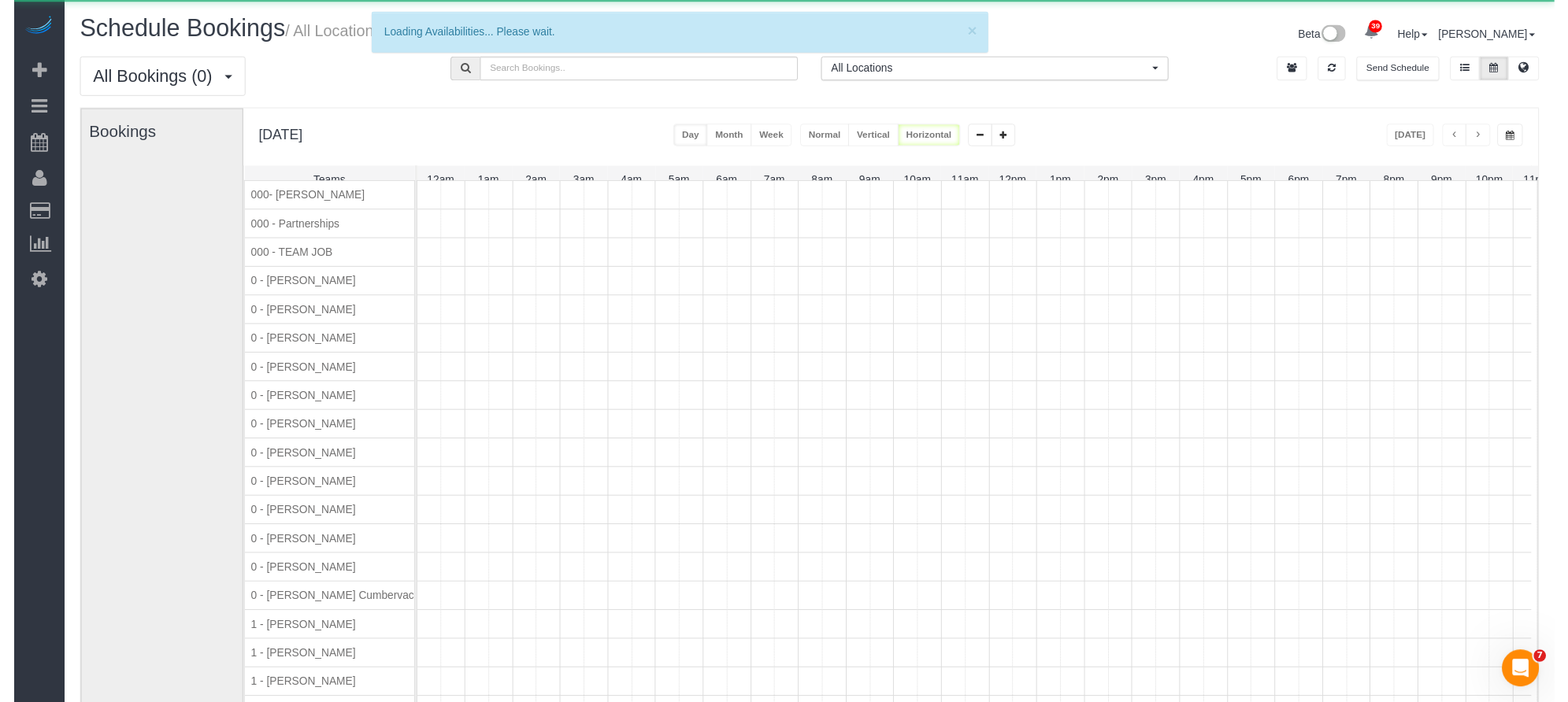
scroll to position [0, 23]
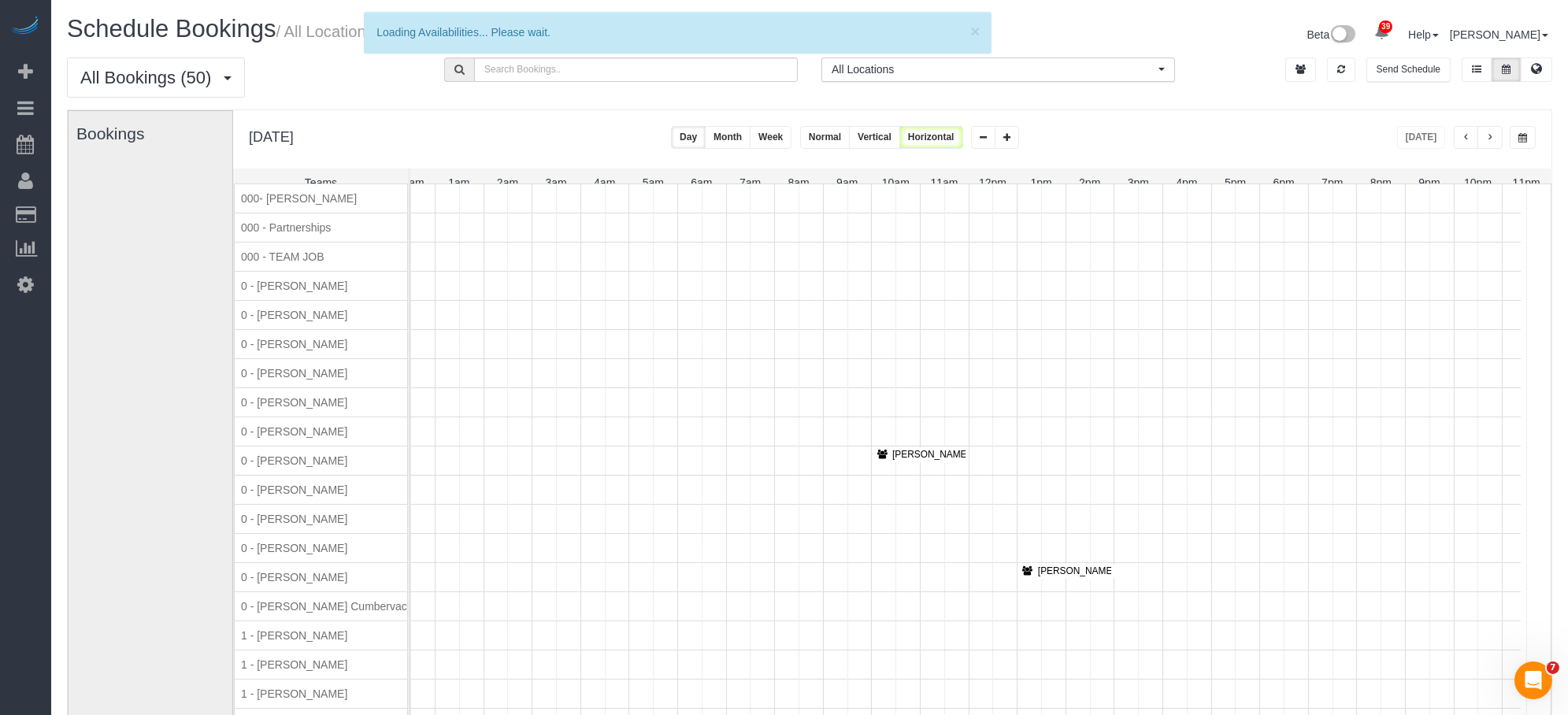
click at [1524, 143] on span "button" at bounding box center [1521, 138] width 8 height 9
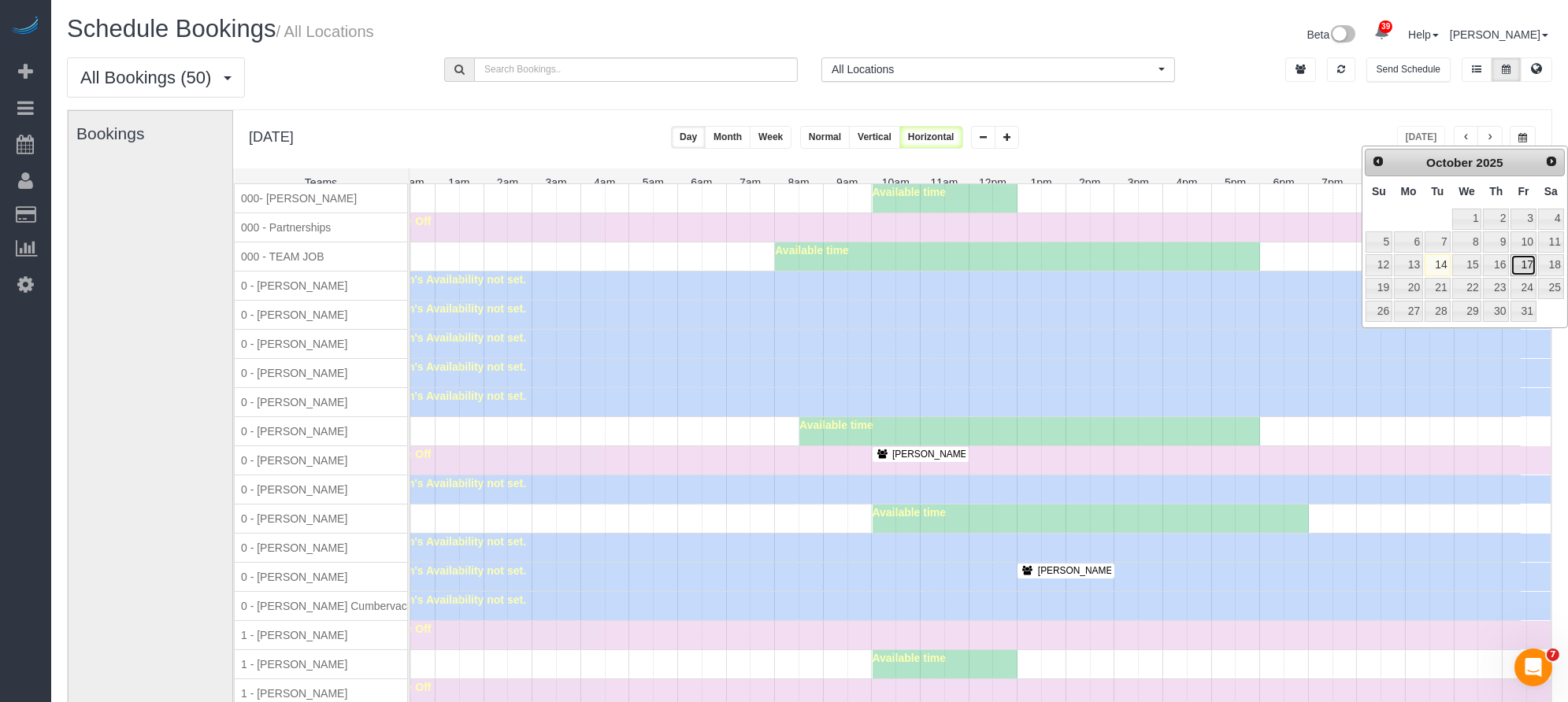
click at [1518, 265] on link "17" at bounding box center [1522, 264] width 25 height 21
type input "**********"
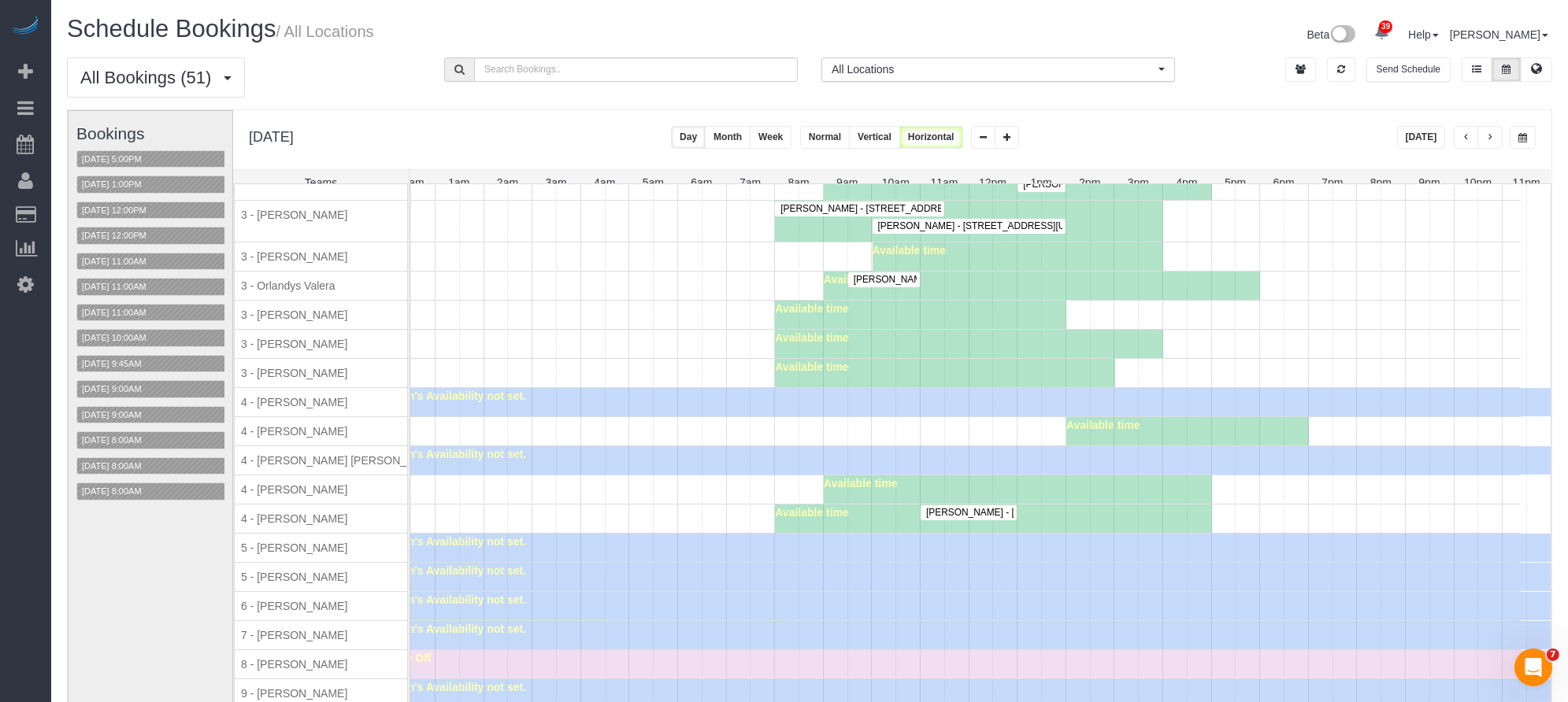
scroll to position [0, 0]
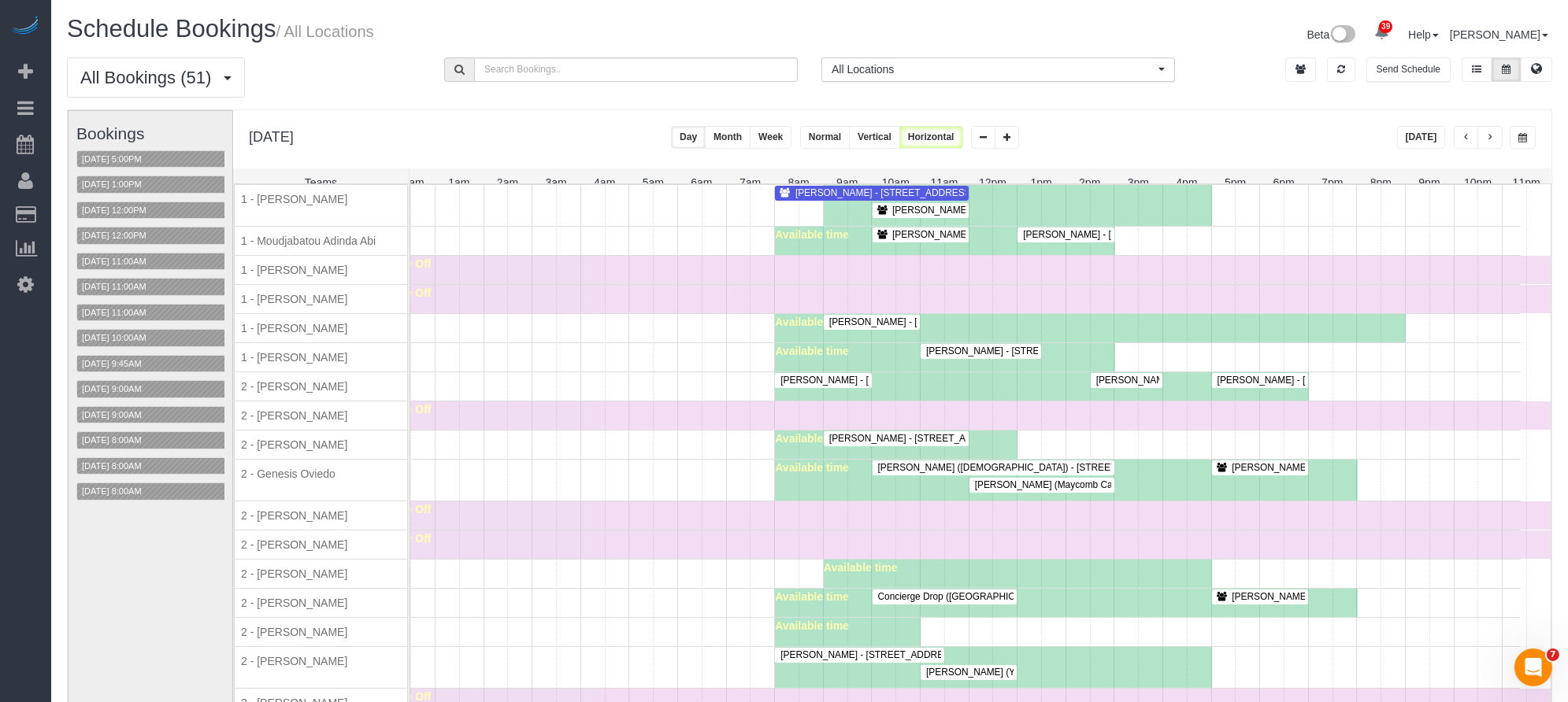
click at [1053, 491] on span "Dale Robinson (Maycomb Capital) - 44 Court Street, Suite 309, Brooklyn, NY 11201" at bounding box center [1100, 485] width 268 height 11
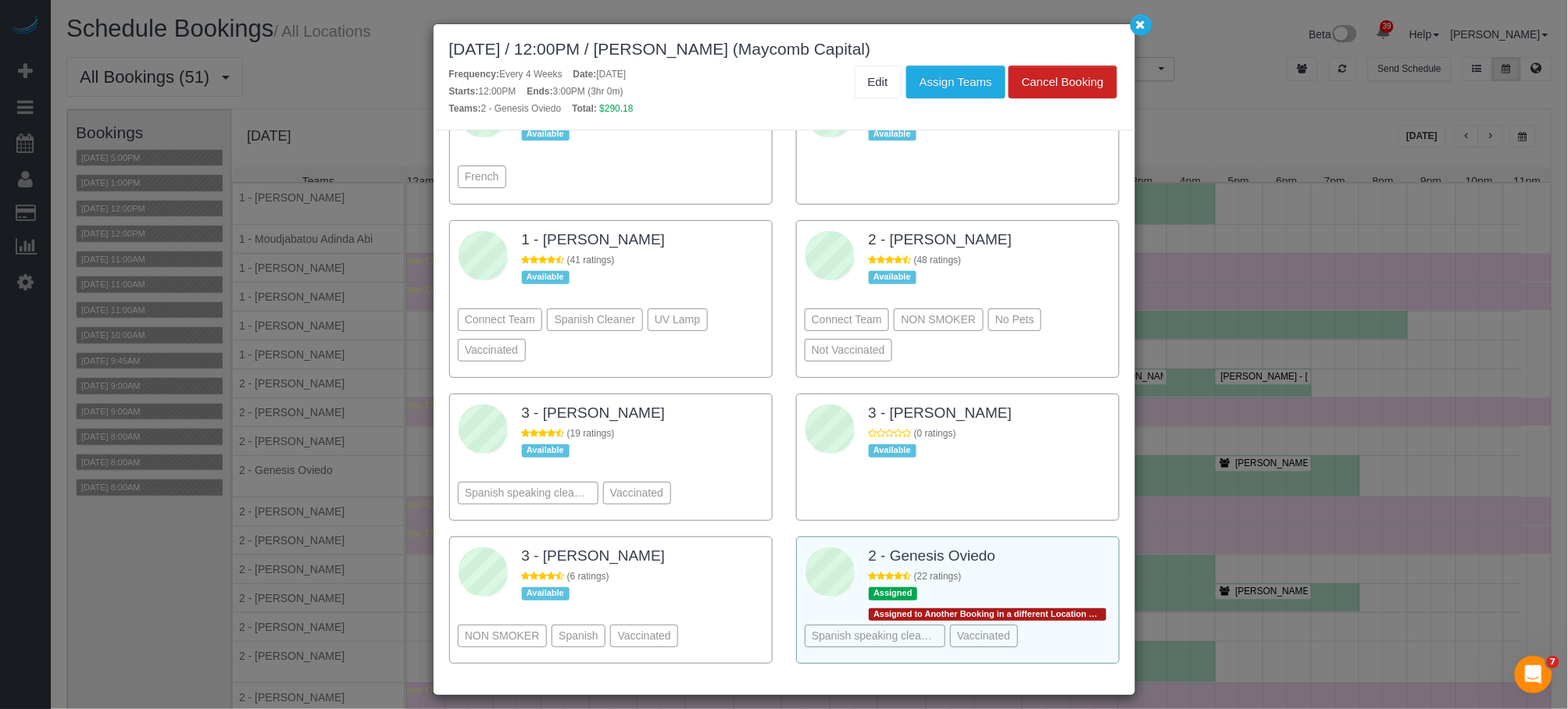
click at [1049, 562] on div "2 - Genesis Oviedo" at bounding box center [990, 557] width 243 height 25
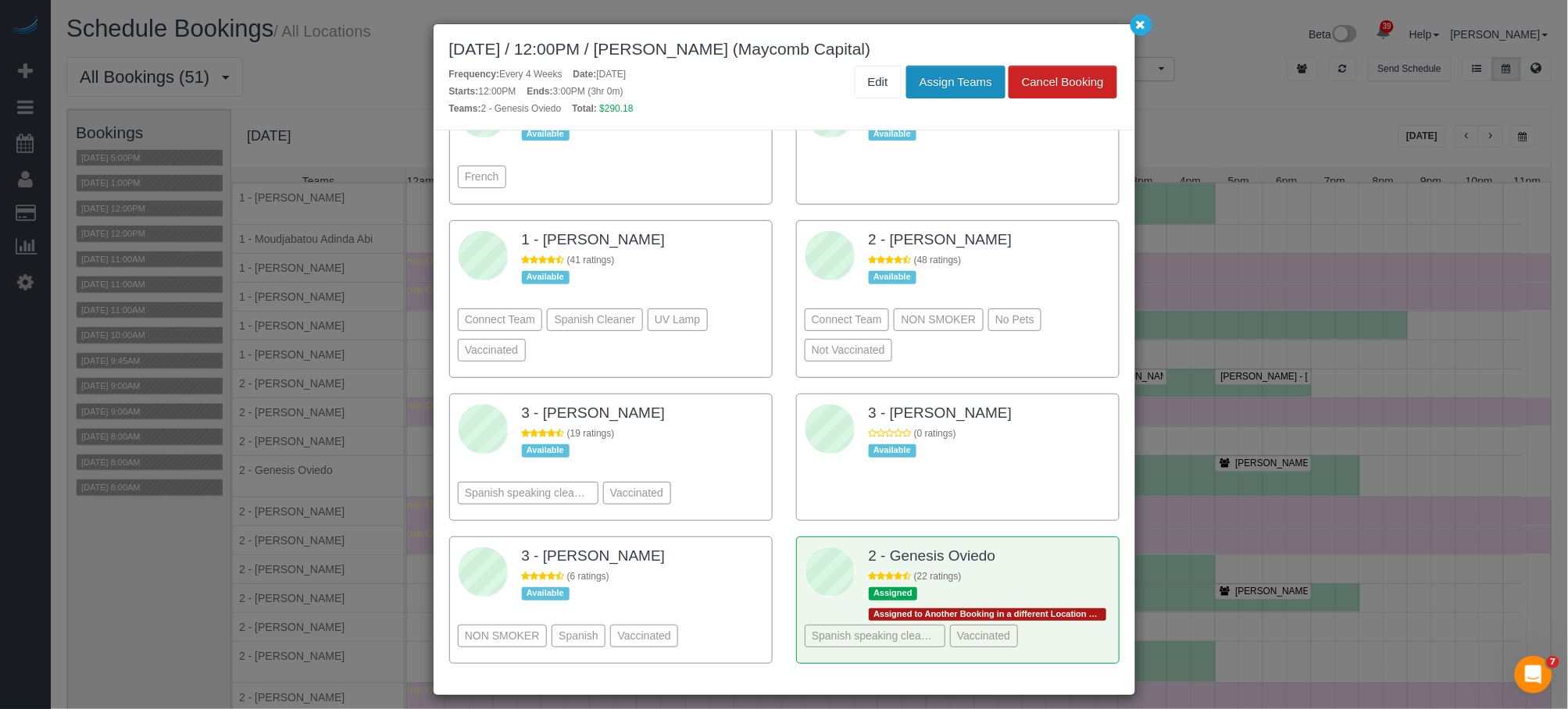
click at [972, 79] on button "Assign Teams" at bounding box center [956, 81] width 99 height 32
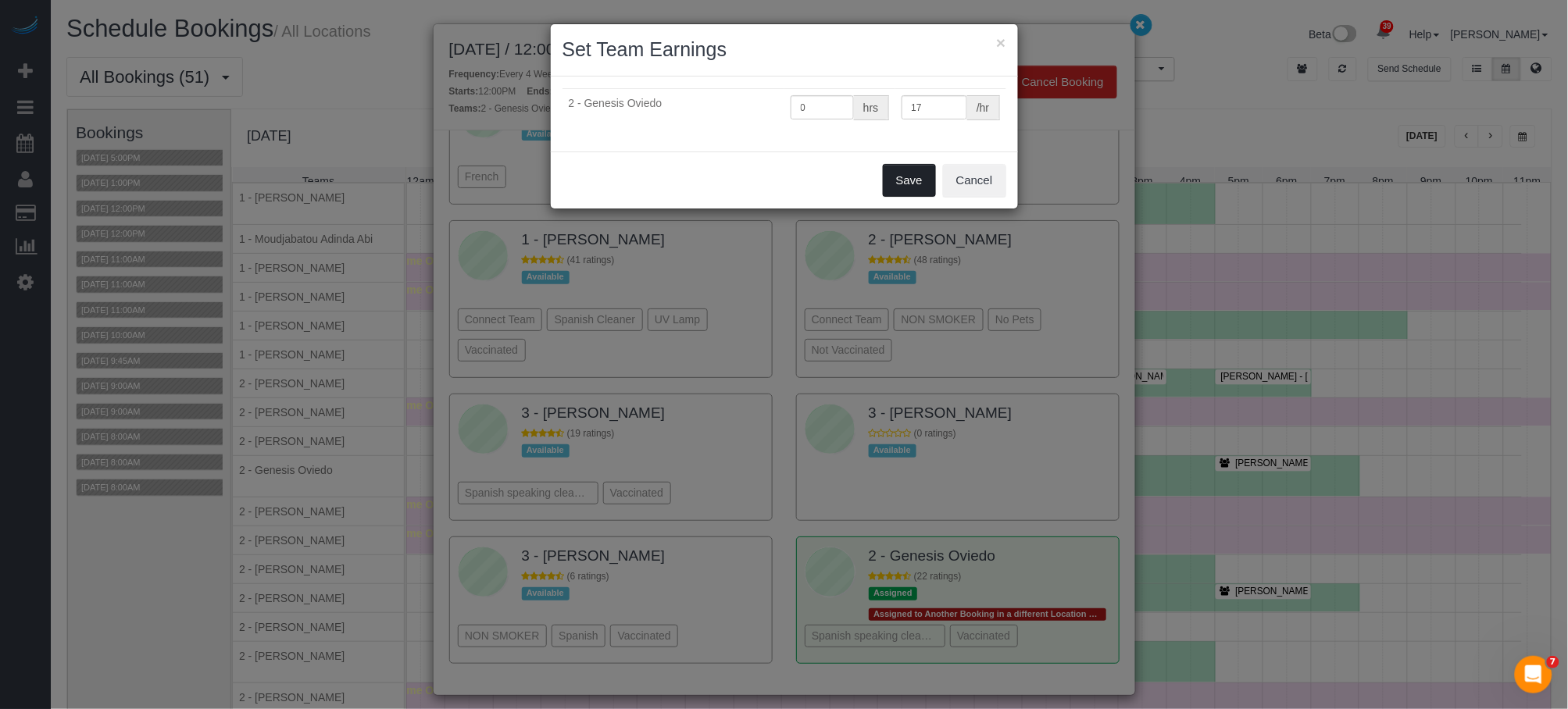
click at [920, 179] on button "Save" at bounding box center [909, 180] width 53 height 32
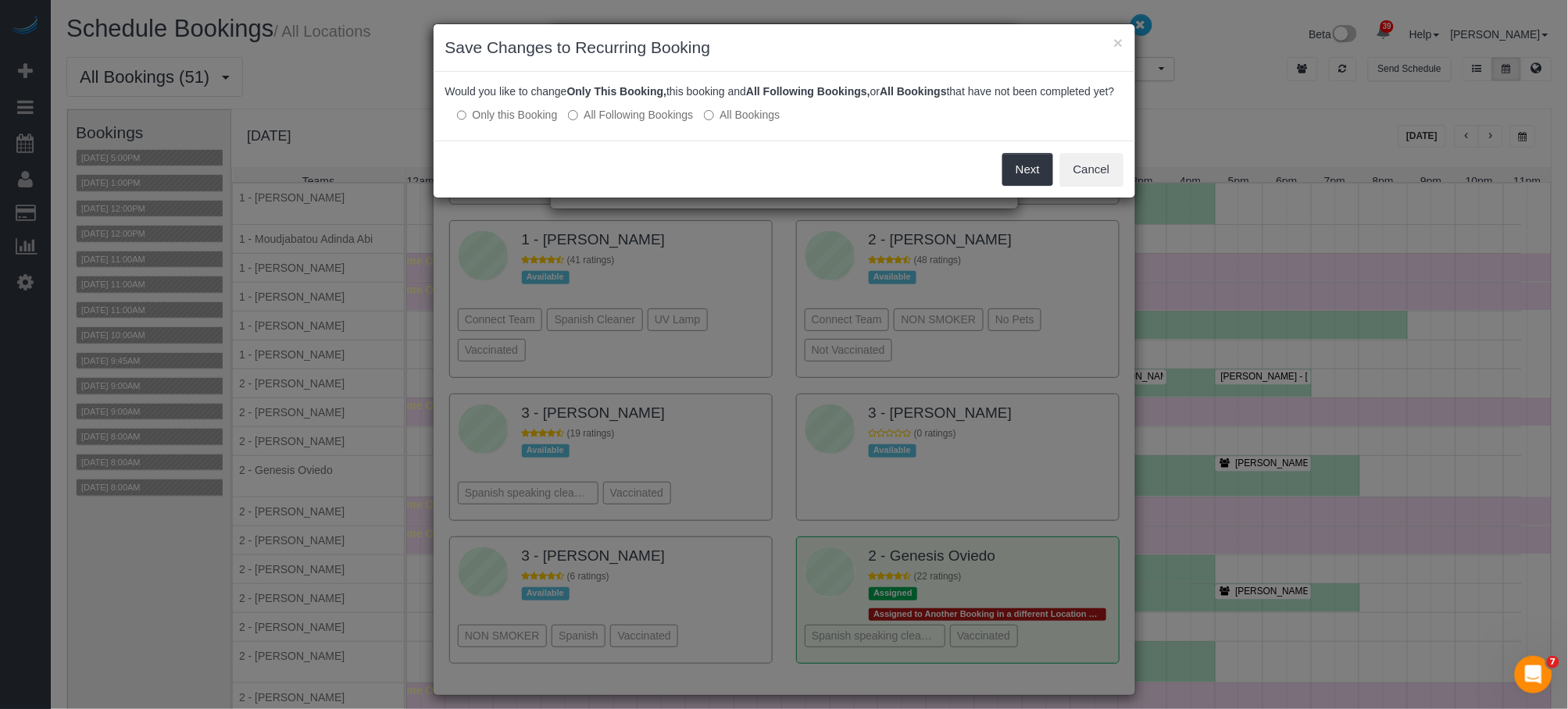
click at [656, 122] on label "All Following Bookings" at bounding box center [630, 115] width 125 height 16
click at [1116, 181] on button "Cancel" at bounding box center [1092, 168] width 63 height 32
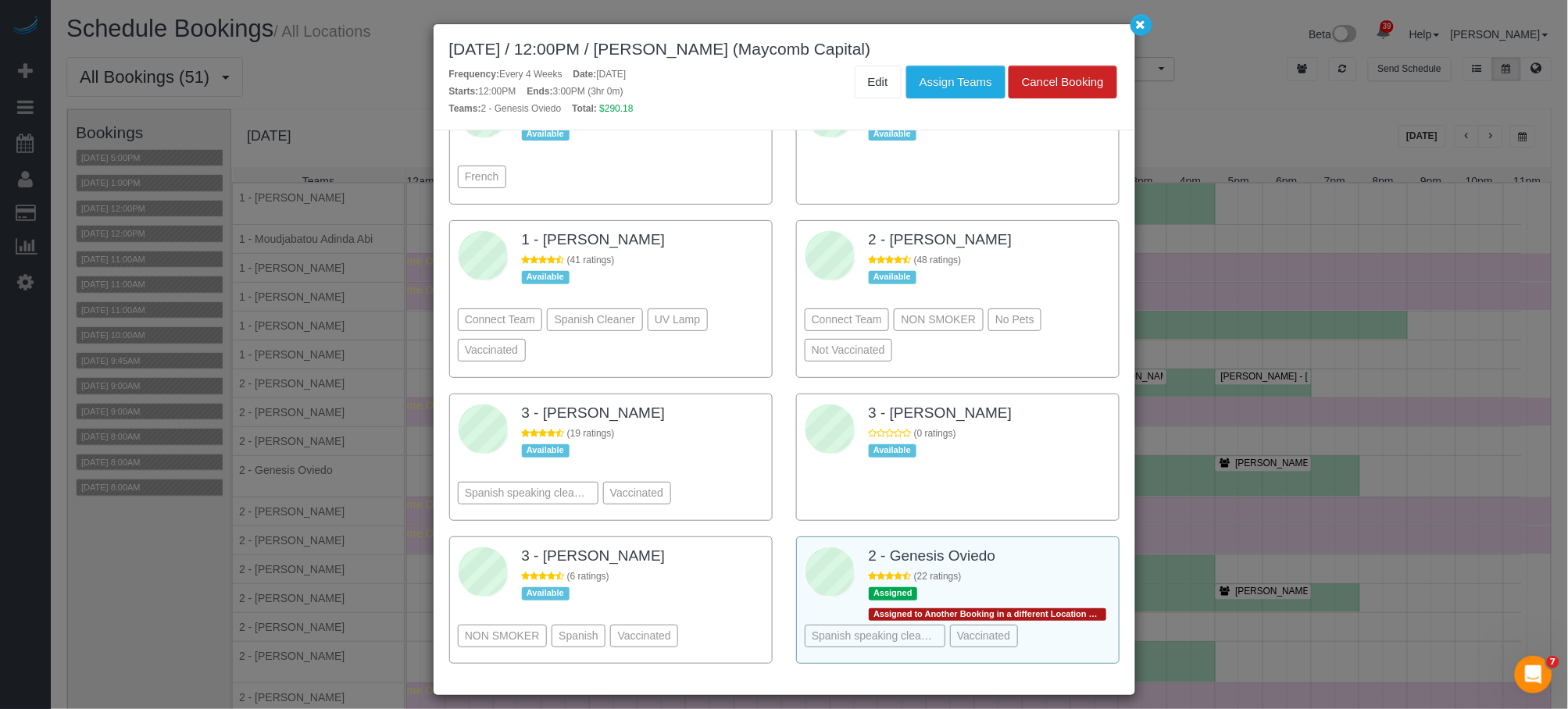
click at [1052, 556] on div "2 - Genesis Oviedo" at bounding box center [990, 557] width 243 height 25
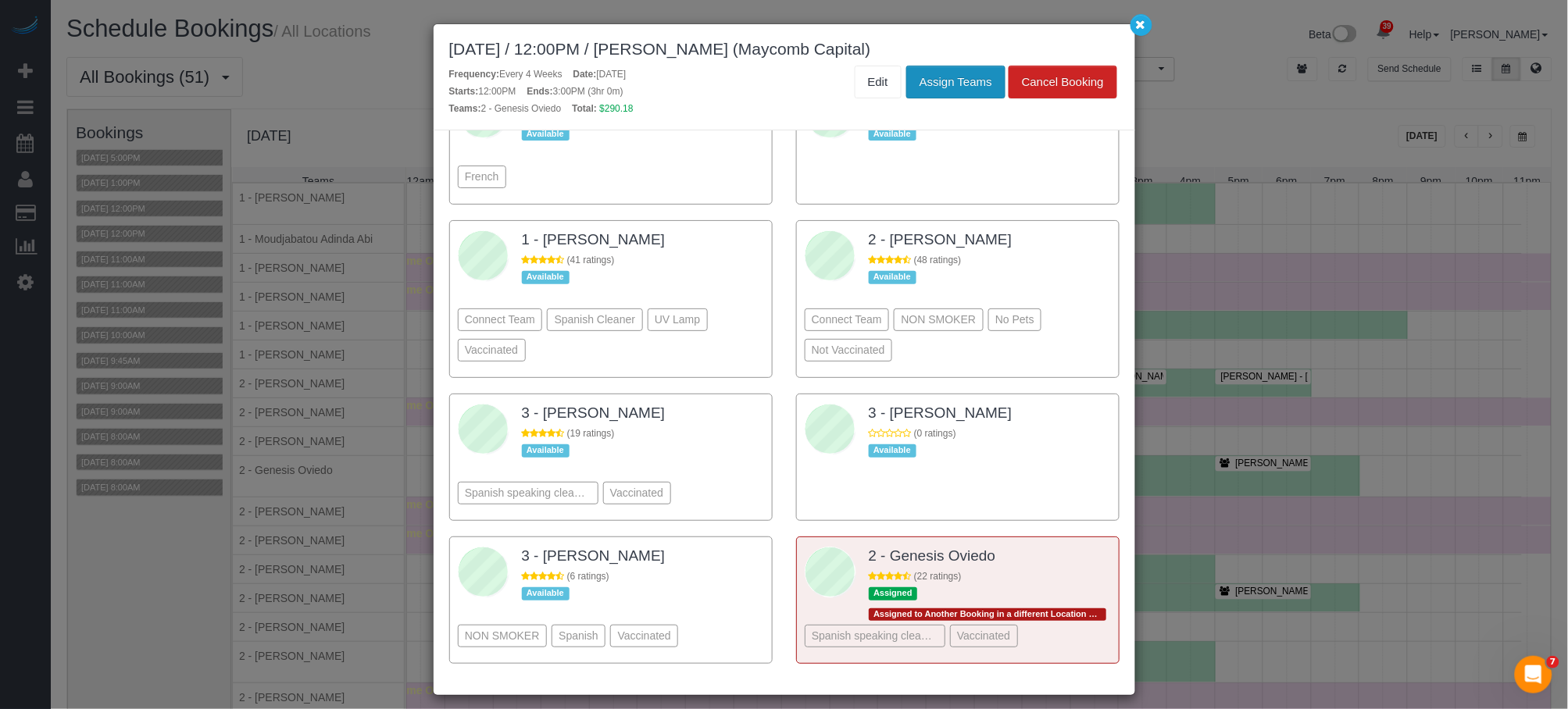
click at [972, 79] on button "Assign Teams" at bounding box center [956, 81] width 99 height 32
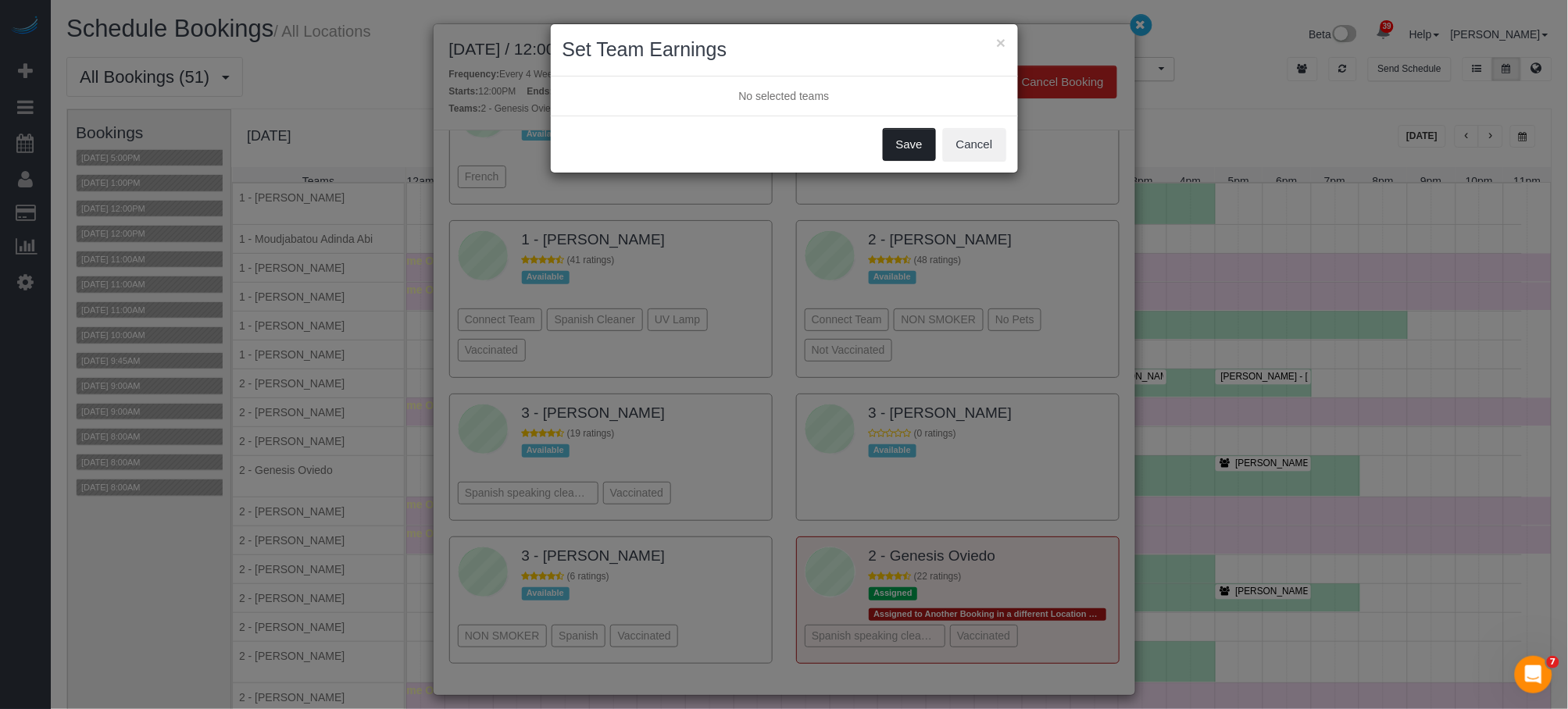
click at [918, 145] on button "Save" at bounding box center [909, 143] width 53 height 32
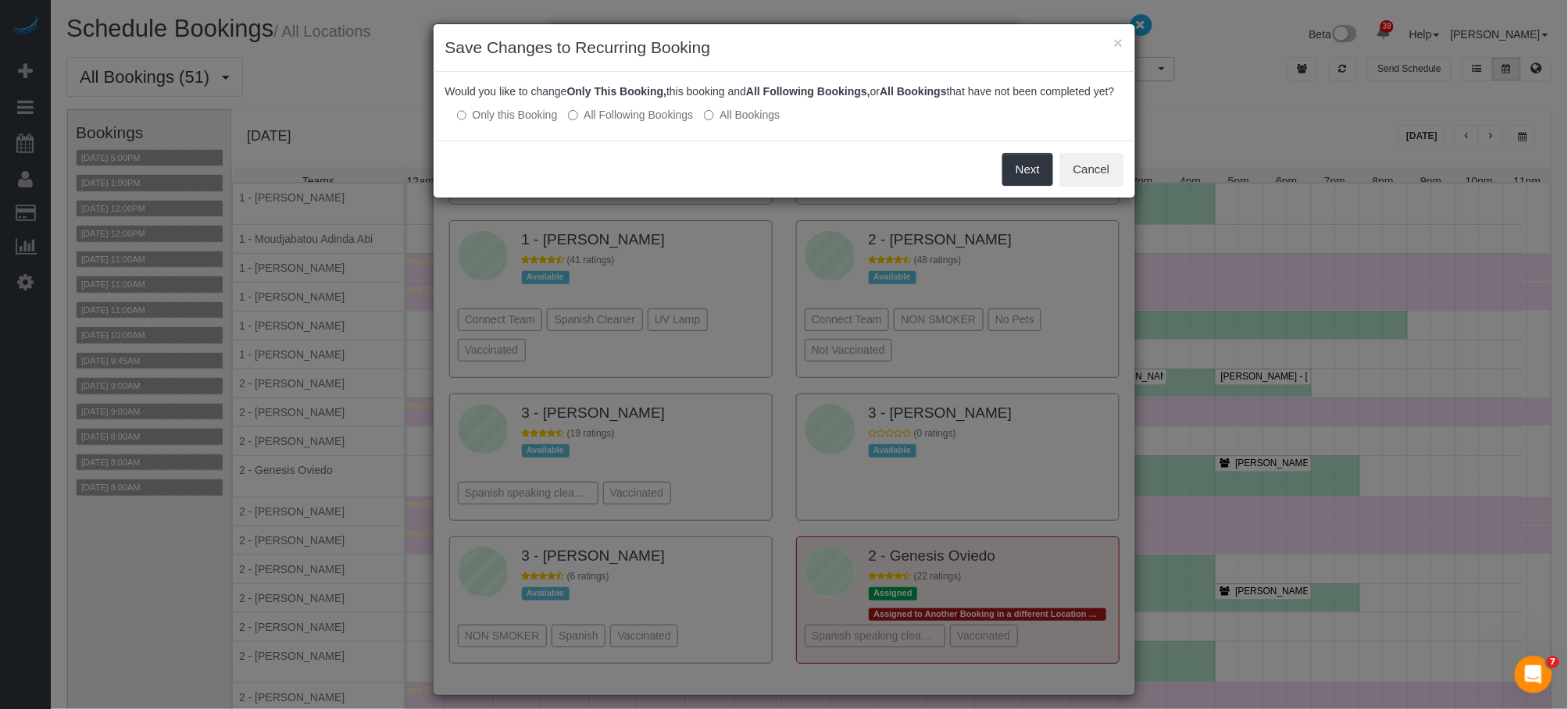
click at [657, 122] on label "All Following Bookings" at bounding box center [630, 115] width 125 height 16
click at [1028, 177] on button "Save" at bounding box center [1026, 168] width 53 height 32
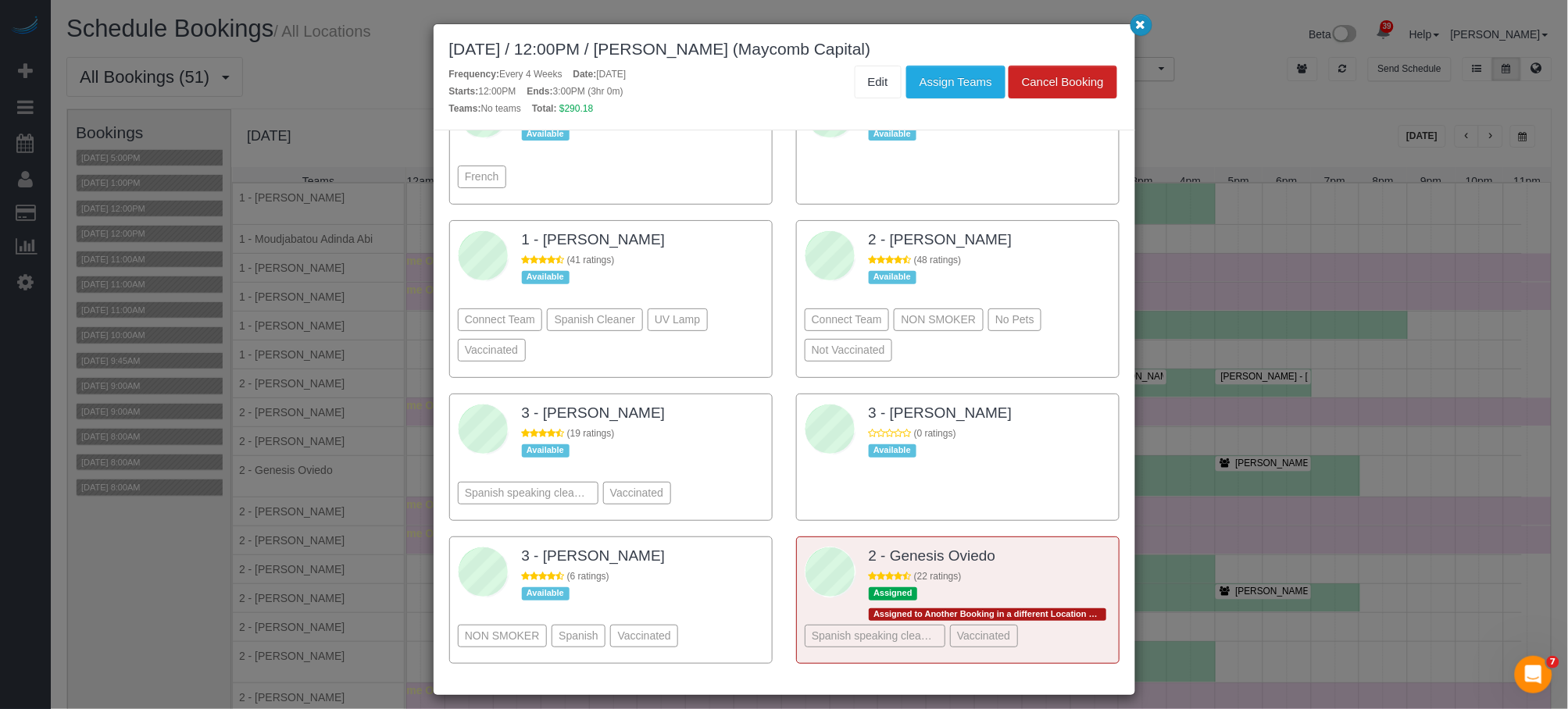
click at [1145, 20] on icon "button" at bounding box center [1141, 24] width 10 height 9
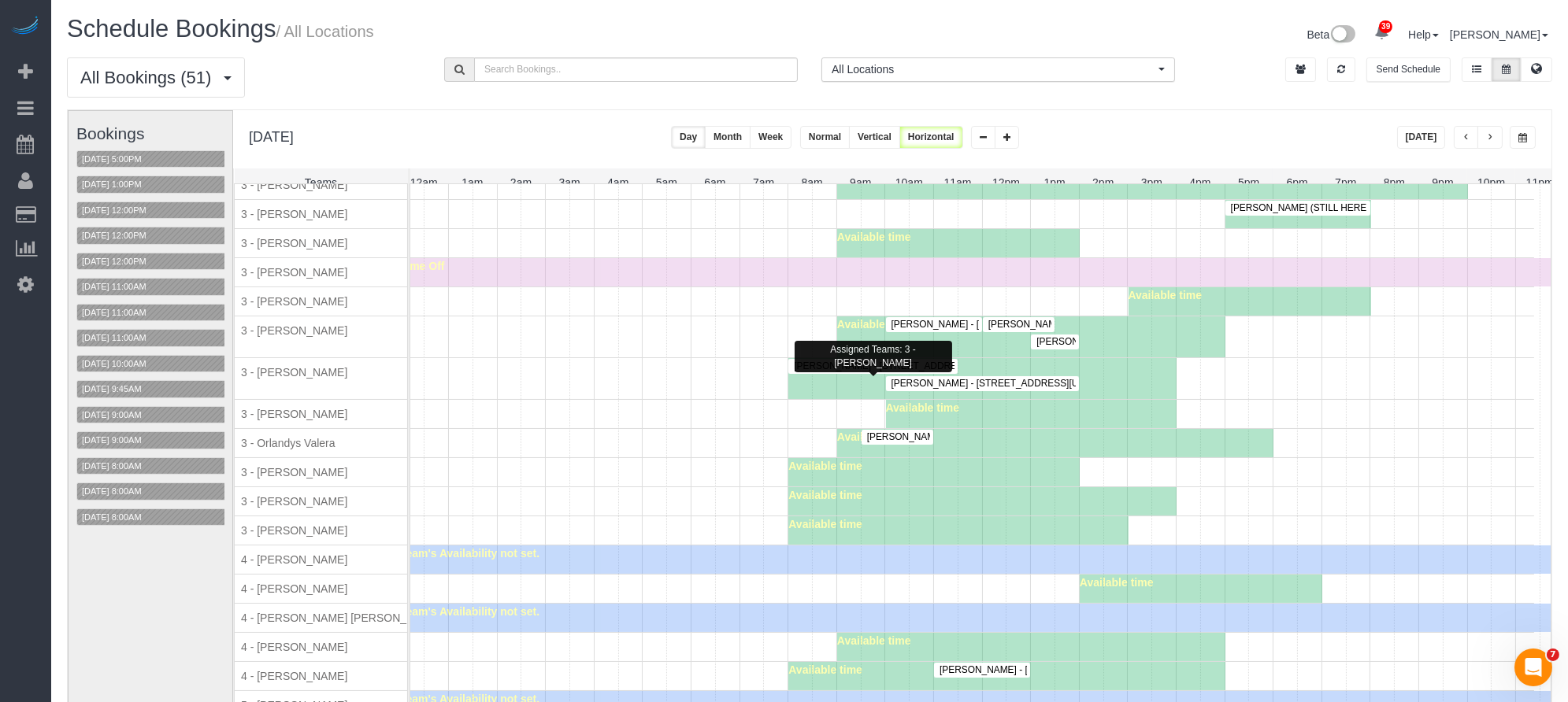
click at [836, 372] on span "John Goldman - 253 West 72nd Street, Apt. 710, New York, NY 10023" at bounding box center [905, 366] width 239 height 11
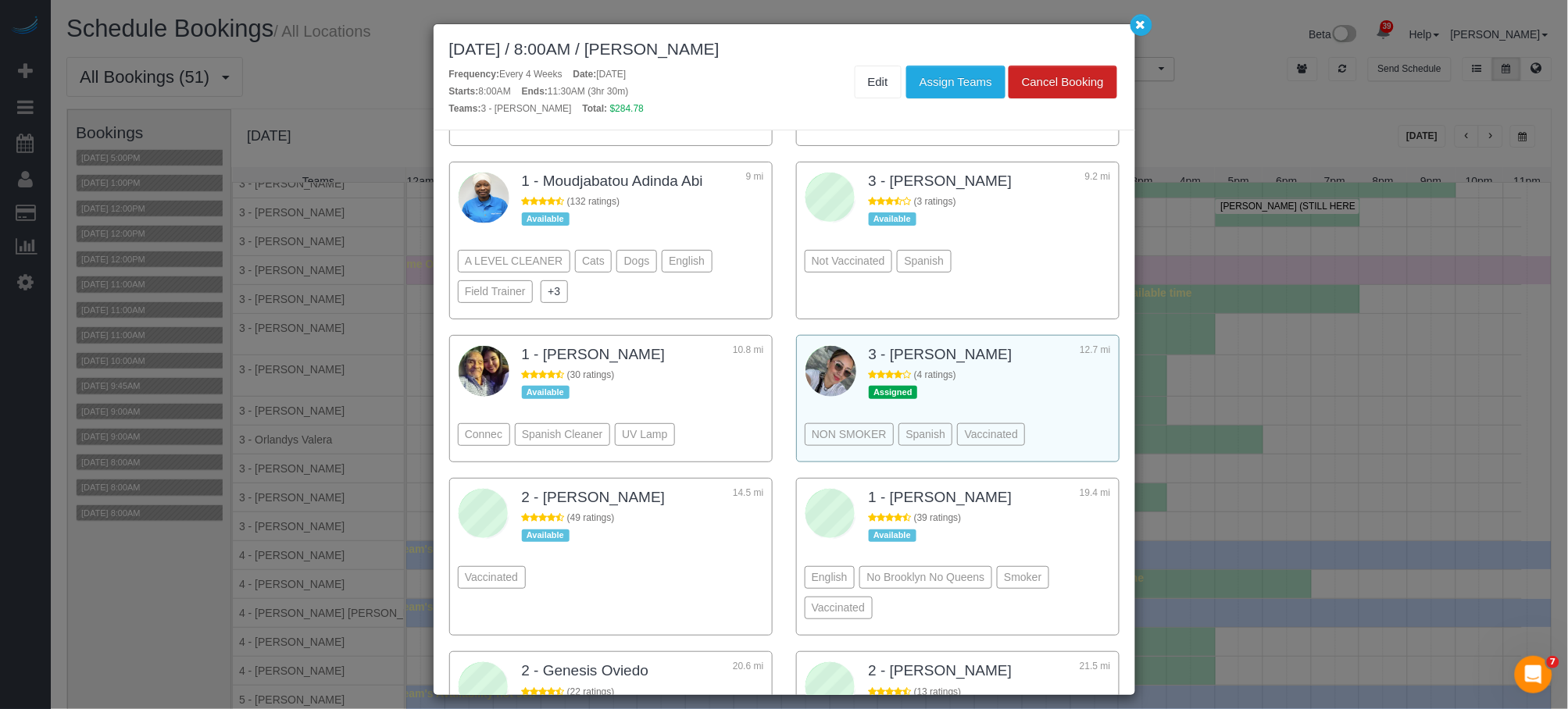
click at [1040, 385] on div "NON SMOKER Spanish Vaccinated" at bounding box center [958, 411] width 307 height 85
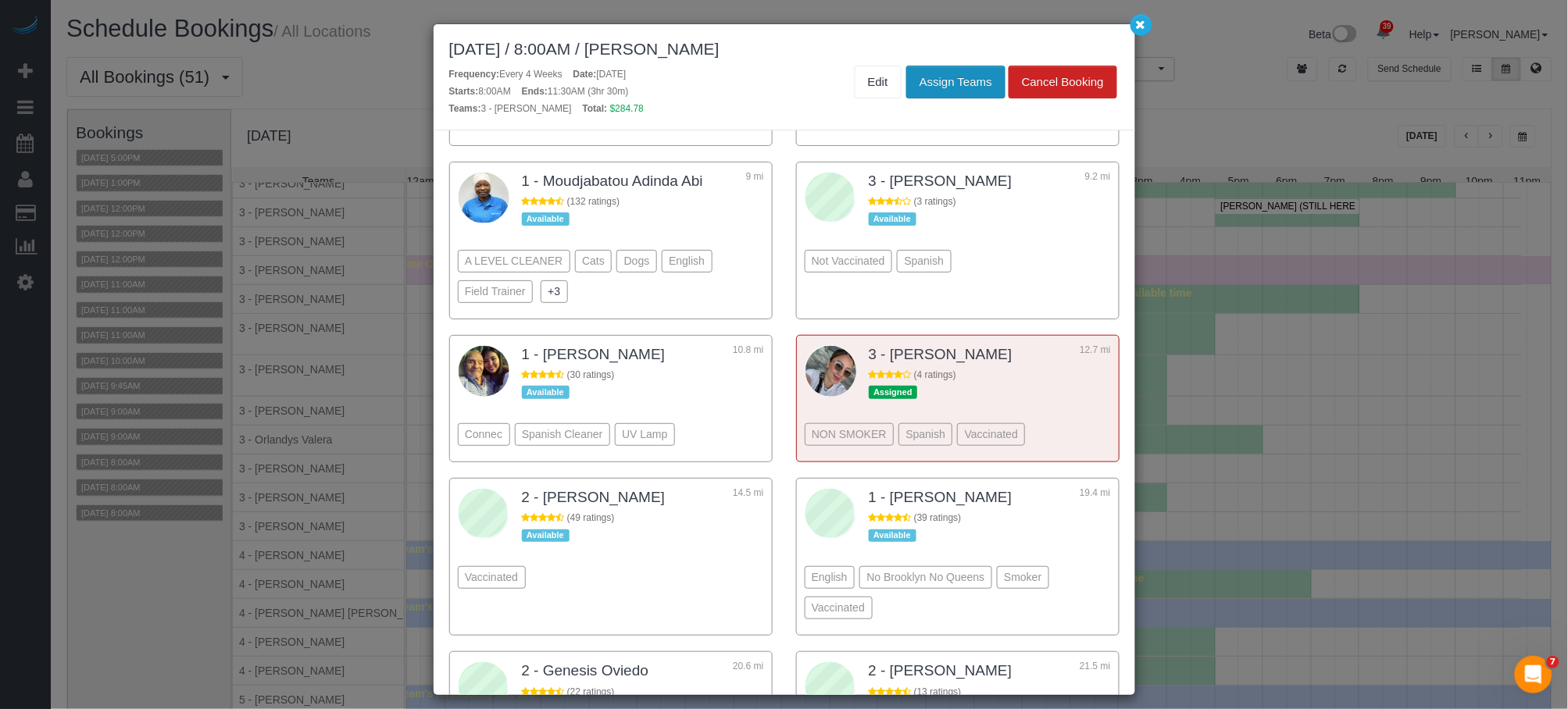
click at [947, 82] on button "Assign Teams" at bounding box center [956, 81] width 99 height 32
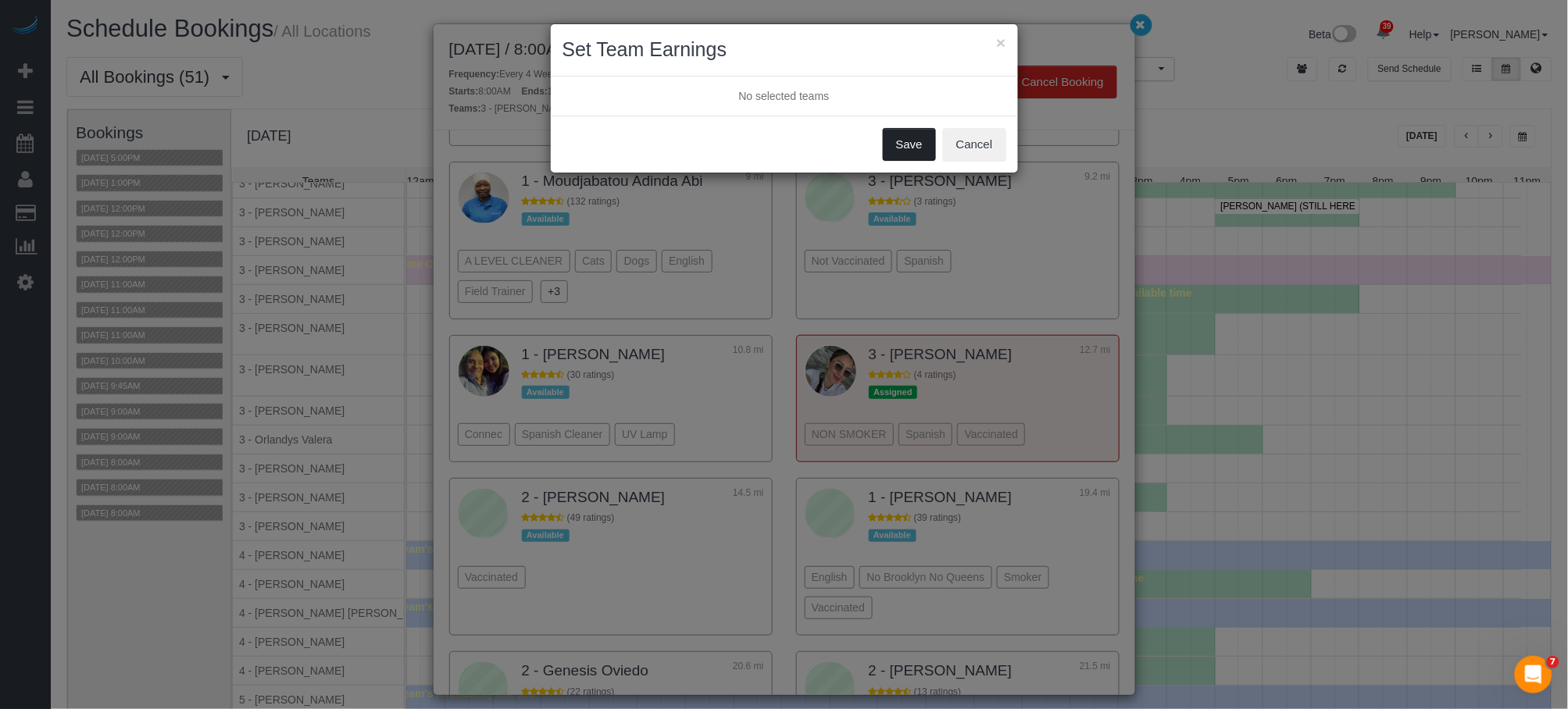
click at [922, 153] on button "Save" at bounding box center [909, 143] width 53 height 32
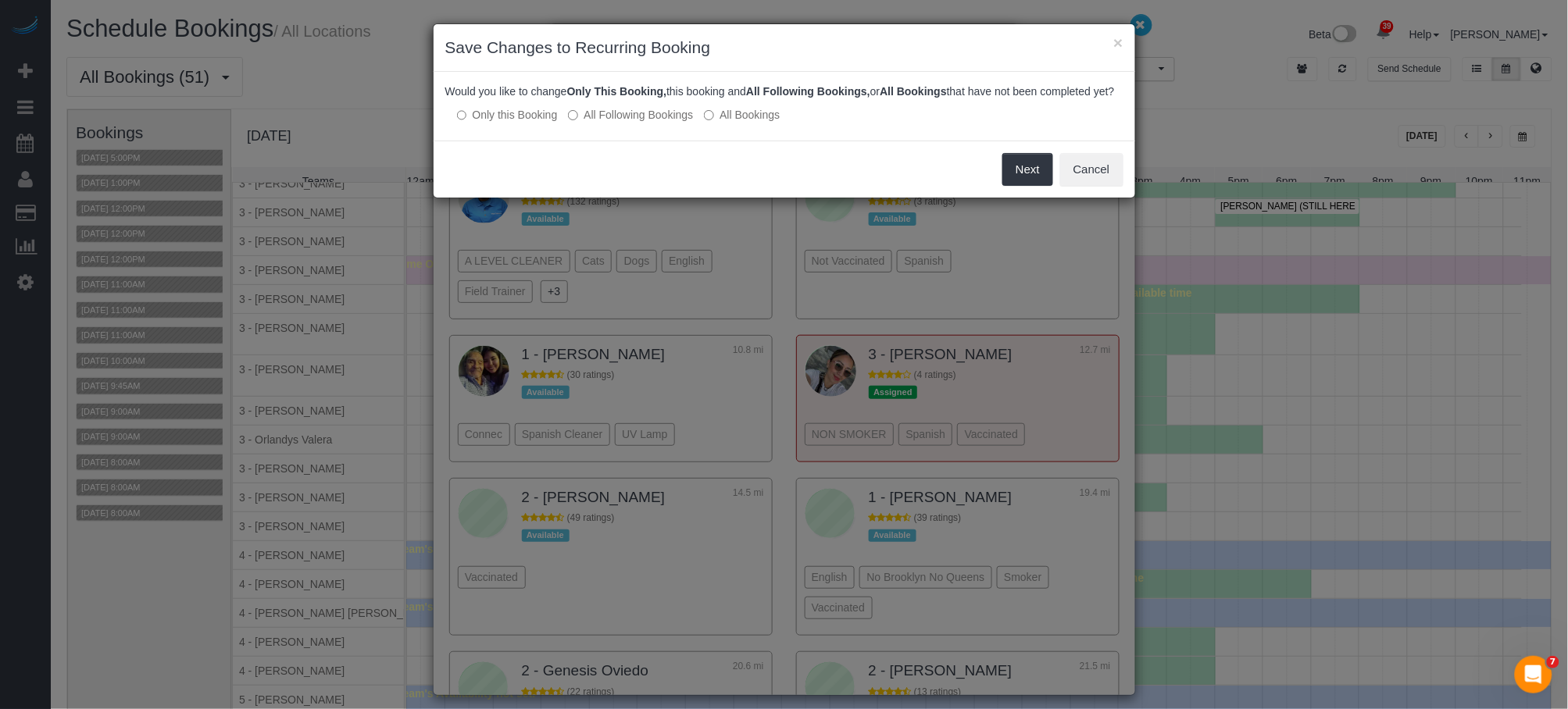
drag, startPoint x: 671, startPoint y: 132, endPoint x: 703, endPoint y: 122, distance: 33.5
click at [671, 122] on label "All Following Bookings" at bounding box center [630, 115] width 125 height 16
click at [1034, 186] on button "Save" at bounding box center [1026, 168] width 53 height 32
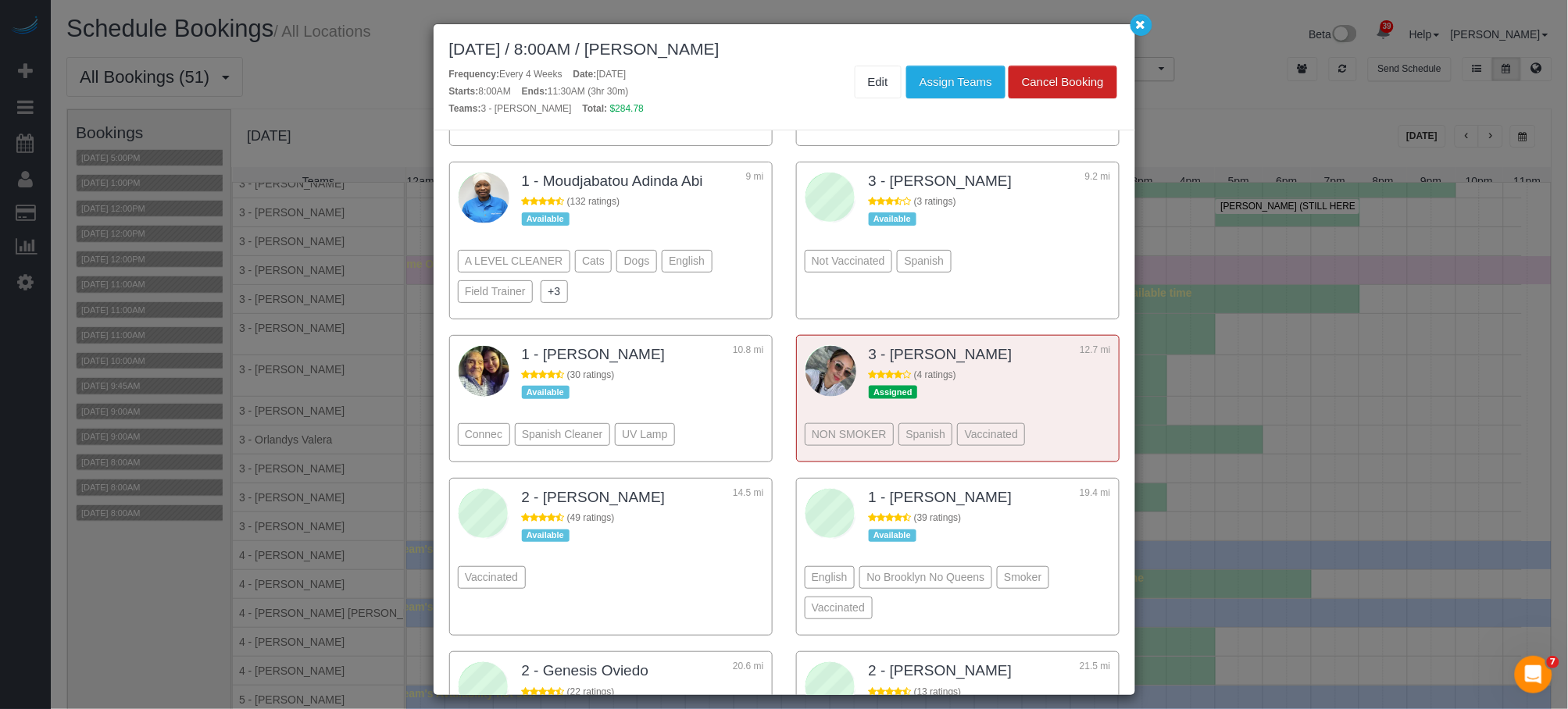
click at [1141, 30] on div "× Set Team Earnings No selected teams Save Cancel" at bounding box center [784, 354] width 1568 height 709
click at [1139, 26] on icon "button" at bounding box center [1141, 24] width 10 height 9
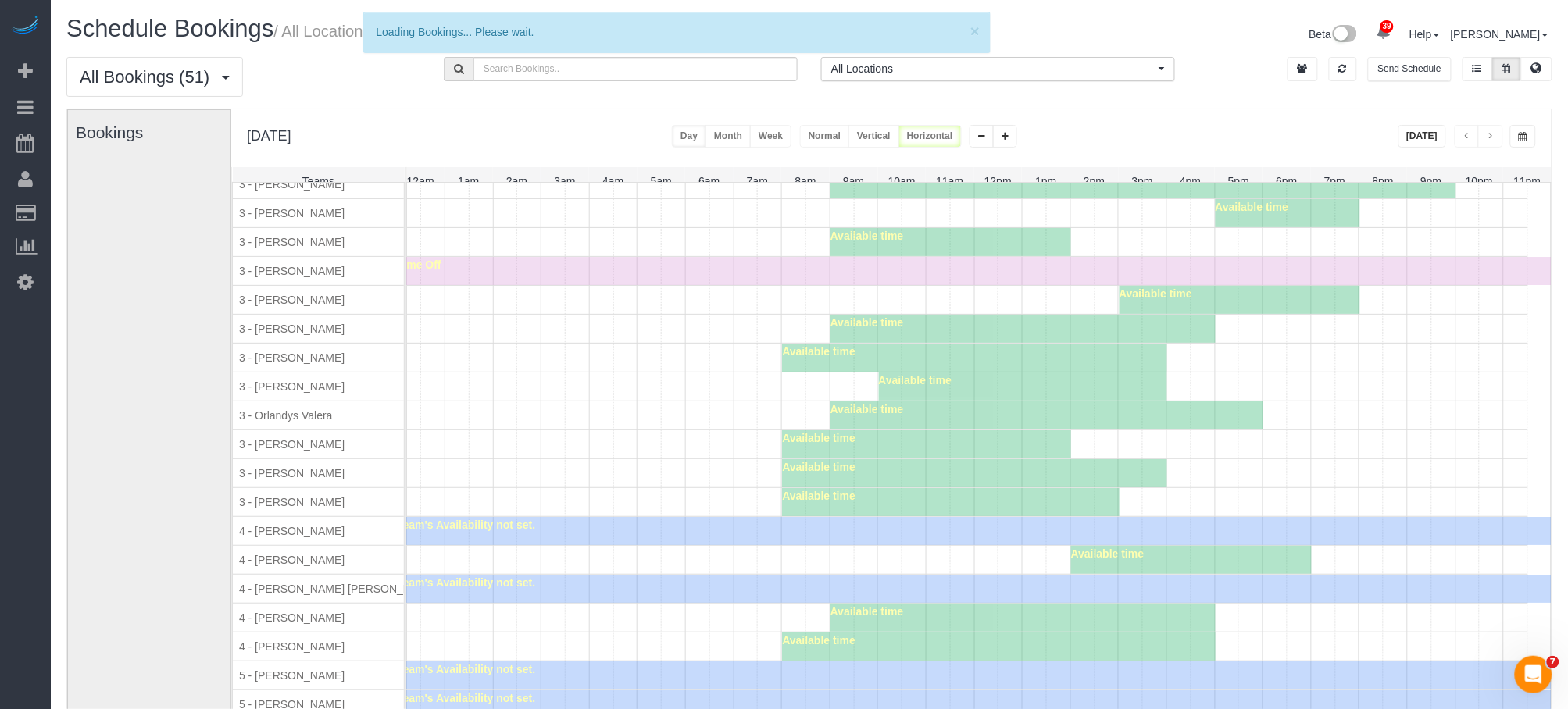
click at [1138, 27] on div "October 17, 2025 / 8:00AM / John Goldman Frequency: Every 4 Weeks Date: October…" at bounding box center [784, 354] width 1568 height 709
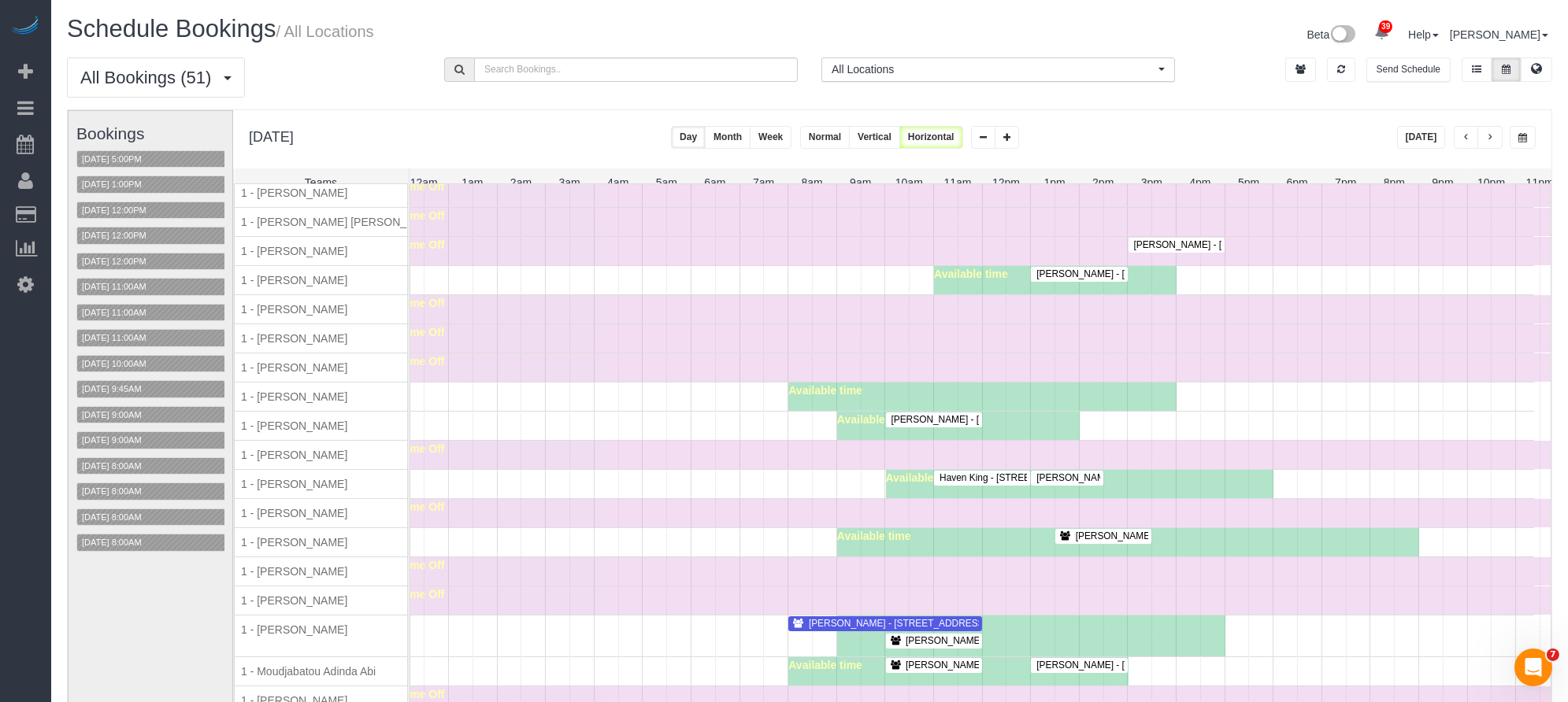
click at [1184, 250] on span "Abe Boujane - 97 5th Avenue, Apt. 2a, New York, NY 10003" at bounding box center [1293, 245] width 334 height 11
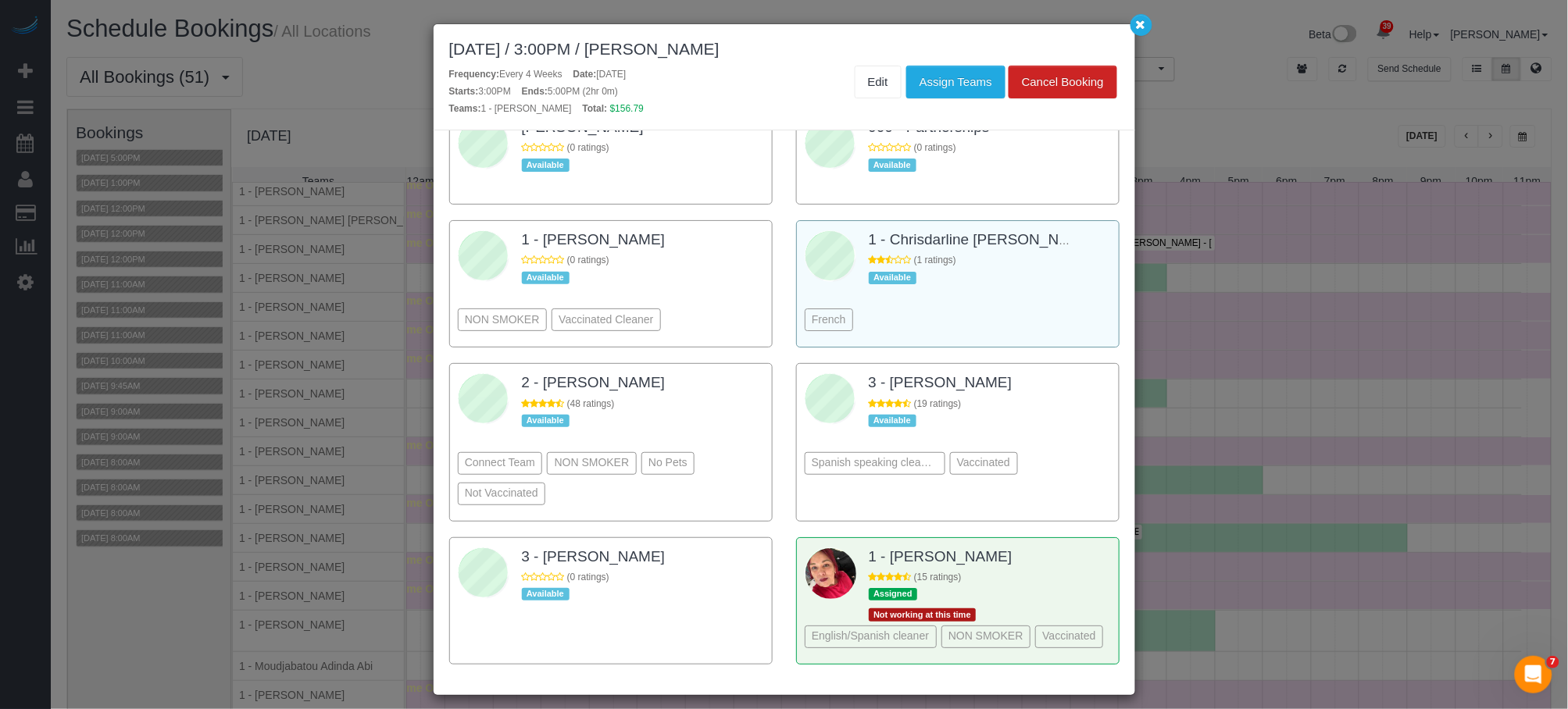
drag, startPoint x: 1073, startPoint y: 529, endPoint x: 1048, endPoint y: 257, distance: 273.1
click at [1073, 546] on div at bounding box center [1091, 558] width 39 height 25
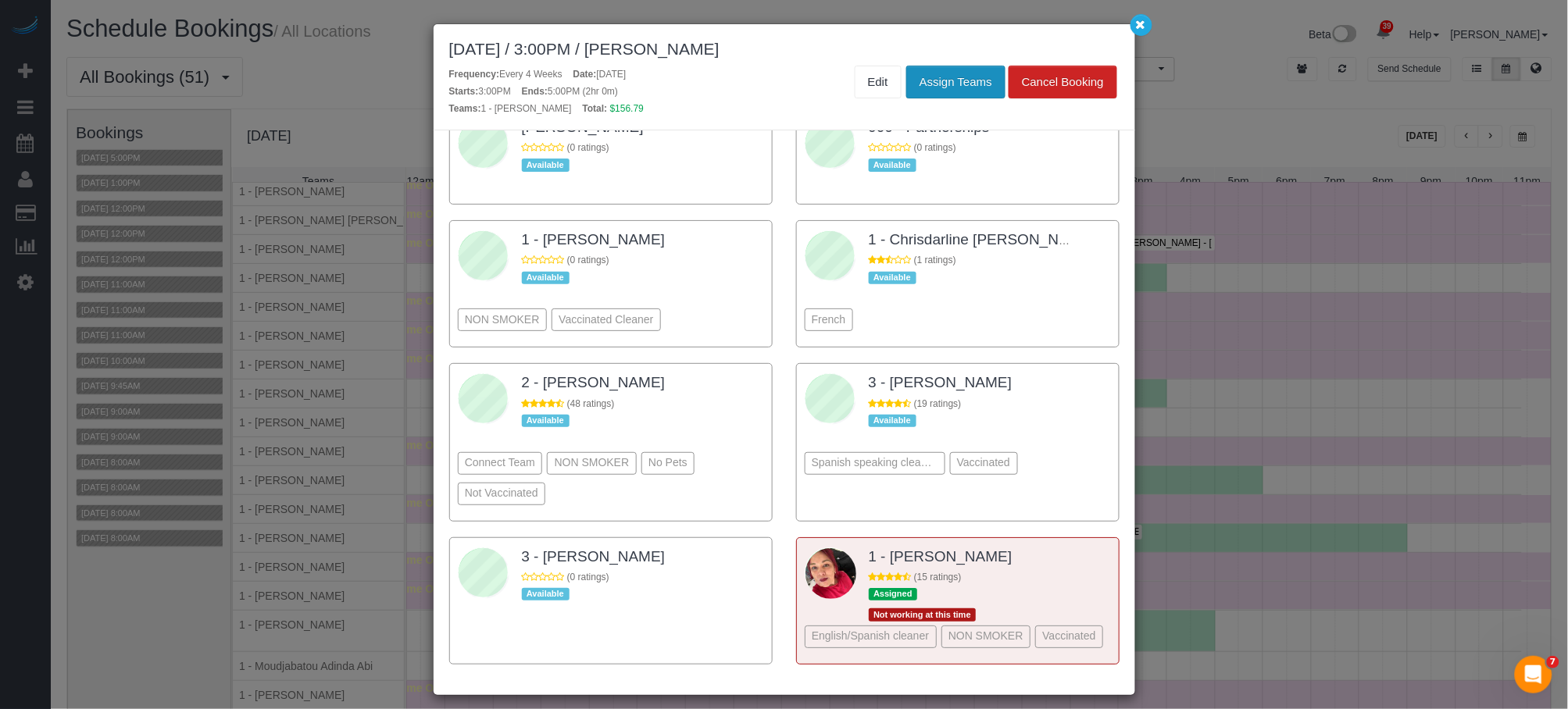
click at [983, 82] on button "Assign Teams" at bounding box center [956, 81] width 99 height 32
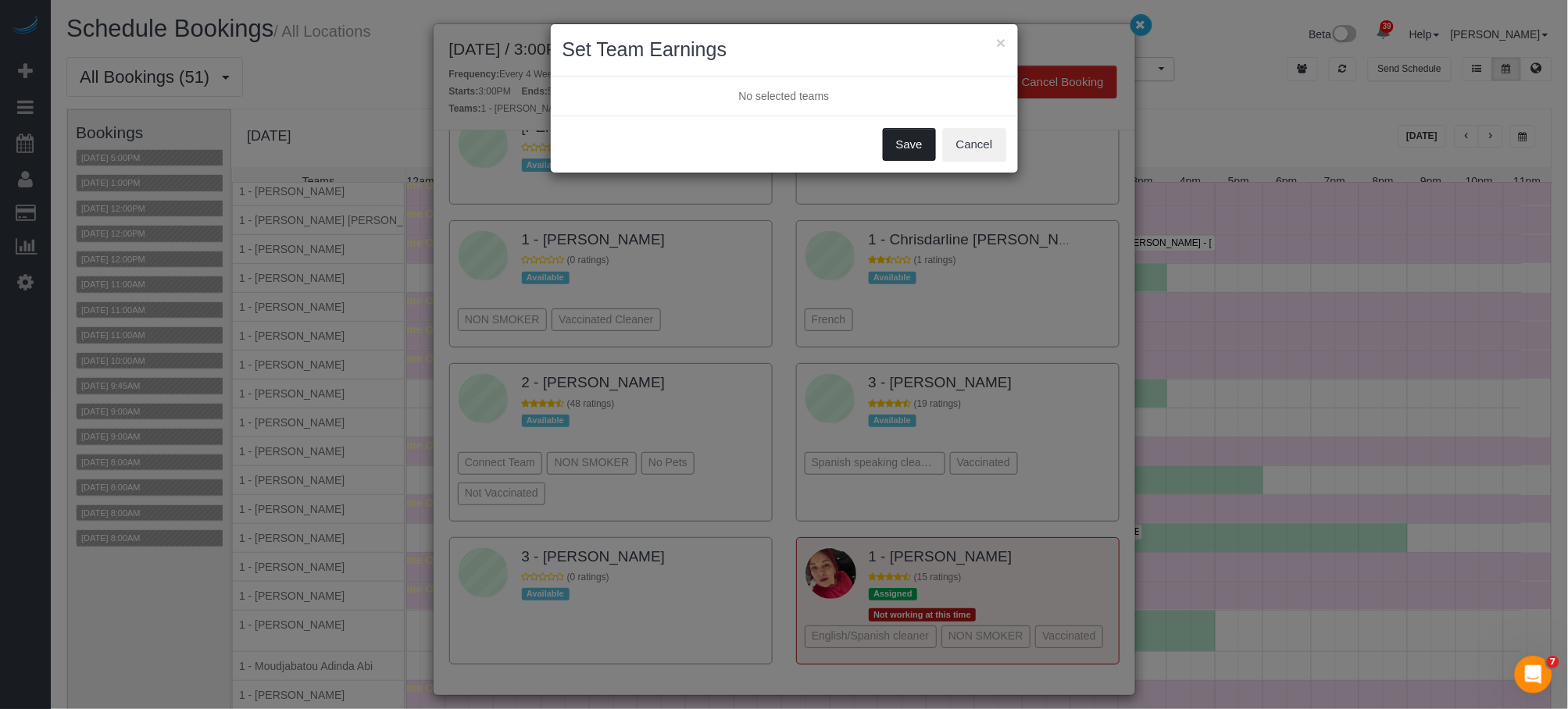
click at [911, 147] on button "Save" at bounding box center [909, 143] width 53 height 32
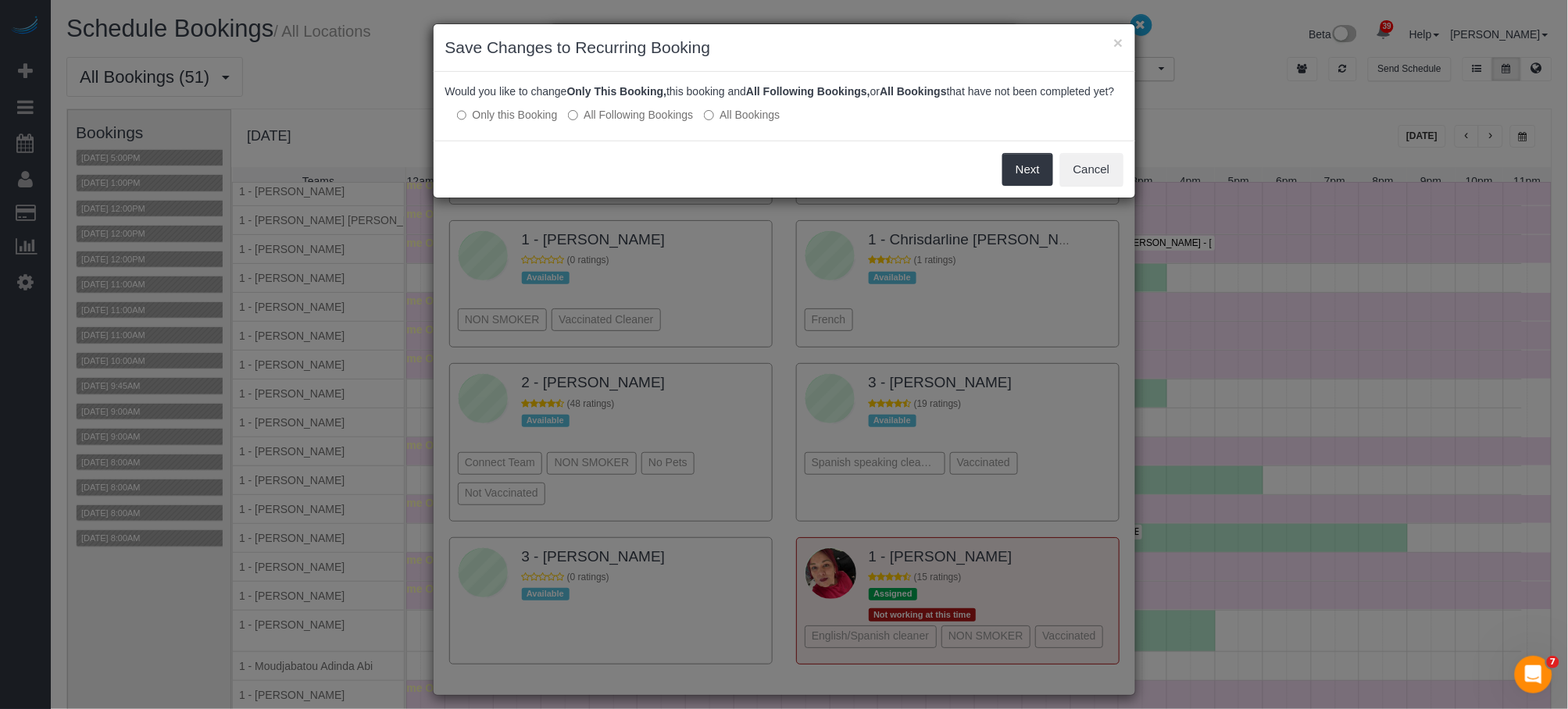
drag, startPoint x: 610, startPoint y: 124, endPoint x: 618, endPoint y: 126, distance: 8.2
click at [610, 122] on label "All Following Bookings" at bounding box center [630, 115] width 125 height 16
drag, startPoint x: 1040, startPoint y: 180, endPoint x: 1051, endPoint y: 172, distance: 13.6
click at [1040, 180] on button "Save" at bounding box center [1026, 168] width 53 height 32
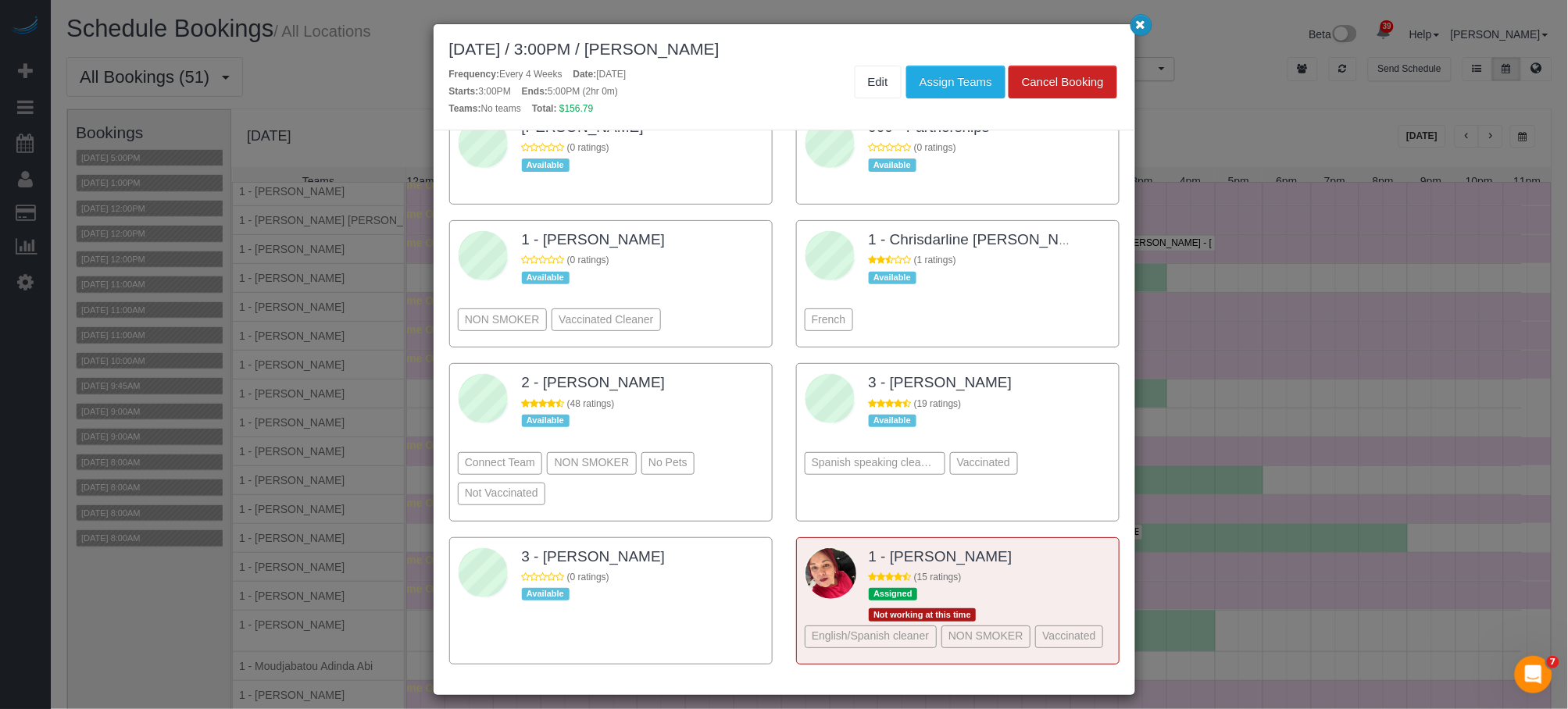
click at [1138, 25] on icon "button" at bounding box center [1141, 24] width 10 height 9
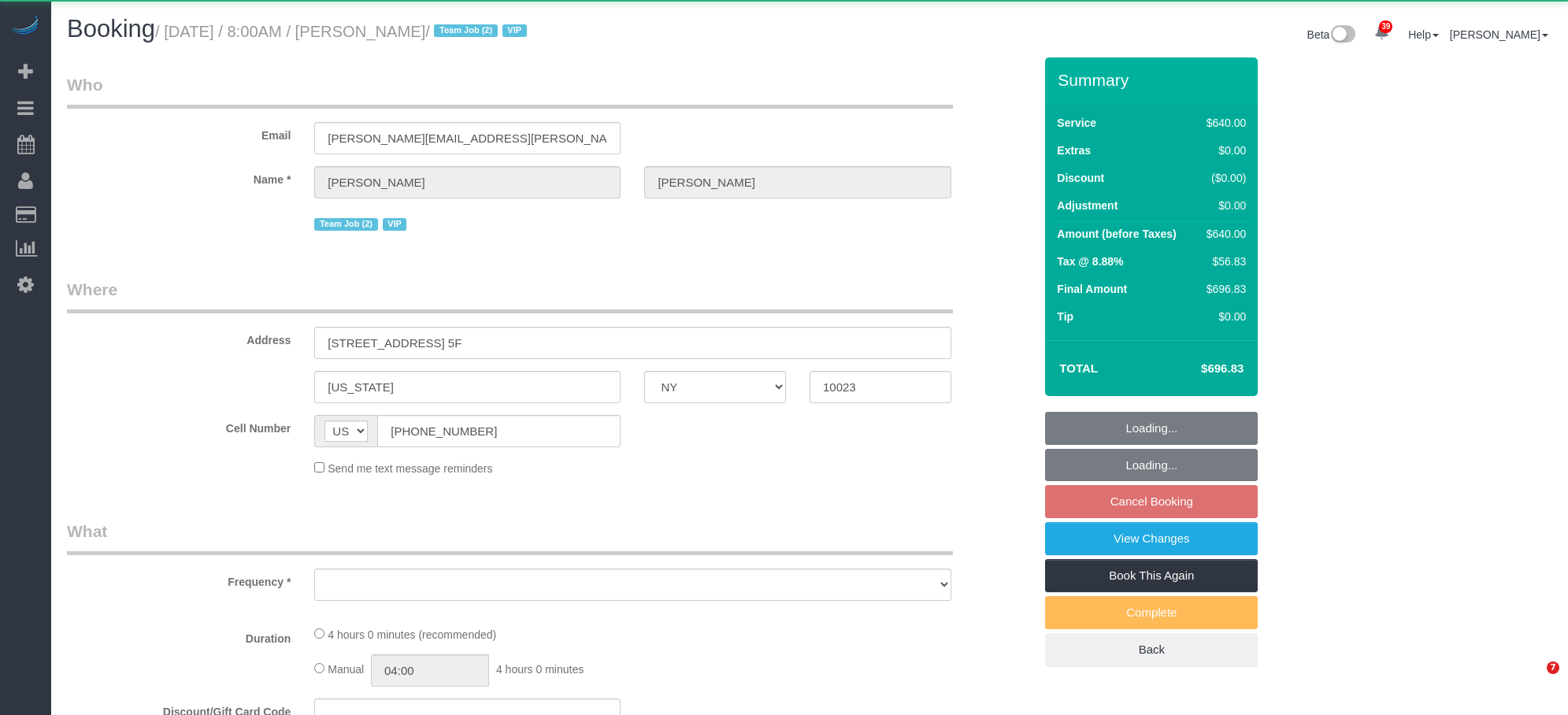
select select "NY"
select select "object:910"
select select "2"
select select "240"
select select "spot1"
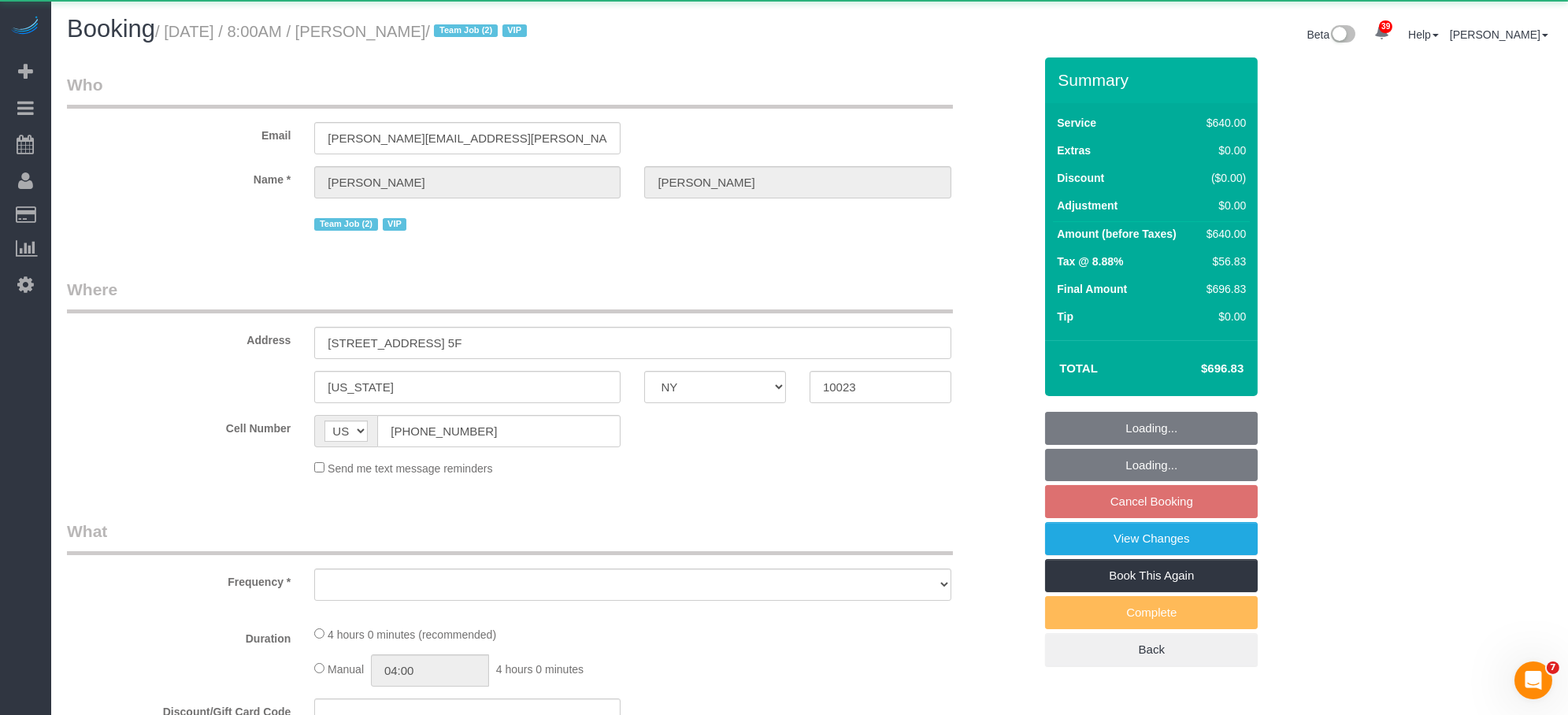
select select "number:56"
select select "number:70"
select select "number:15"
select select "number:5"
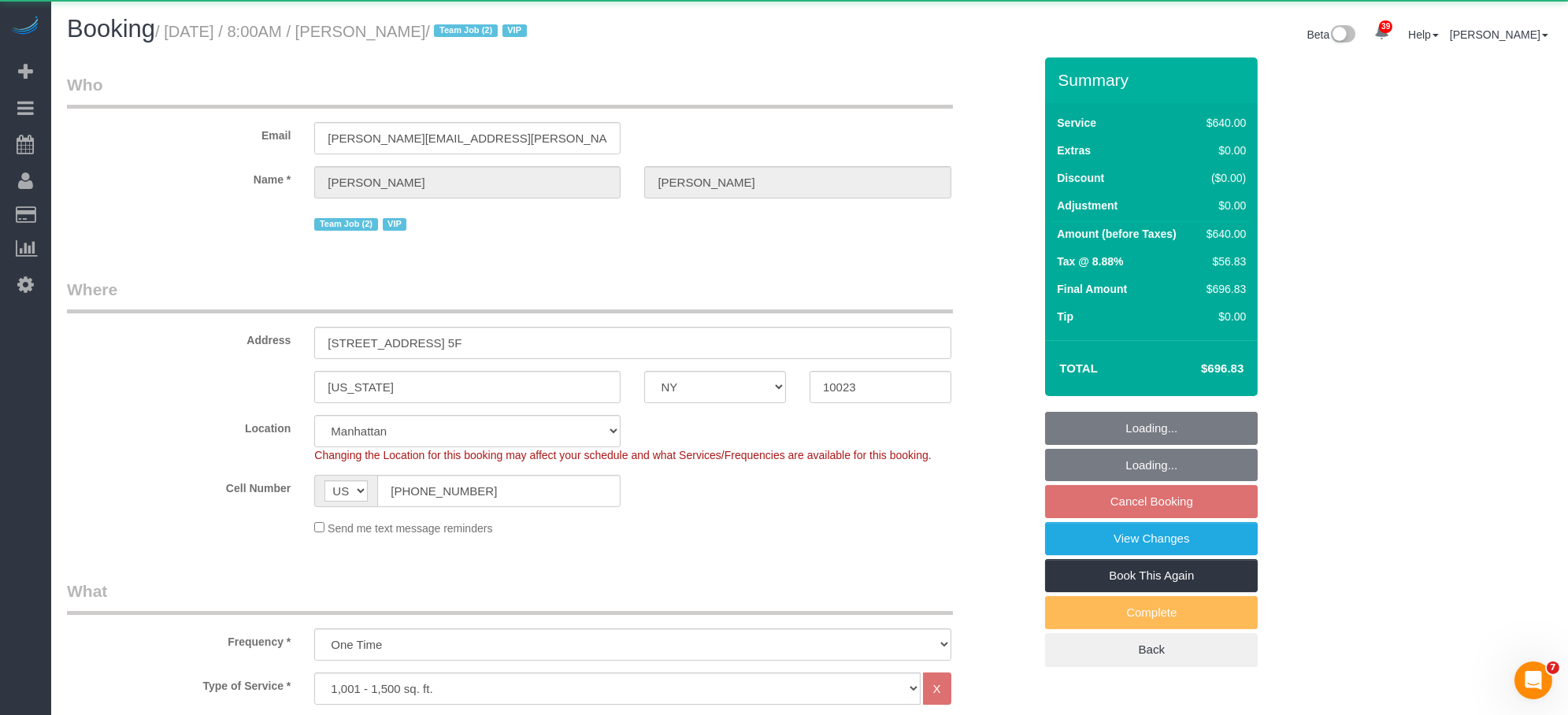
select select "string:stripe-pm_1SAnU74VGloSiKo7X5j0bnob"
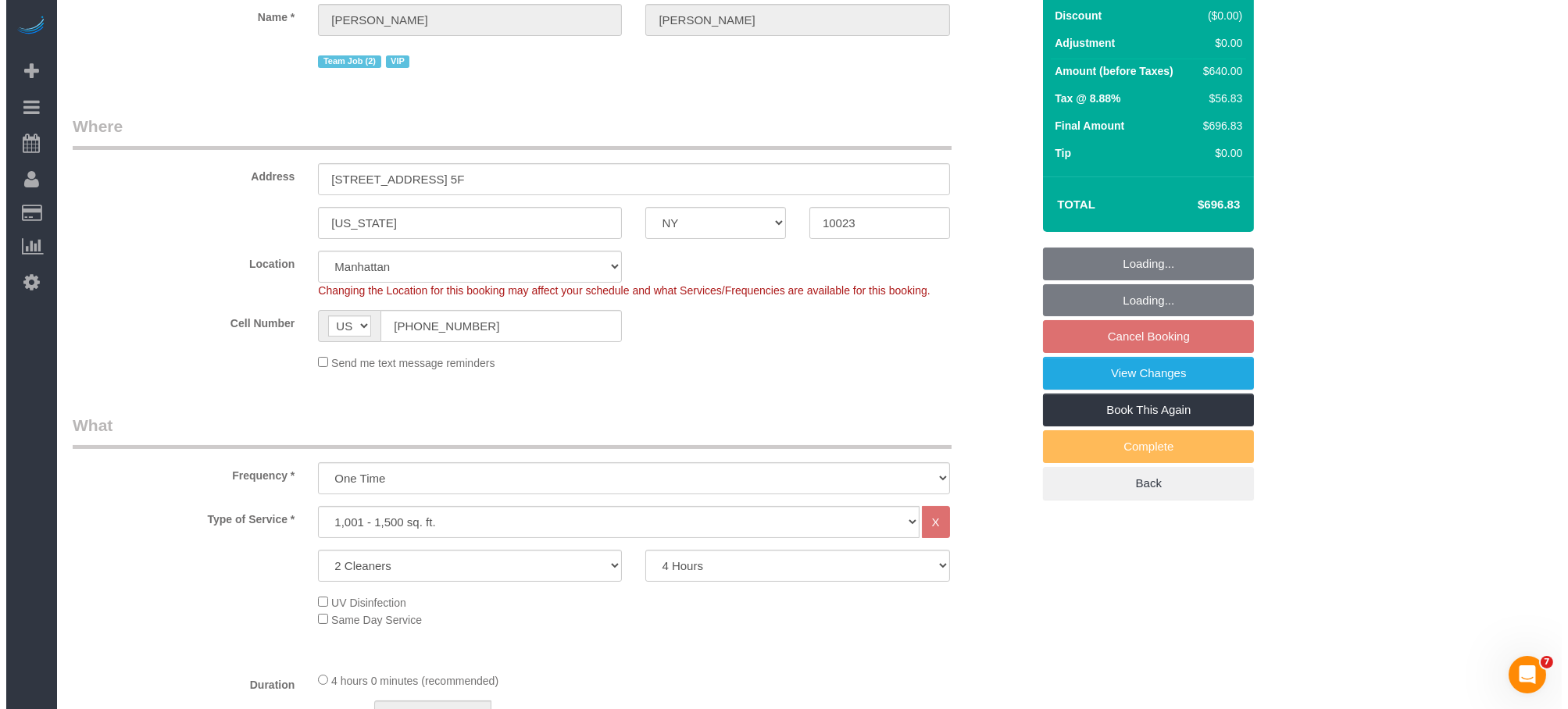
scroll to position [258, 0]
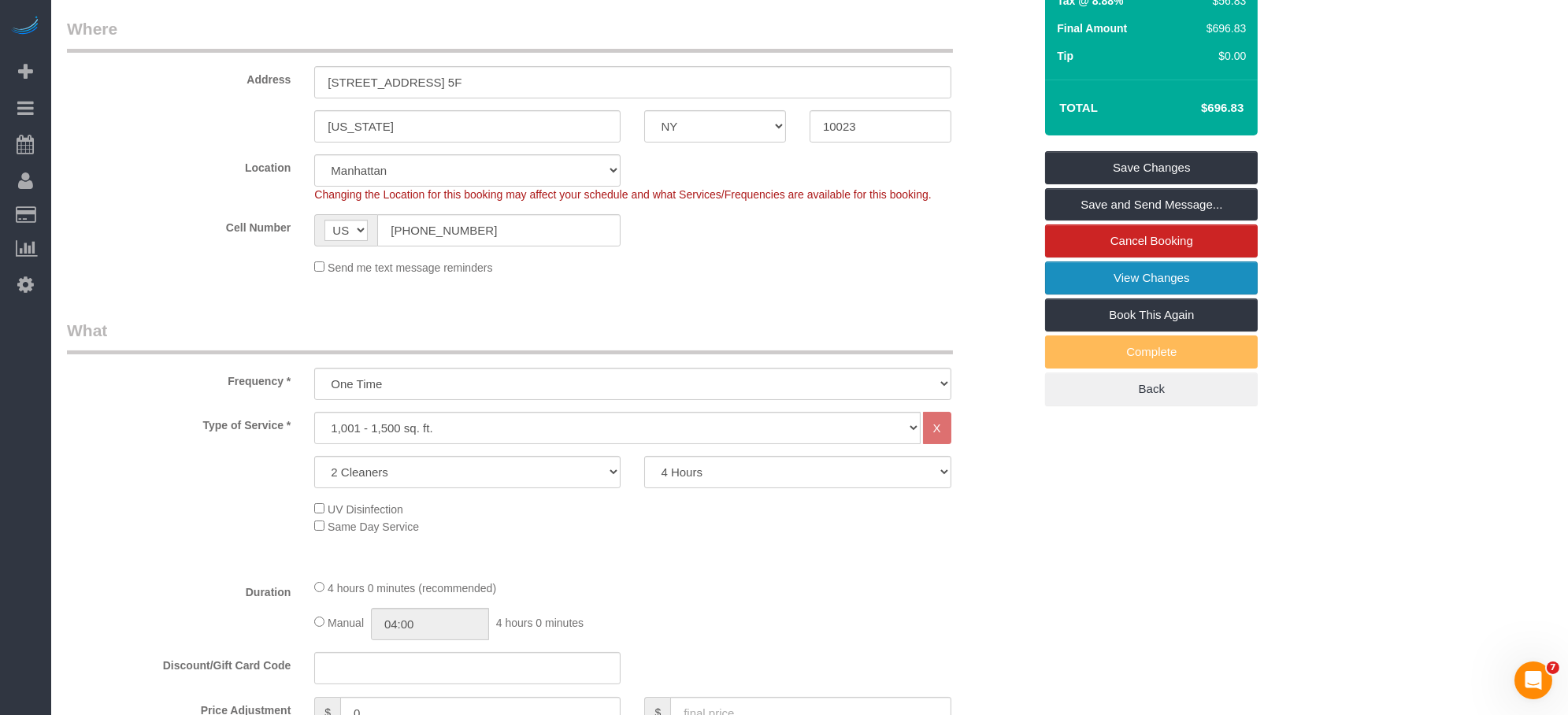
click at [1185, 286] on link "View Changes" at bounding box center [1151, 277] width 213 height 33
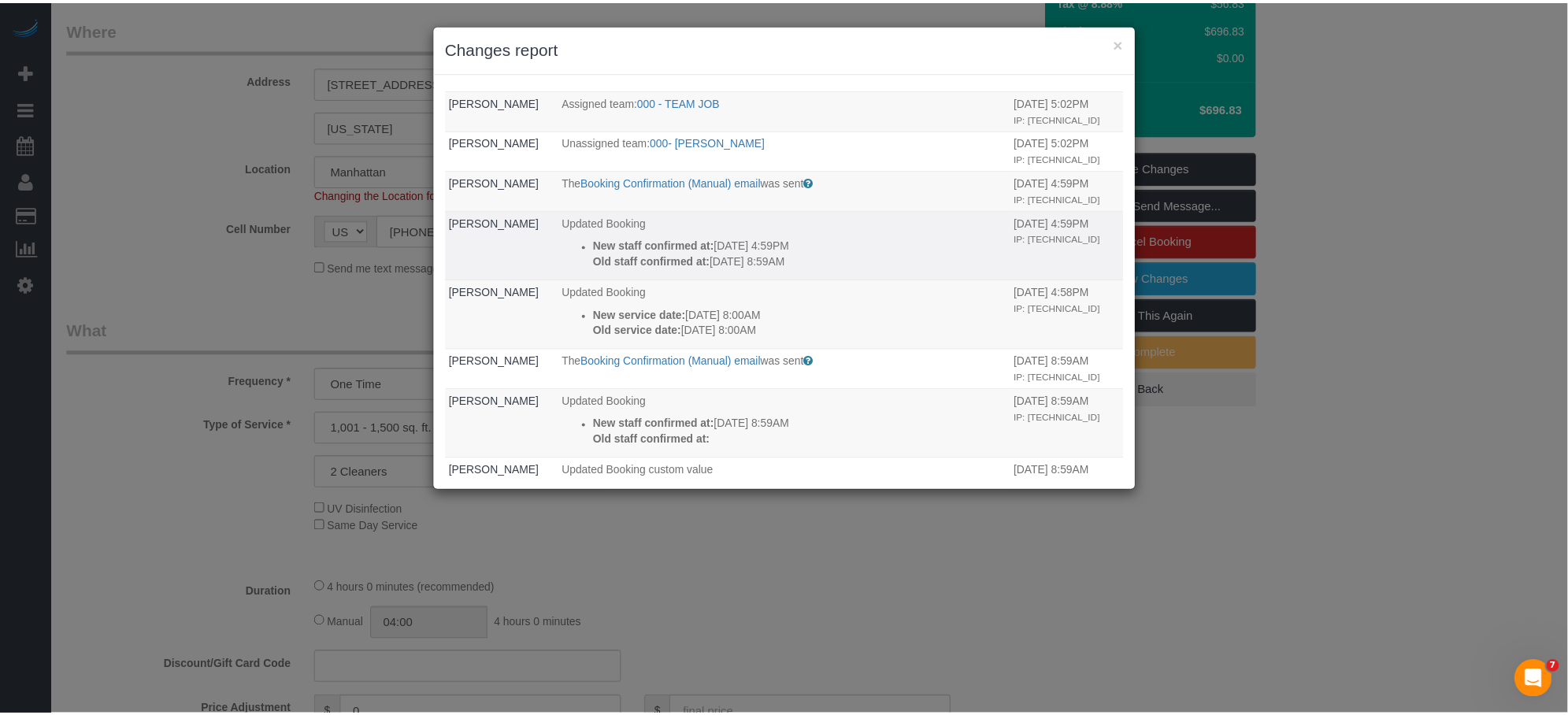
scroll to position [41, 0]
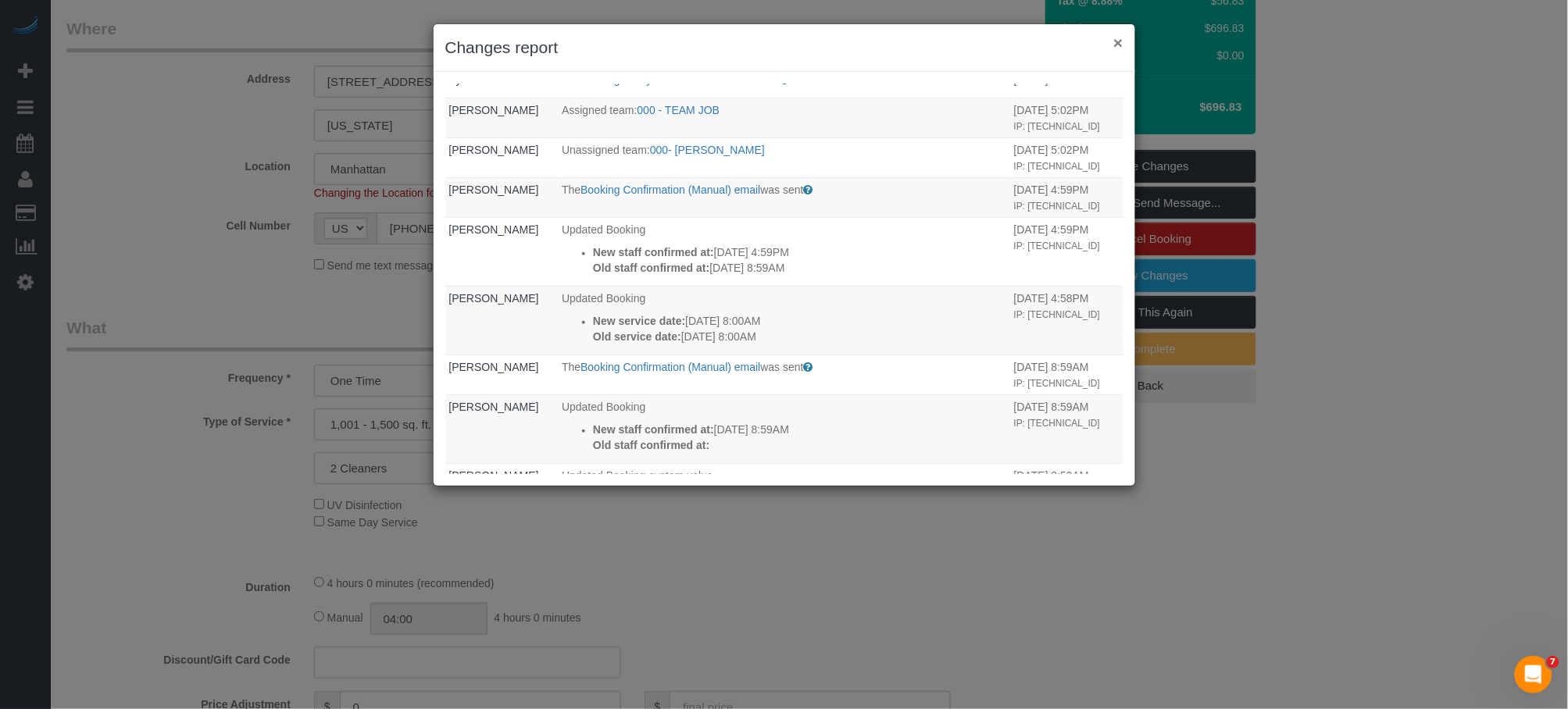
click at [1117, 44] on button "×" at bounding box center [1118, 43] width 9 height 17
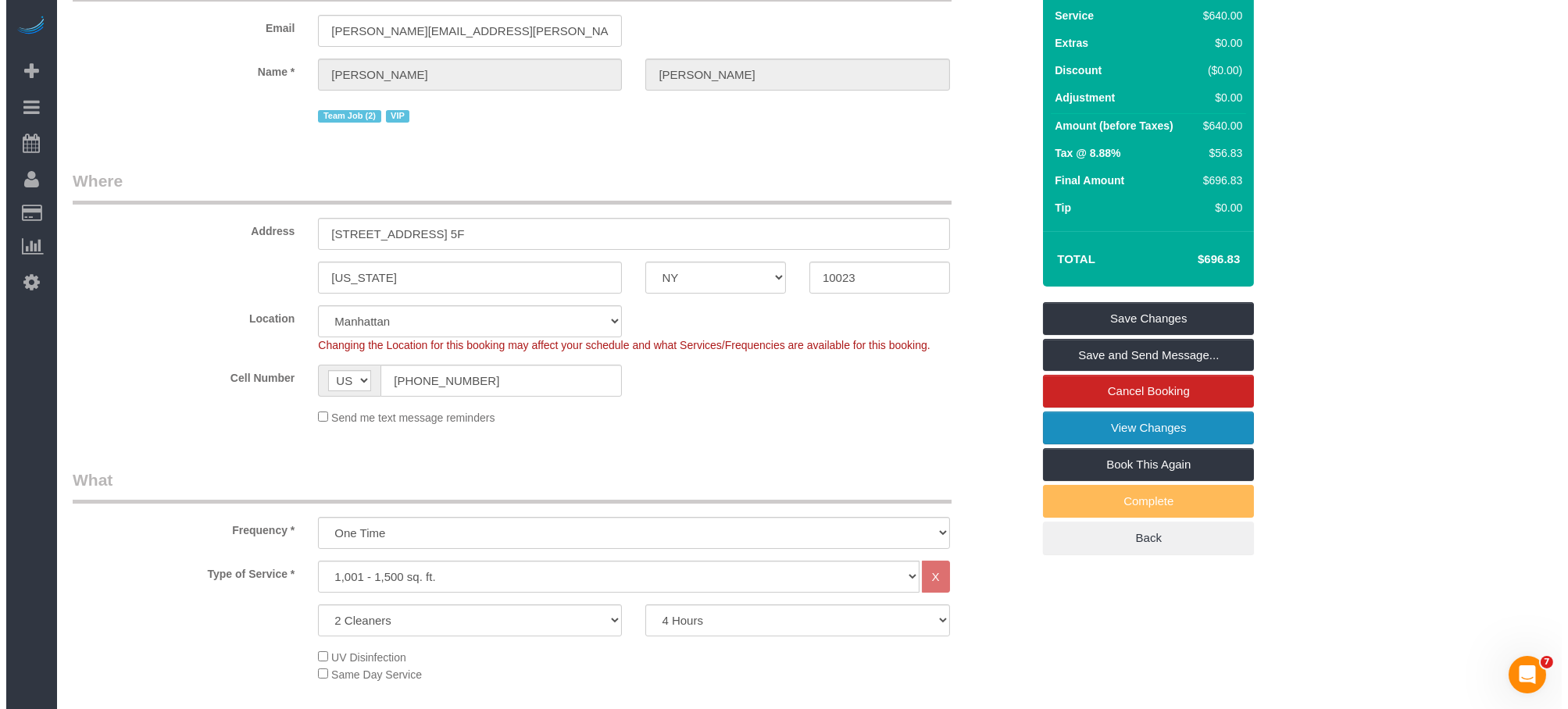
scroll to position [0, 0]
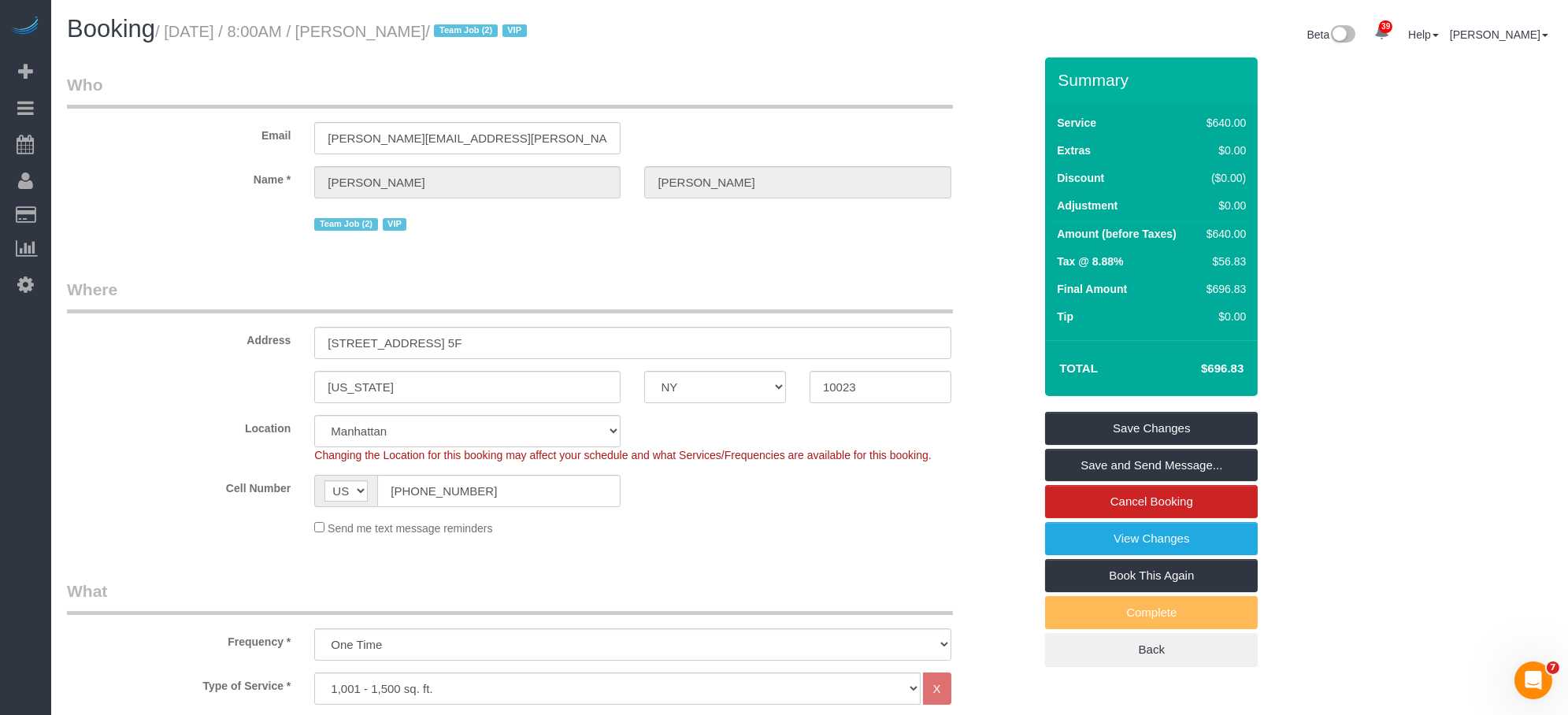
drag, startPoint x: 460, startPoint y: 38, endPoint x: 365, endPoint y: 68, distance: 99.6
drag, startPoint x: 414, startPoint y: 87, endPoint x: 431, endPoint y: 79, distance: 18.8
click at [418, 83] on legend "Who" at bounding box center [510, 91] width 886 height 35
drag, startPoint x: 511, startPoint y: 24, endPoint x: 385, endPoint y: 27, distance: 126.0
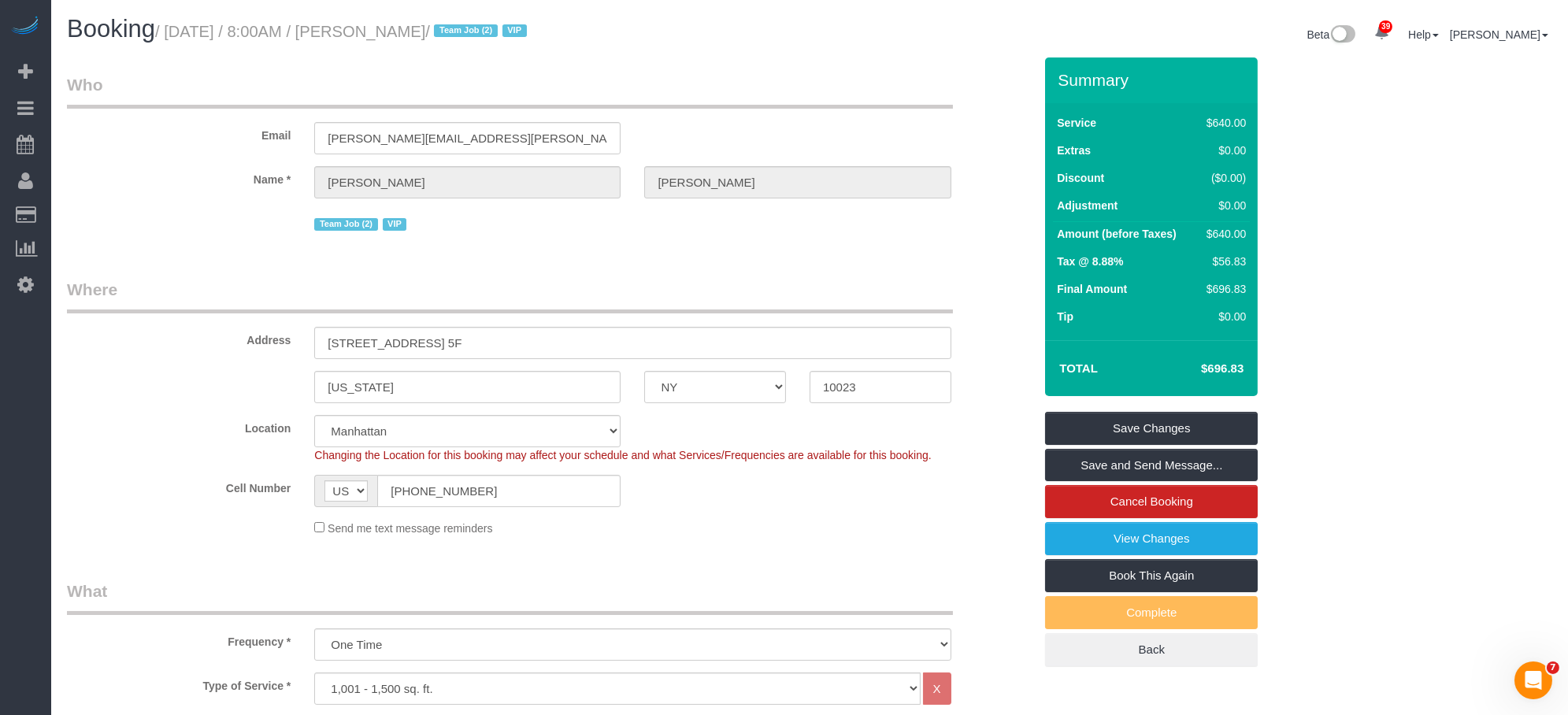
click at [385, 27] on small "/ [DATE] / 8:00AM / [PERSON_NAME] / Team Job (2) VIP" at bounding box center [343, 31] width 376 height 18
copy small "[PERSON_NAME]"
click at [1105, 547] on link "View Changes" at bounding box center [1151, 538] width 213 height 33
click at [1105, 547] on body "39 Beta Your Notifications You have 0 alerts × You have 5 to charge for [DATE] …" at bounding box center [784, 358] width 1568 height 715
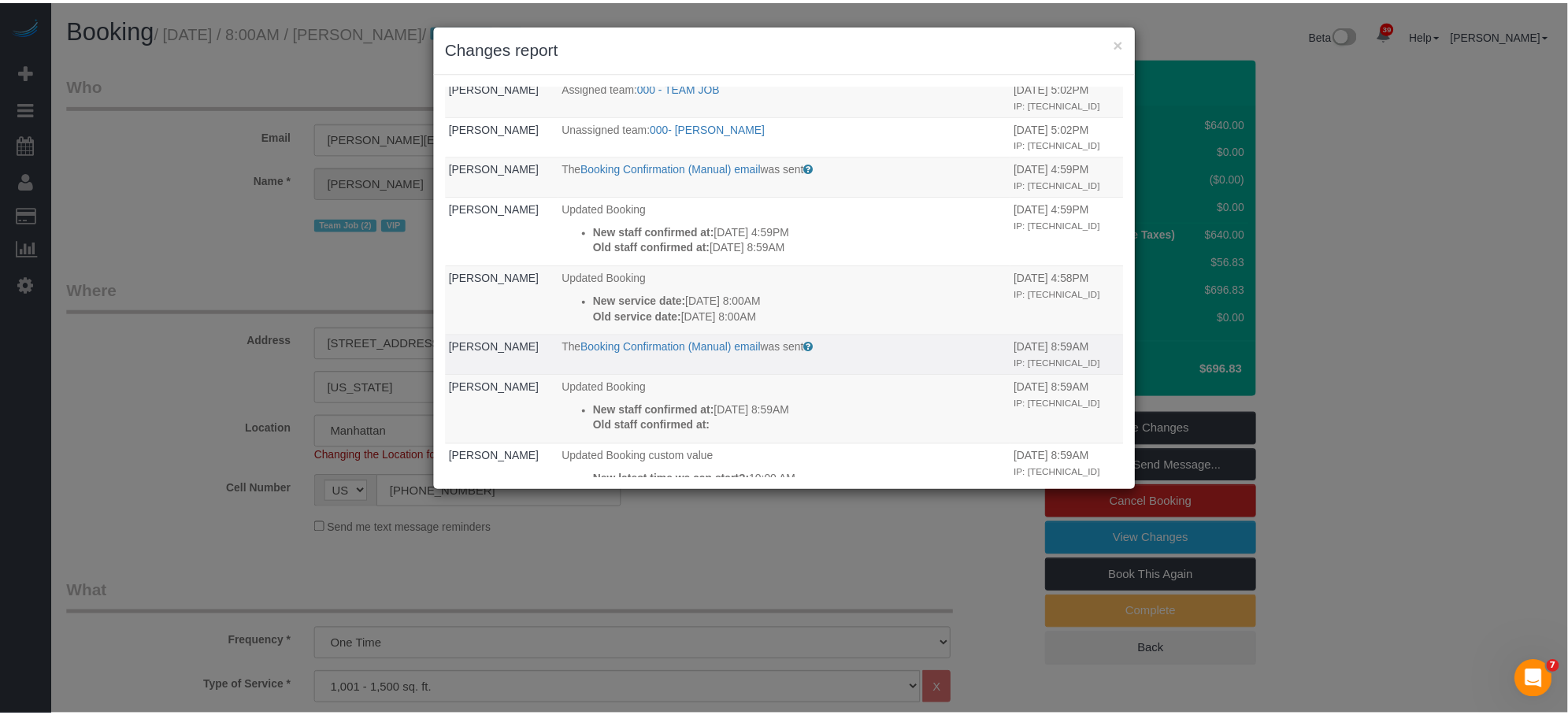
scroll to position [300, 0]
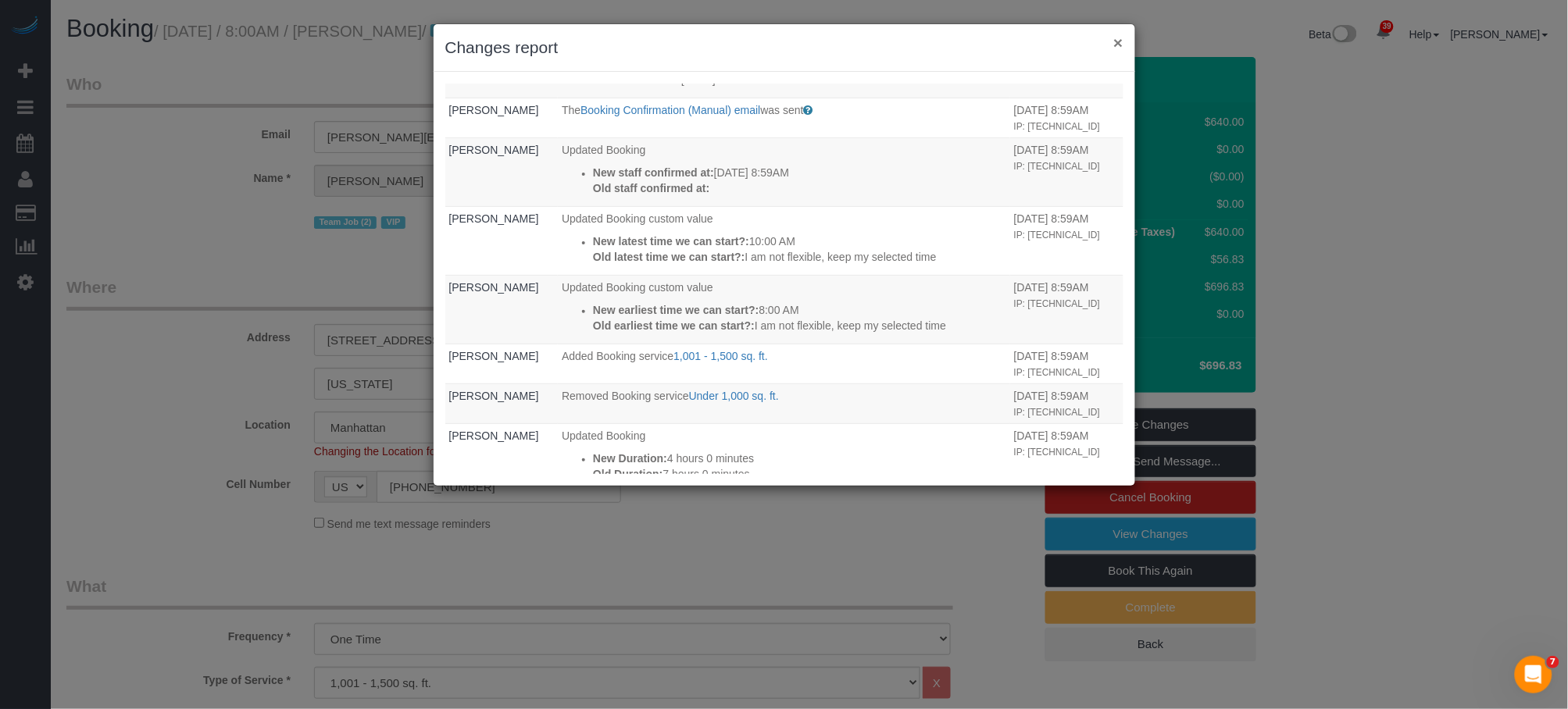
click at [1118, 44] on button "×" at bounding box center [1118, 43] width 9 height 17
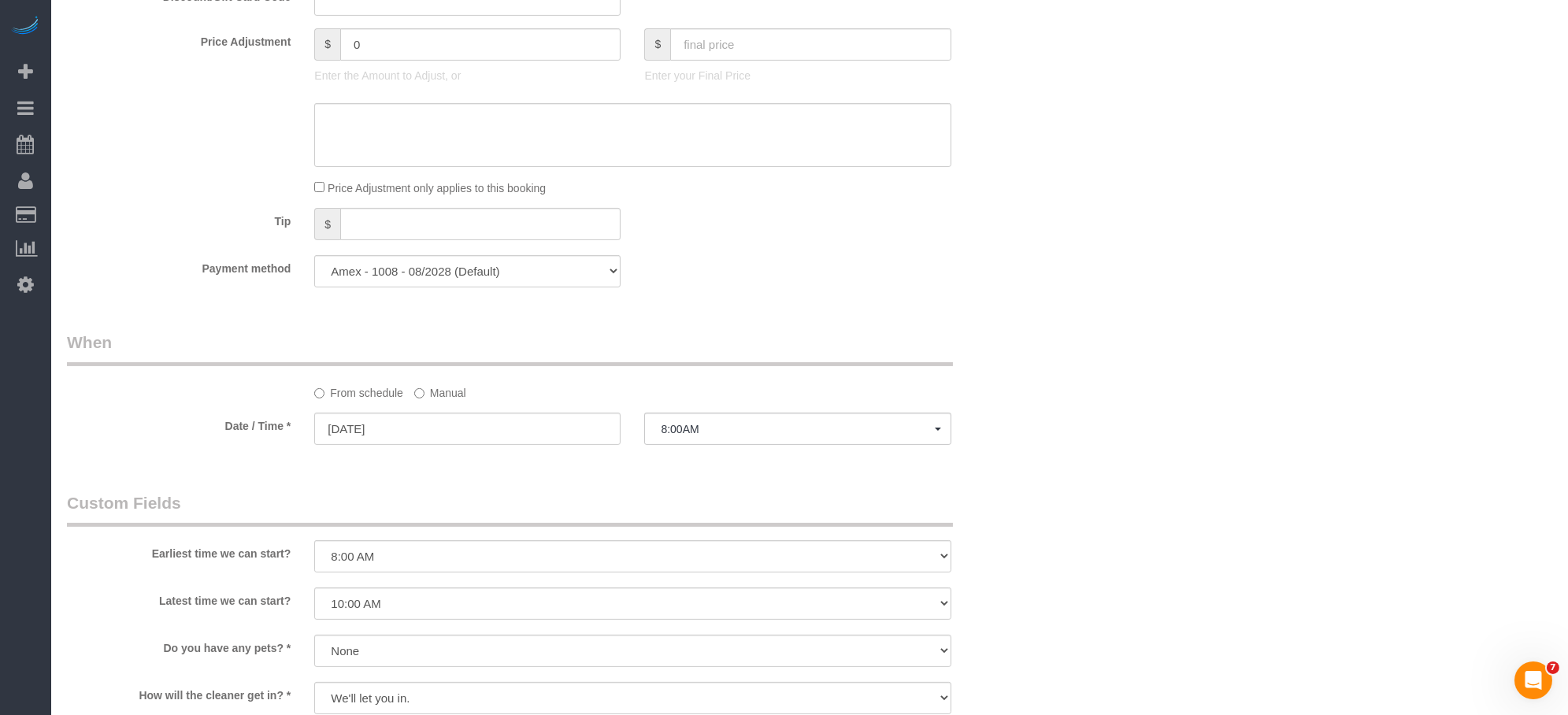
scroll to position [901, 0]
